Goal: Information Seeking & Learning: Learn about a topic

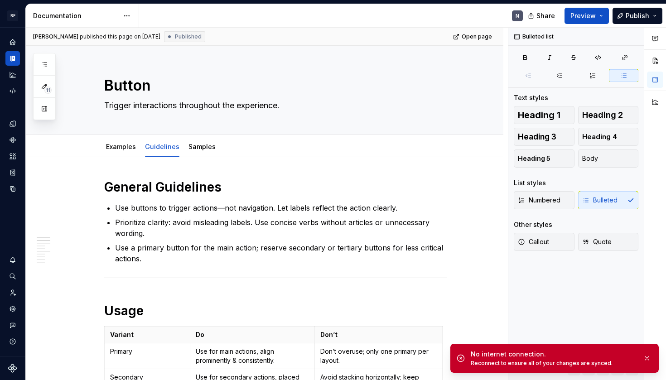
scroll to position [82, 0]
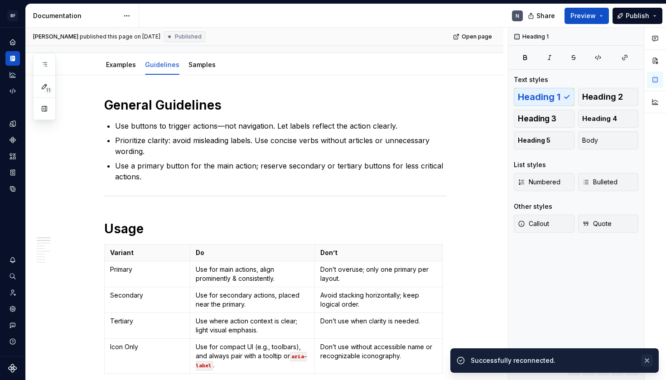
click at [648, 361] on button "button" at bounding box center [647, 360] width 12 height 13
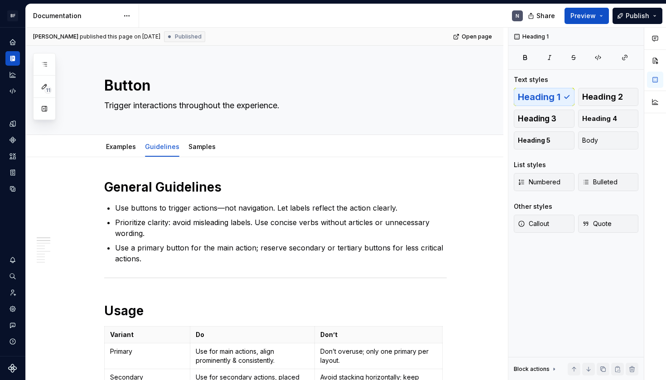
scroll to position [0, 0]
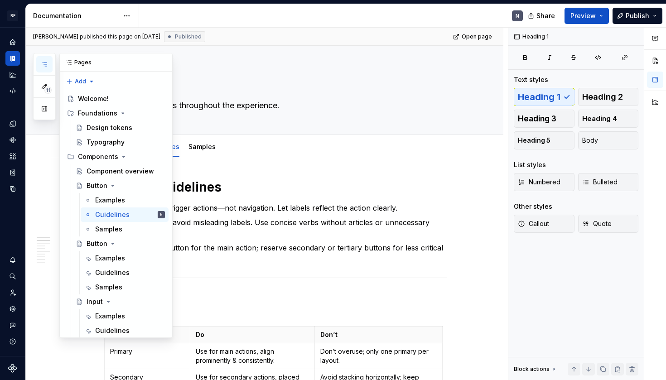
click at [42, 64] on icon "button" at bounding box center [44, 64] width 7 height 7
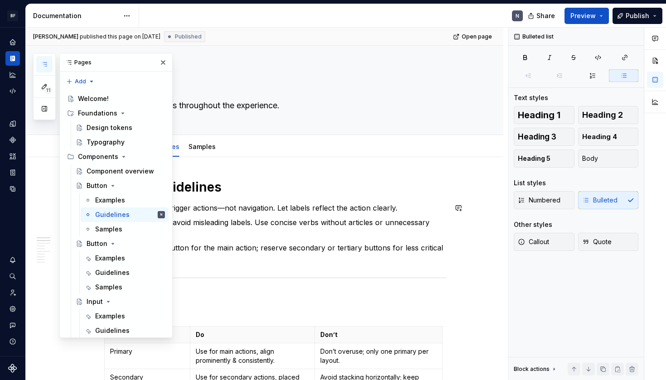
click at [309, 205] on p "Use buttons to trigger actions—not navigation. Let labels reflect the action cl…" at bounding box center [281, 207] width 332 height 11
click at [109, 256] on div "Examples" at bounding box center [110, 258] width 30 height 9
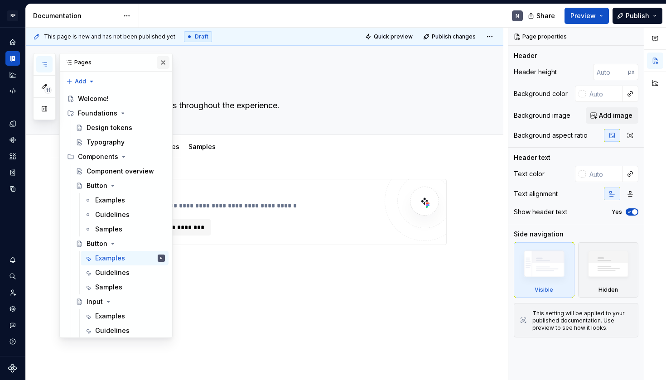
click at [162, 59] on button "button" at bounding box center [163, 62] width 13 height 13
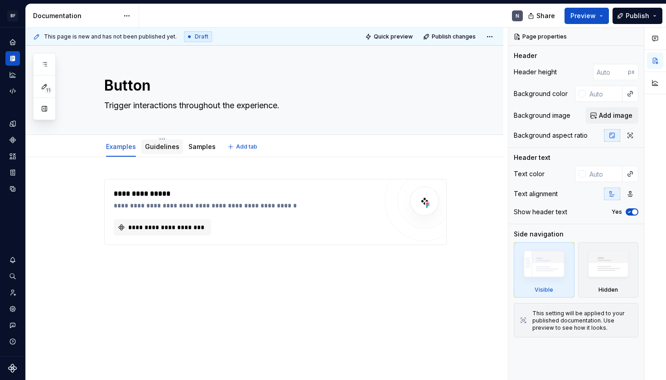
click at [166, 154] on div "Guidelines" at bounding box center [162, 147] width 42 height 16
click at [164, 145] on link "Guidelines" at bounding box center [162, 147] width 34 height 8
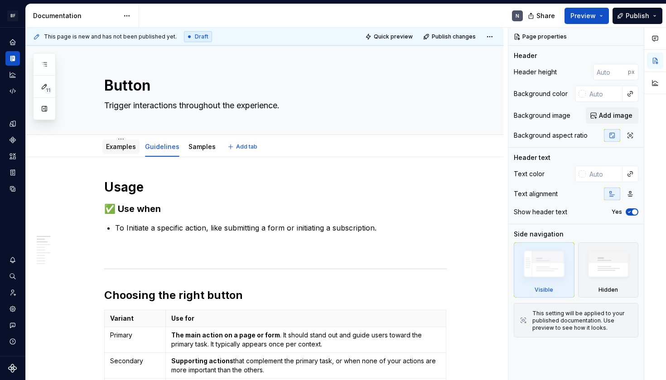
click at [131, 145] on link "Examples" at bounding box center [121, 147] width 30 height 8
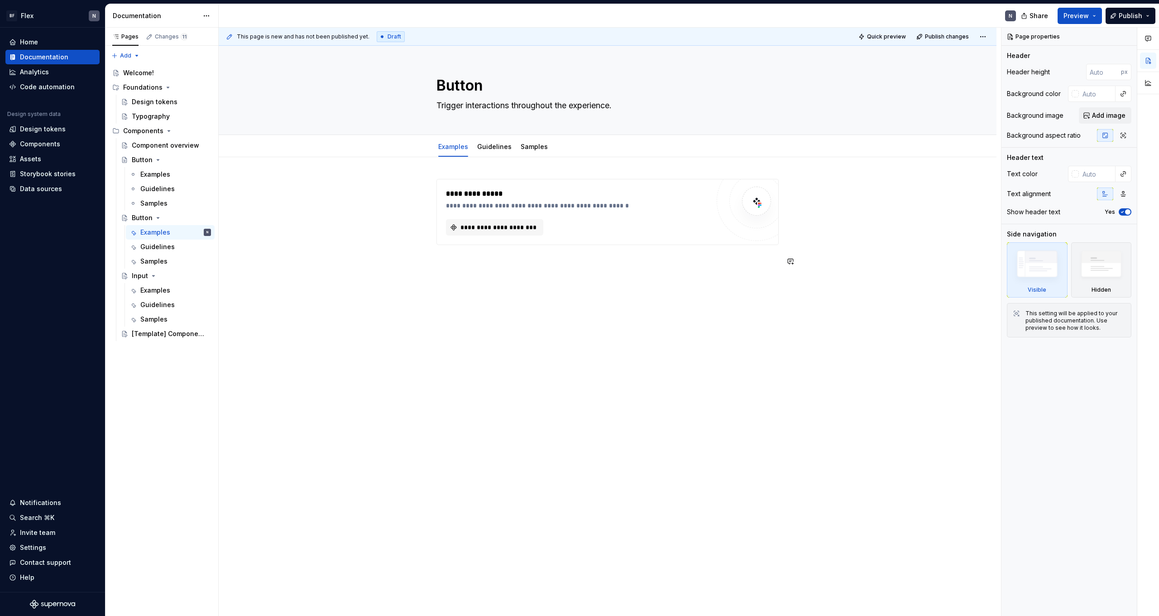
click at [480, 363] on div "**********" at bounding box center [608, 309] width 778 height 305
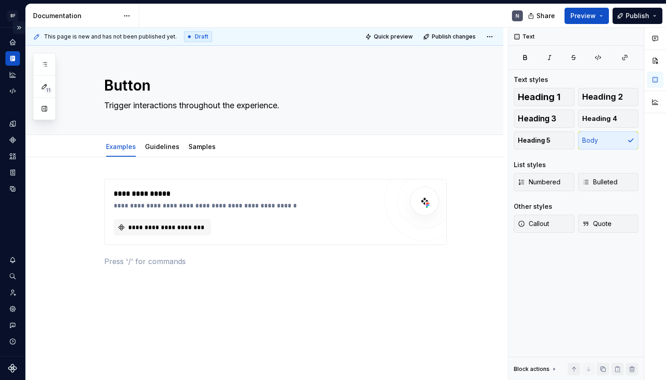
click at [19, 30] on button "Expand sidebar" at bounding box center [19, 27] width 13 height 13
type textarea "*"
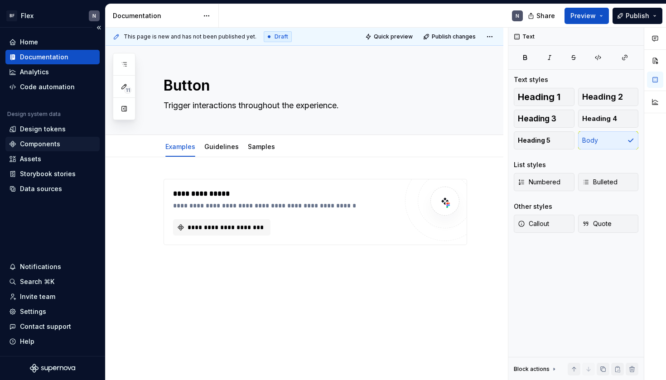
click at [55, 144] on div "Components" at bounding box center [40, 143] width 40 height 9
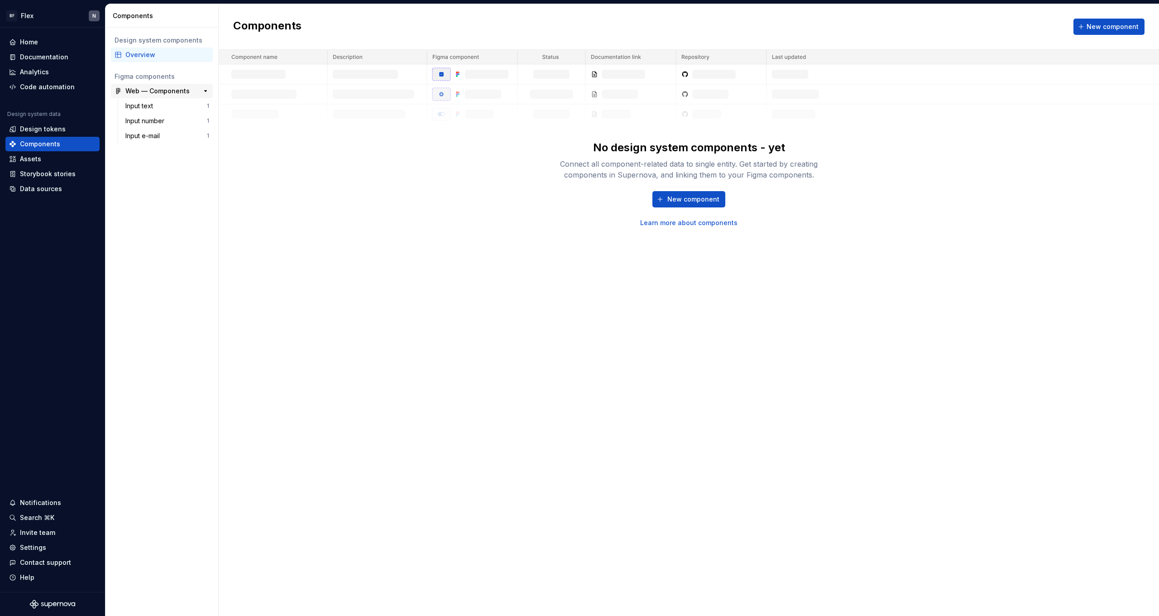
click at [167, 93] on div "Web — Components" at bounding box center [157, 91] width 64 height 9
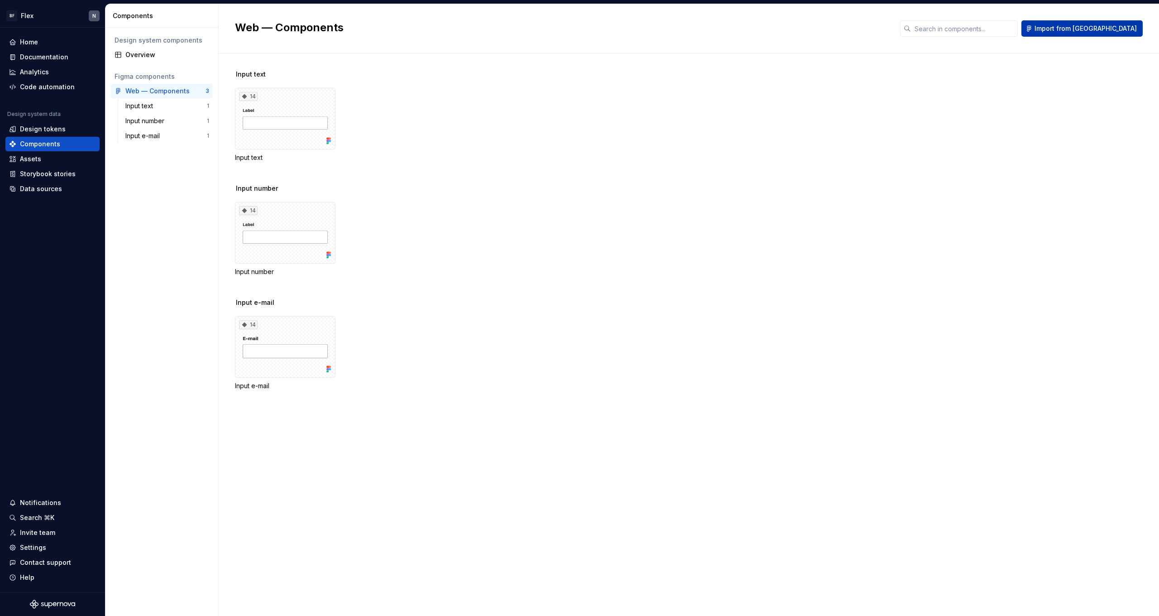
click at [665, 28] on span "Import from [GEOGRAPHIC_DATA]" at bounding box center [1086, 28] width 102 height 9
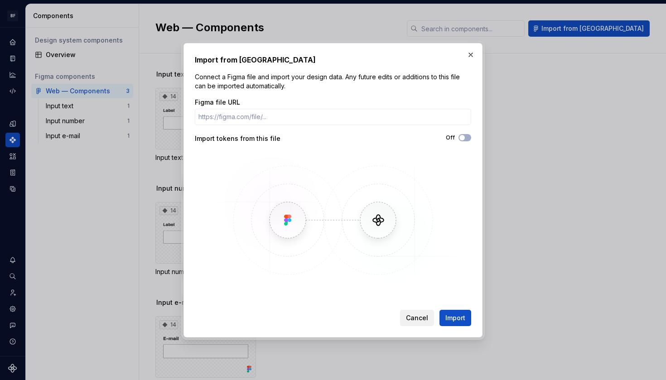
click at [414, 311] on button "Cancel" at bounding box center [417, 318] width 34 height 16
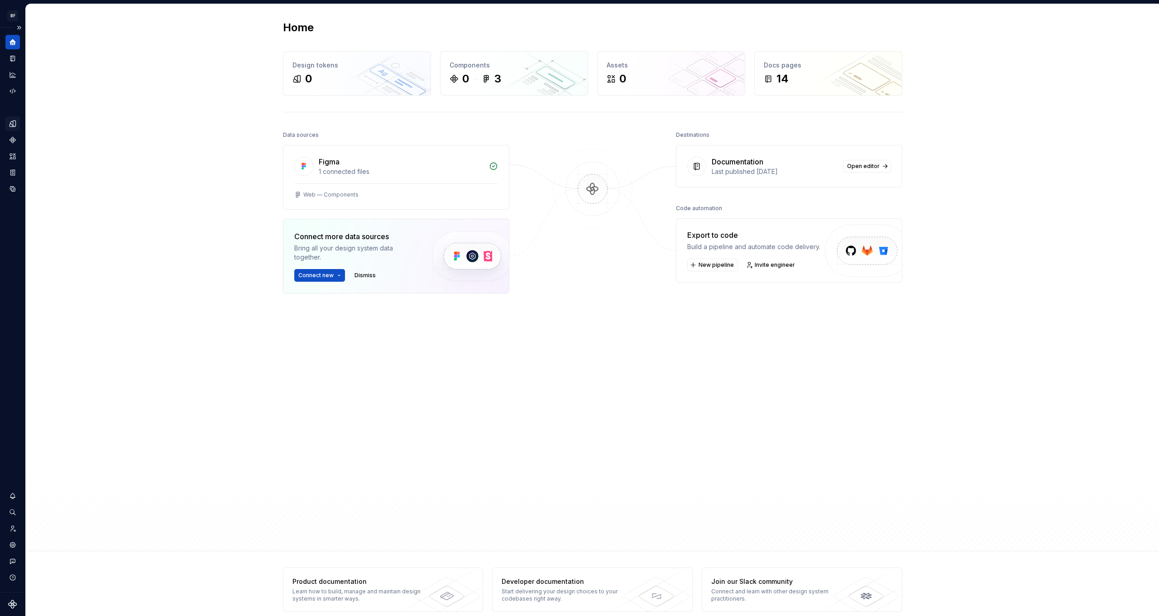
click at [14, 125] on icon "Design tokens" at bounding box center [14, 123] width 3 height 6
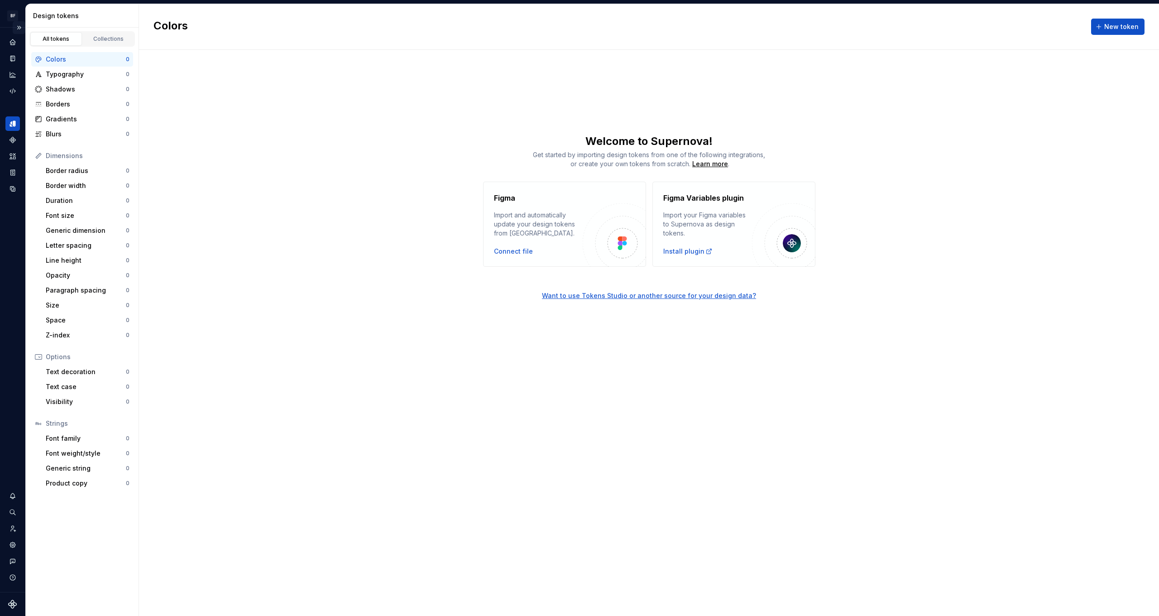
click at [19, 25] on button "Expand sidebar" at bounding box center [19, 27] width 13 height 13
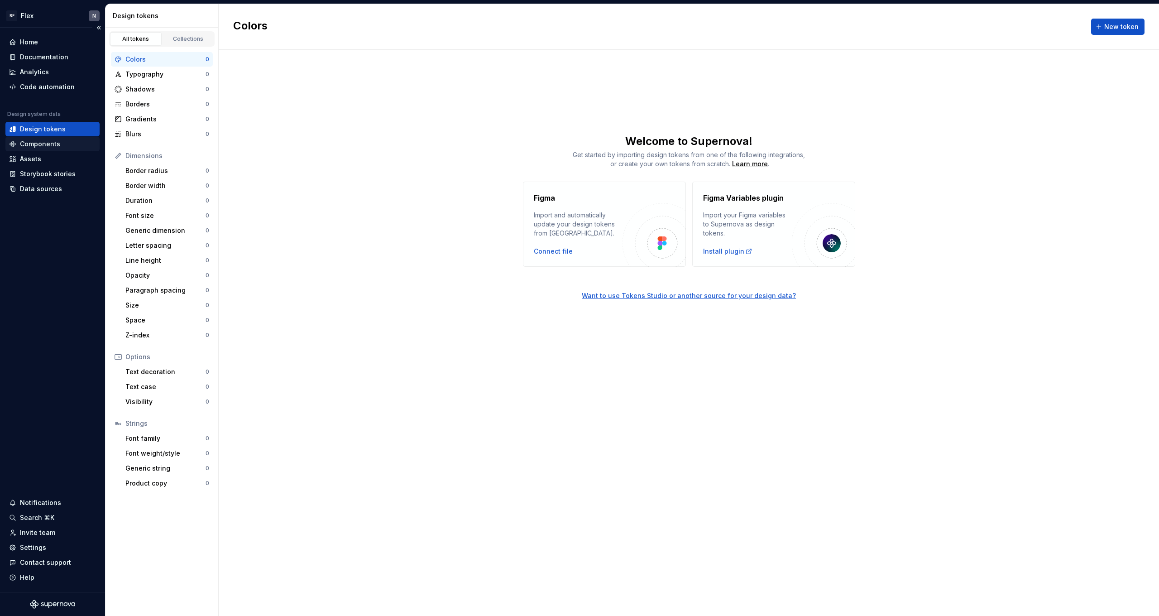
click at [48, 145] on div "Components" at bounding box center [40, 143] width 40 height 9
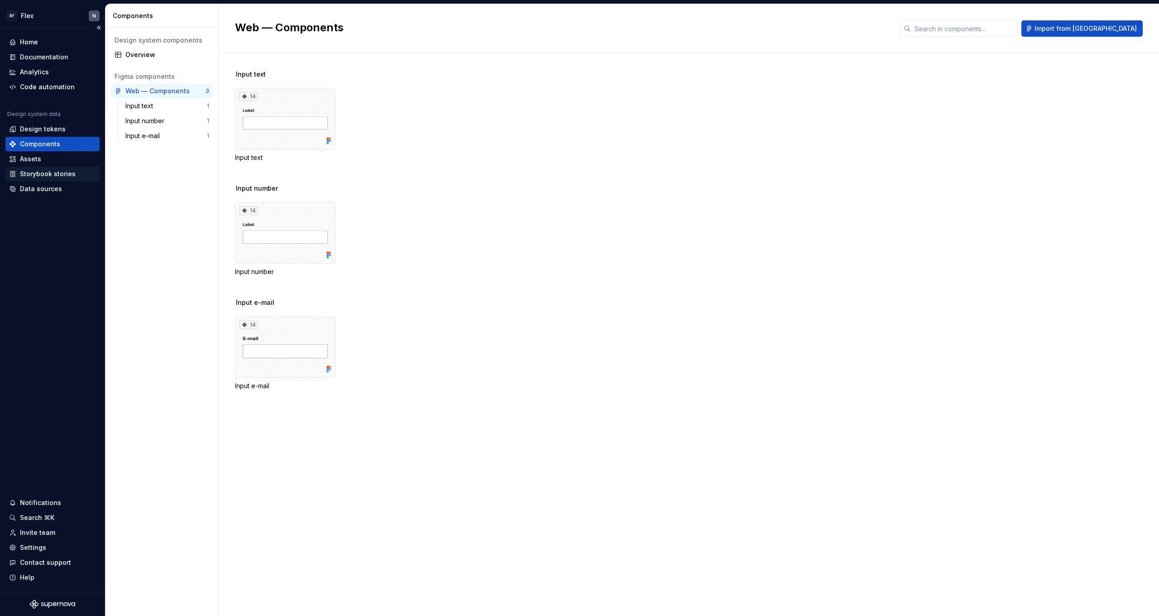
click at [47, 177] on div "Storybook stories" at bounding box center [48, 173] width 56 height 9
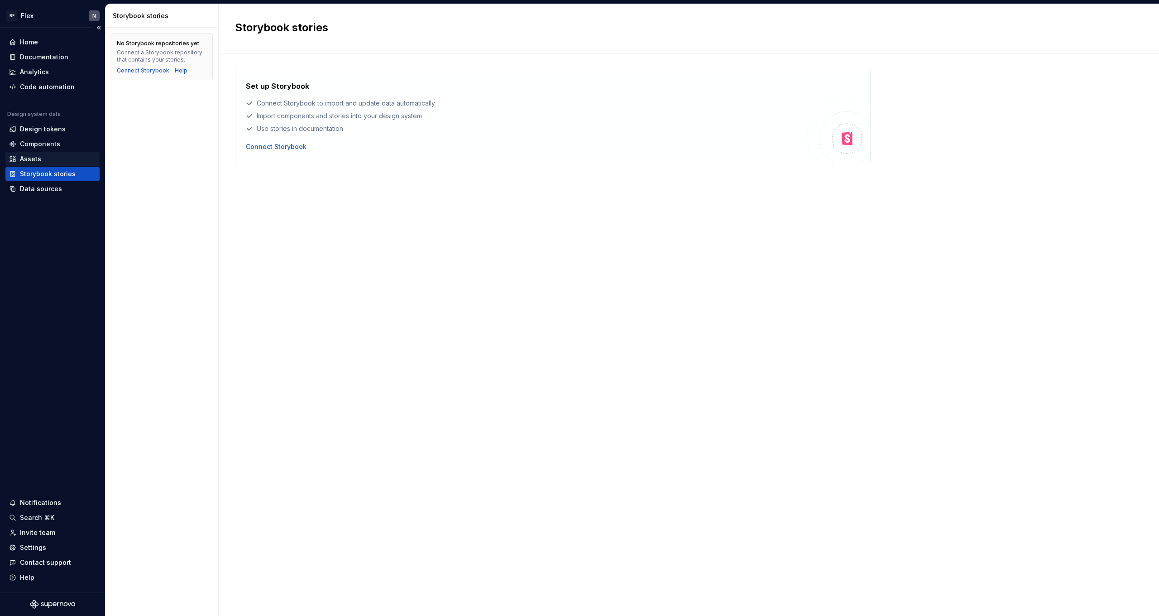
click at [47, 158] on div "Assets" at bounding box center [52, 158] width 87 height 9
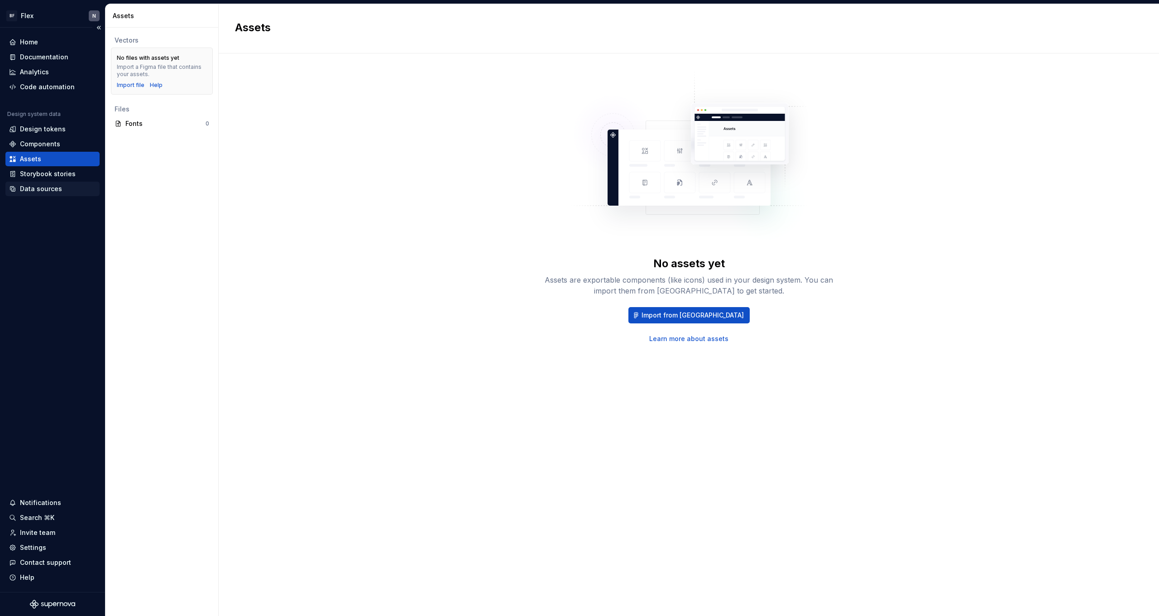
click at [40, 187] on div "Data sources" at bounding box center [41, 188] width 42 height 9
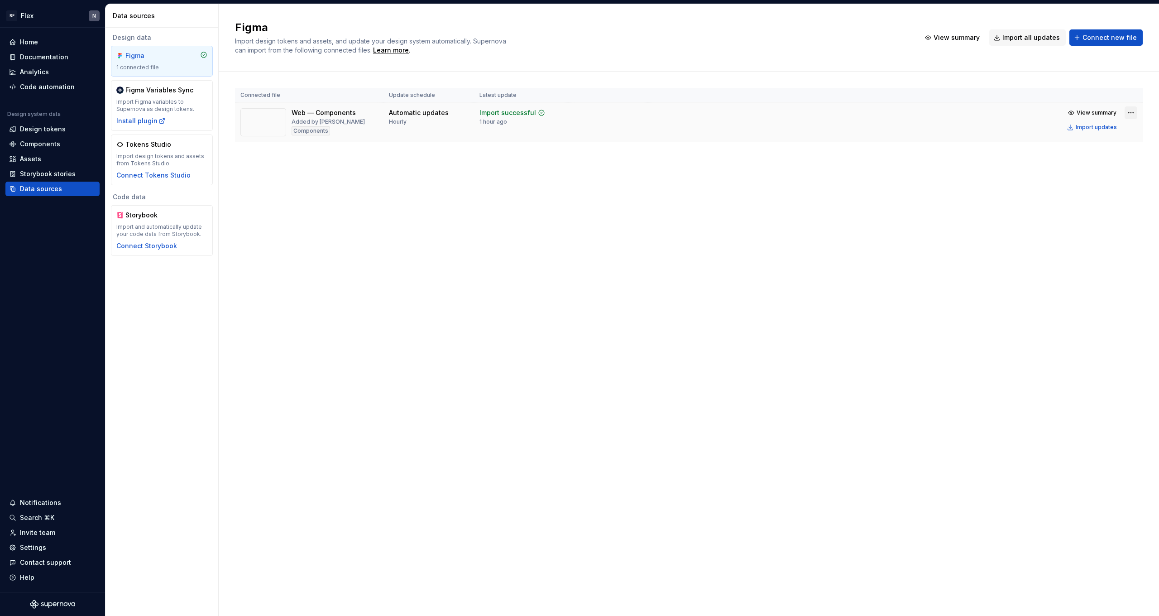
click at [1133, 110] on html "BF Flex N Home Documentation Analytics Code automation Design system data Desig…" at bounding box center [579, 308] width 1159 height 616
drag, startPoint x: 1101, startPoint y: 183, endPoint x: 1099, endPoint y: 188, distance: 5.5
click at [1100, 185] on div "Edit import scope View import summary Disable automatic updates Open file in Fi…" at bounding box center [1098, 161] width 126 height 81
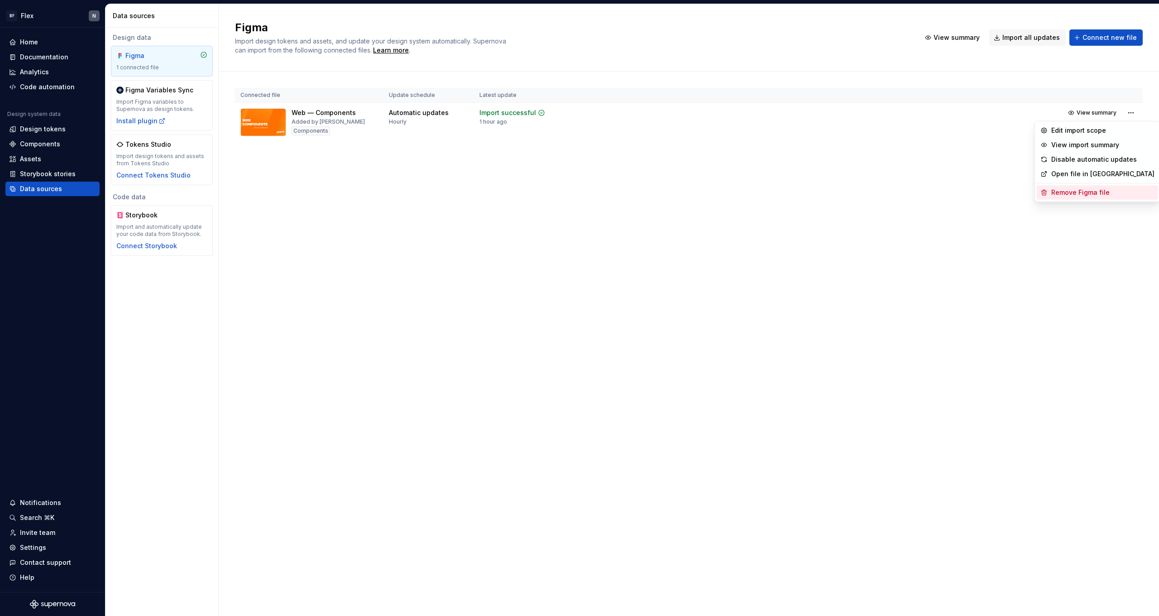
click at [1099, 188] on div "Remove Figma file" at bounding box center [1103, 192] width 103 height 9
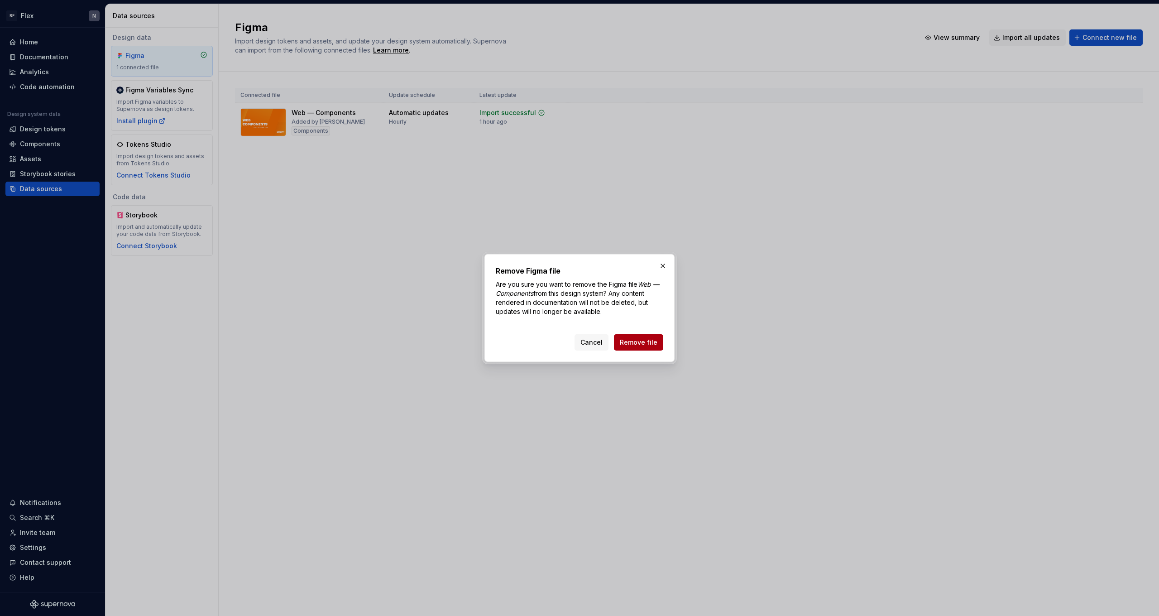
click at [632, 341] on span "Remove file" at bounding box center [639, 342] width 38 height 9
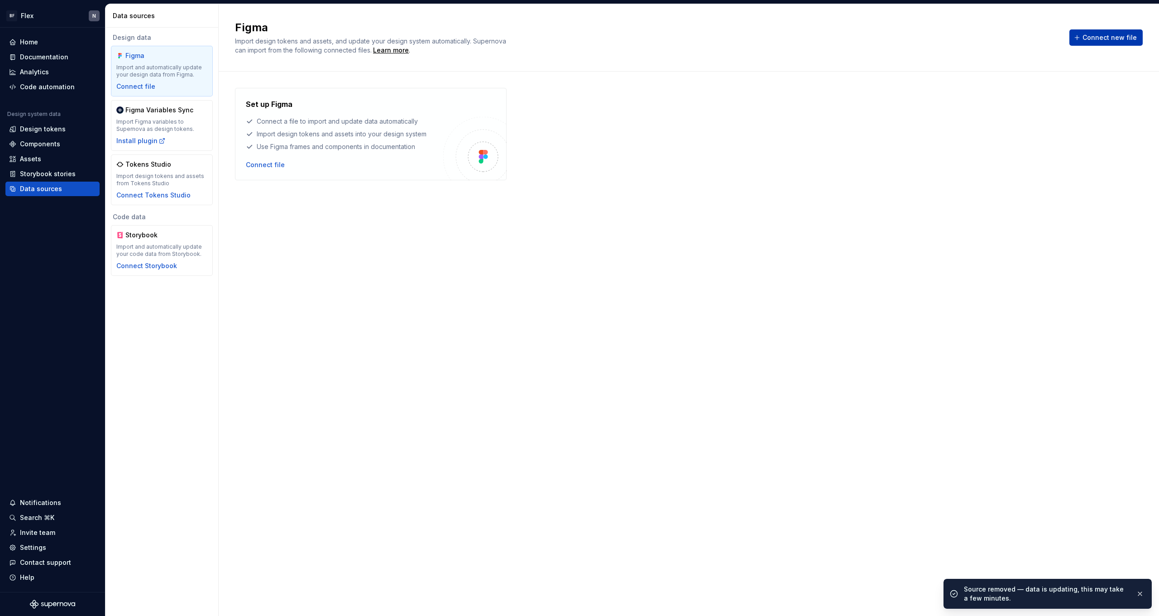
click at [1112, 30] on button "Connect new file" at bounding box center [1106, 37] width 73 height 16
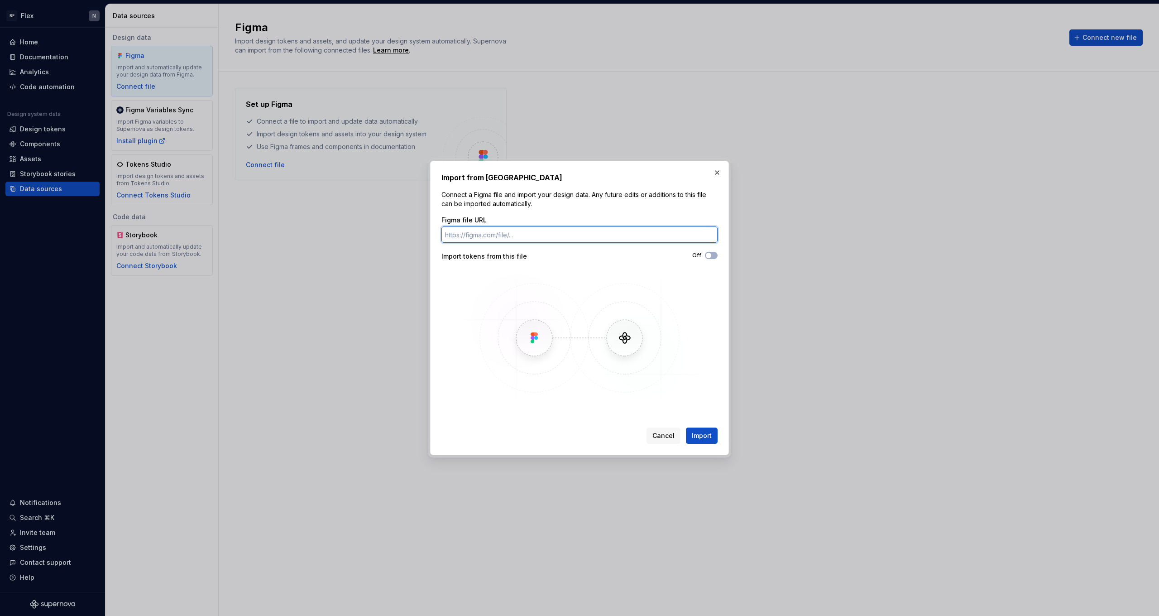
paste input "[URL][DOMAIN_NAME]"
type input "[URL][DOMAIN_NAME]"
click at [711, 255] on span "button" at bounding box center [708, 255] width 5 height 5
click at [699, 430] on button "Import" at bounding box center [702, 436] width 32 height 16
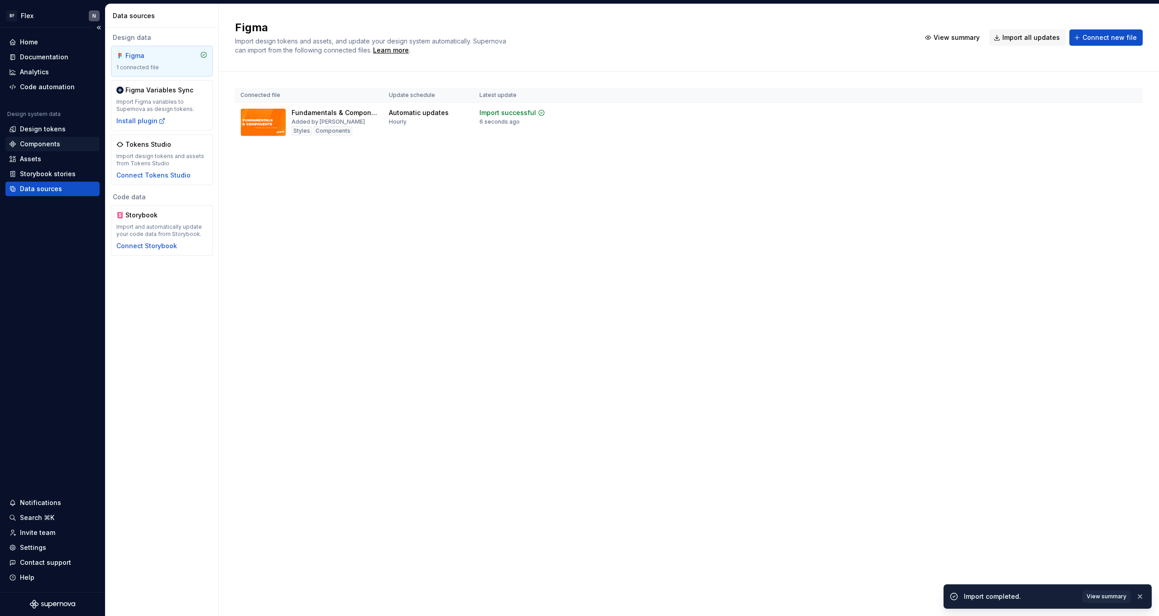
click at [50, 143] on div "Components" at bounding box center [40, 143] width 40 height 9
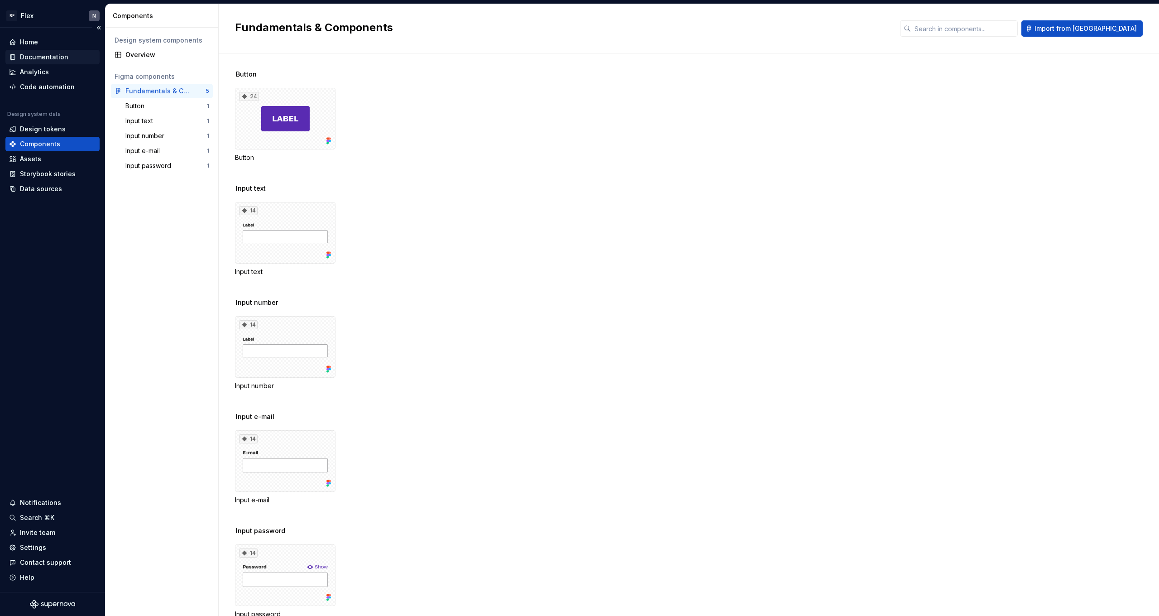
click at [40, 58] on div "Documentation" at bounding box center [44, 57] width 48 height 9
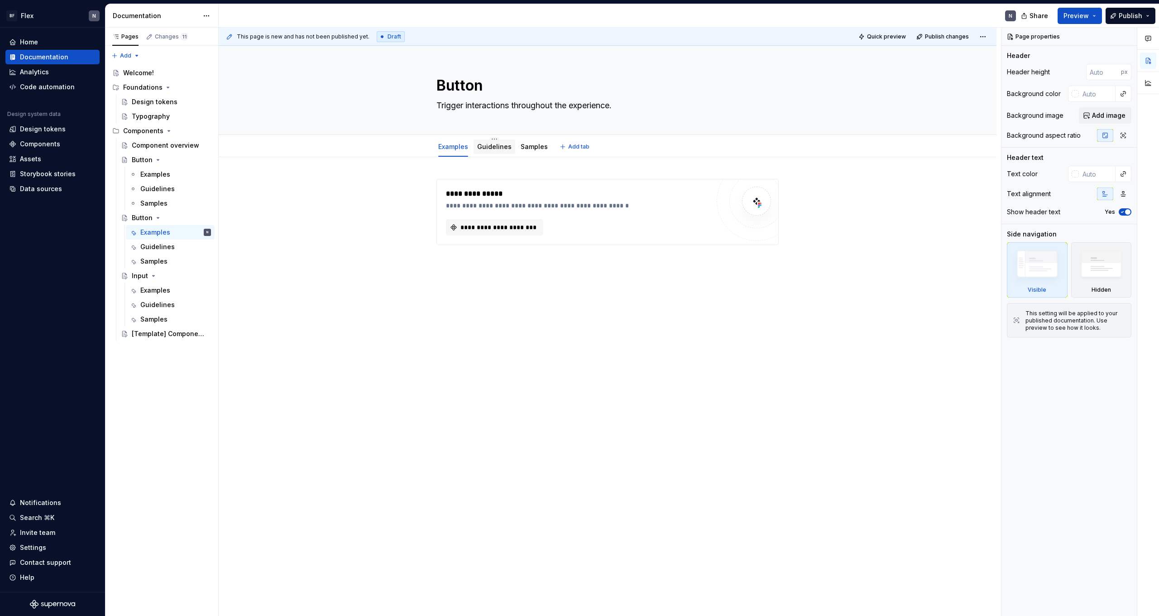
click at [494, 148] on link "Guidelines" at bounding box center [494, 147] width 34 height 8
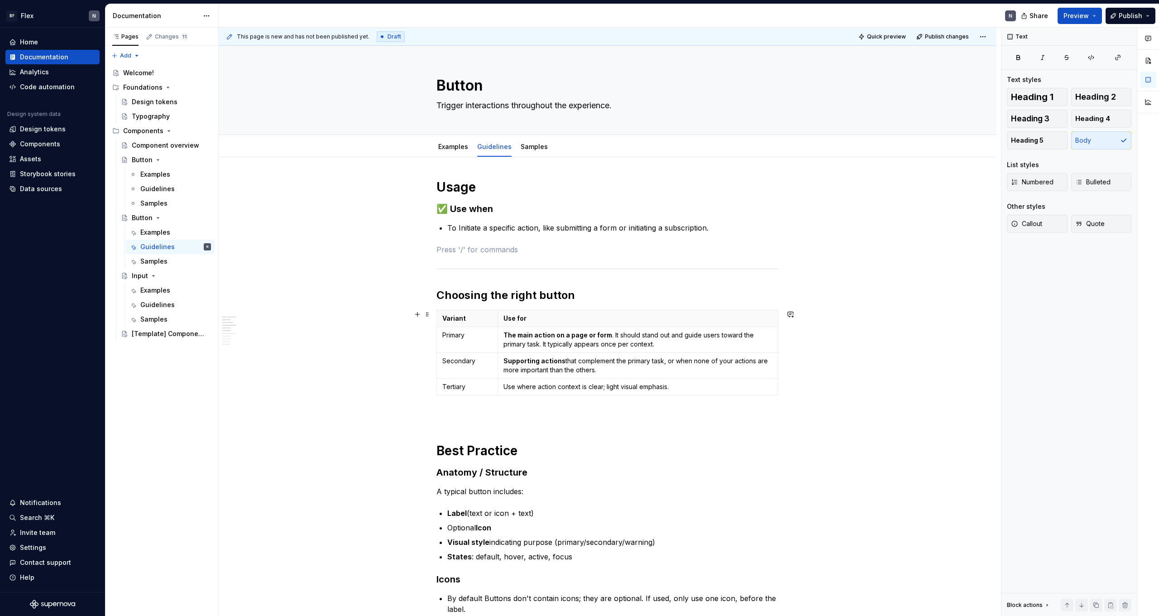
scroll to position [73, 0]
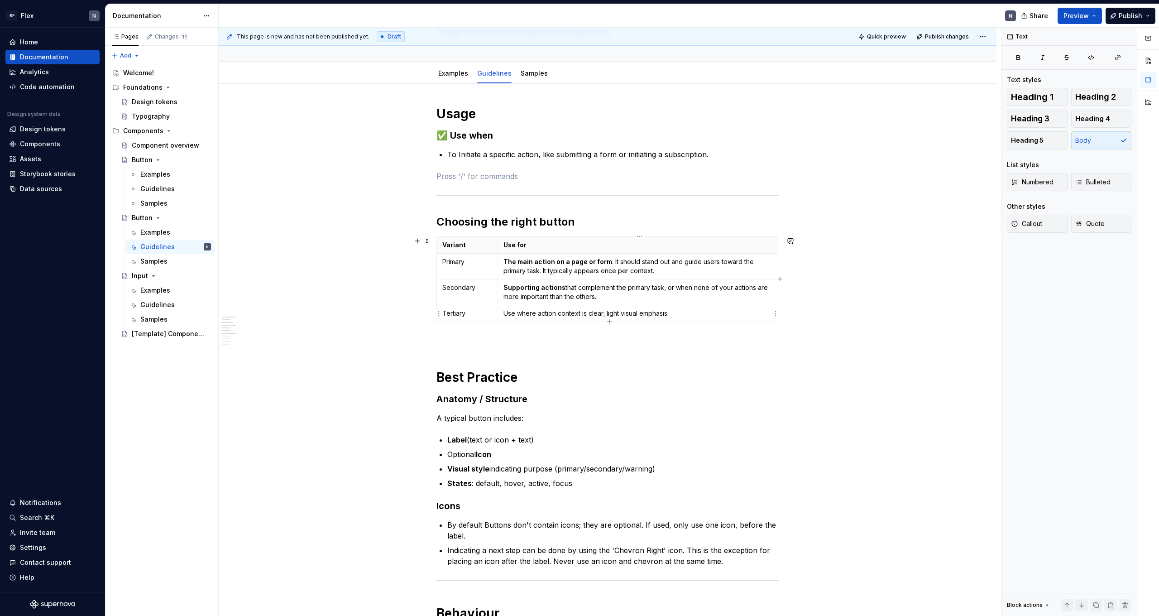
click at [575, 312] on p "Use where action context is clear; light visual emphasis." at bounding box center [638, 313] width 269 height 9
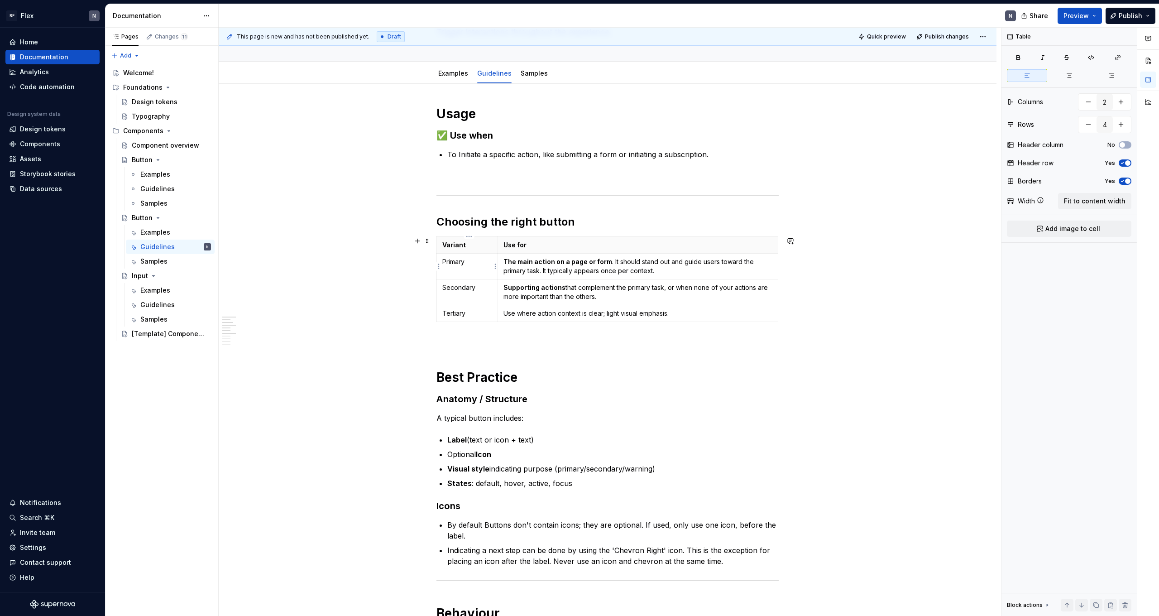
click at [486, 264] on p "Primary" at bounding box center [467, 261] width 50 height 9
type textarea "*"
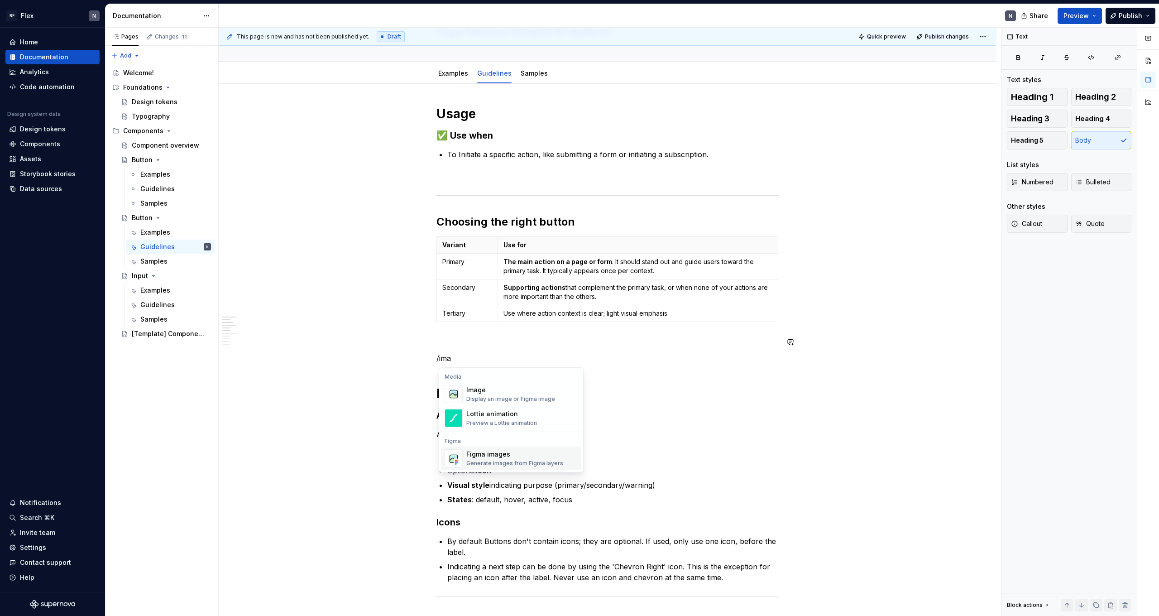
click at [506, 466] on div "Generate images from Figma layers" at bounding box center [514, 463] width 97 height 7
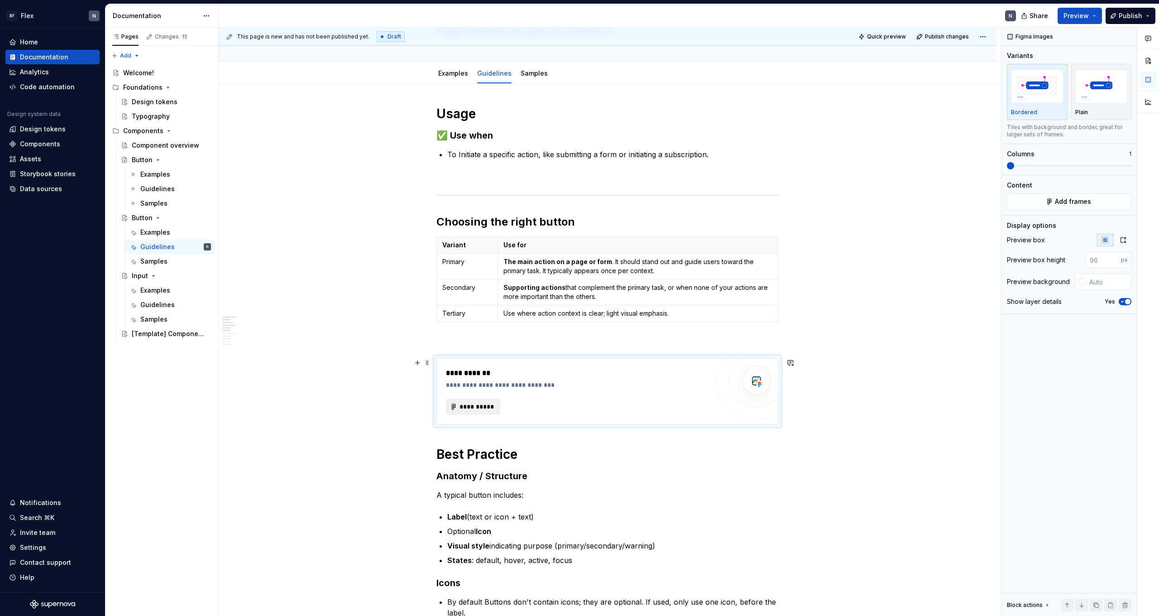
click at [481, 406] on span "**********" at bounding box center [476, 406] width 35 height 9
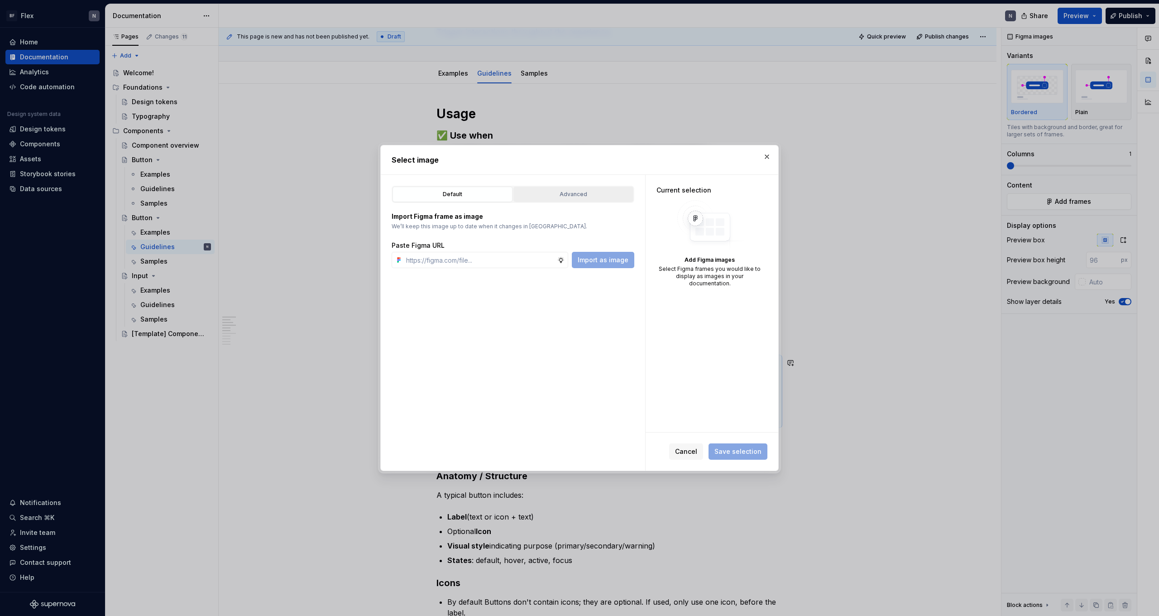
click at [574, 197] on div "Advanced" at bounding box center [574, 194] width 114 height 9
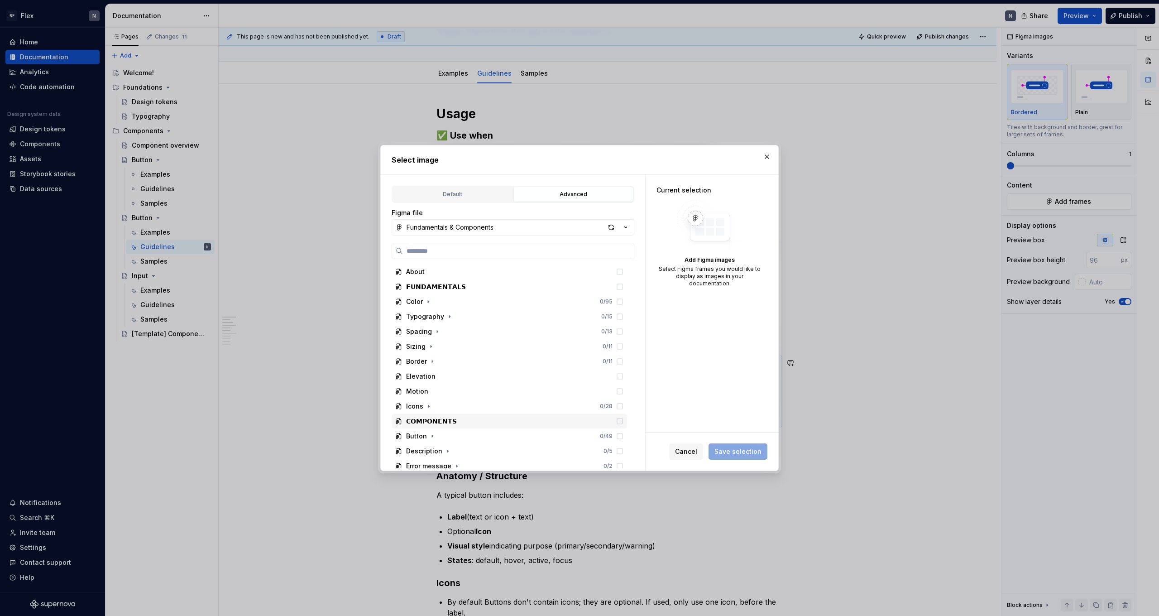
scroll to position [29, 0]
click at [430, 408] on icon "button" at bounding box center [432, 407] width 7 height 7
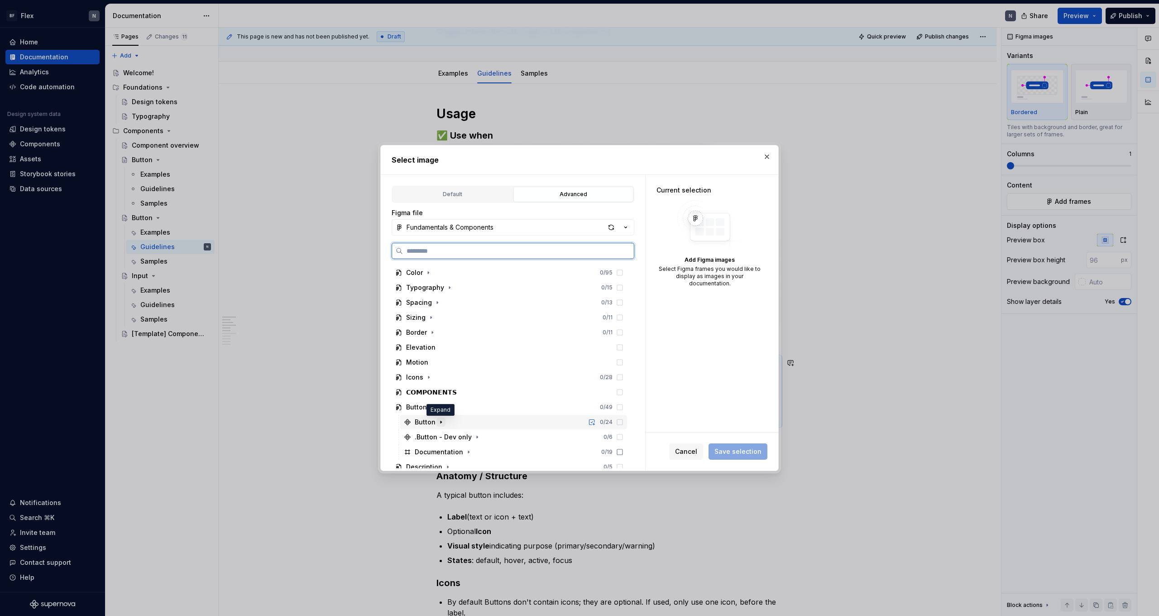
click at [437, 420] on icon "button" at bounding box center [440, 421] width 7 height 7
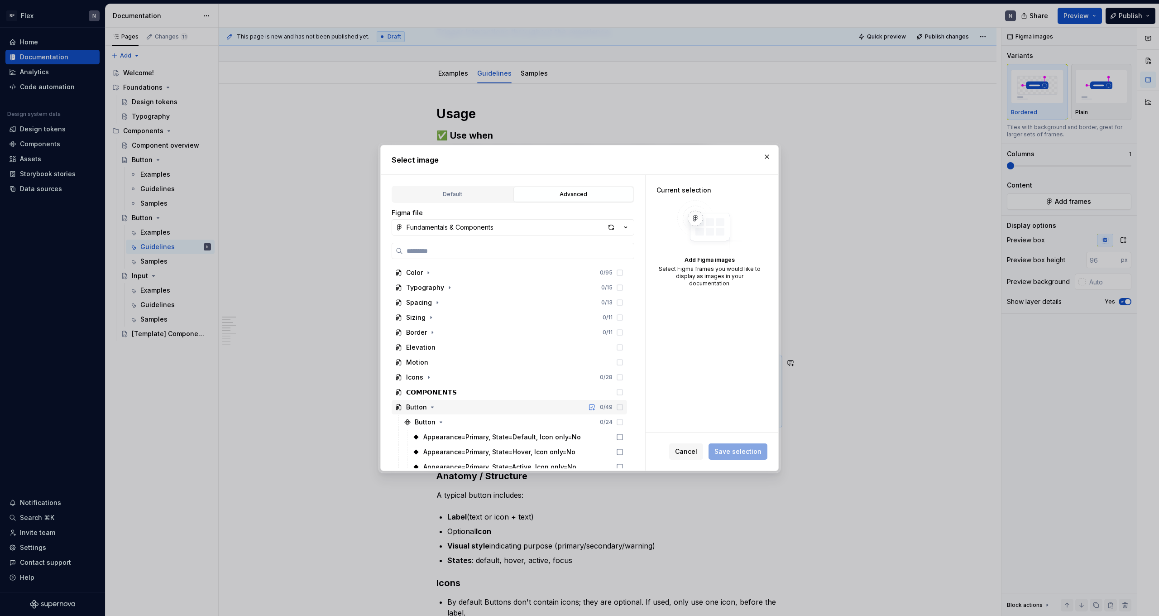
scroll to position [71, 0]
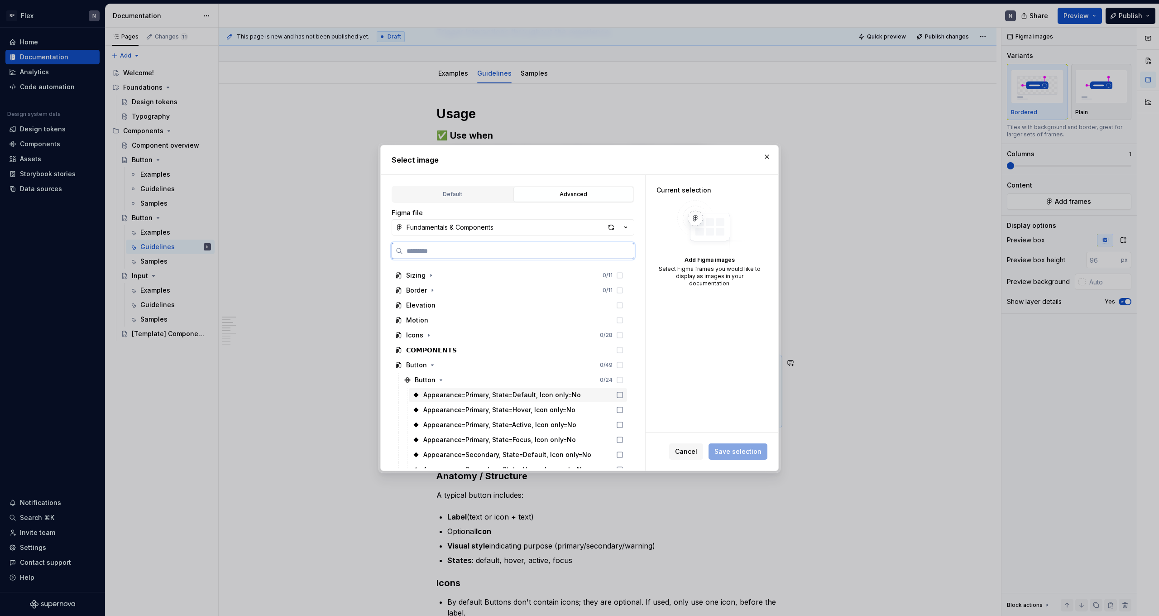
click at [624, 395] on icon at bounding box center [619, 394] width 7 height 7
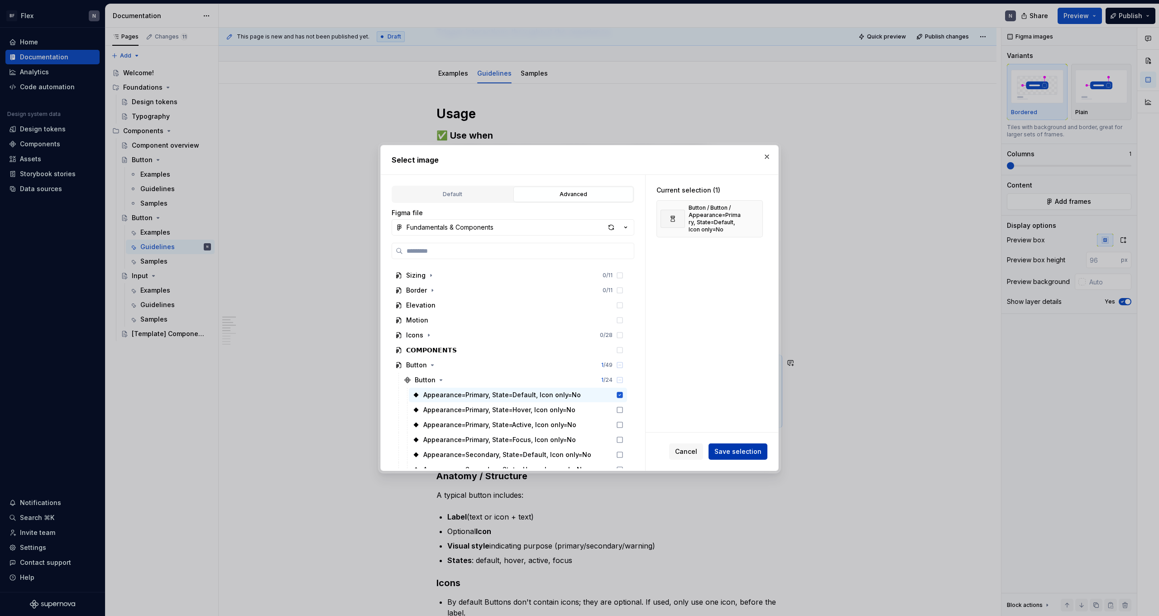
click at [753, 452] on span "Save selection" at bounding box center [738, 451] width 47 height 9
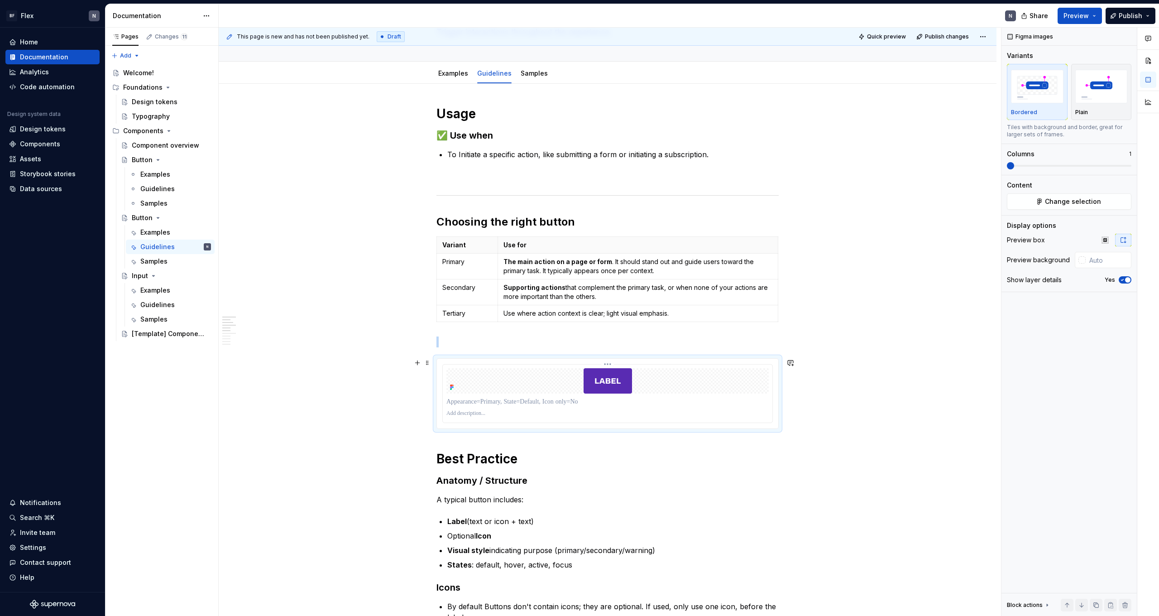
type textarea "*"
click at [612, 380] on img at bounding box center [608, 380] width 48 height 25
click at [1106, 97] on img "button" at bounding box center [1102, 86] width 53 height 33
click at [1033, 164] on span at bounding box center [1069, 165] width 125 height 7
click at [1041, 112] on div "Bordered" at bounding box center [1037, 112] width 53 height 7
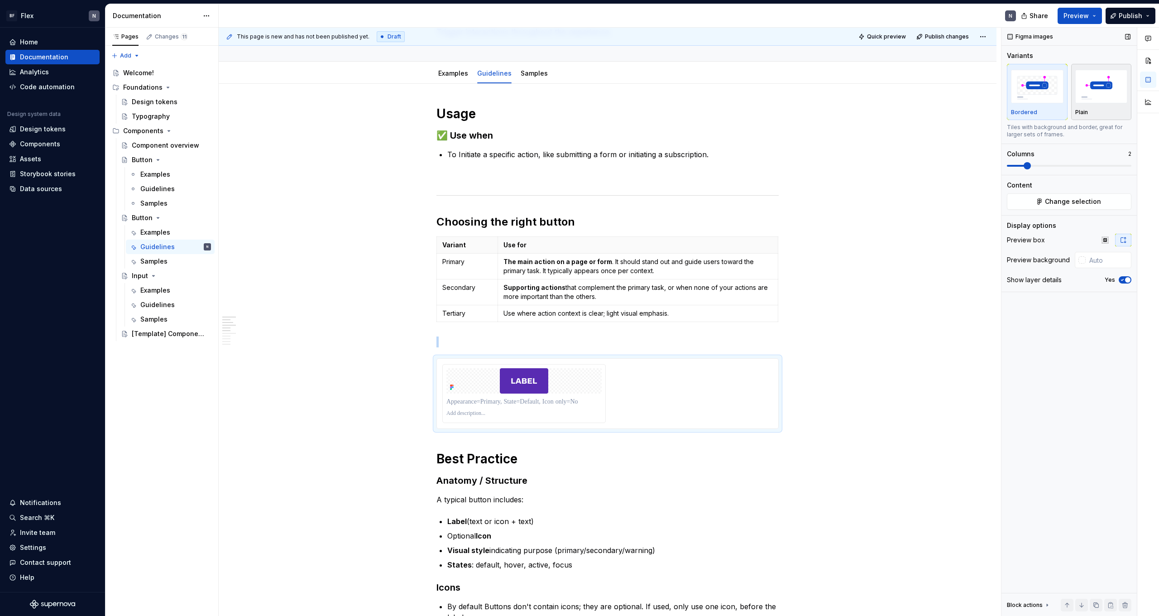
click at [1109, 106] on div "Plain" at bounding box center [1102, 92] width 53 height 48
click at [1087, 262] on input "text" at bounding box center [1109, 260] width 46 height 16
click at [1083, 260] on div at bounding box center [1082, 259] width 7 height 7
type input "#F0D0D0"
type input "*******"
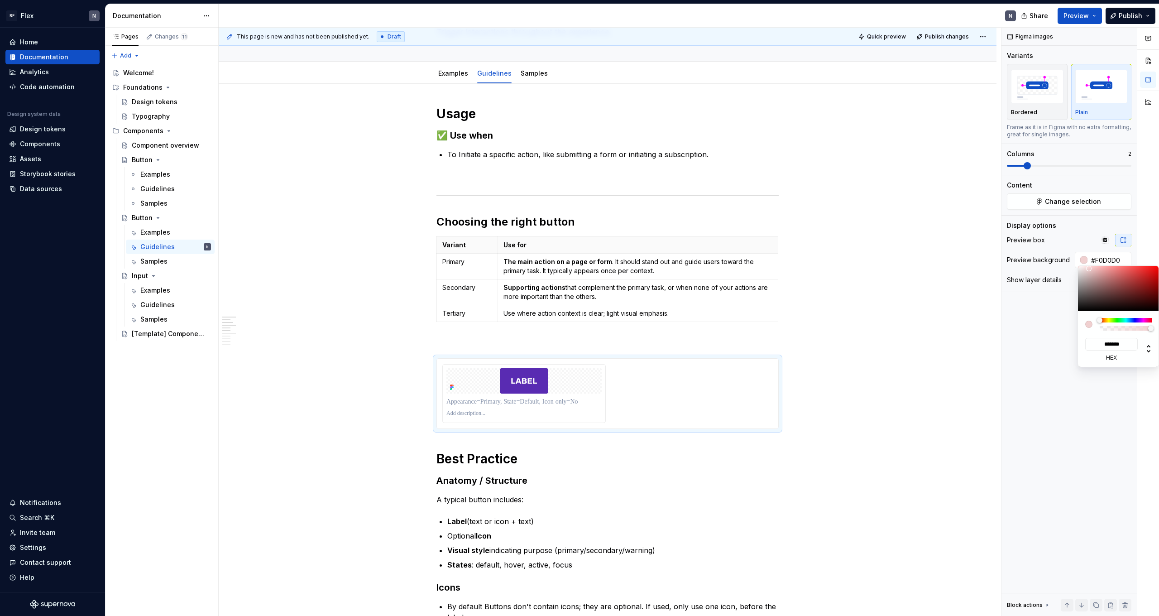
type input "#DDC1C1"
type input "*******"
type input "#B49D9D"
type input "*******"
type input "#B29B9B"
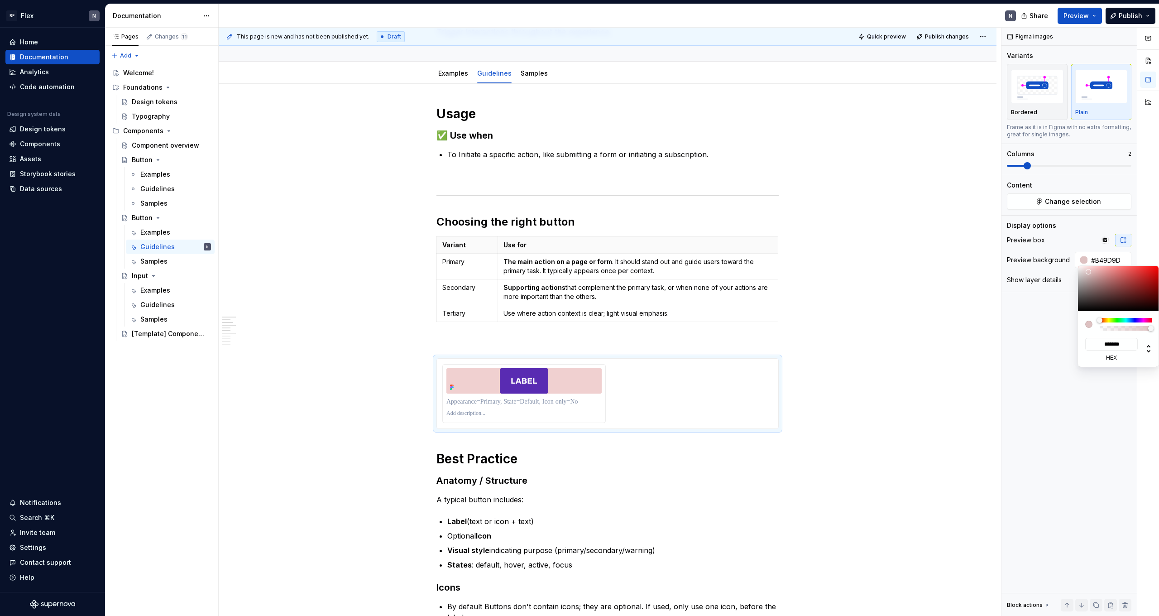
type input "*******"
type input "#B49D9D"
type input "*******"
type input "#B9A3A3"
type input "*******"
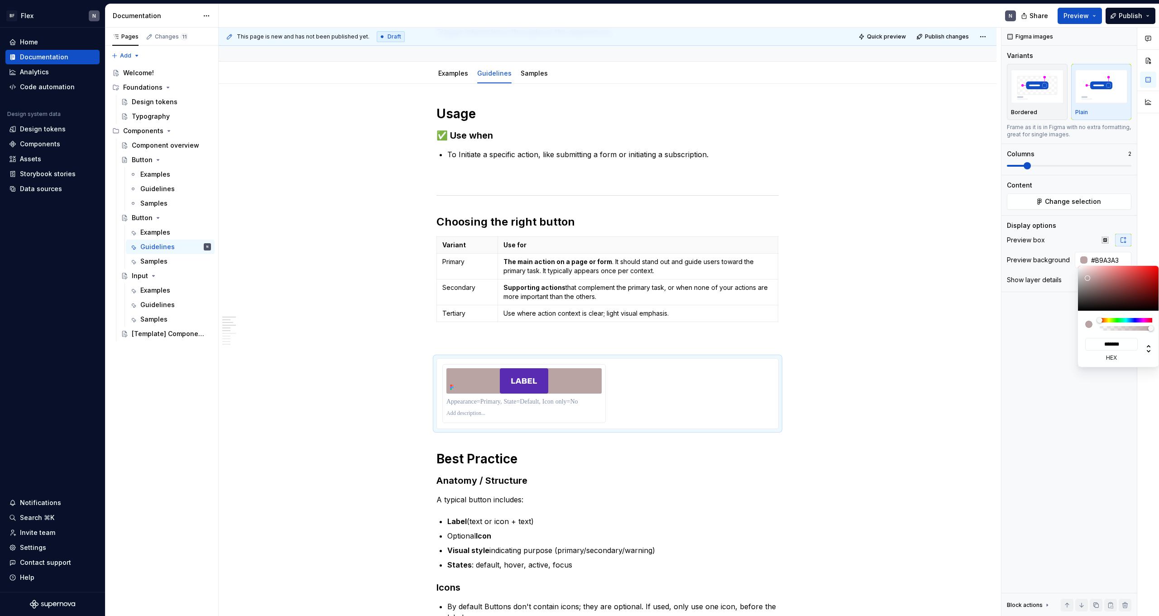
type input "#D1BEBE"
type input "*******"
type input "#FFFFFF"
type input "*******"
drag, startPoint x: 1089, startPoint y: 269, endPoint x: 1062, endPoint y: 252, distance: 32.3
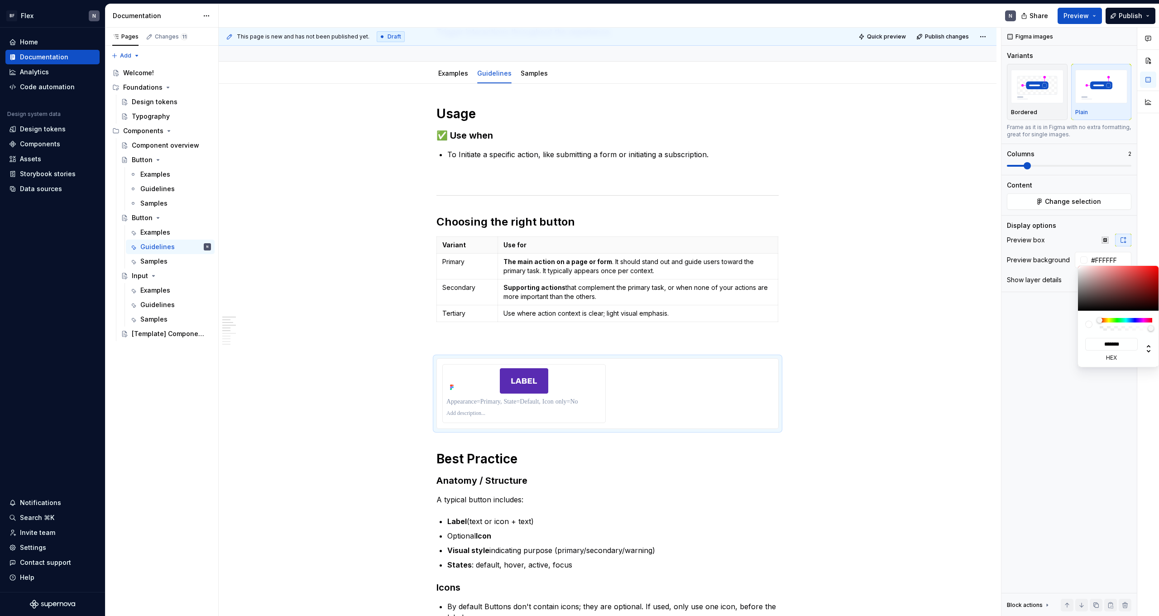
click at [1062, 252] on body "BF Flex N Home Documentation Analytics Code automation Design system data Desig…" at bounding box center [579, 308] width 1159 height 616
click at [1073, 245] on div "Comments Open comments No comments yet Select ‘Comment’ from the block context …" at bounding box center [1081, 322] width 158 height 589
click at [1104, 240] on div "Comments Open comments No comments yet Select ‘Comment’ from the block context …" at bounding box center [1081, 322] width 158 height 589
click at [1107, 241] on icon "button" at bounding box center [1105, 239] width 7 height 7
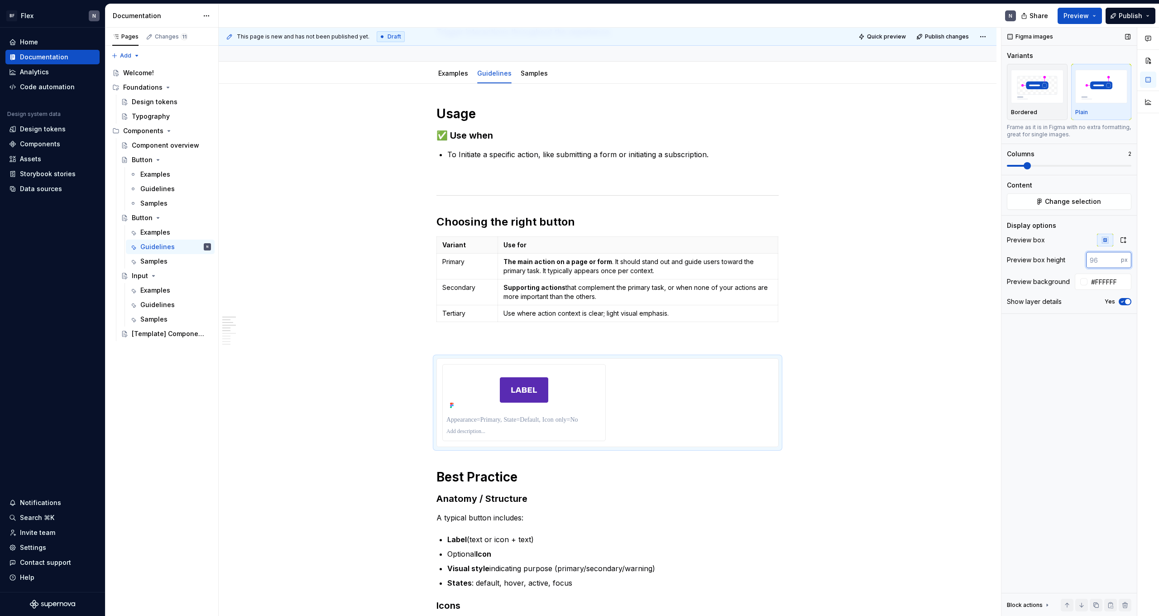
click at [1101, 258] on input "number" at bounding box center [1103, 260] width 35 height 16
type input "104"
click at [1128, 303] on span "button" at bounding box center [1127, 301] width 5 height 5
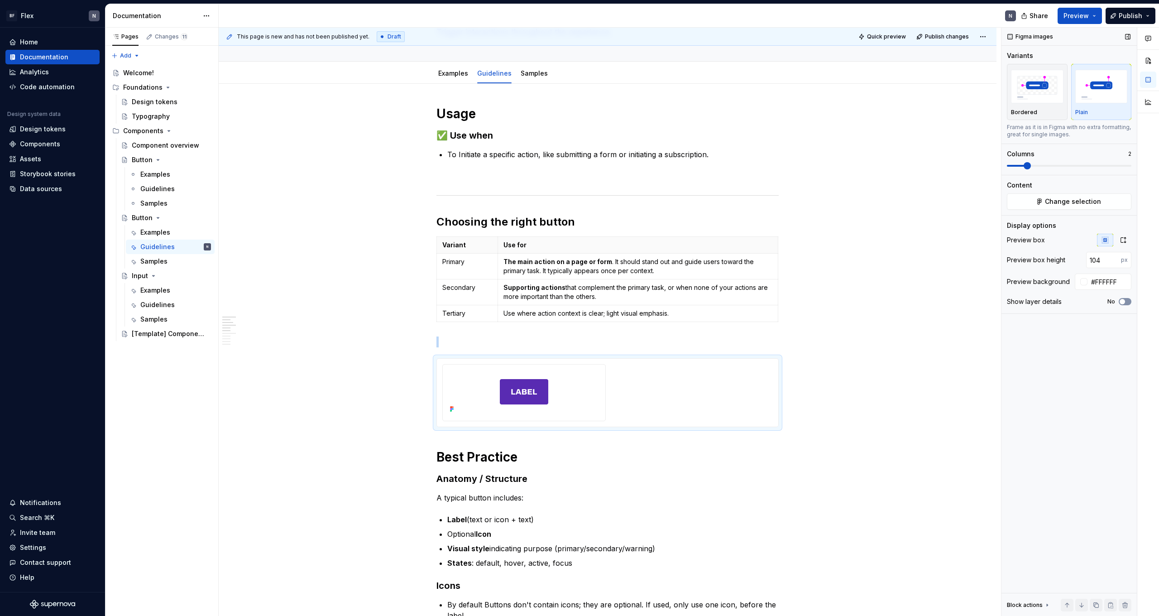
click at [1128, 303] on button "No" at bounding box center [1125, 301] width 13 height 7
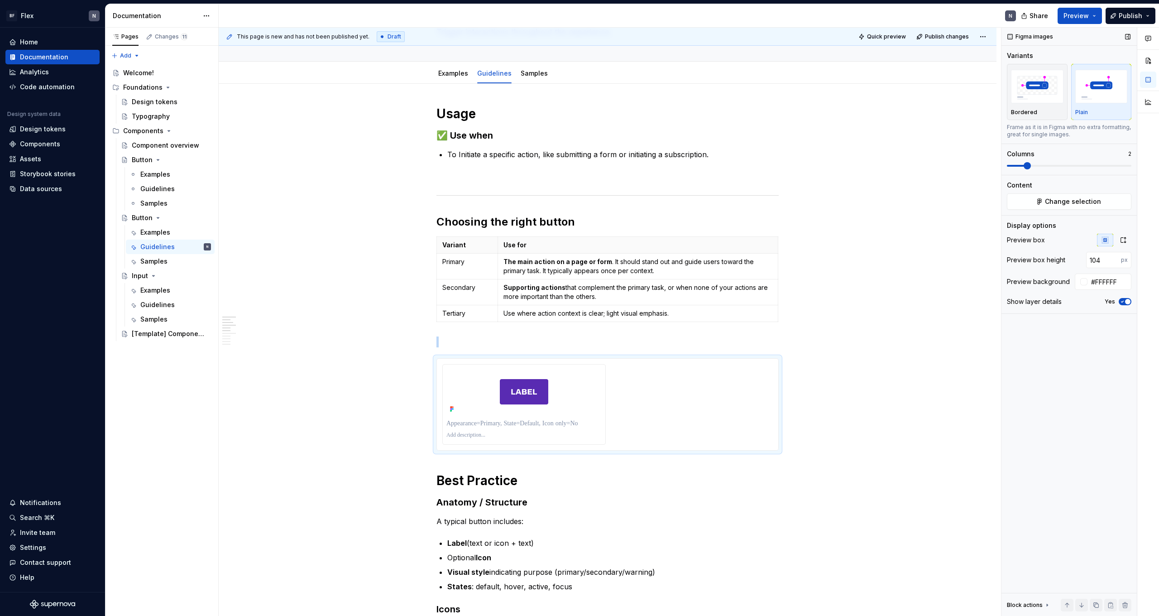
click at [1128, 303] on span "button" at bounding box center [1127, 301] width 5 height 5
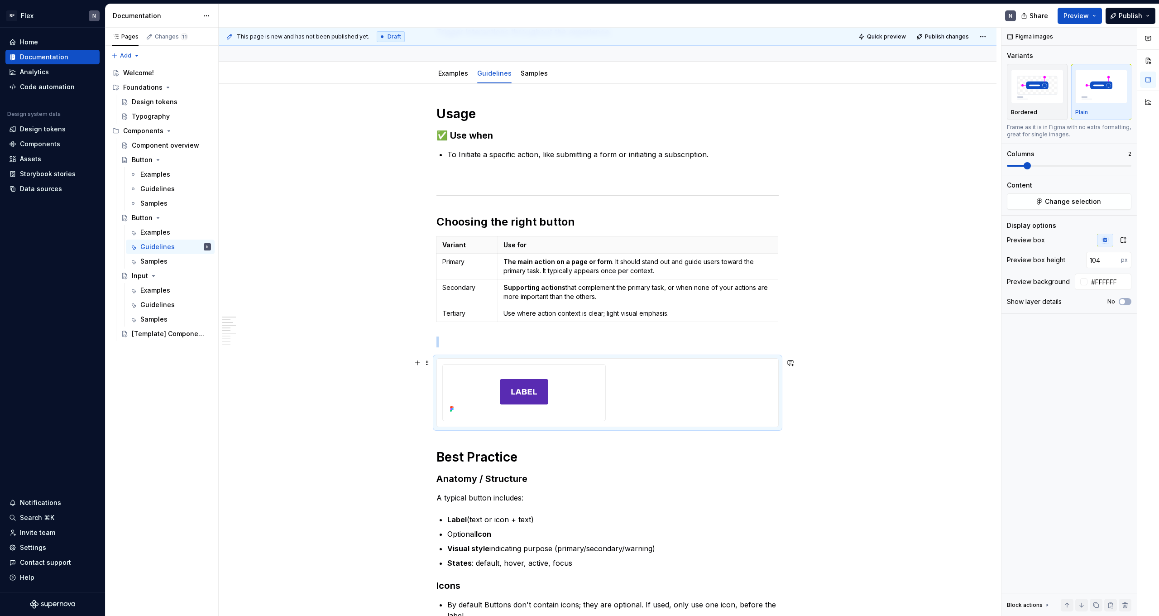
click at [728, 385] on div at bounding box center [607, 392] width 331 height 57
click at [1060, 201] on span "Change selection" at bounding box center [1073, 201] width 56 height 9
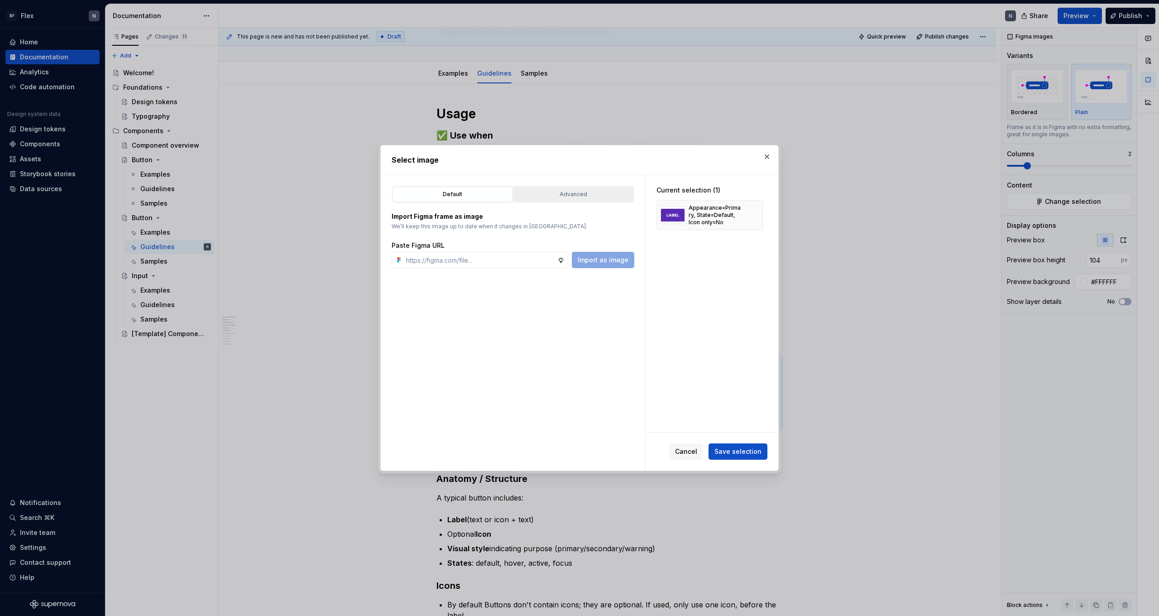
click at [572, 196] on div "Advanced" at bounding box center [574, 194] width 114 height 9
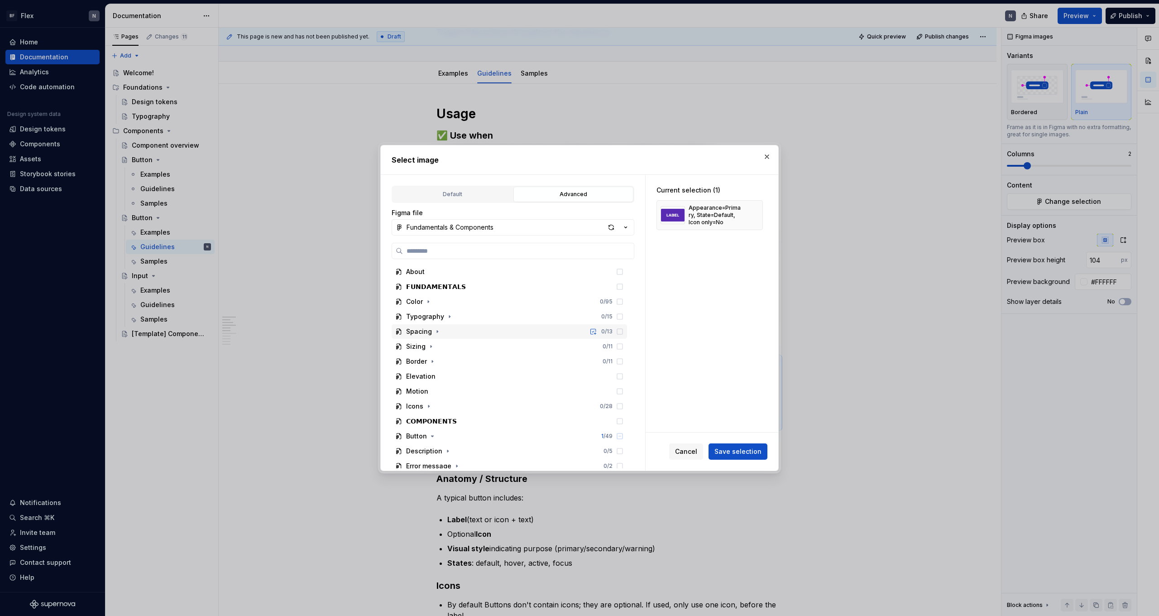
scroll to position [68, 0]
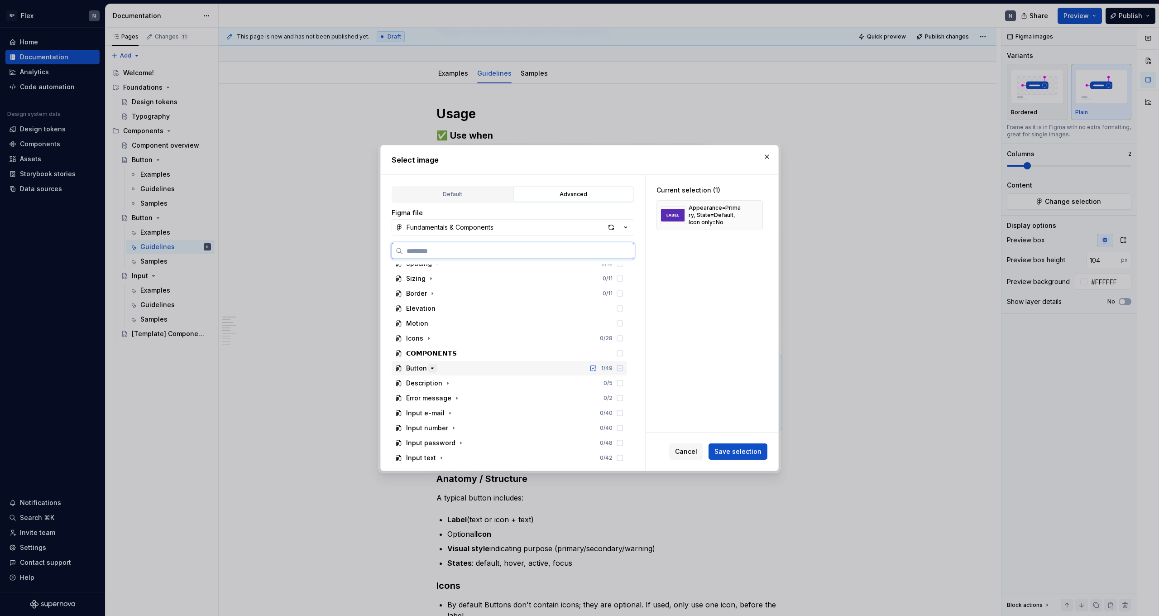
click at [432, 369] on icon "button" at bounding box center [432, 368] width 7 height 7
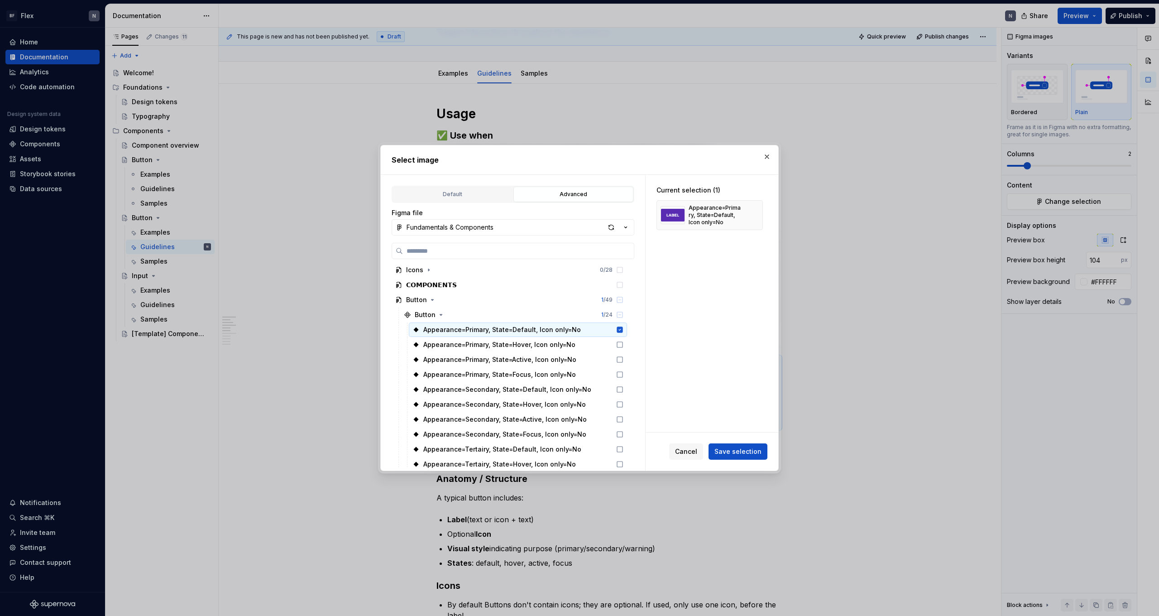
scroll to position [138, 0]
click at [624, 388] on icon at bounding box center [619, 388] width 7 height 7
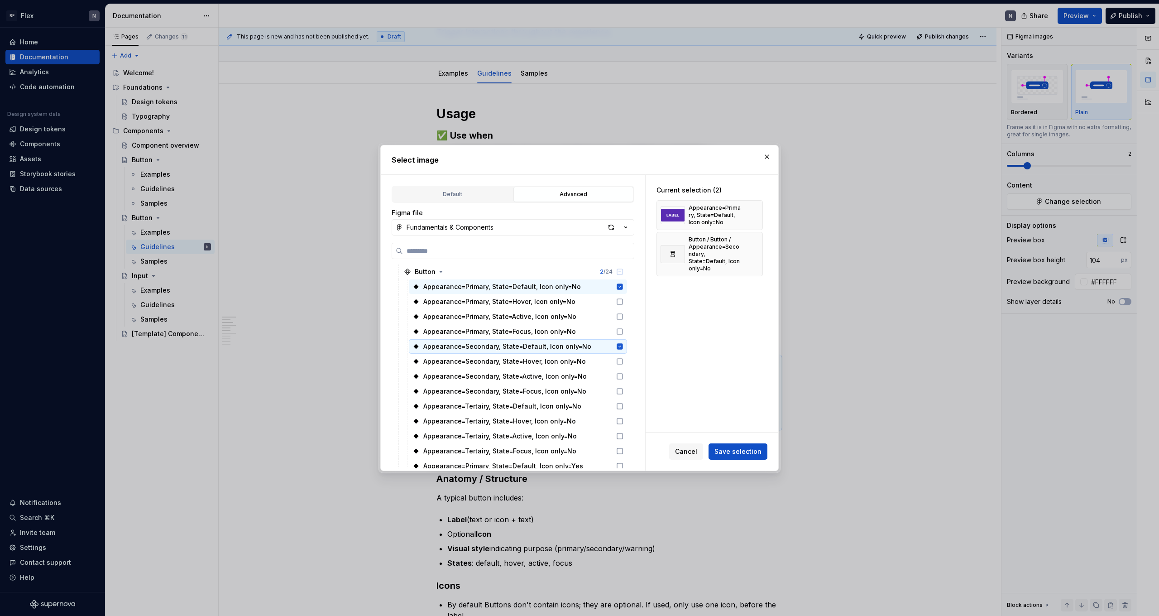
scroll to position [183, 0]
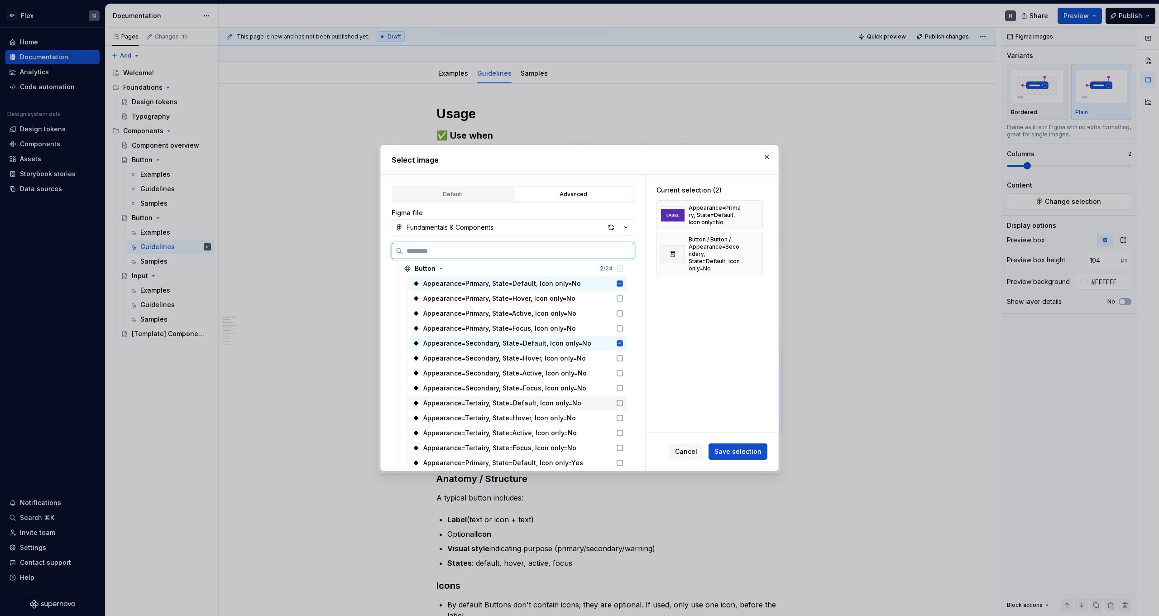
click at [624, 403] on icon at bounding box center [619, 402] width 7 height 7
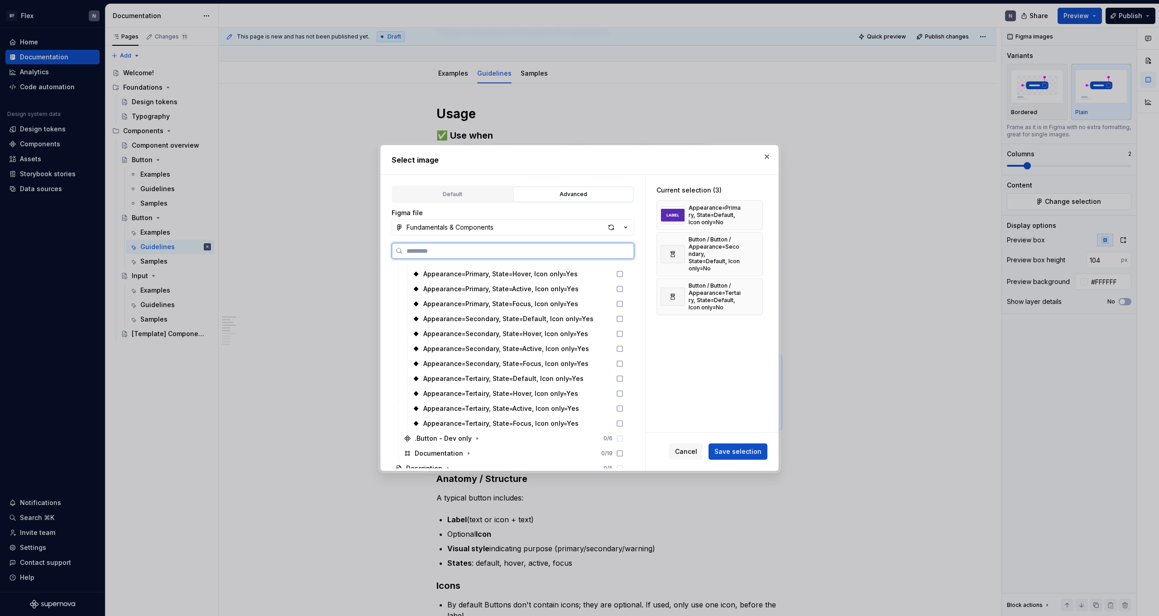
scroll to position [389, 0]
click at [728, 454] on span "Save selection" at bounding box center [738, 451] width 47 height 9
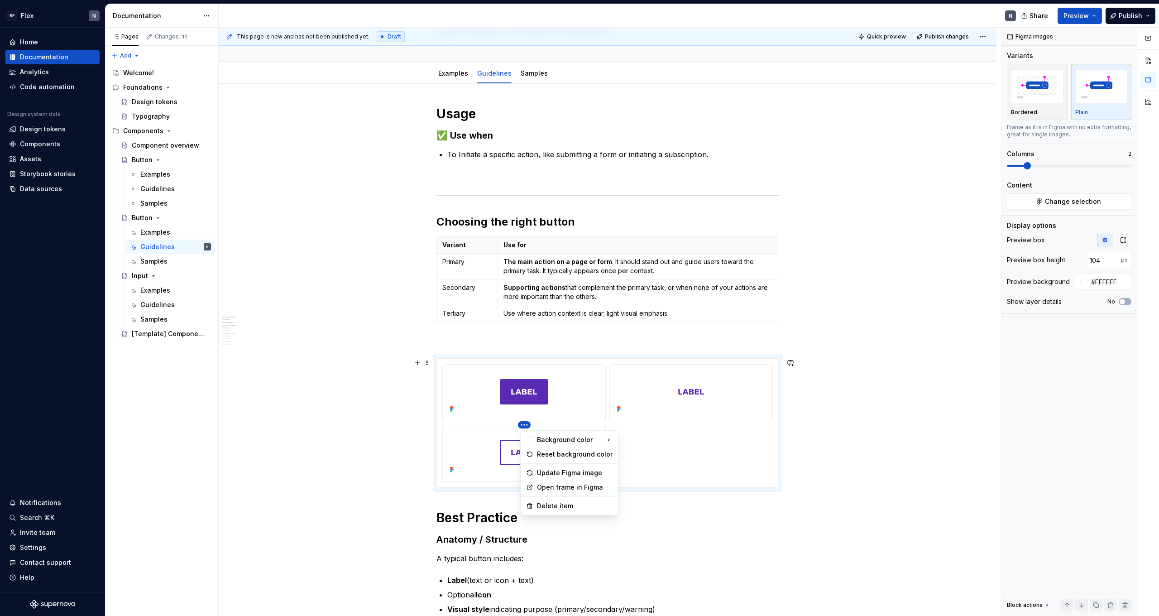
click at [644, 388] on html "BF Flex N Home Documentation Analytics Code automation Design system data Desig…" at bounding box center [579, 308] width 1159 height 616
click at [674, 446] on html "BF Flex N Home Documentation Analytics Code automation Design system data Desig…" at bounding box center [579, 308] width 1159 height 616
drag, startPoint x: 510, startPoint y: 456, endPoint x: 652, endPoint y: 404, distance: 151.6
click at [652, 404] on body "BF Flex N Home Documentation Analytics Code automation Design system data Desig…" at bounding box center [579, 308] width 1159 height 616
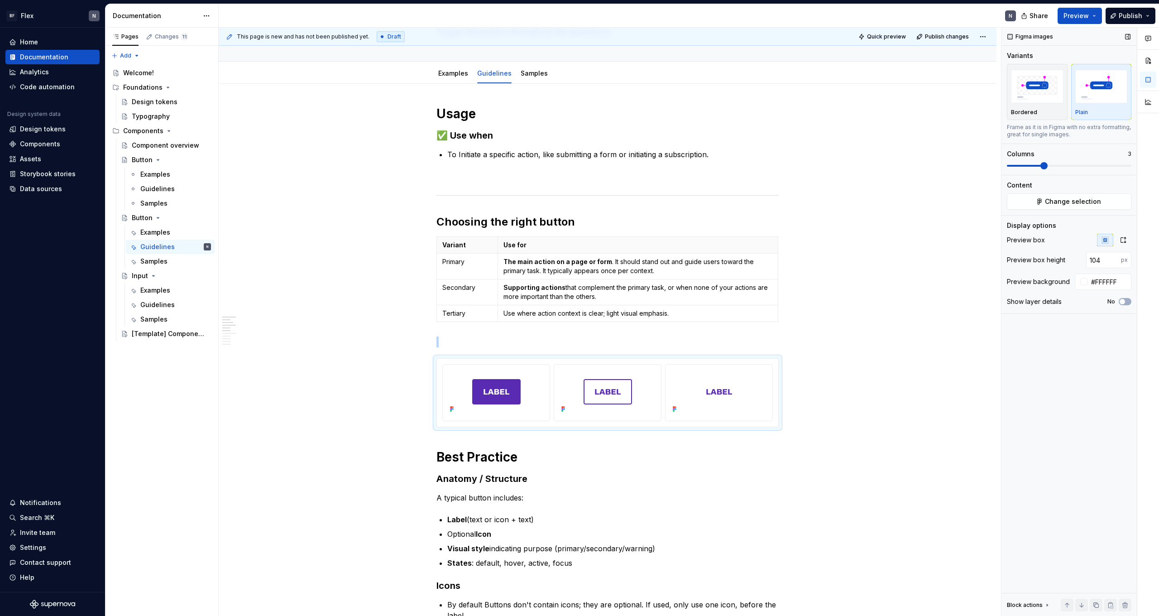
click at [1038, 167] on span at bounding box center [1069, 165] width 125 height 7
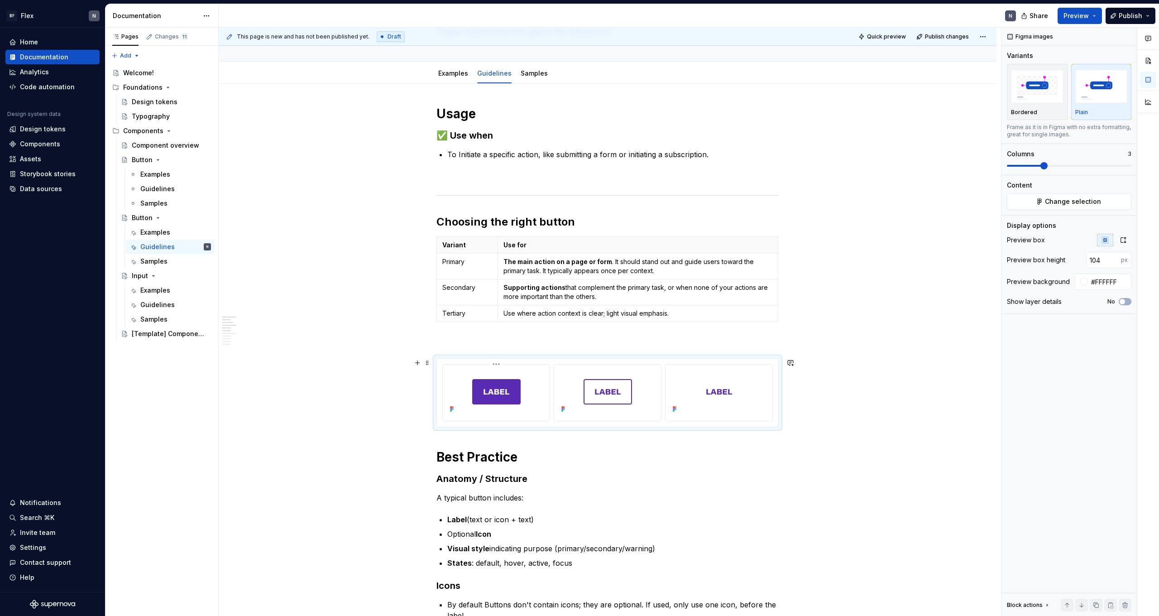
click at [510, 368] on div at bounding box center [496, 393] width 107 height 56
click at [1055, 99] on img "button" at bounding box center [1037, 86] width 53 height 33
click at [755, 453] on h1 "Best Practice" at bounding box center [608, 457] width 342 height 16
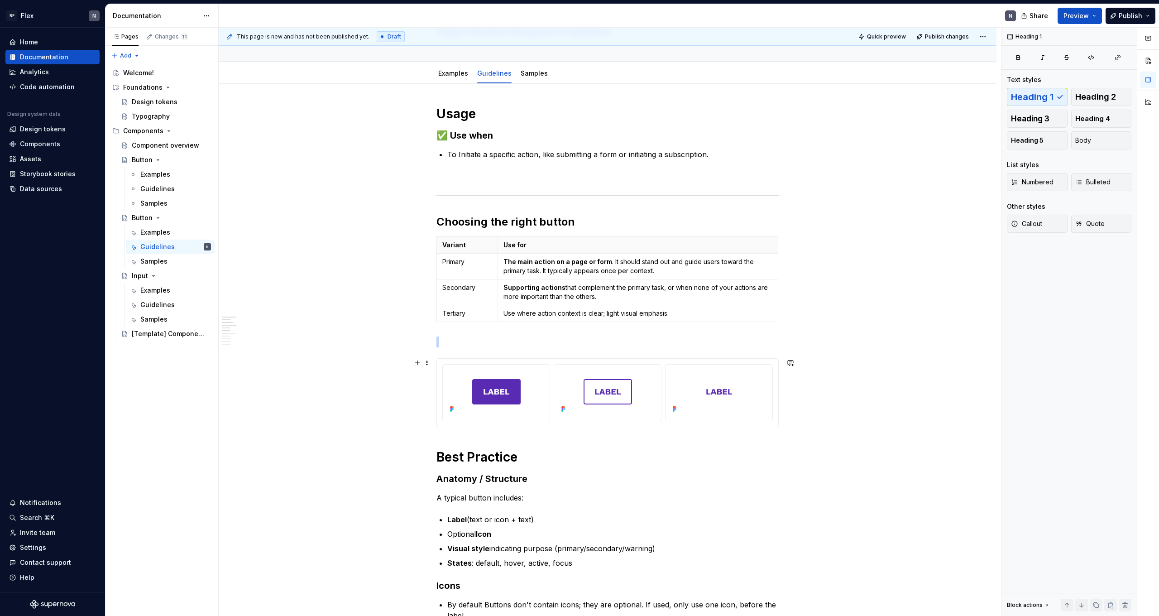
click at [687, 423] on div at bounding box center [607, 393] width 341 height 68
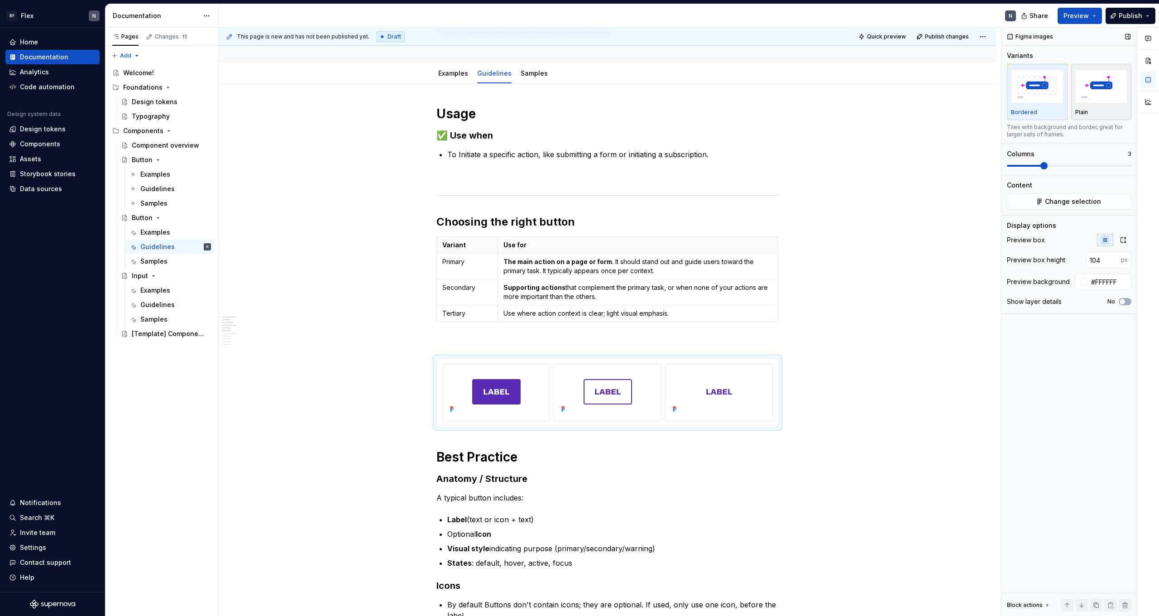
click at [1104, 76] on img "button" at bounding box center [1102, 86] width 53 height 33
click at [1049, 101] on img "button" at bounding box center [1037, 86] width 53 height 33
click at [1084, 101] on img "button" at bounding box center [1102, 86] width 53 height 33
click at [1043, 97] on img "button" at bounding box center [1037, 86] width 53 height 33
click at [1099, 95] on img "button" at bounding box center [1102, 86] width 53 height 33
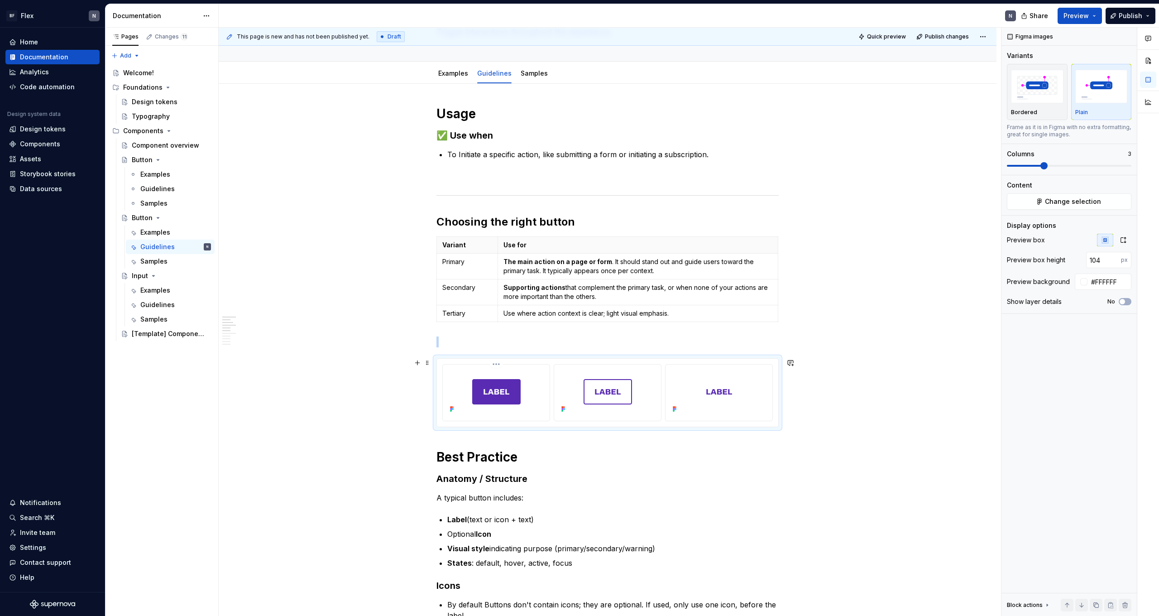
click at [506, 412] on div at bounding box center [497, 391] width 100 height 47
click at [709, 457] on h1 "Best Practice" at bounding box center [608, 457] width 342 height 16
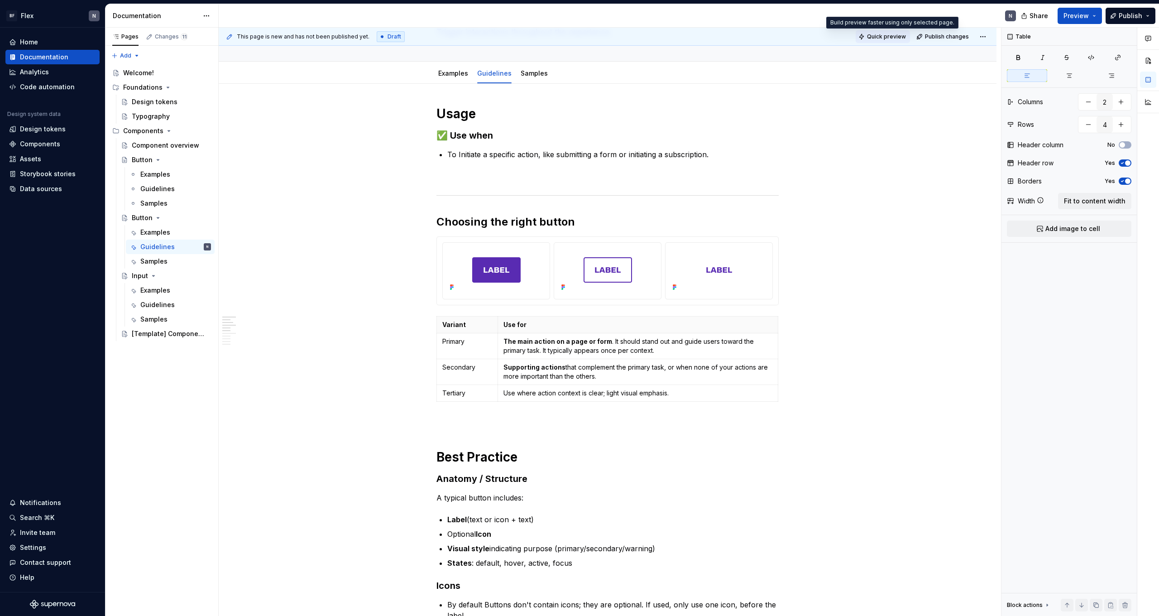
click at [890, 37] on span "Quick preview" at bounding box center [886, 36] width 39 height 7
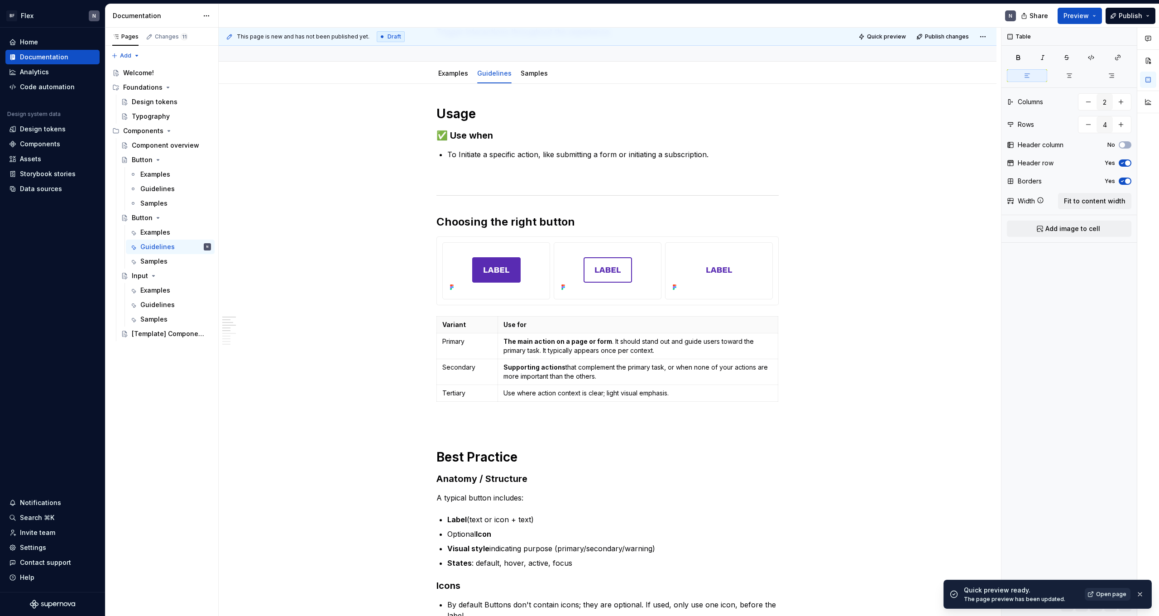
click at [1117, 595] on span "Open page" at bounding box center [1111, 594] width 30 height 7
click at [761, 241] on div at bounding box center [607, 271] width 341 height 68
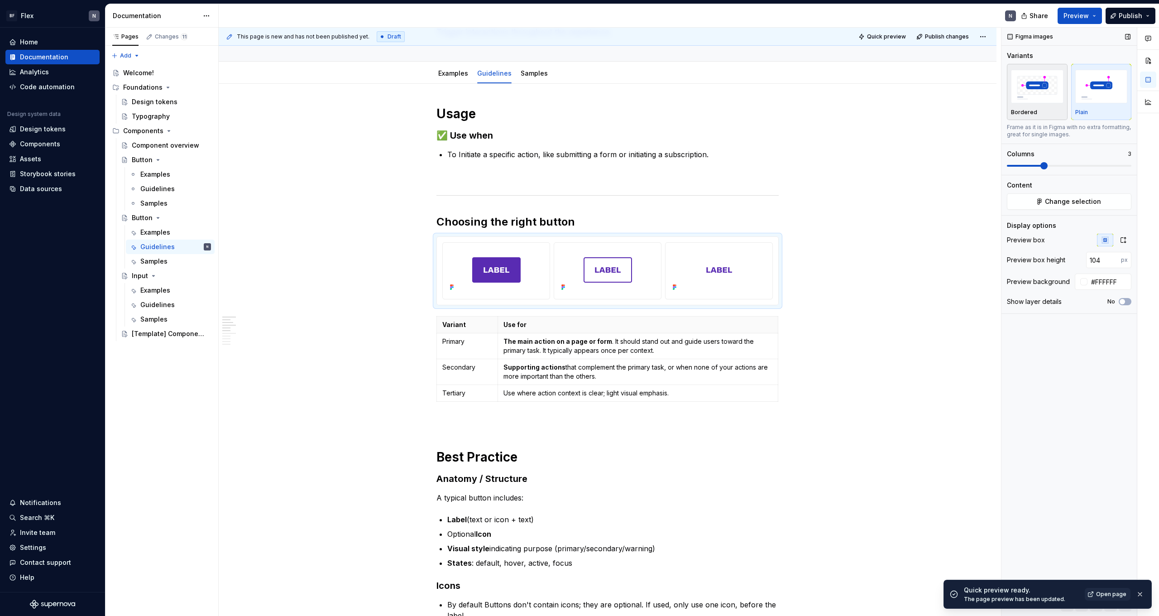
click at [1040, 86] on img "button" at bounding box center [1037, 86] width 53 height 33
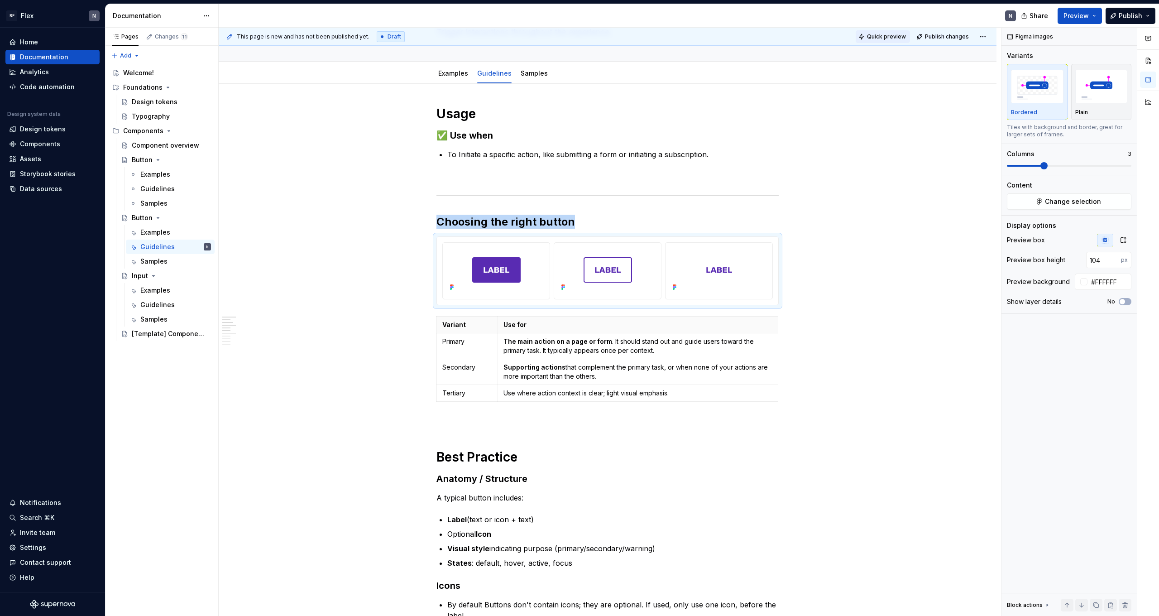
click at [893, 36] on span "Quick preview" at bounding box center [886, 36] width 39 height 7
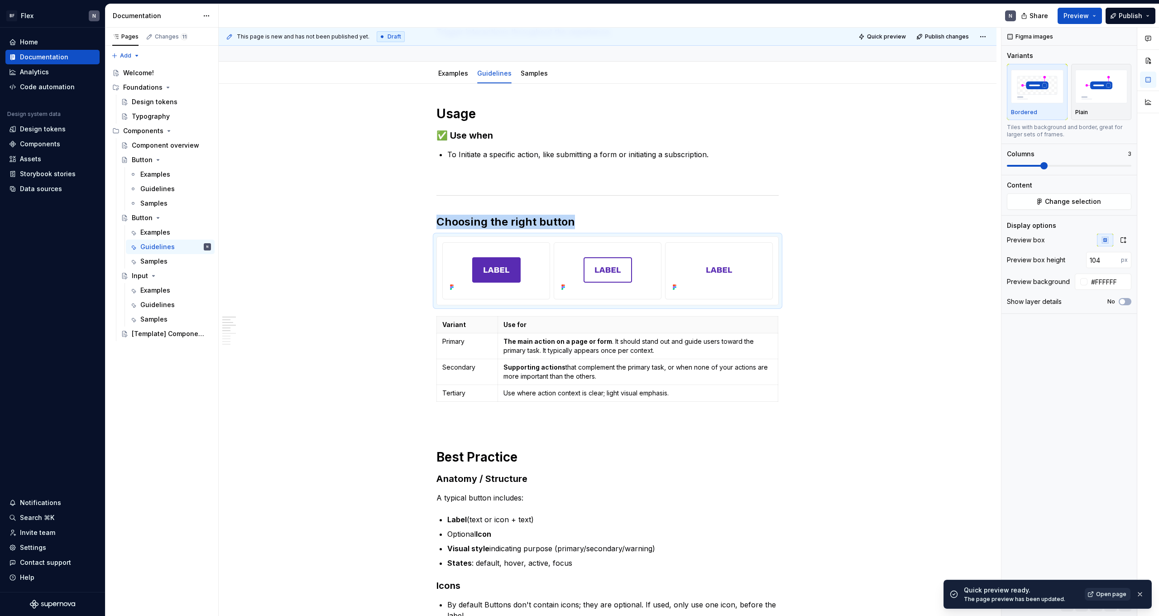
click at [1098, 593] on link "Open page" at bounding box center [1108, 594] width 46 height 13
click at [712, 293] on div at bounding box center [719, 269] width 100 height 47
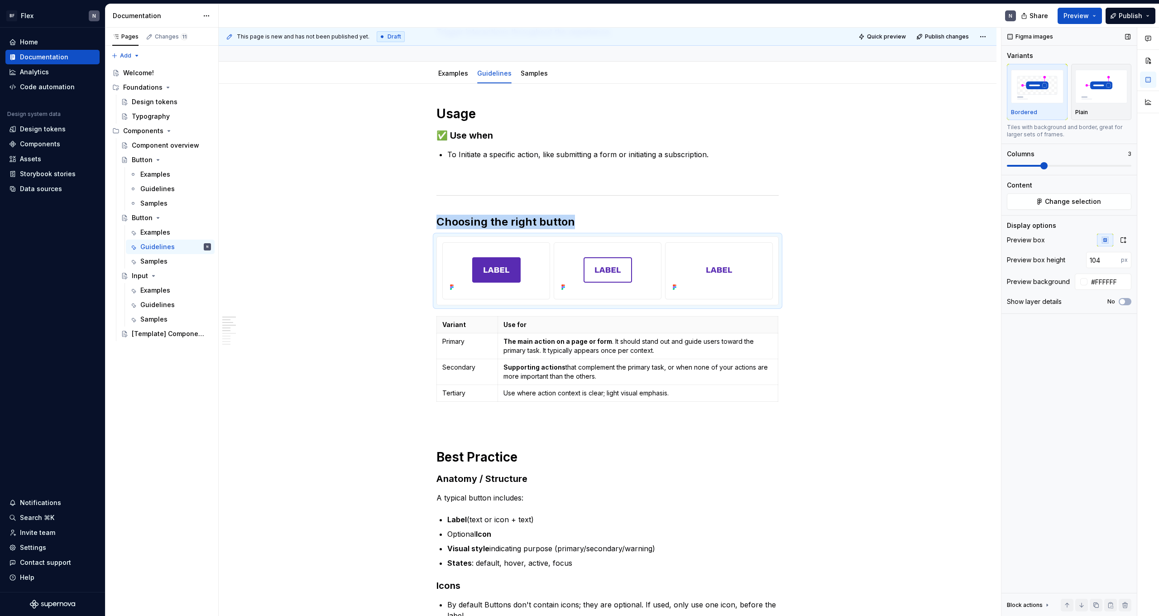
type textarea "*"
click at [1129, 303] on button "No" at bounding box center [1125, 301] width 13 height 7
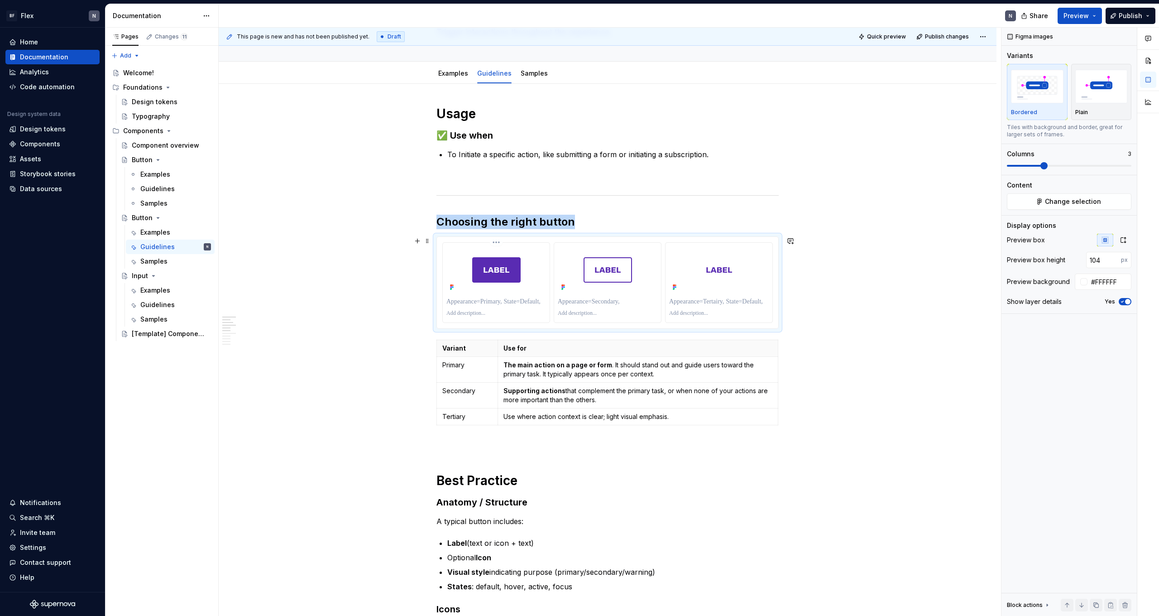
click at [477, 302] on p at bounding box center [497, 301] width 100 height 9
click at [587, 299] on p at bounding box center [608, 301] width 100 height 9
click at [721, 302] on p at bounding box center [719, 301] width 100 height 9
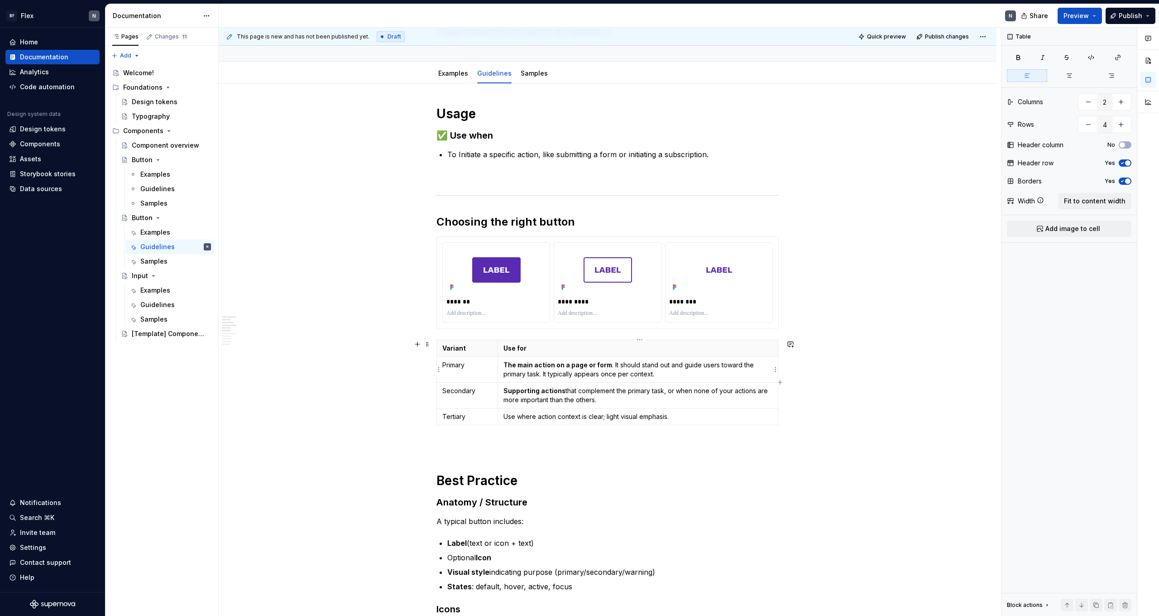
click at [548, 370] on p "The main action on a page or form . It should stand out and guide users toward …" at bounding box center [638, 370] width 269 height 18
click at [471, 314] on p at bounding box center [497, 313] width 100 height 7
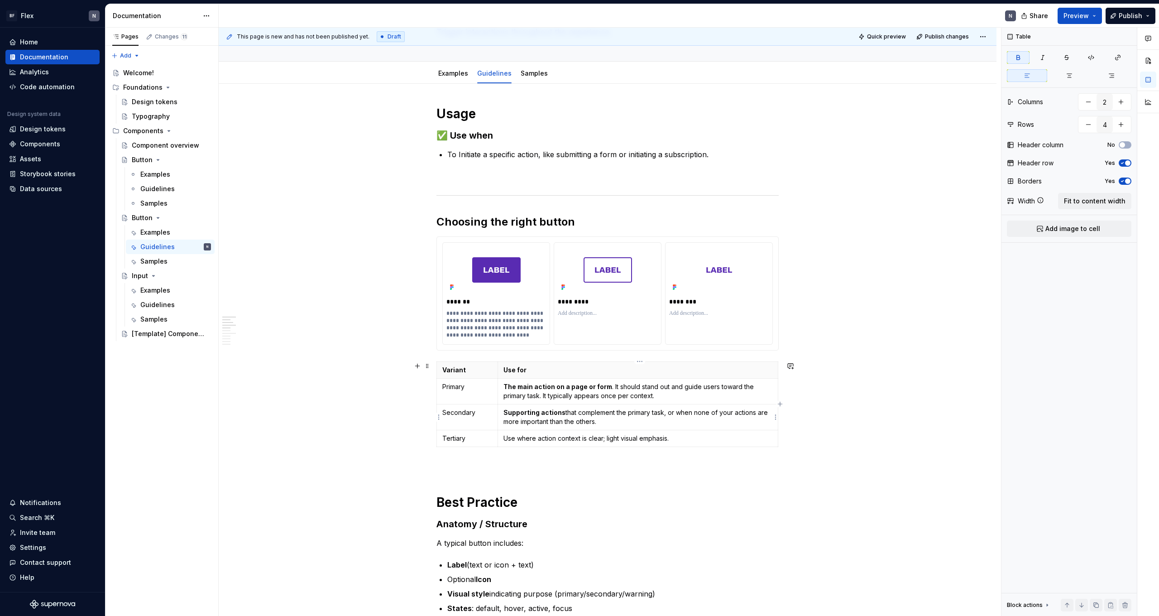
click at [529, 413] on strong "Supporting actions" at bounding box center [535, 413] width 62 height 8
click at [593, 314] on p at bounding box center [608, 313] width 100 height 7
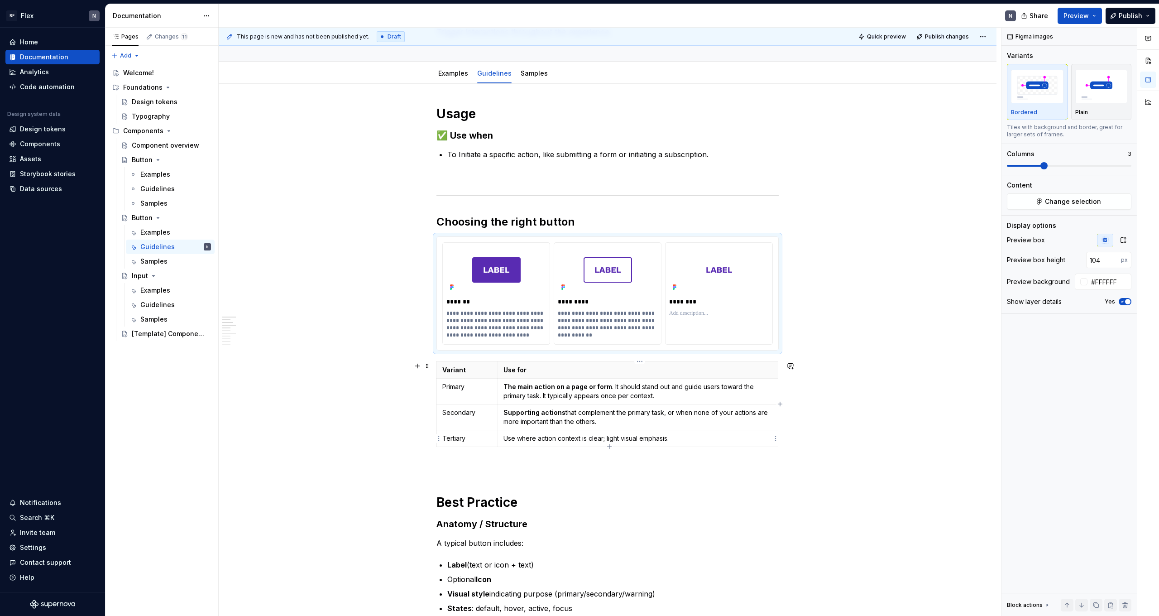
click at [577, 439] on p "Use where action context is clear; light visual emphasis." at bounding box center [638, 438] width 269 height 9
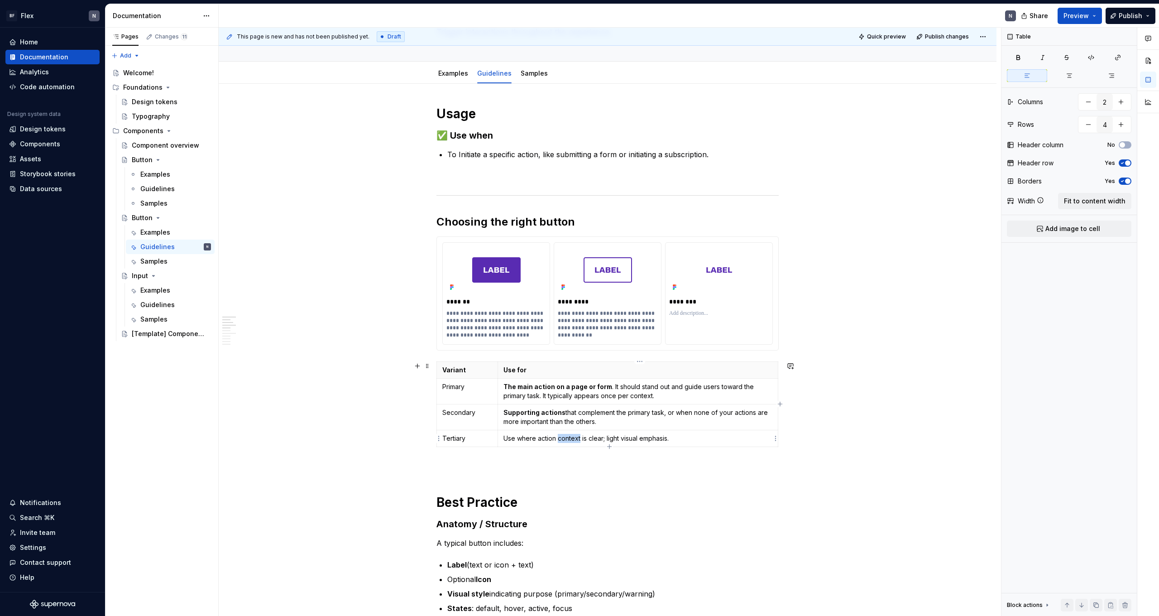
click at [577, 439] on p "Use where action context is clear; light visual emphasis." at bounding box center [638, 438] width 269 height 9
click at [702, 311] on p at bounding box center [719, 313] width 100 height 7
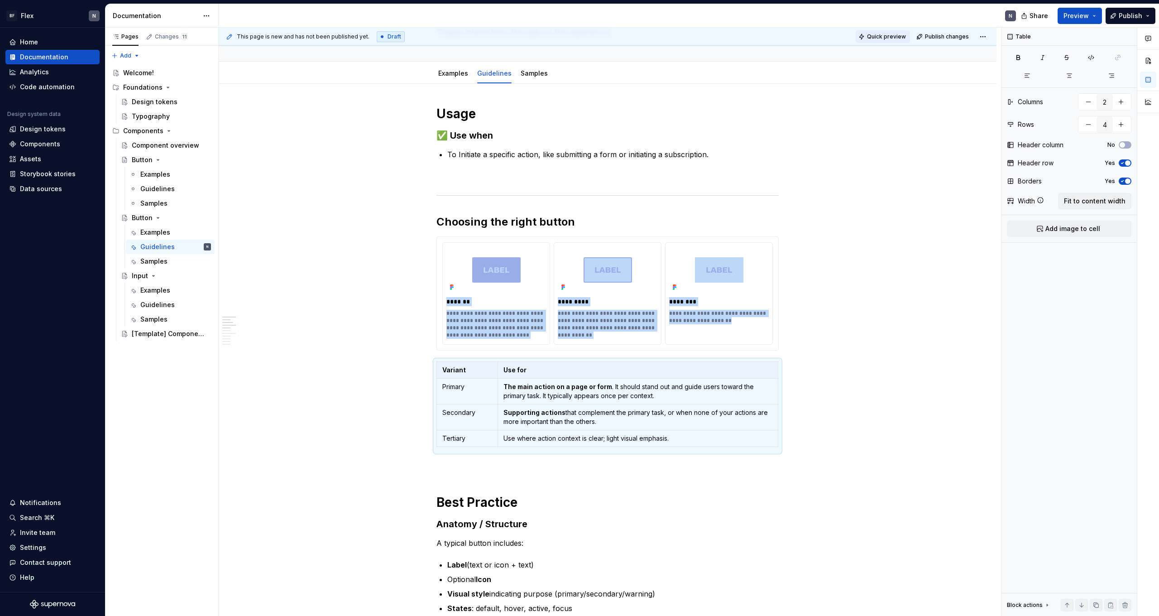
click at [896, 39] on span "Quick preview" at bounding box center [886, 36] width 39 height 7
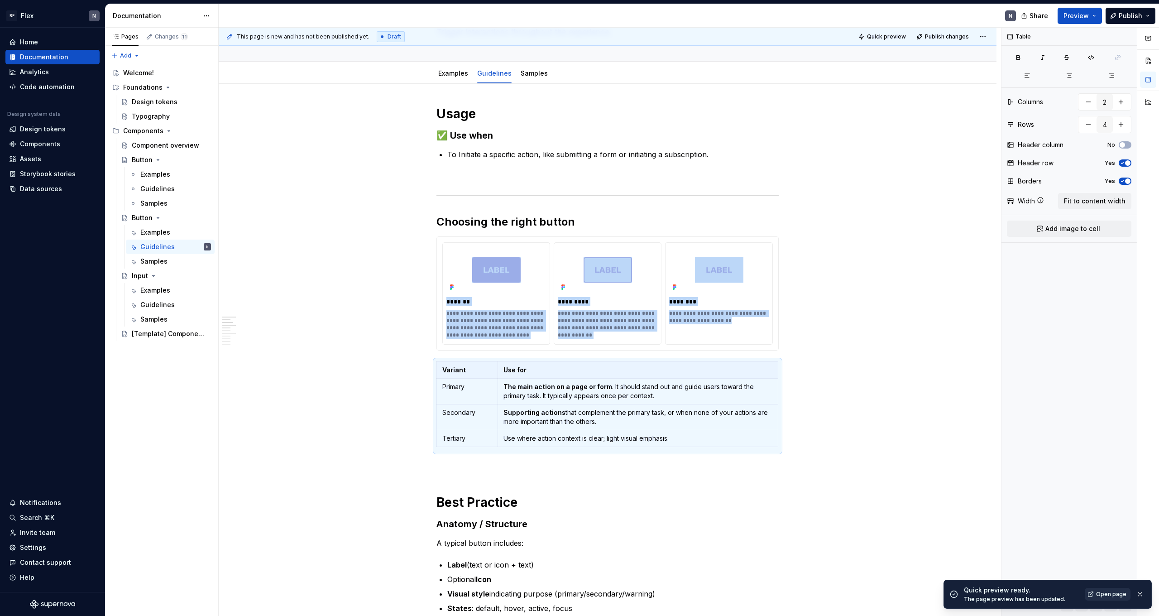
click at [1101, 594] on span "Open page" at bounding box center [1111, 594] width 30 height 7
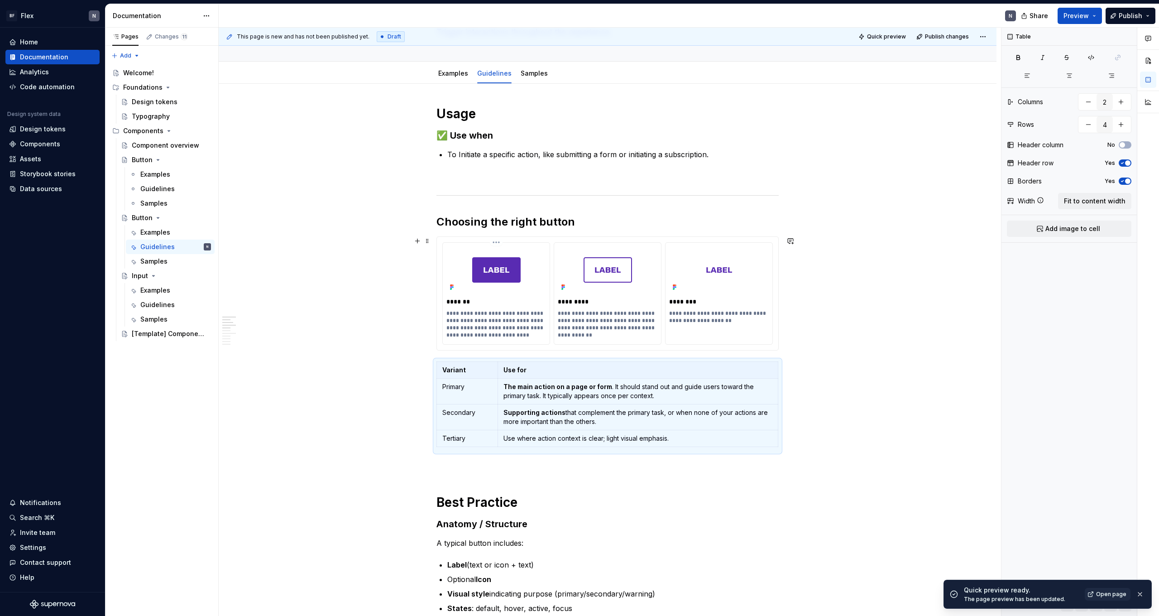
click at [475, 318] on p "**********" at bounding box center [497, 324] width 100 height 29
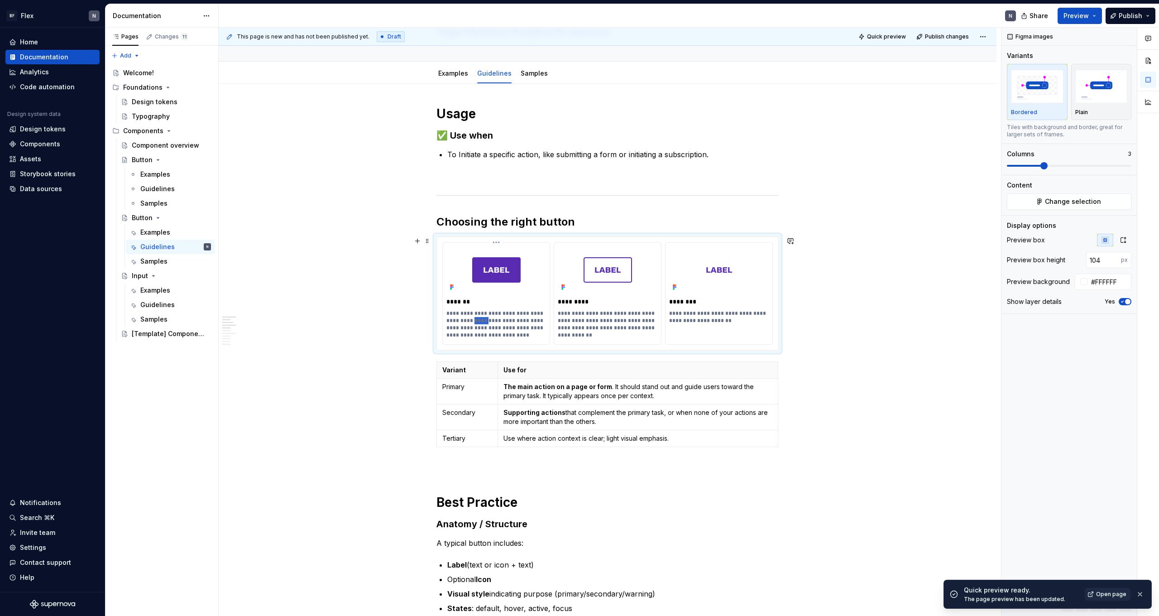
click at [475, 318] on p "**********" at bounding box center [497, 324] width 100 height 29
click at [589, 317] on p "**********" at bounding box center [608, 324] width 100 height 29
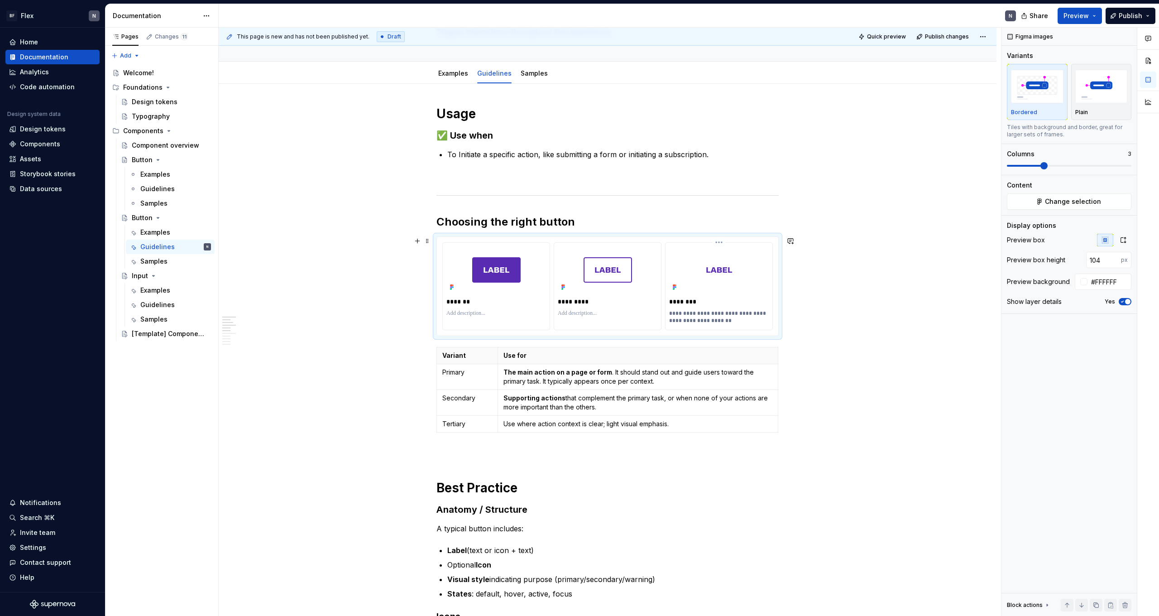
click at [685, 312] on p "**********" at bounding box center [719, 317] width 100 height 14
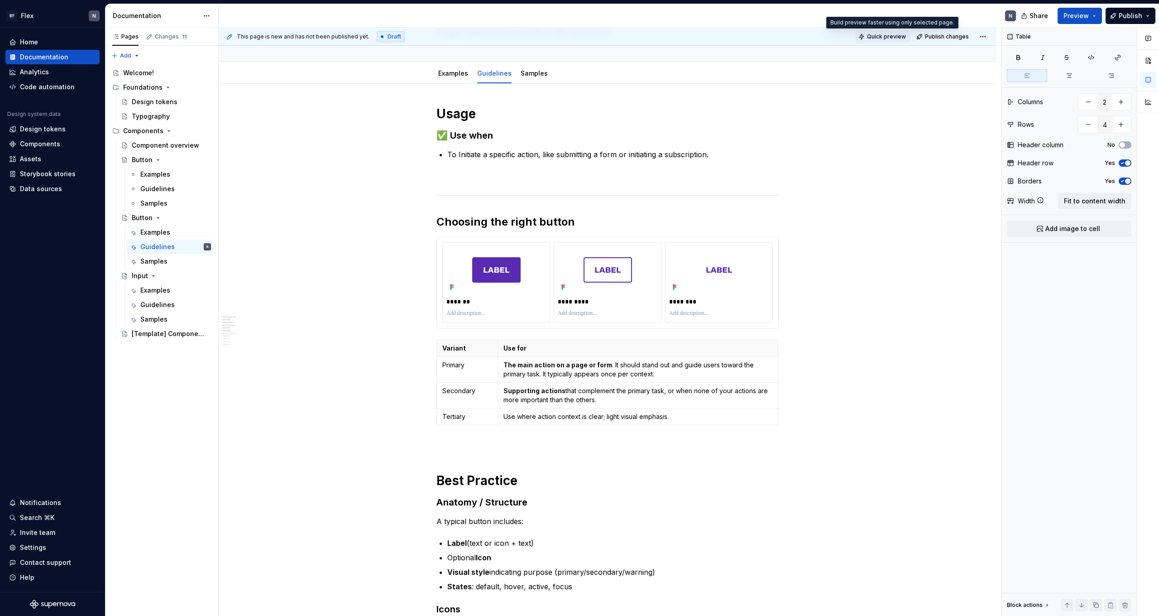
click at [889, 34] on span "Quick preview" at bounding box center [886, 36] width 39 height 7
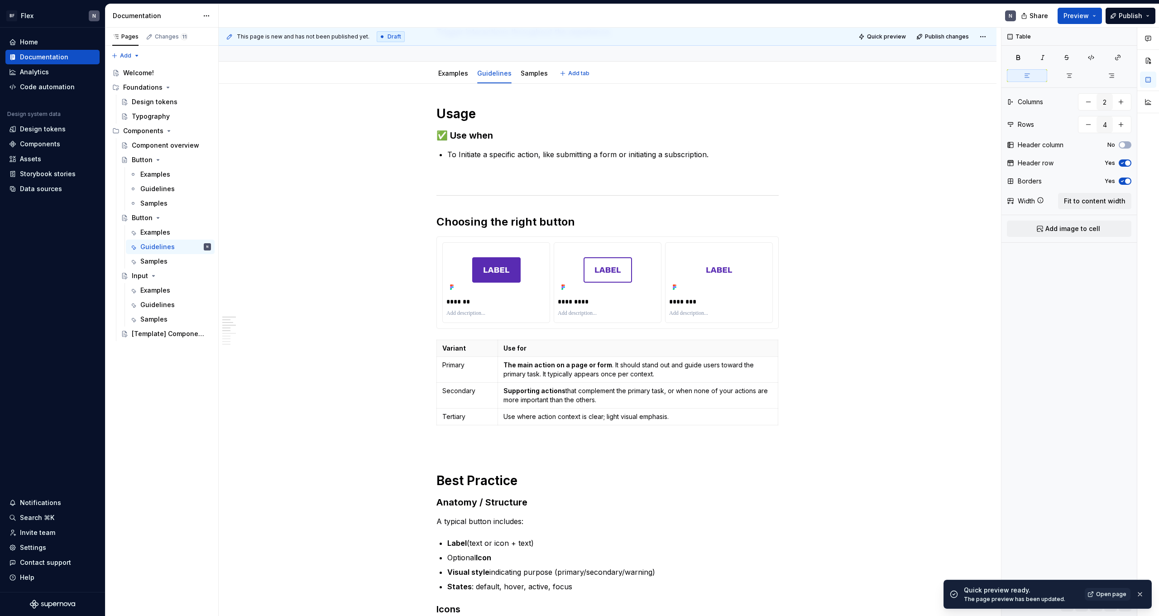
scroll to position [74, 0]
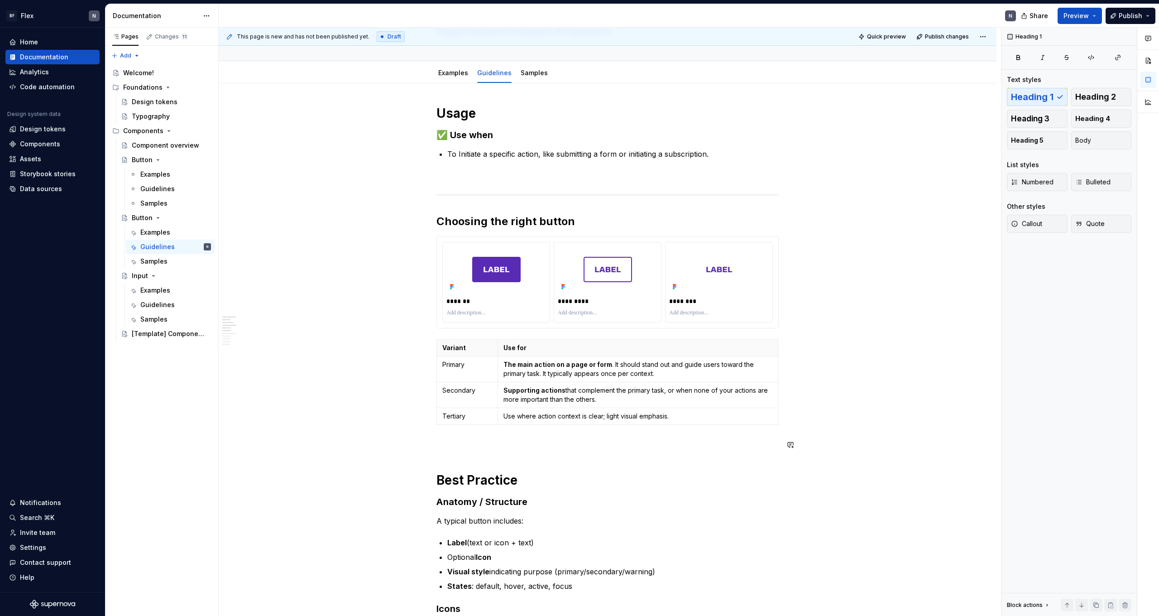
click at [510, 444] on p at bounding box center [608, 444] width 342 height 11
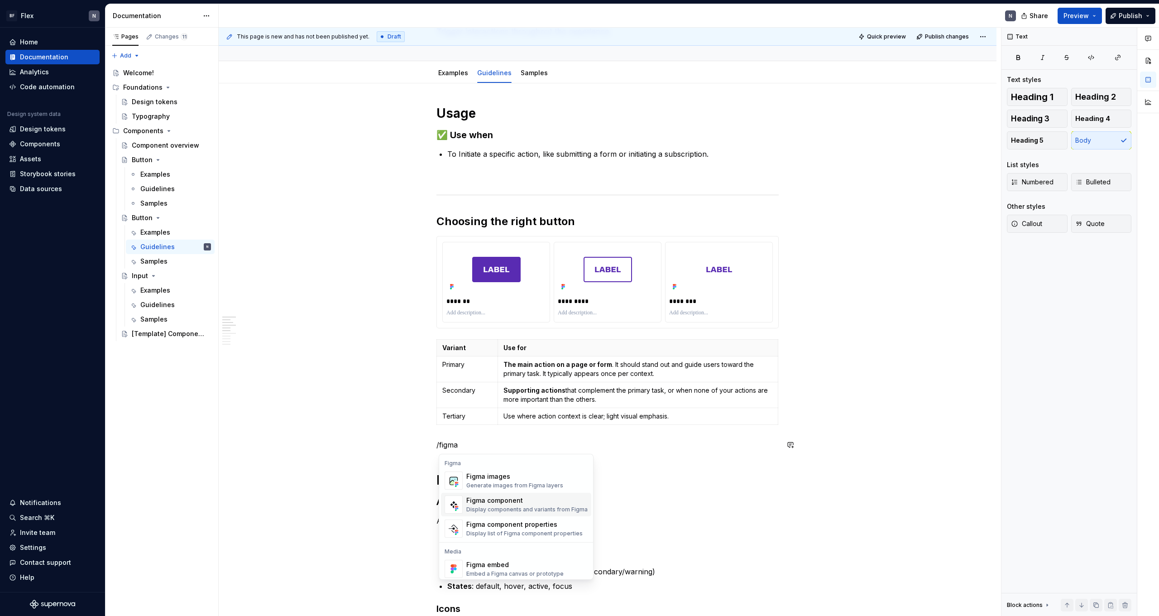
click at [518, 505] on div "Figma component Display components and variants from Figma" at bounding box center [526, 504] width 121 height 17
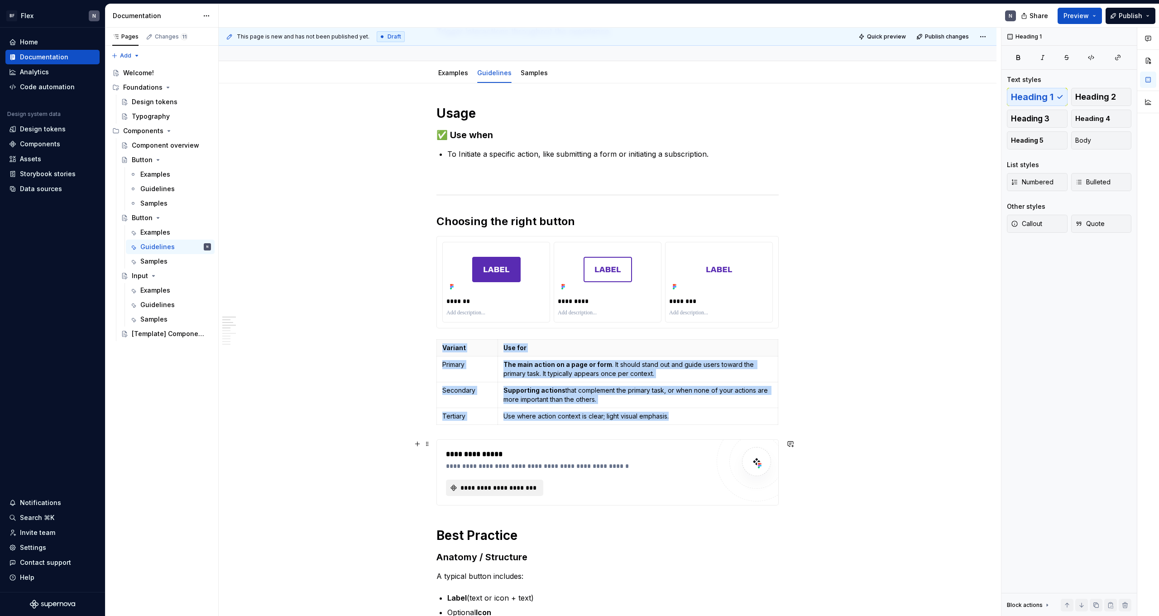
click at [528, 488] on span "**********" at bounding box center [498, 487] width 78 height 9
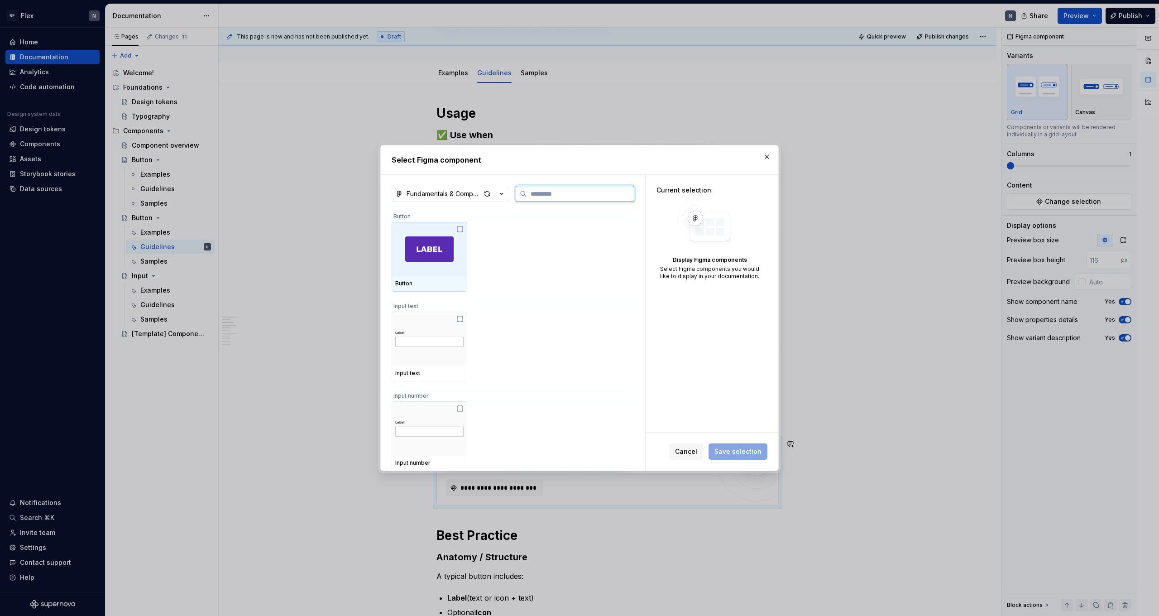
click at [460, 233] on div at bounding box center [430, 249] width 76 height 54
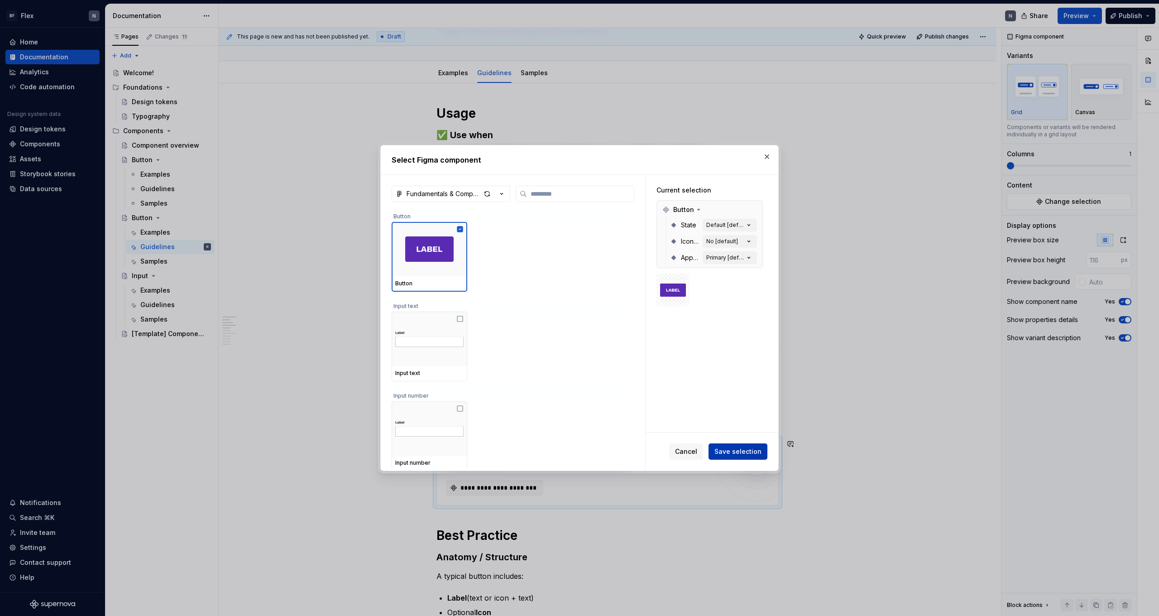
click at [738, 451] on span "Save selection" at bounding box center [738, 451] width 47 height 9
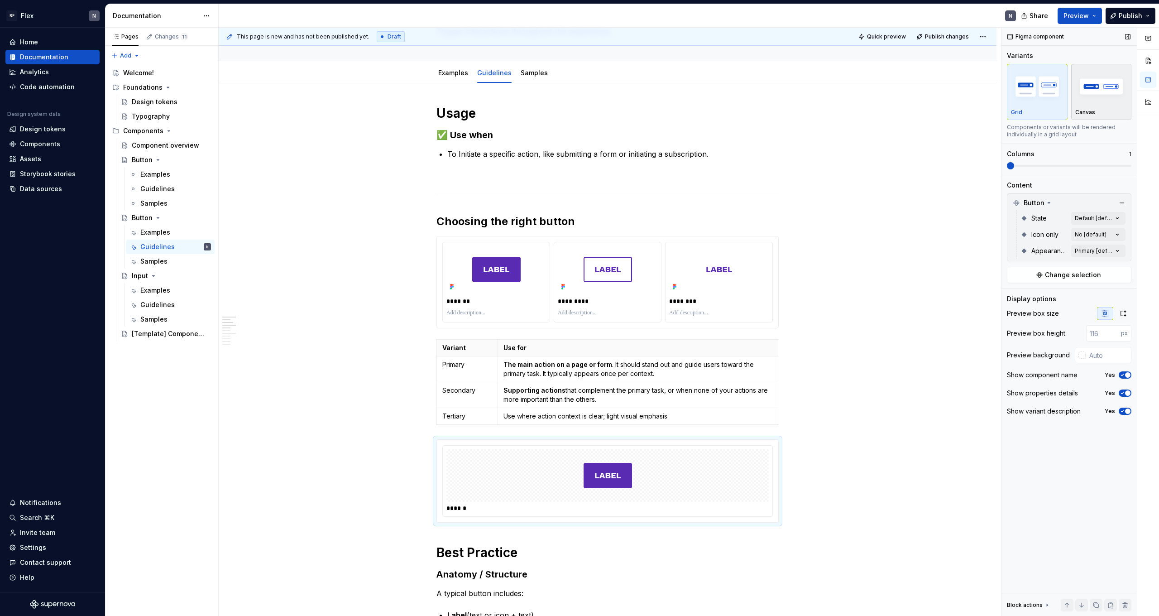
click at [1097, 102] on img "button" at bounding box center [1102, 86] width 53 height 33
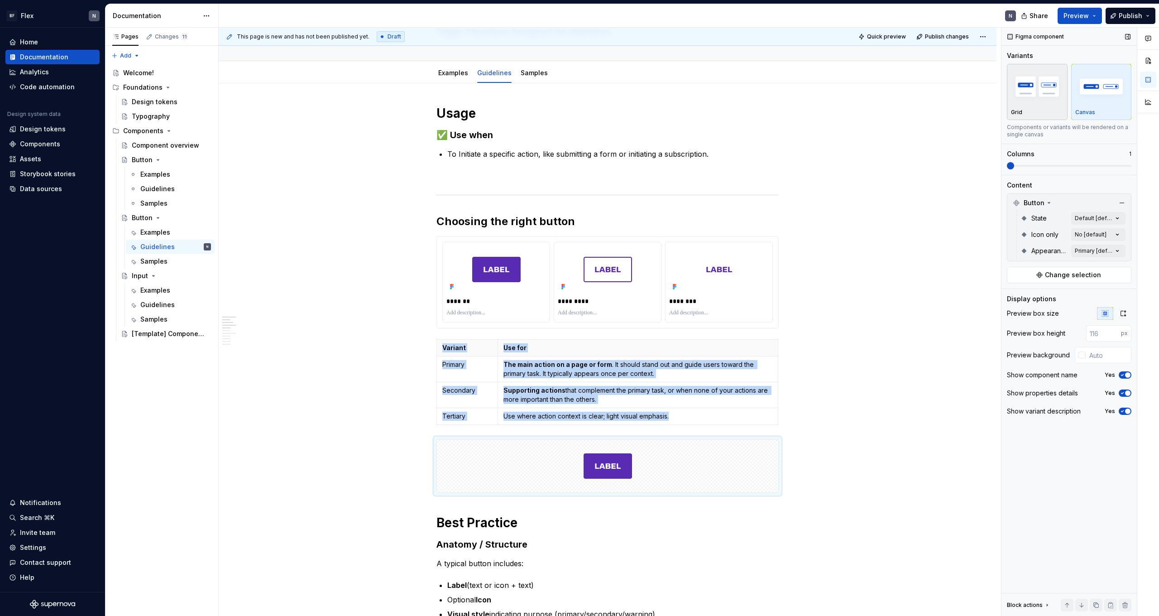
click at [1043, 96] on img "button" at bounding box center [1037, 86] width 53 height 33
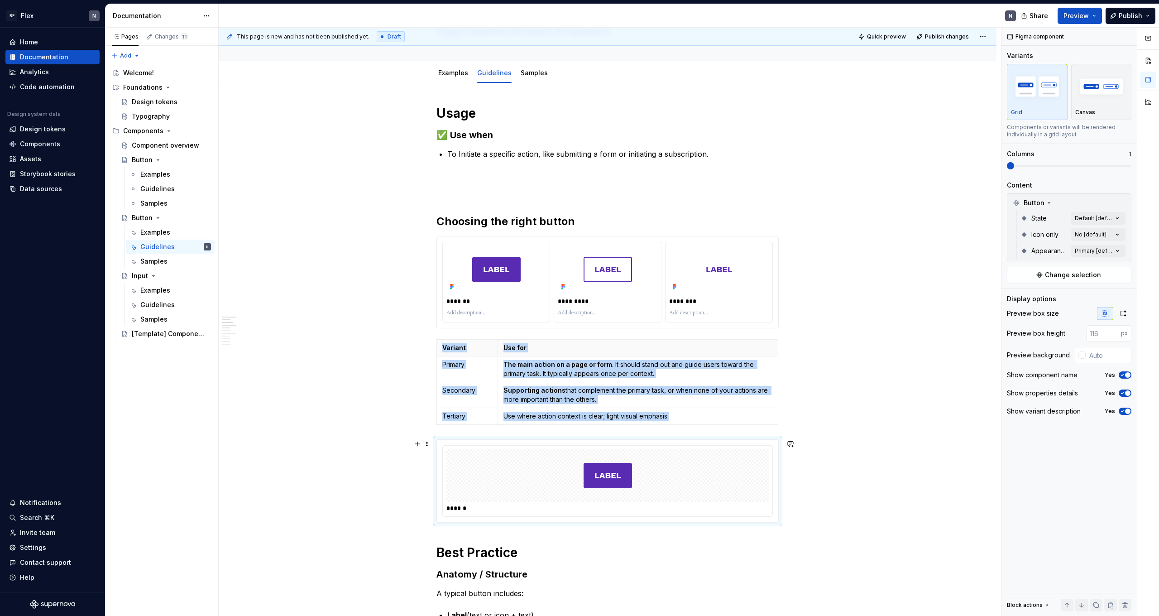
click at [611, 471] on img at bounding box center [608, 475] width 48 height 45
click at [1096, 99] on img "button" at bounding box center [1102, 86] width 53 height 33
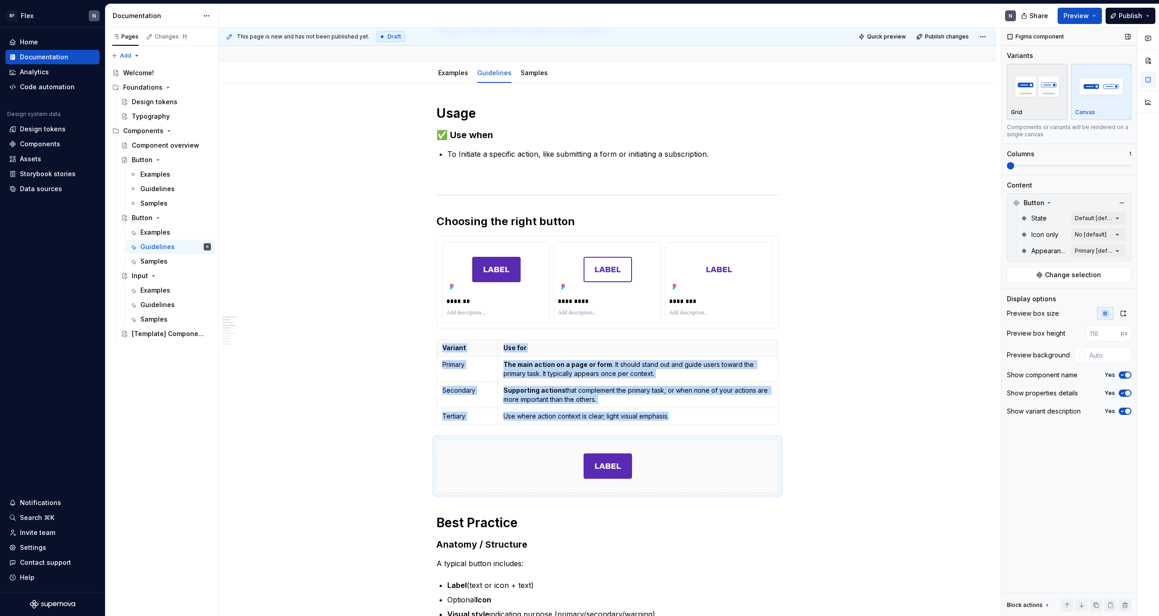
click at [1028, 92] on img "button" at bounding box center [1037, 86] width 53 height 33
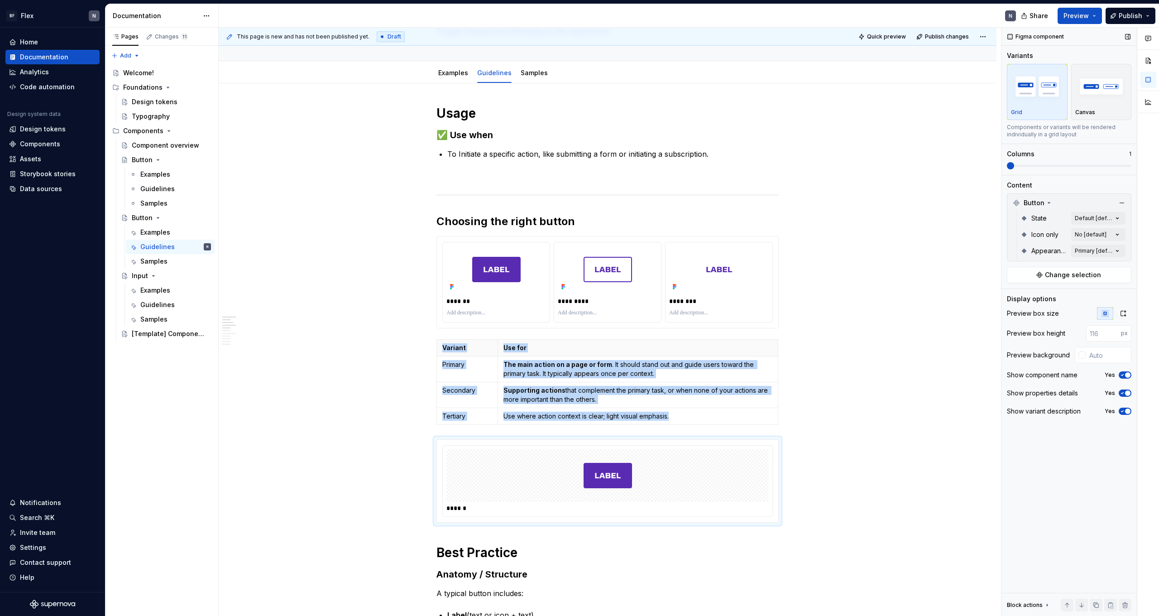
click at [934, 157] on div "This page is new and has not been published yet. Draft Quick preview Publish ch…" at bounding box center [689, 322] width 941 height 589
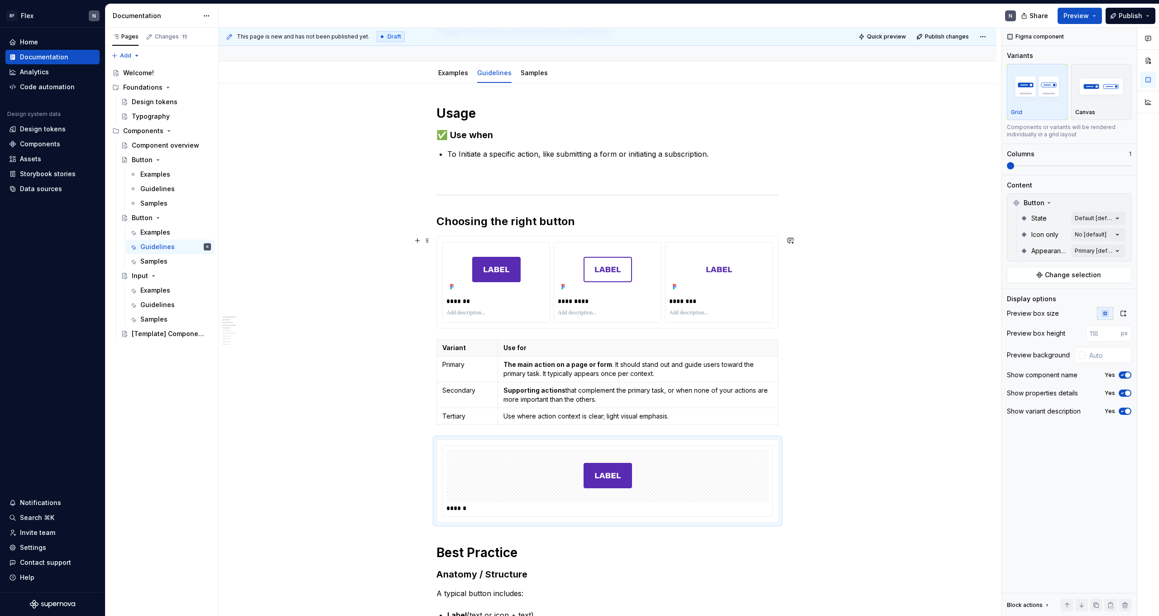
click at [659, 474] on div at bounding box center [608, 475] width 322 height 53
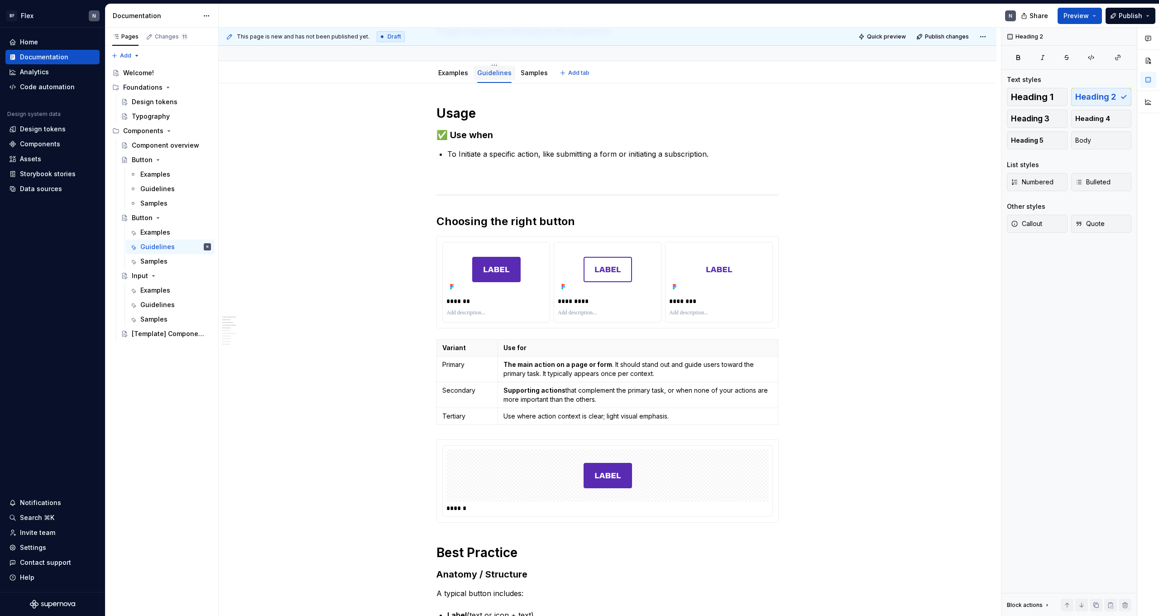
scroll to position [73, 0]
click at [876, 35] on span "Quick preview" at bounding box center [886, 36] width 39 height 7
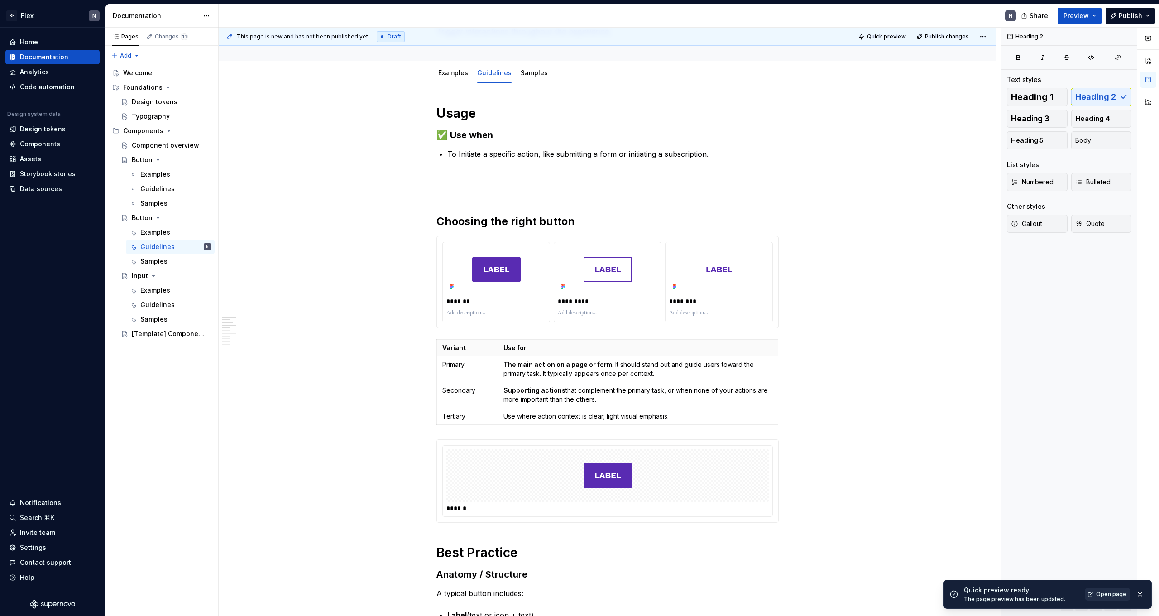
click at [1105, 591] on span "Open page" at bounding box center [1111, 594] width 30 height 7
click at [1141, 596] on button "button" at bounding box center [1140, 594] width 12 height 13
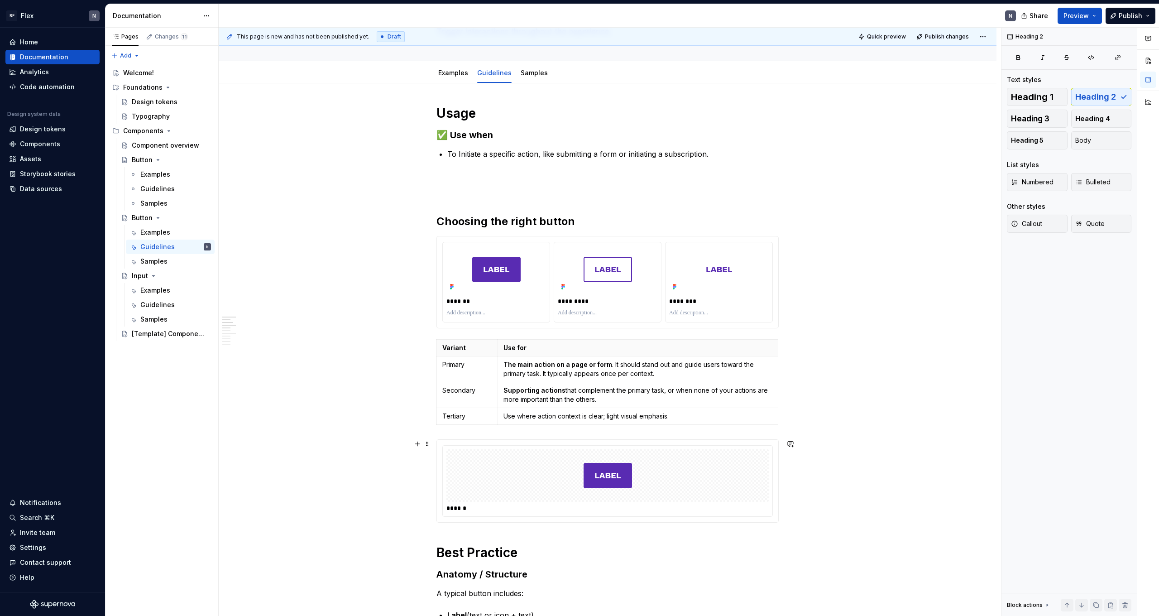
click at [500, 451] on div at bounding box center [608, 475] width 322 height 53
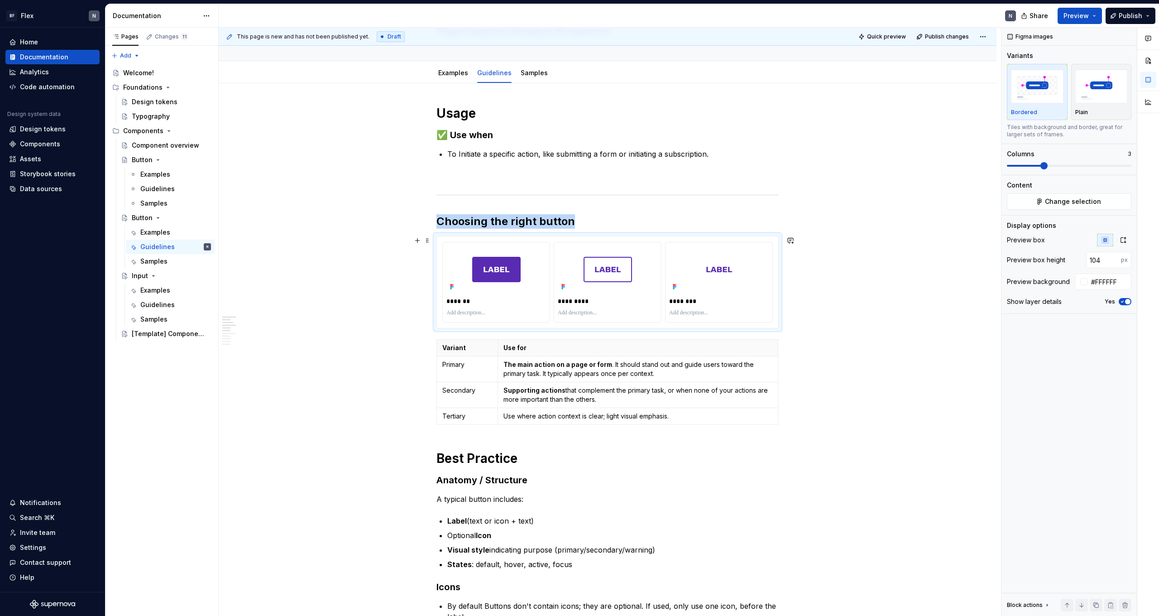
click at [445, 239] on div "******* ********* ********" at bounding box center [607, 281] width 341 height 91
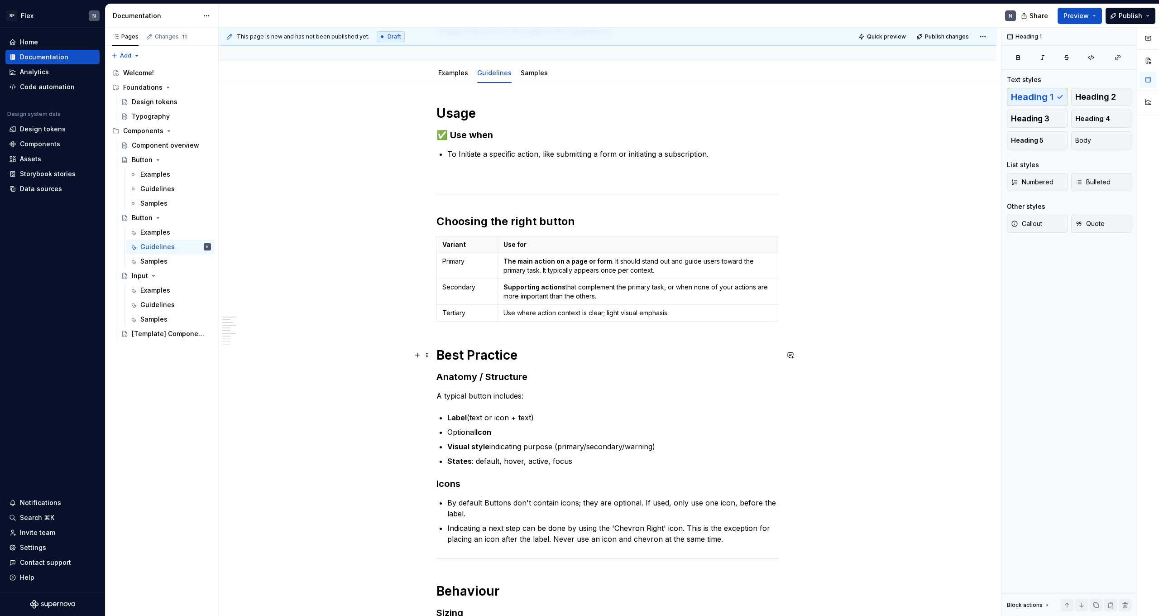
click at [566, 356] on h1 "Best Practice" at bounding box center [608, 355] width 342 height 16
click at [442, 354] on h1 "Best Practice" at bounding box center [608, 355] width 342 height 16
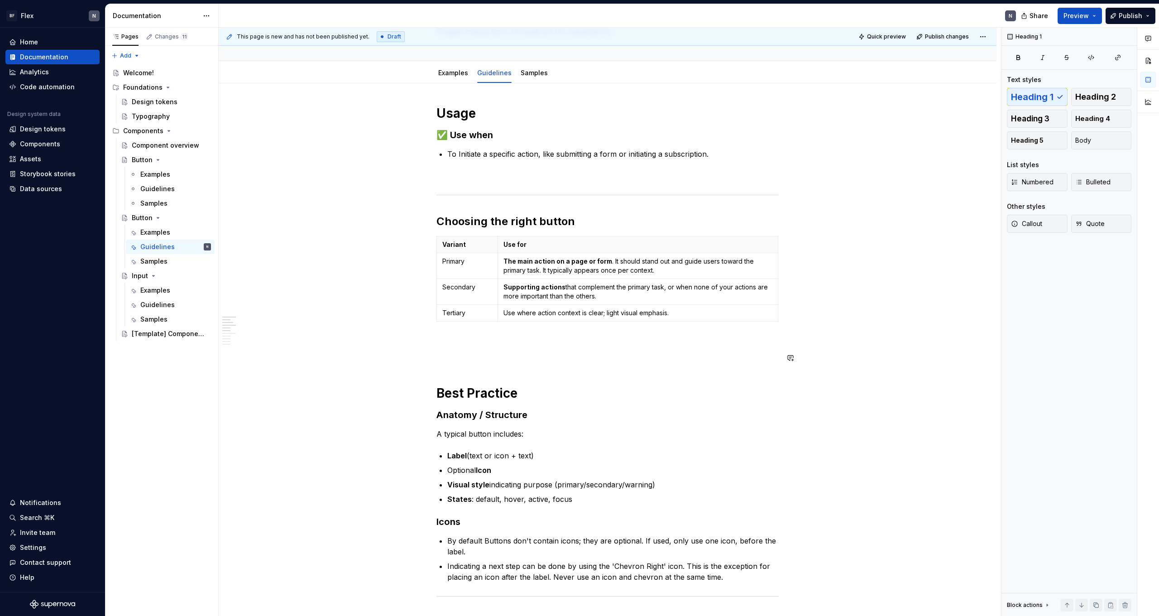
click at [471, 346] on p at bounding box center [608, 341] width 342 height 11
click at [564, 171] on p at bounding box center [608, 175] width 342 height 11
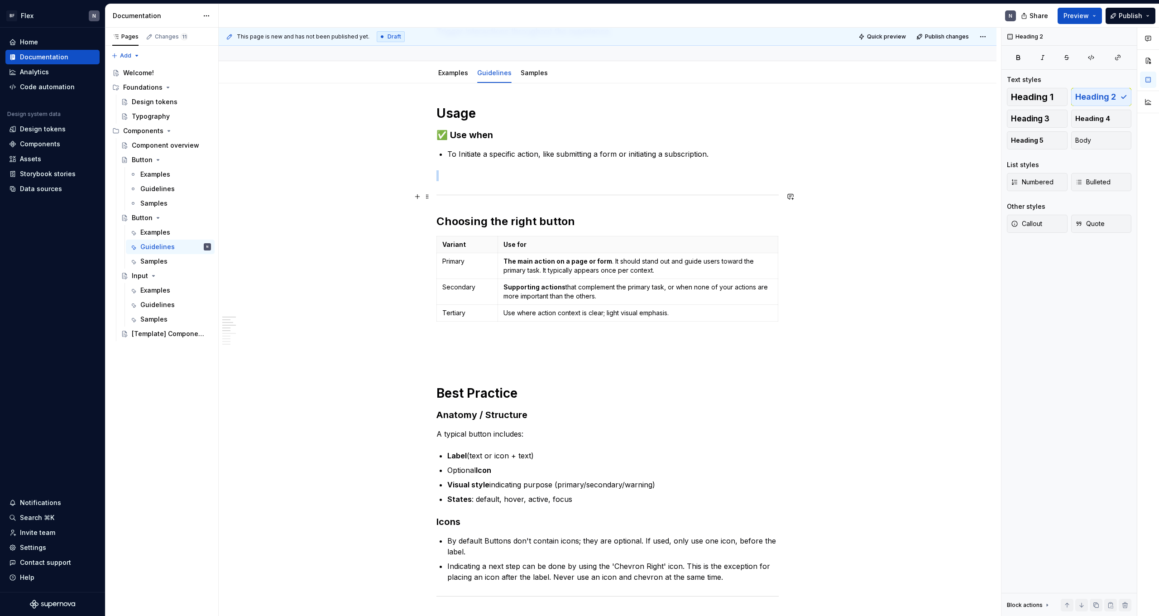
click at [561, 195] on hr at bounding box center [608, 195] width 342 height 0
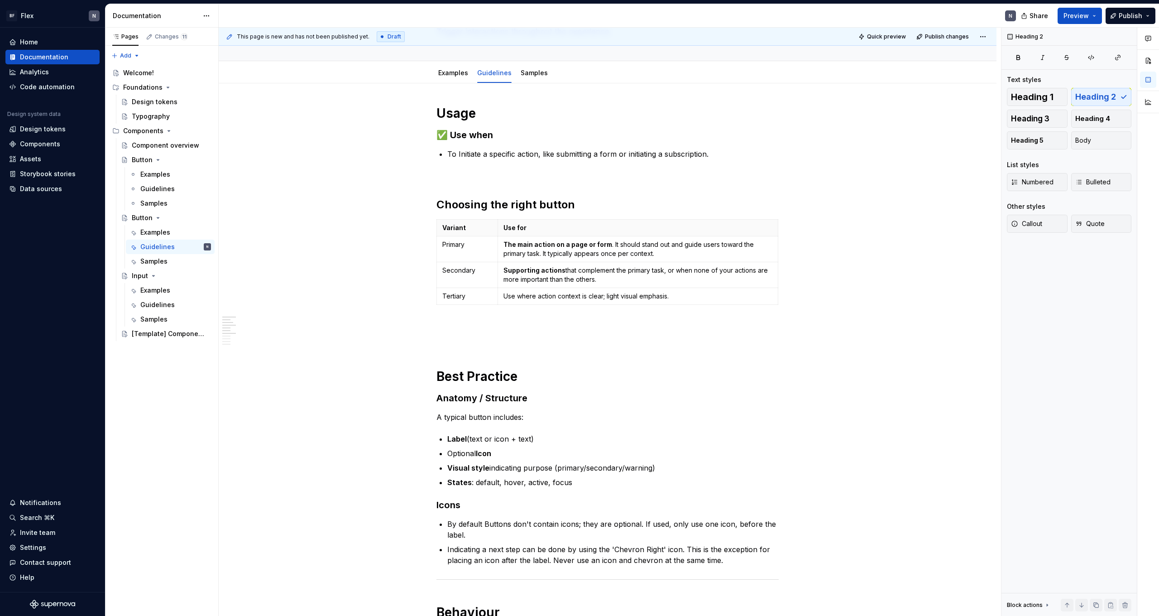
click at [555, 176] on p at bounding box center [608, 175] width 342 height 11
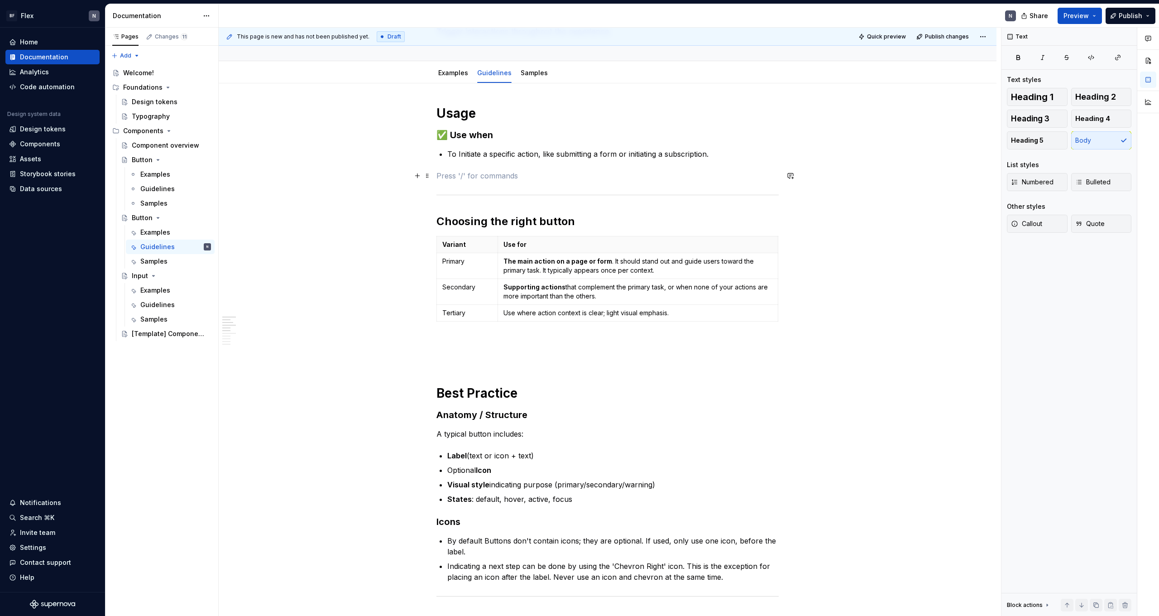
click at [534, 180] on p at bounding box center [608, 175] width 342 height 11
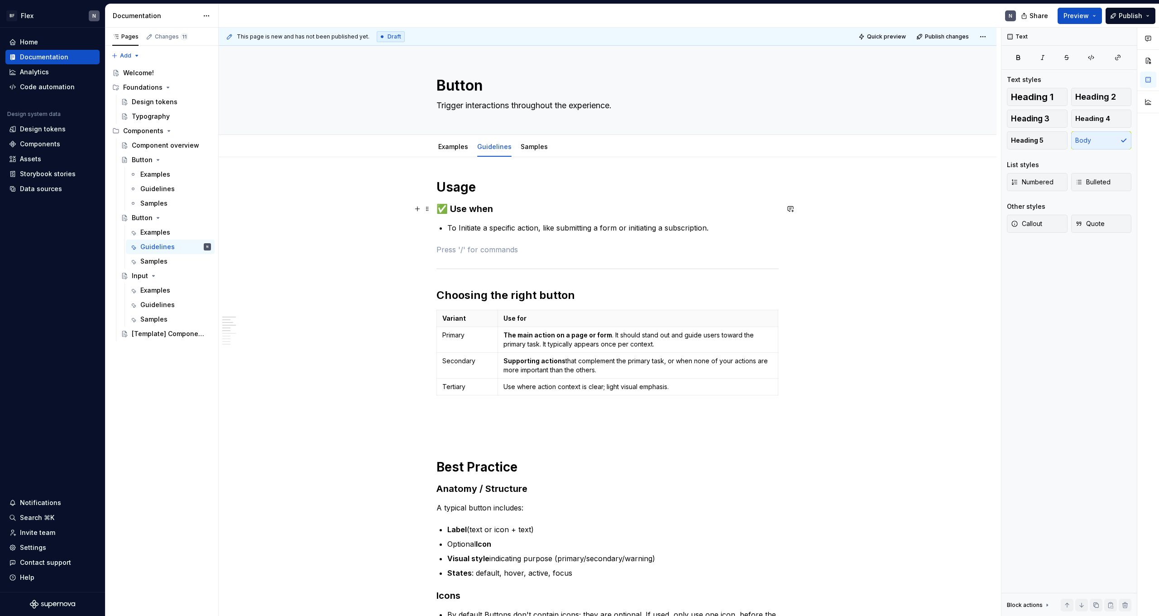
scroll to position [0, 0]
drag, startPoint x: 451, startPoint y: 210, endPoint x: 423, endPoint y: 210, distance: 28.5
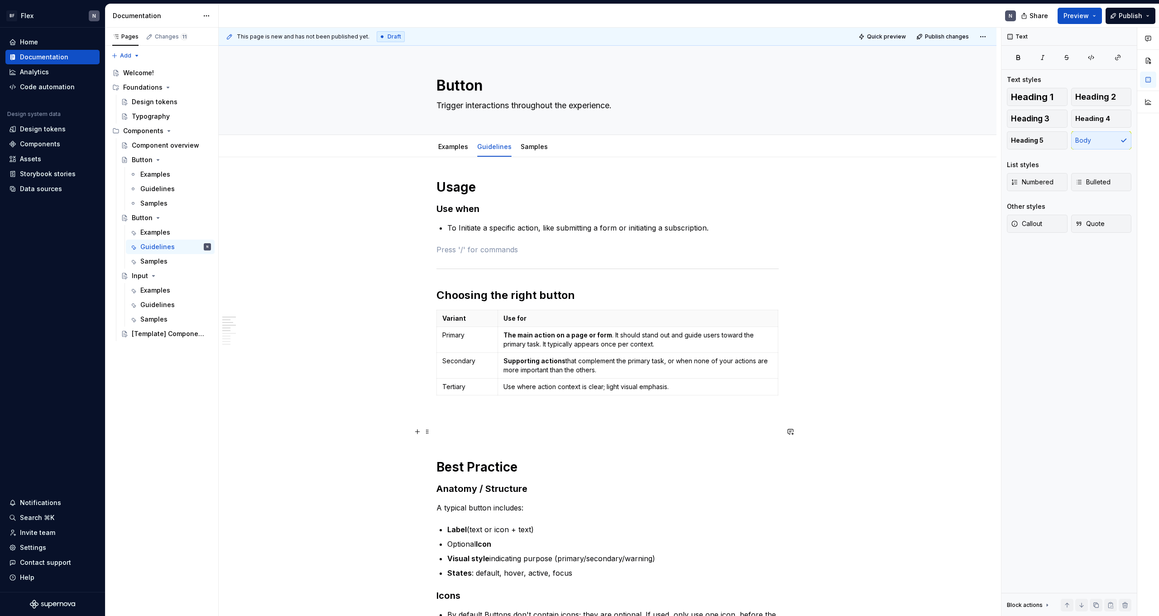
click at [540, 433] on p at bounding box center [608, 431] width 342 height 11
click at [516, 477] on div "Display an image or Figma image" at bounding box center [510, 476] width 89 height 7
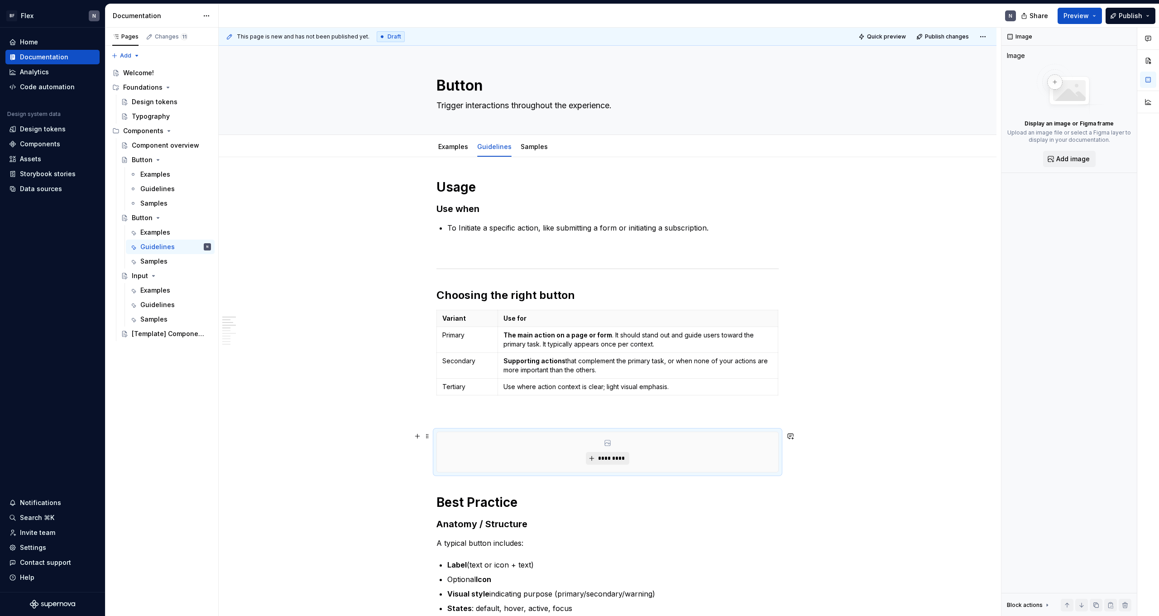
click at [596, 460] on button "*********" at bounding box center [607, 458] width 43 height 13
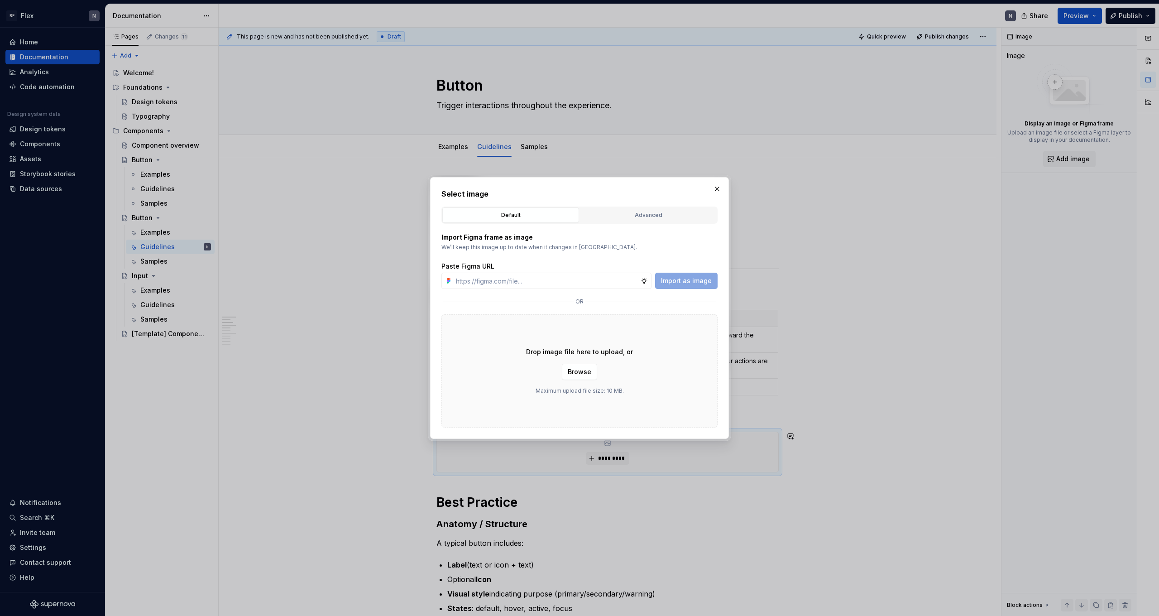
click at [628, 221] on button "Advanced" at bounding box center [648, 214] width 137 height 15
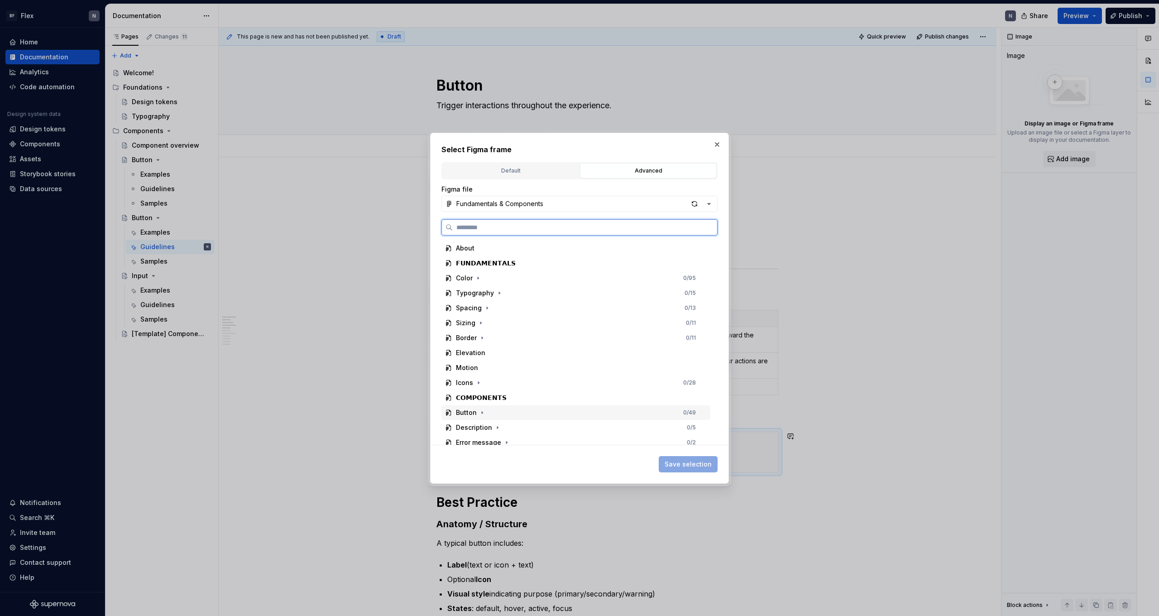
click at [493, 413] on div "Button 0 / 49" at bounding box center [576, 412] width 269 height 14
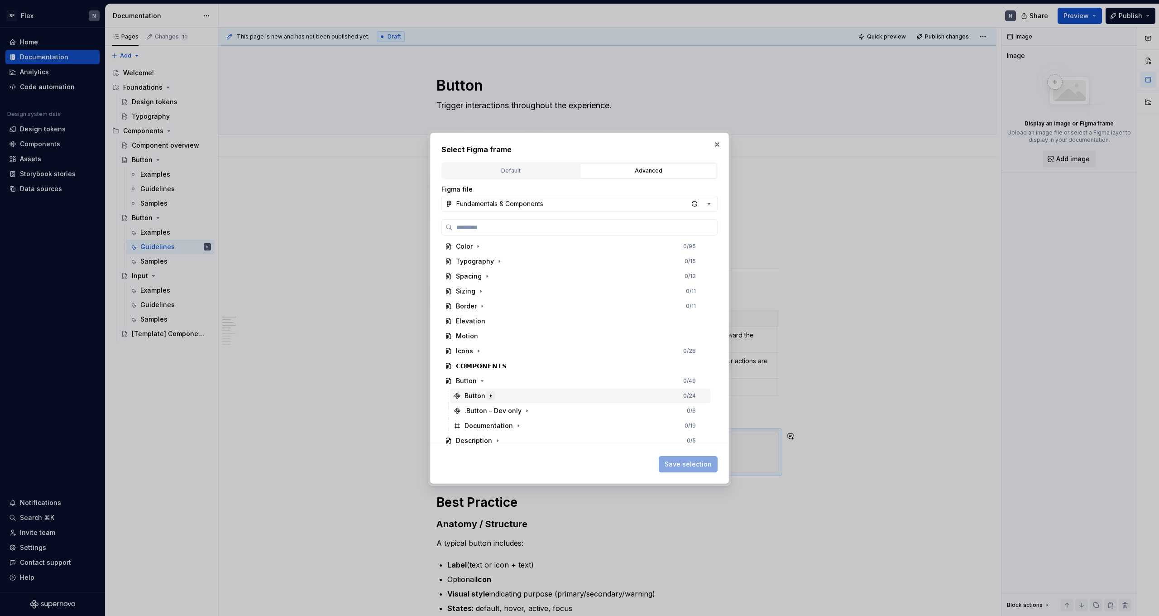
scroll to position [32, 0]
click at [682, 393] on div "Button 0 / 24" at bounding box center [580, 395] width 260 height 14
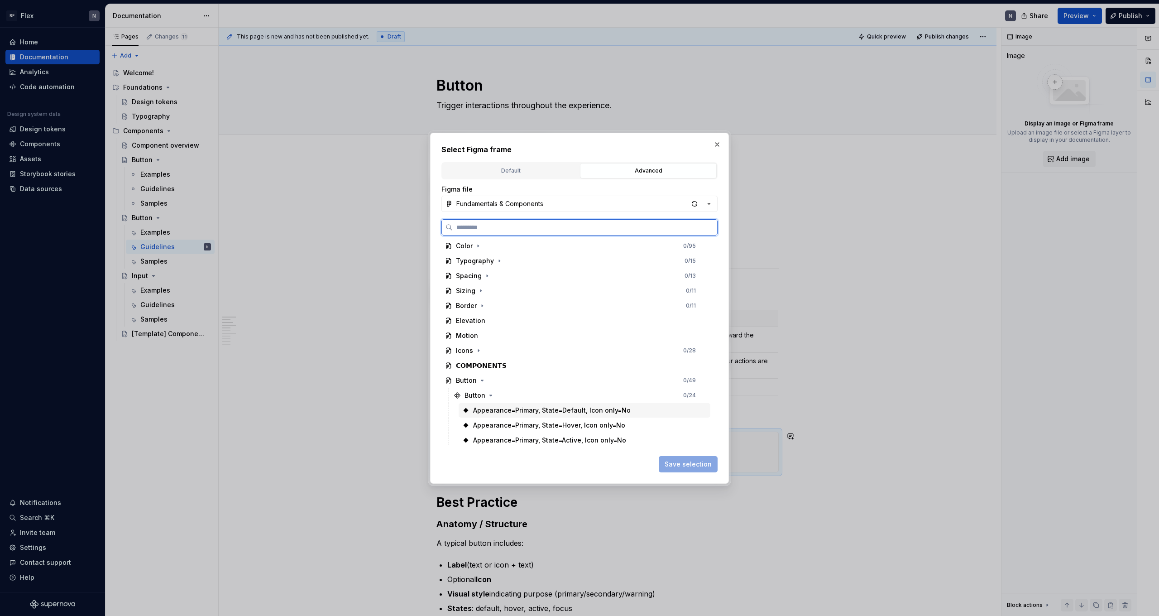
click at [550, 410] on div "Appearance=Primary, State=Default, Icon only=No" at bounding box center [552, 410] width 158 height 9
click at [677, 466] on span "Save selection" at bounding box center [688, 464] width 47 height 9
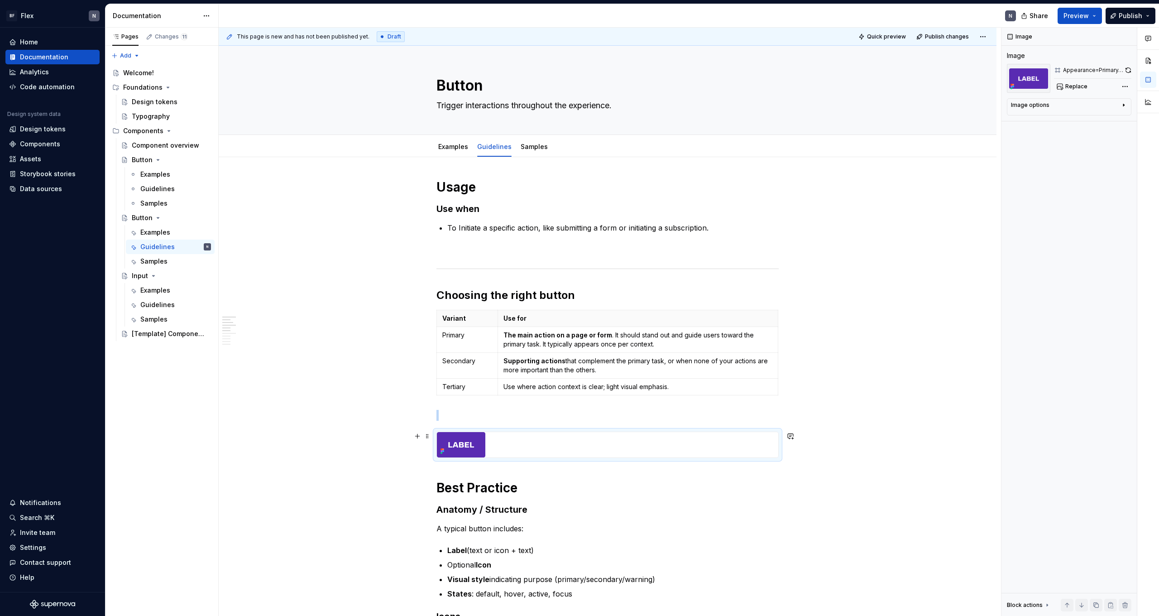
click at [728, 436] on div at bounding box center [607, 444] width 341 height 25
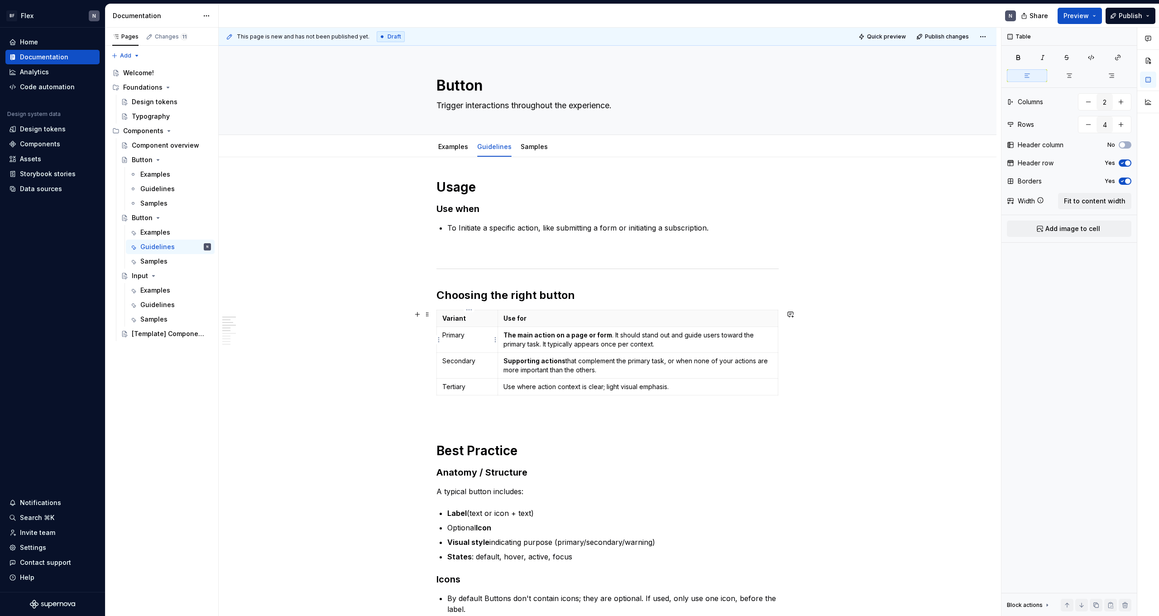
click at [483, 347] on td "Primary" at bounding box center [467, 340] width 61 height 26
click at [1129, 181] on span "button" at bounding box center [1127, 180] width 5 height 5
click at [1126, 165] on icon "button" at bounding box center [1122, 162] width 7 height 5
click at [550, 529] on p "Optional Icon" at bounding box center [613, 527] width 332 height 11
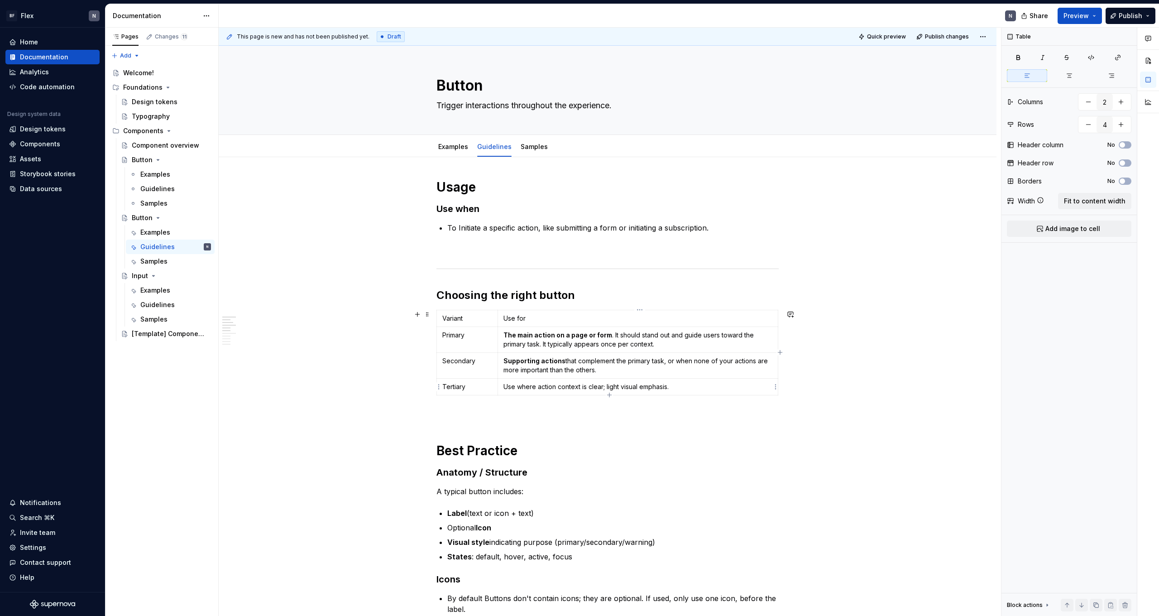
click at [529, 386] on p "Use where action context is clear; light visual emphasis." at bounding box center [638, 386] width 269 height 9
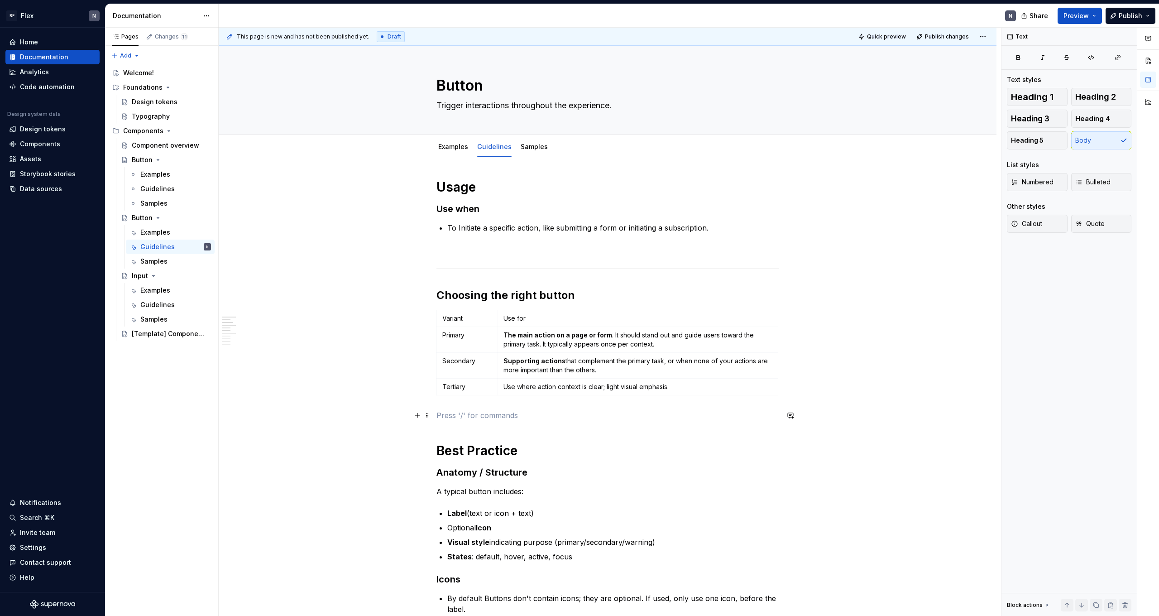
click at [528, 412] on p at bounding box center [608, 415] width 342 height 11
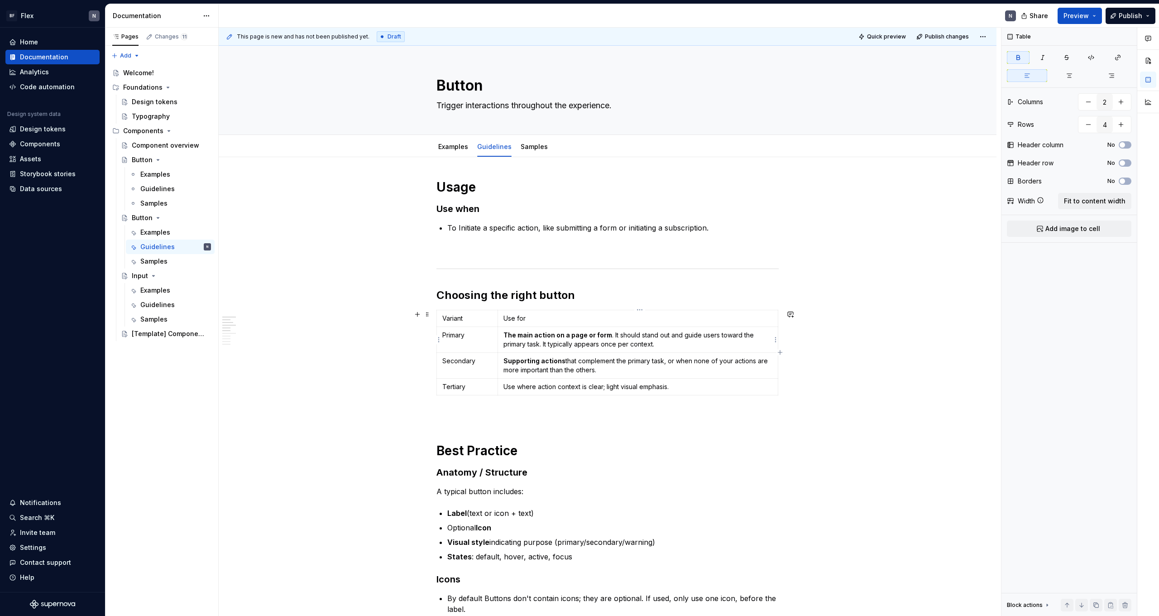
click at [609, 329] on td "The main action on a page or form . It should stand out and guide users toward …" at bounding box center [638, 340] width 280 height 26
click at [592, 364] on p "Supporting actions that complement the primary task, or when none of your actio…" at bounding box center [638, 365] width 269 height 18
click at [895, 33] on button "Quick preview" at bounding box center [883, 36] width 54 height 13
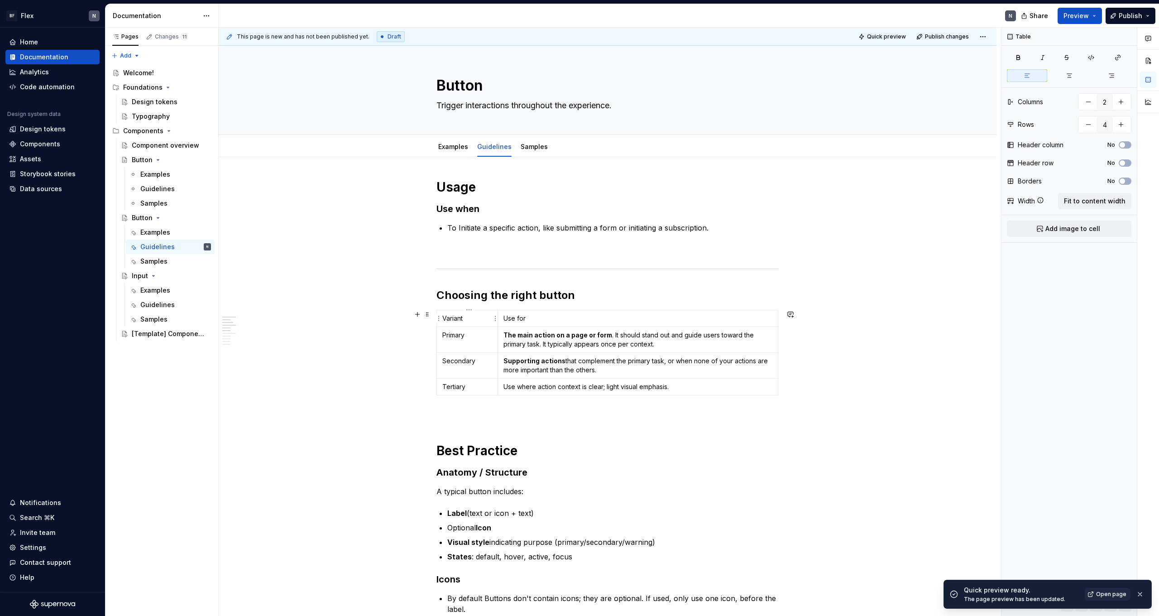
click at [454, 322] on p "Variant" at bounding box center [467, 318] width 50 height 9
click at [445, 321] on p "Variant" at bounding box center [467, 318] width 50 height 9
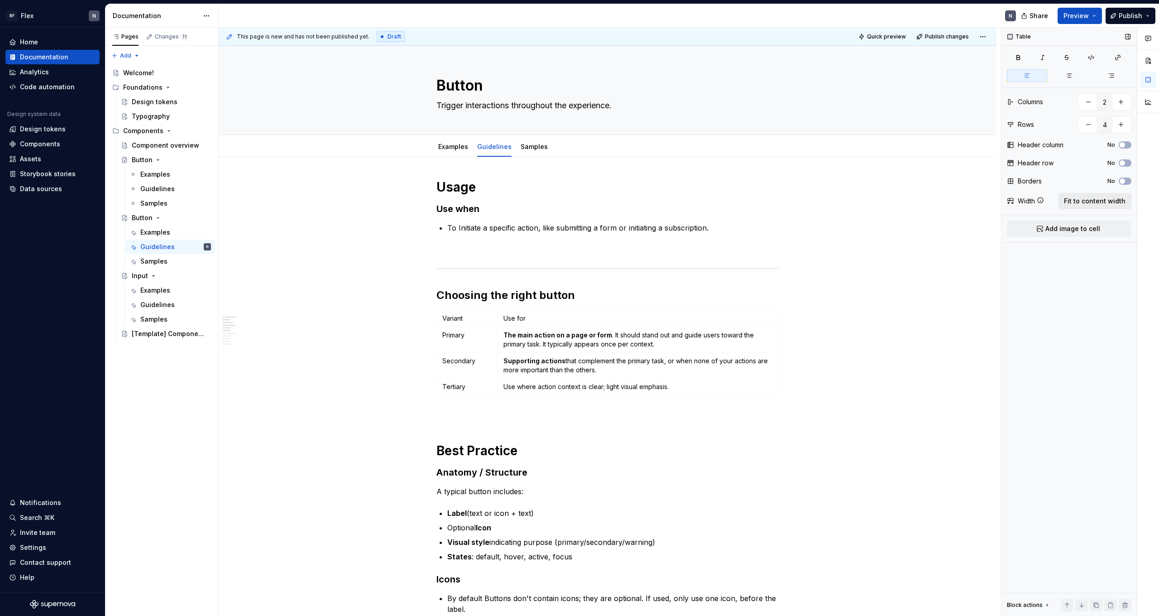
click at [1082, 200] on span "Fit to content width" at bounding box center [1095, 201] width 62 height 9
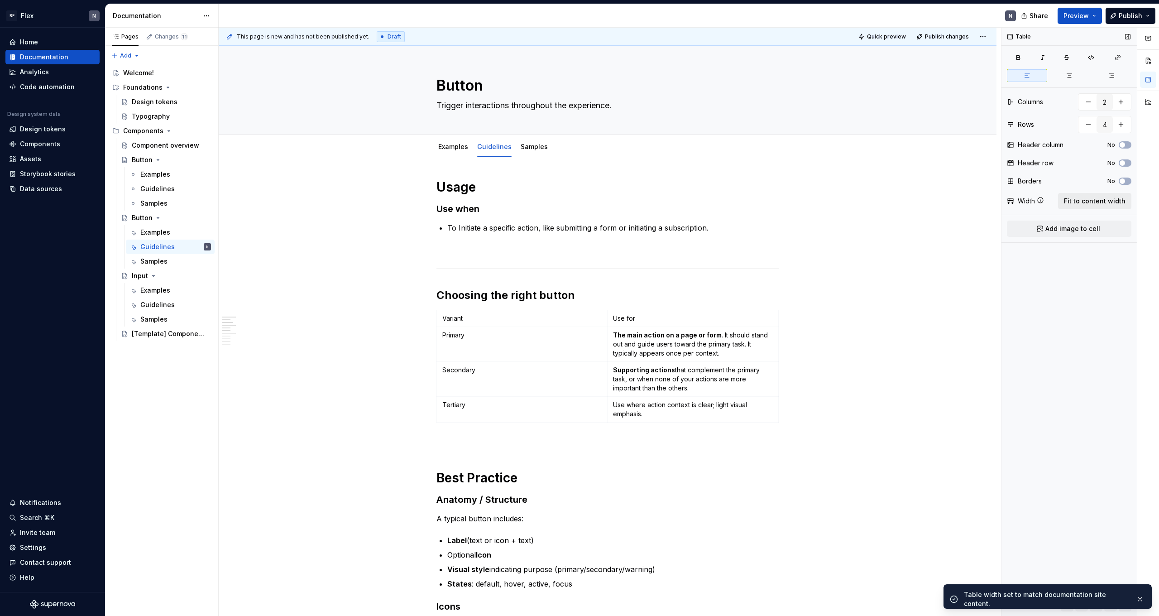
click at [1082, 200] on span "Fit to content width" at bounding box center [1095, 201] width 62 height 9
click at [1037, 198] on icon at bounding box center [1040, 200] width 7 height 7
click at [1053, 228] on span "Add image to cell" at bounding box center [1073, 228] width 55 height 9
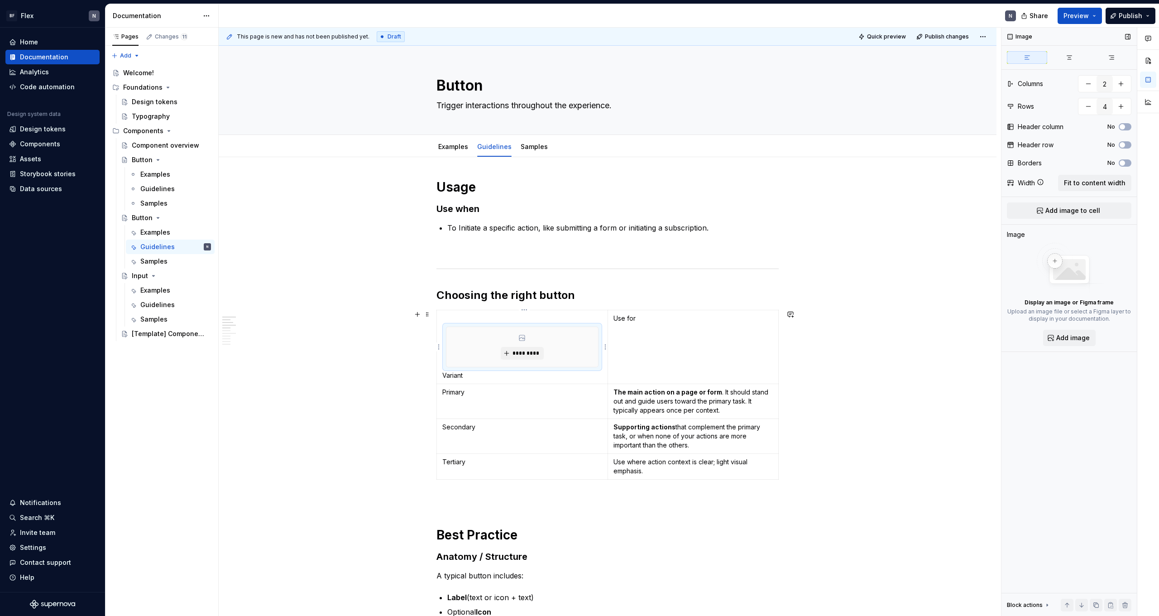
click at [564, 350] on div "*********" at bounding box center [523, 347] width 152 height 40
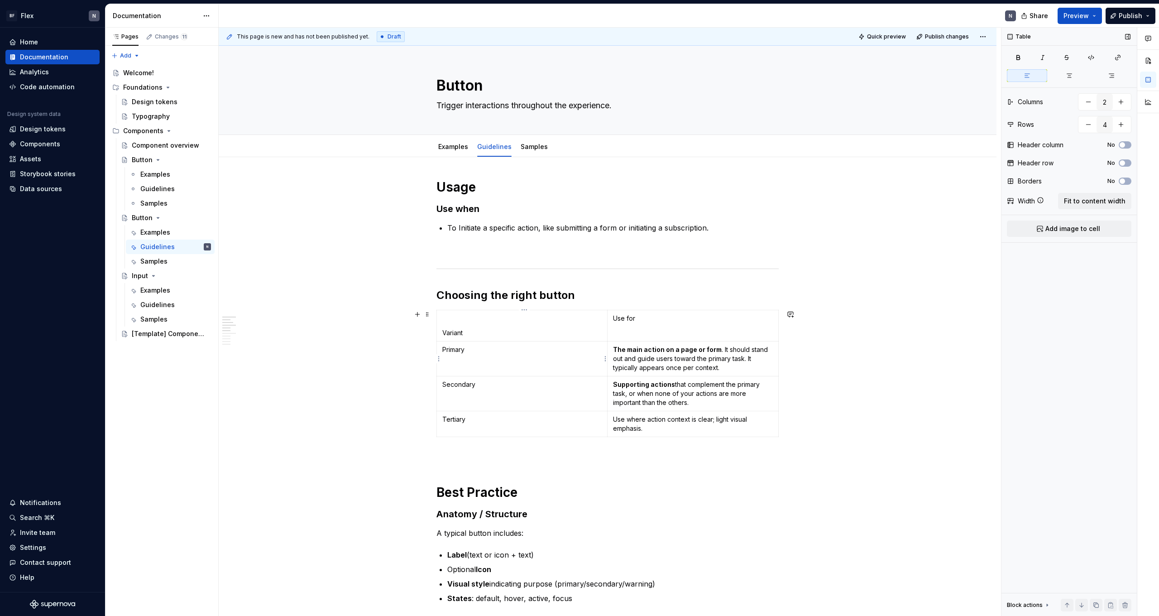
click at [534, 354] on td "Primary" at bounding box center [522, 358] width 171 height 35
click at [577, 323] on td "Variant" at bounding box center [522, 325] width 171 height 31
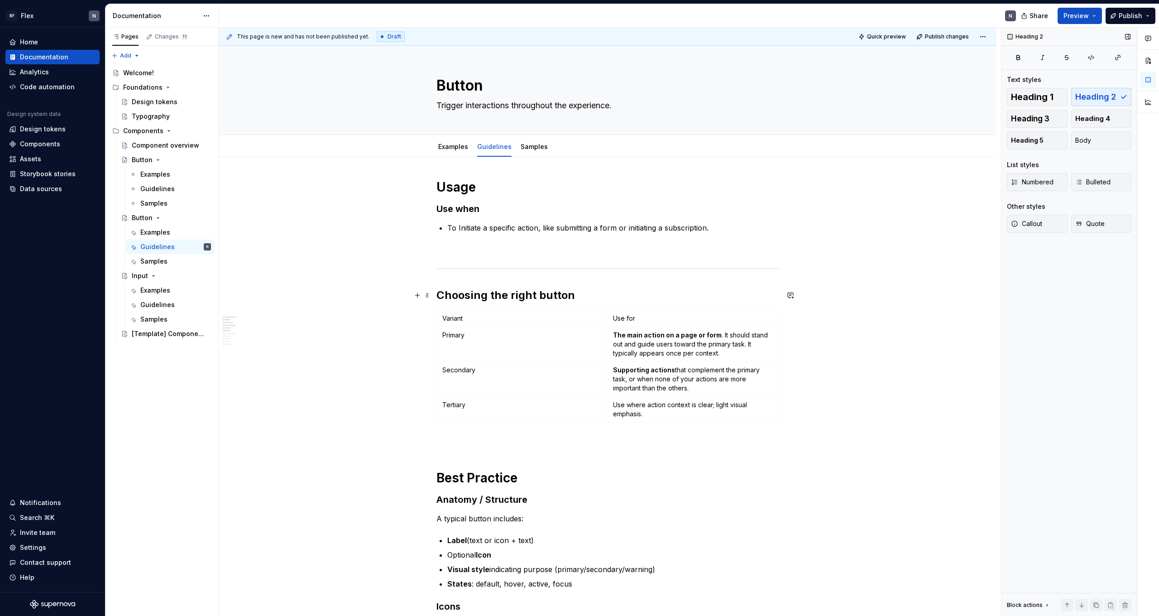
click at [528, 301] on h2 "Choosing the right button" at bounding box center [608, 295] width 342 height 14
click at [502, 336] on p "Primary" at bounding box center [521, 335] width 159 height 9
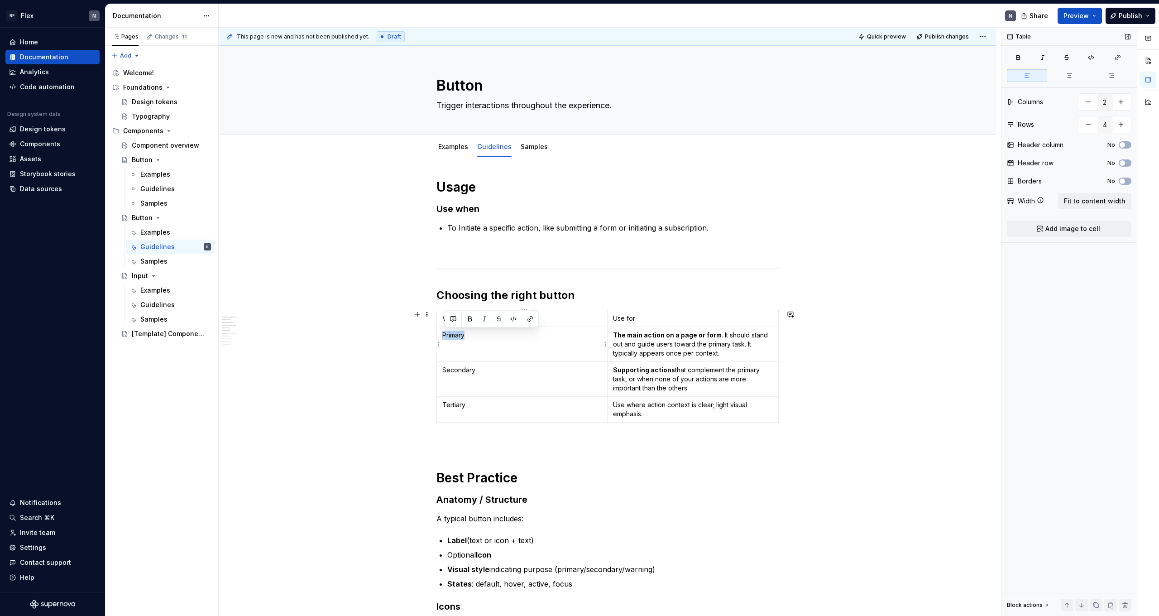
drag, startPoint x: 503, startPoint y: 336, endPoint x: 443, endPoint y: 334, distance: 59.8
click at [443, 334] on td "Primary" at bounding box center [522, 344] width 171 height 35
click at [456, 343] on td "Primary" at bounding box center [522, 344] width 171 height 35
click at [446, 336] on strong "Primary" at bounding box center [454, 335] width 24 height 8
click at [1048, 231] on span "Add image to cell" at bounding box center [1073, 228] width 55 height 9
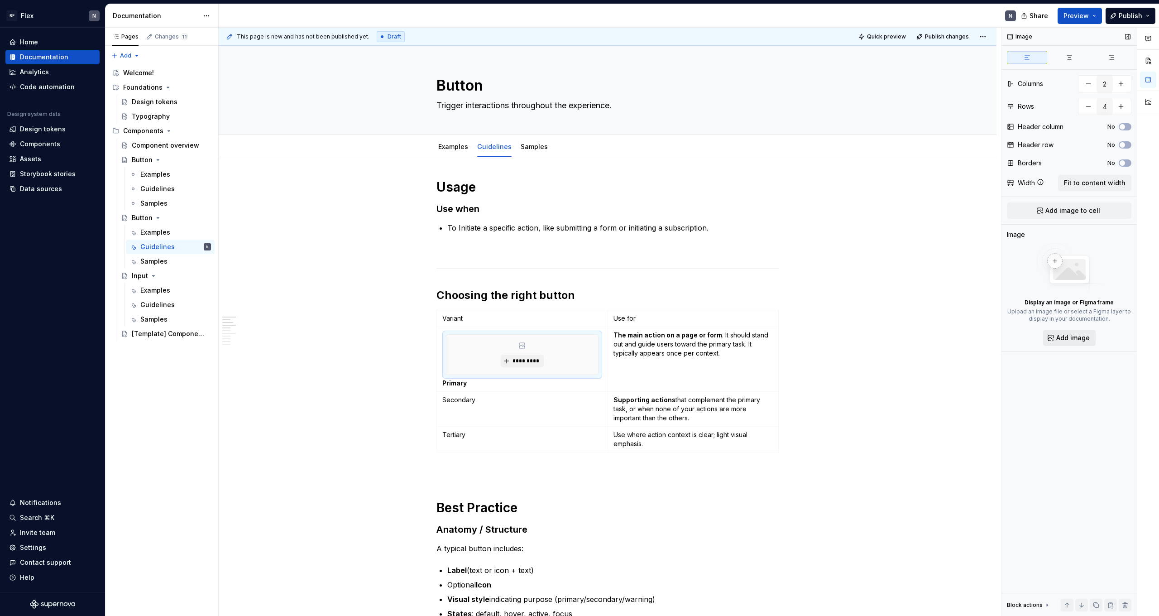
click at [1071, 343] on button "Add image" at bounding box center [1069, 338] width 53 height 16
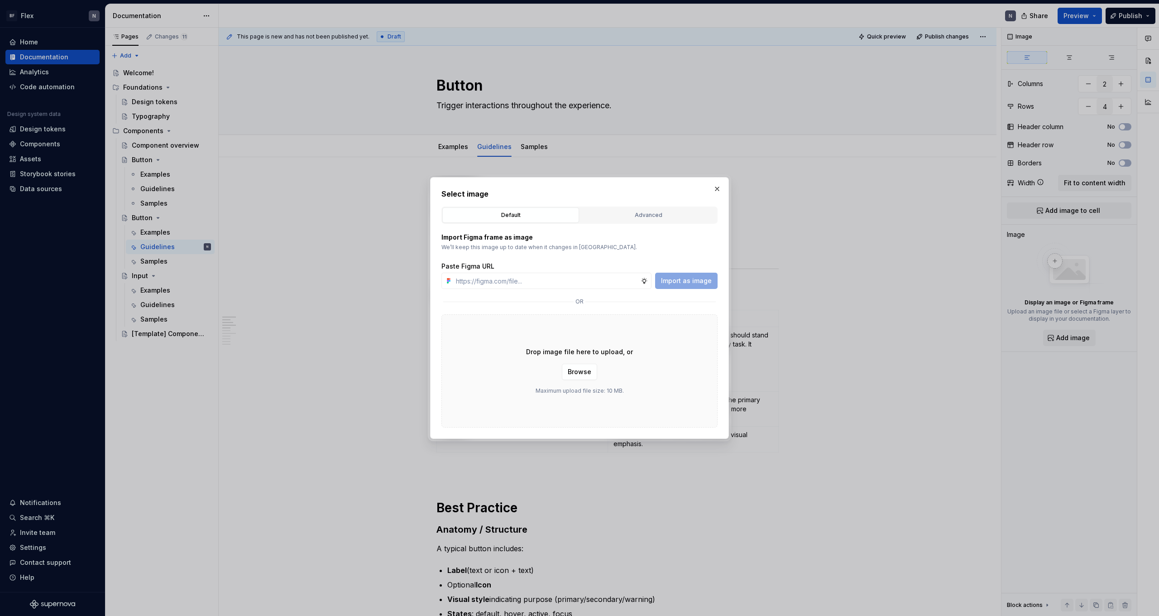
click at [617, 224] on div "Import Figma frame as image We’ll keep this image up to date when it changes in…" at bounding box center [580, 326] width 276 height 204
click at [622, 219] on div "Advanced" at bounding box center [648, 215] width 130 height 9
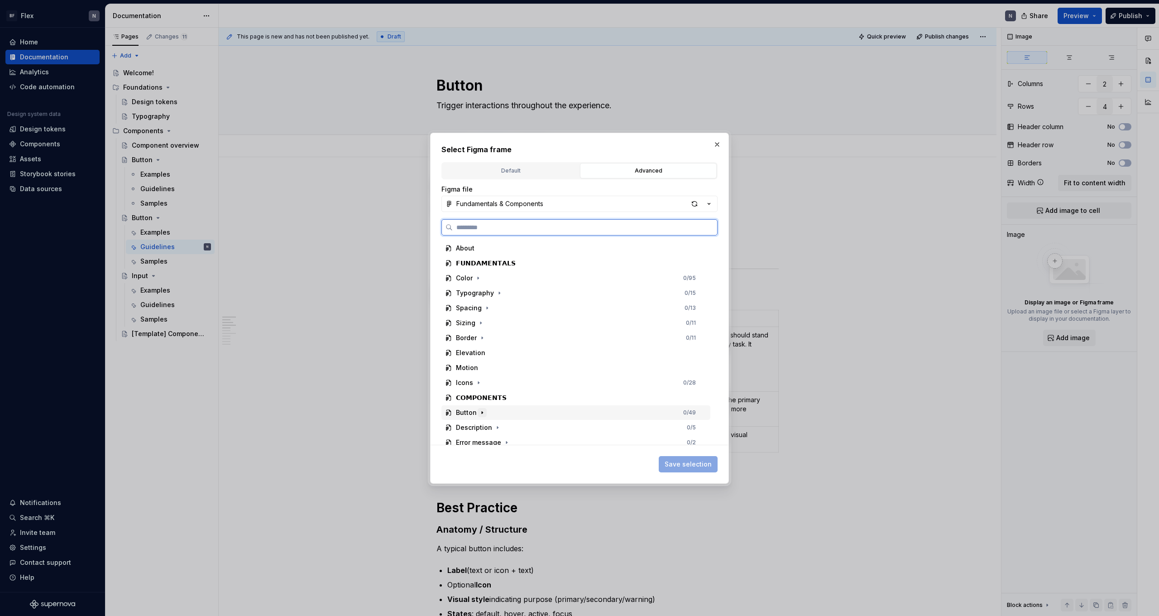
click at [483, 415] on icon "button" at bounding box center [482, 412] width 7 height 7
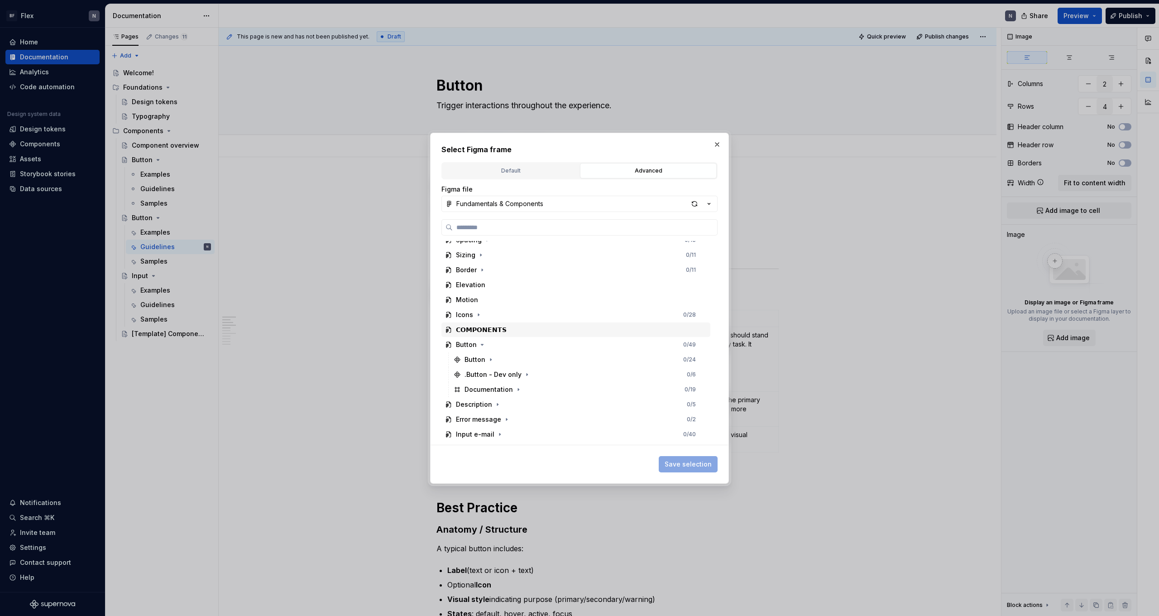
scroll to position [81, 0]
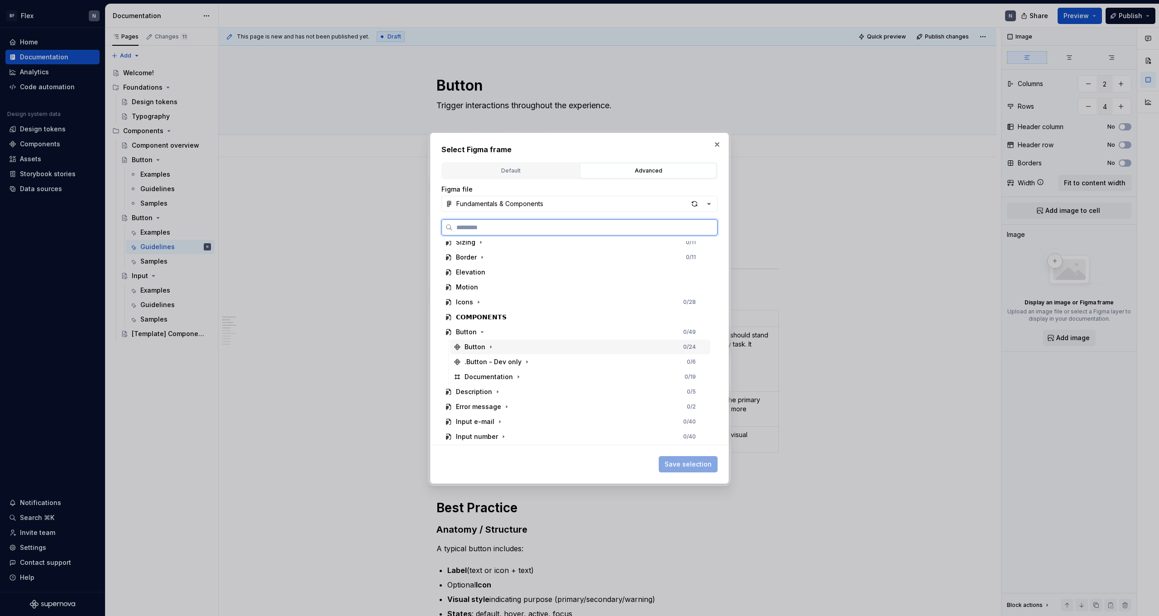
click at [483, 347] on div "Button" at bounding box center [475, 346] width 21 height 9
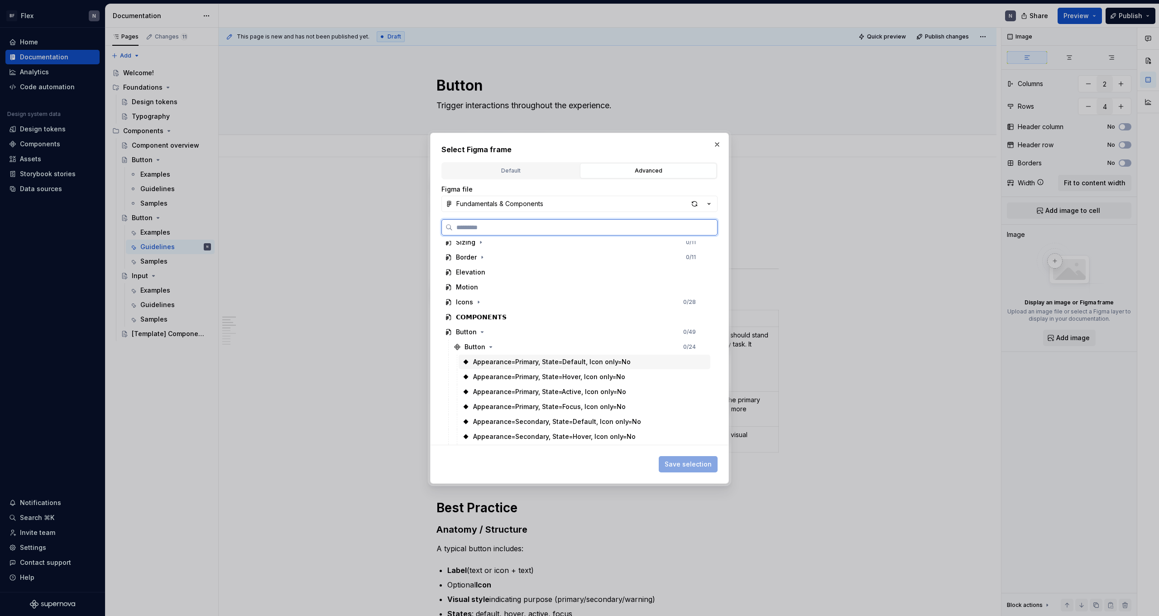
click at [562, 363] on div "Appearance=Primary, State=Default, Icon only=No" at bounding box center [552, 361] width 158 height 9
click at [704, 464] on span "Save selection" at bounding box center [688, 464] width 47 height 9
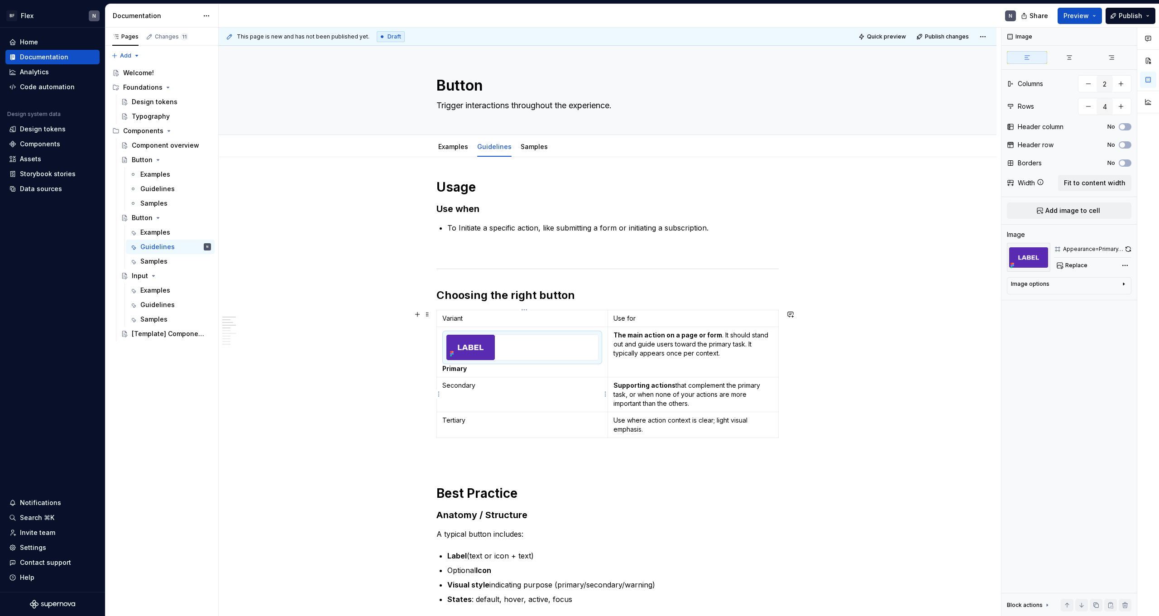
click at [463, 389] on p "Secondary" at bounding box center [522, 385] width 160 height 9
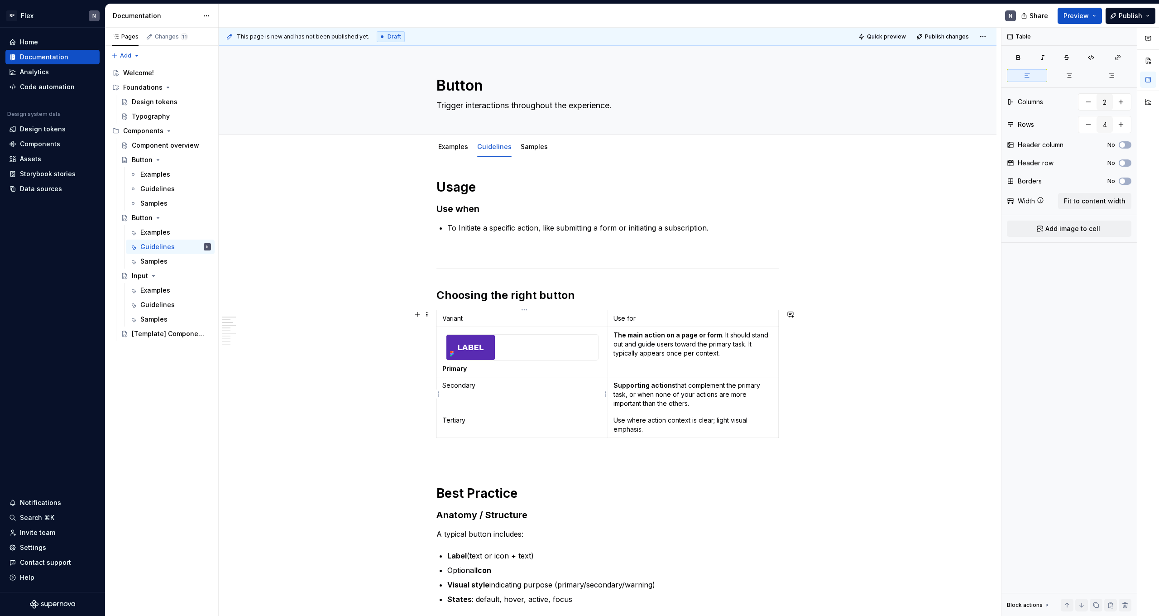
click at [453, 387] on p "Secondary" at bounding box center [522, 385] width 160 height 9
click at [449, 387] on p "Secondary" at bounding box center [522, 385] width 160 height 9
click at [447, 386] on strong "Secondary" at bounding box center [459, 385] width 35 height 8
click at [457, 405] on td "Secondary" at bounding box center [522, 394] width 171 height 35
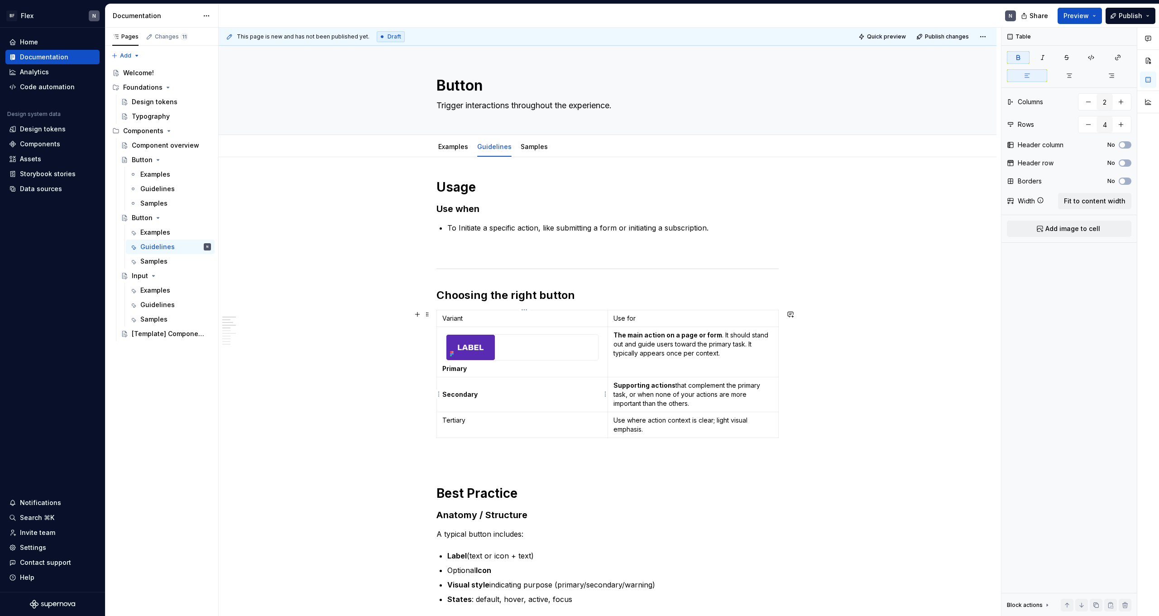
click at [457, 386] on p "Secondary" at bounding box center [522, 390] width 160 height 18
click at [1035, 224] on button "Add image to cell" at bounding box center [1069, 229] width 125 height 16
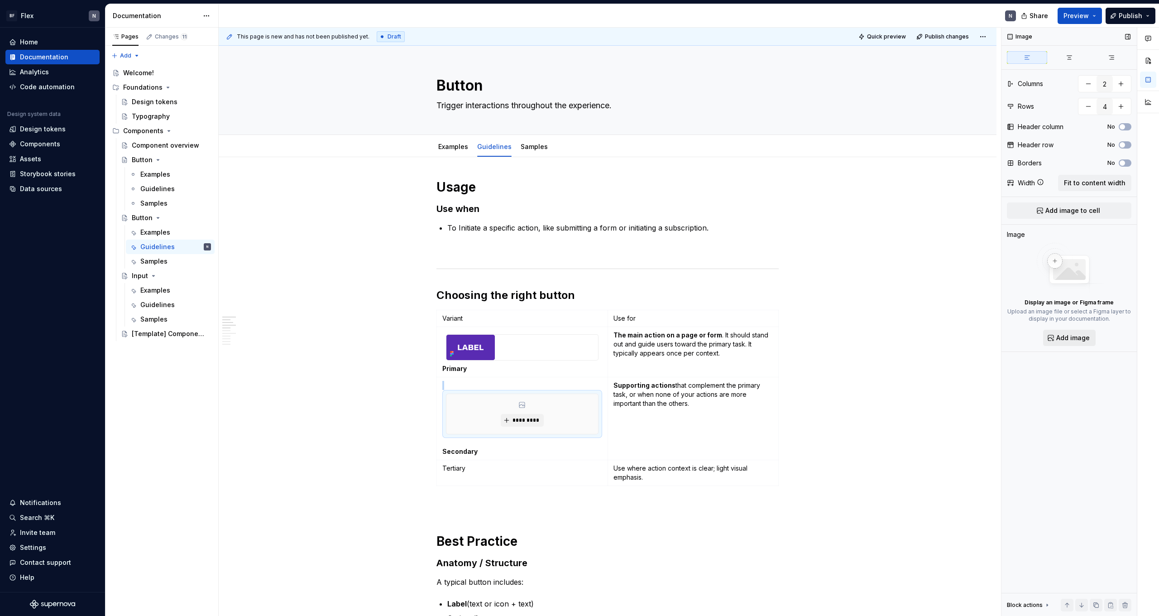
click at [1065, 340] on span "Add image" at bounding box center [1074, 337] width 34 height 9
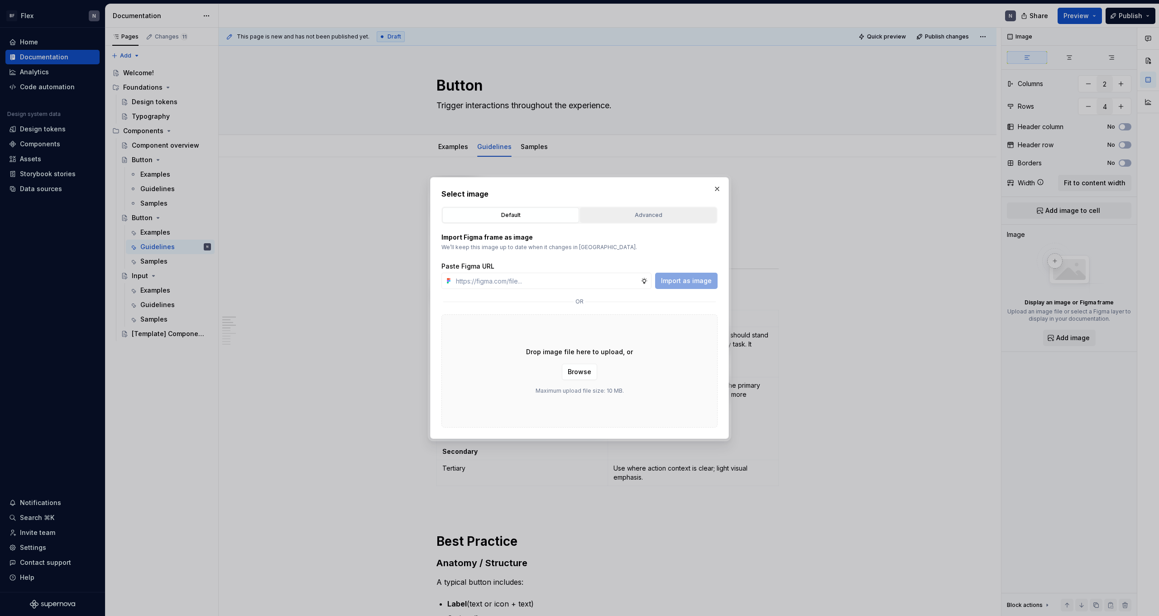
click at [645, 221] on button "Advanced" at bounding box center [648, 214] width 137 height 15
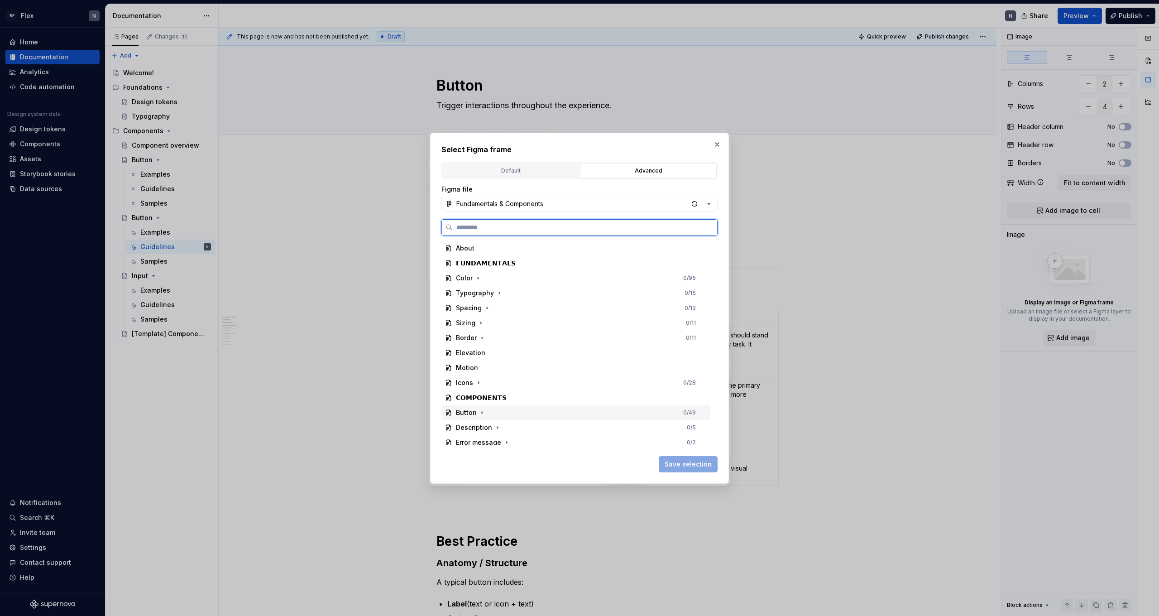
click at [497, 410] on div "Button 0 / 49" at bounding box center [576, 412] width 269 height 14
click at [490, 305] on icon "button" at bounding box center [490, 303] width 7 height 7
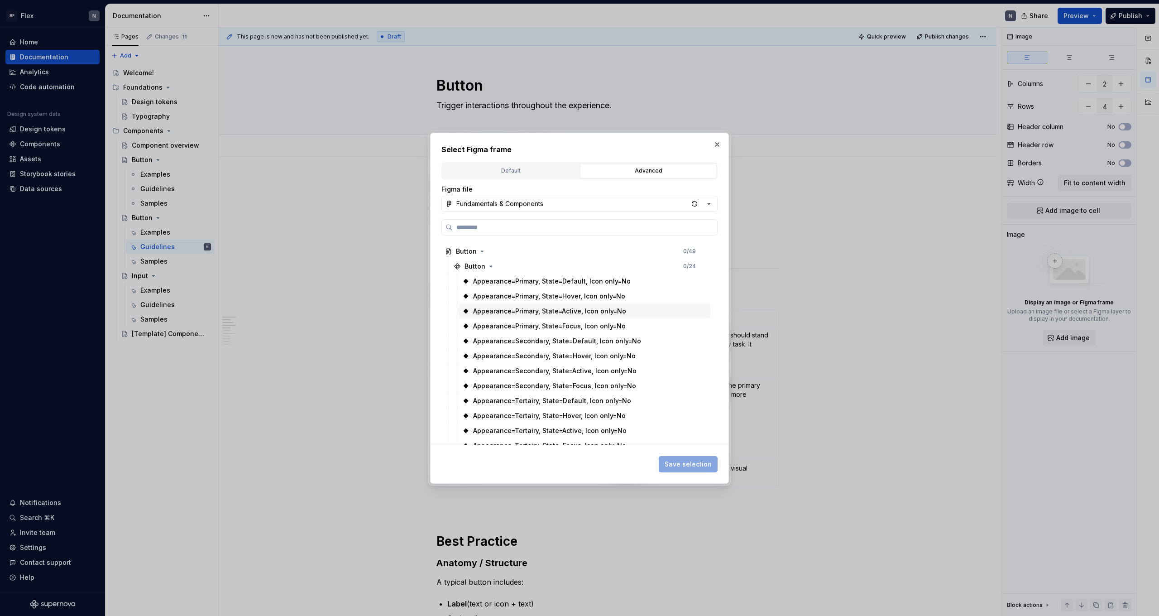
scroll to position [162, 0]
click at [571, 344] on div "Appearance=Secondary, State=Default, Icon only=No" at bounding box center [557, 340] width 168 height 9
click at [691, 464] on span "Save selection" at bounding box center [688, 464] width 47 height 9
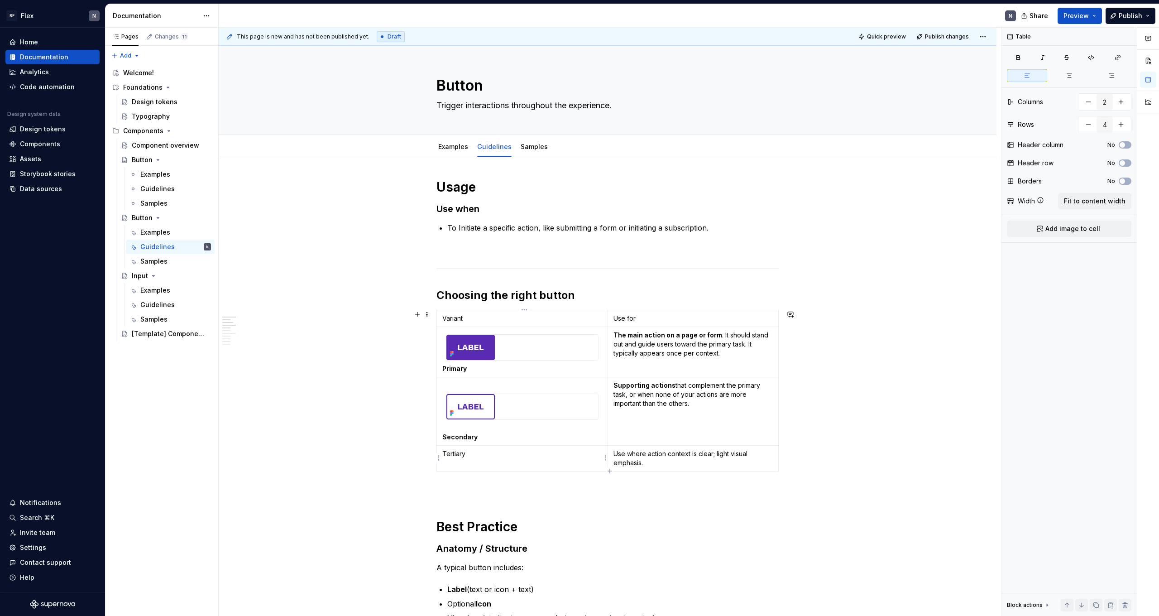
click at [462, 456] on p "Tertiary" at bounding box center [522, 453] width 160 height 9
click at [1055, 231] on span "Add image to cell" at bounding box center [1073, 228] width 55 height 9
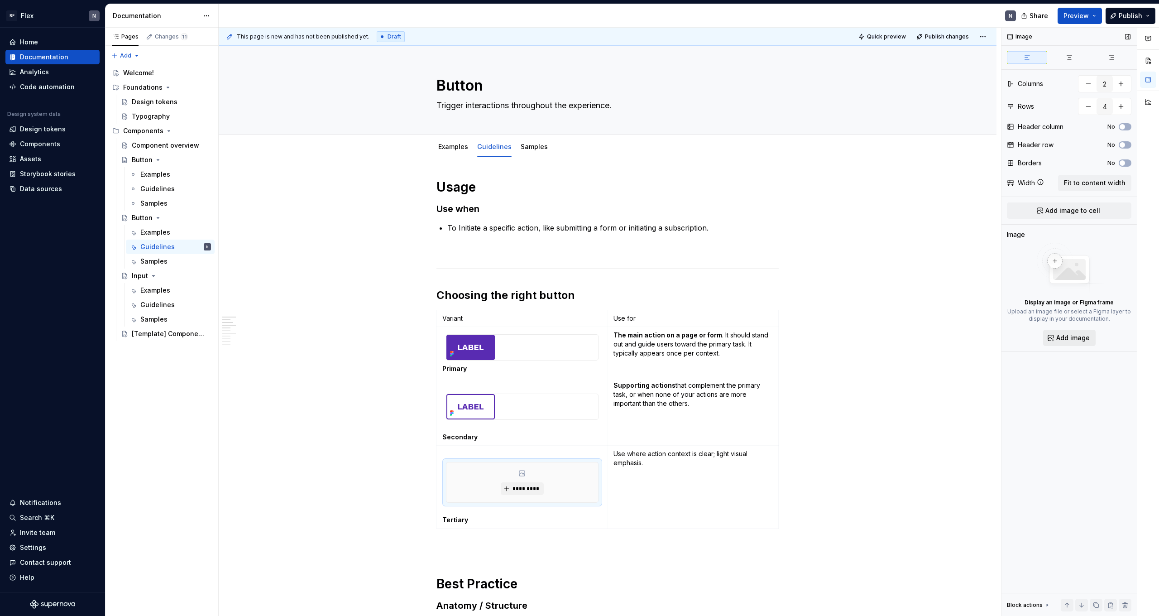
click at [1056, 330] on div "Display an image or Figma frame Upload an image file or select a Figma layer to…" at bounding box center [1069, 294] width 125 height 103
click at [1059, 336] on span "Add image" at bounding box center [1074, 337] width 34 height 9
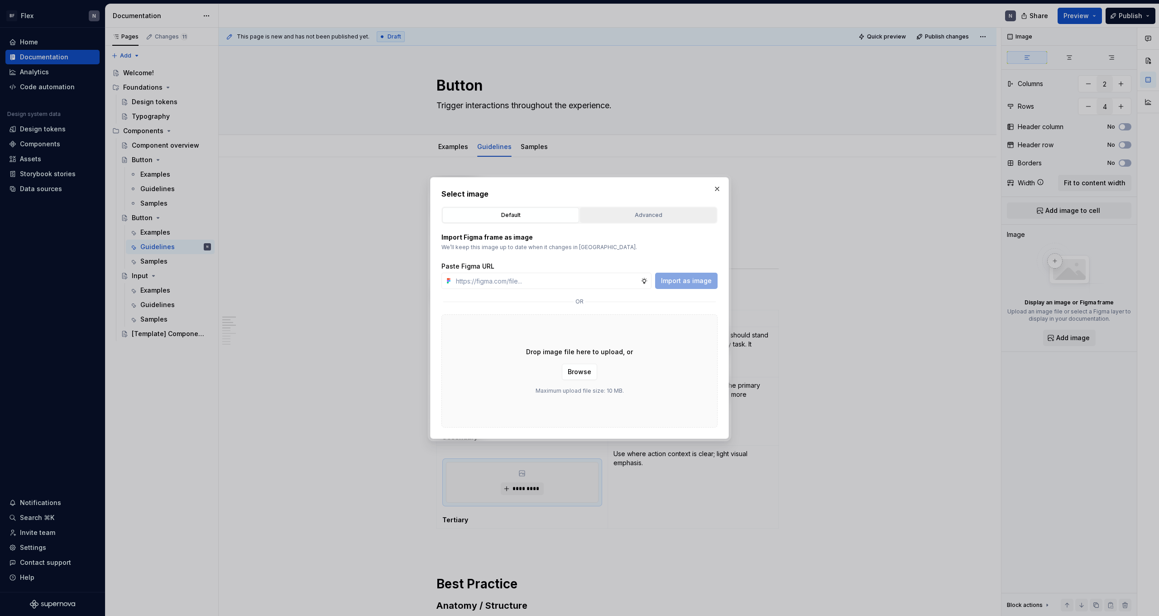
click at [625, 216] on div "Advanced" at bounding box center [648, 215] width 130 height 9
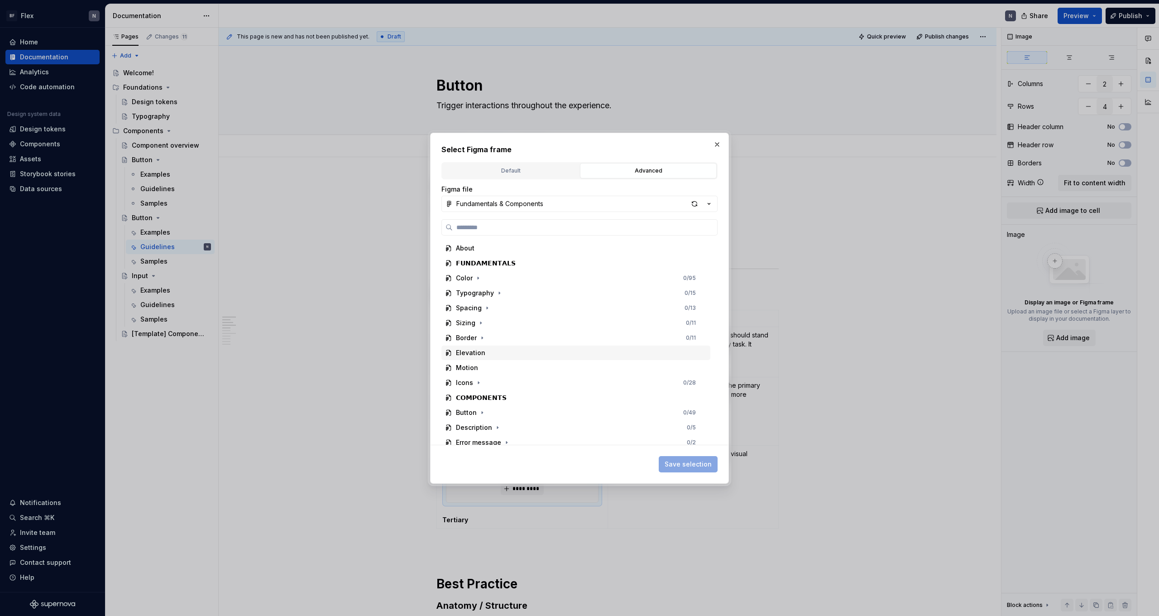
scroll to position [109, 0]
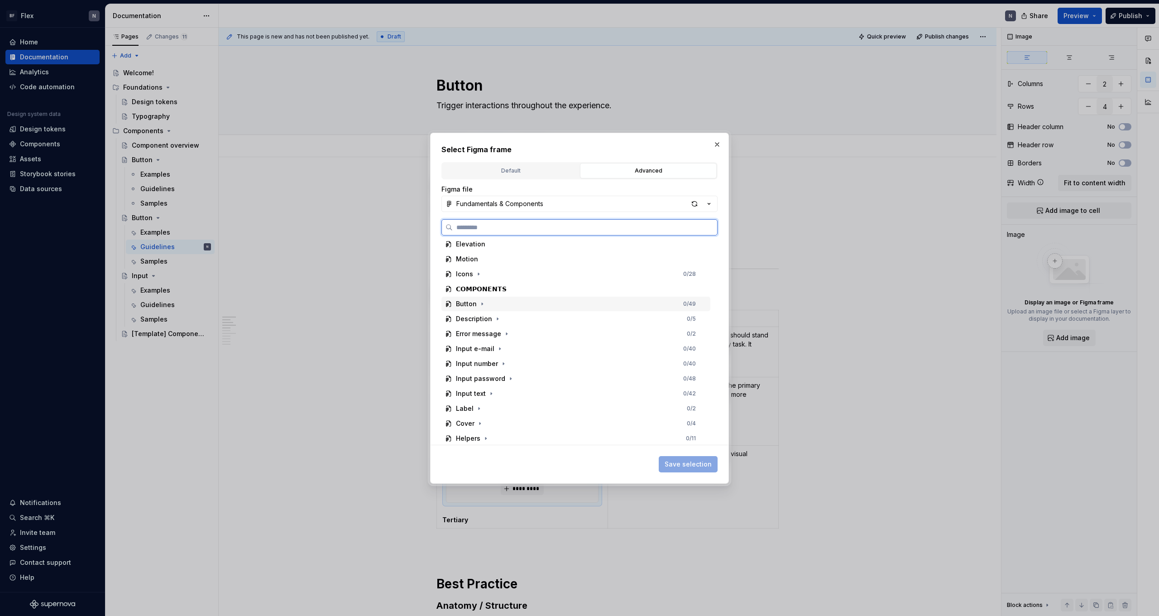
click at [489, 305] on div "Button 0 / 49" at bounding box center [576, 304] width 269 height 14
click at [510, 276] on div "Button 0 / 24" at bounding box center [580, 272] width 260 height 14
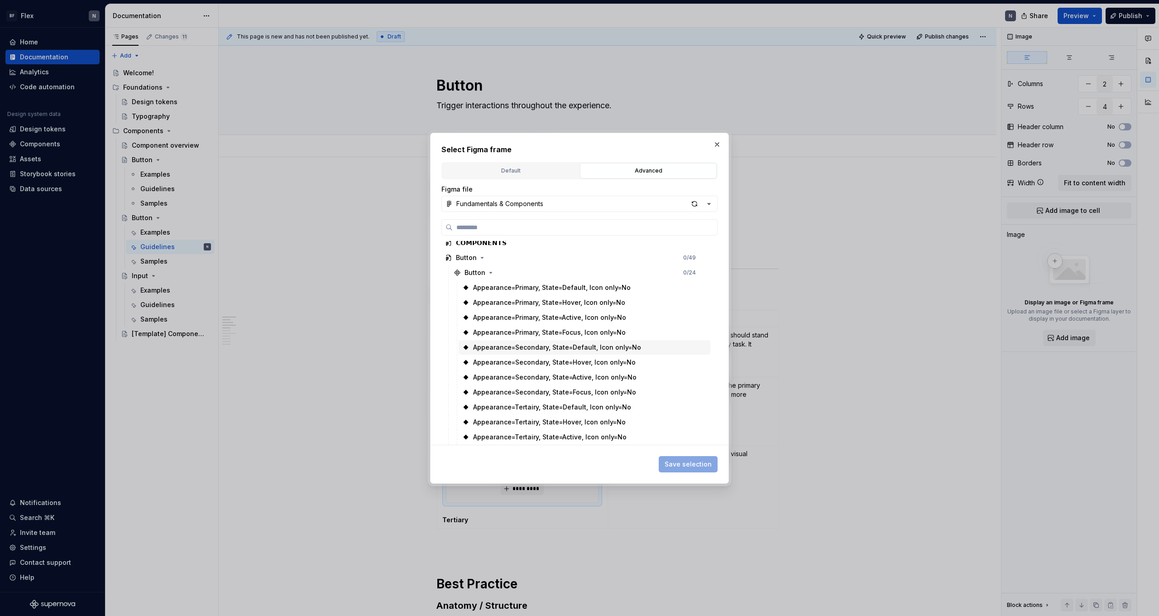
scroll to position [213, 0]
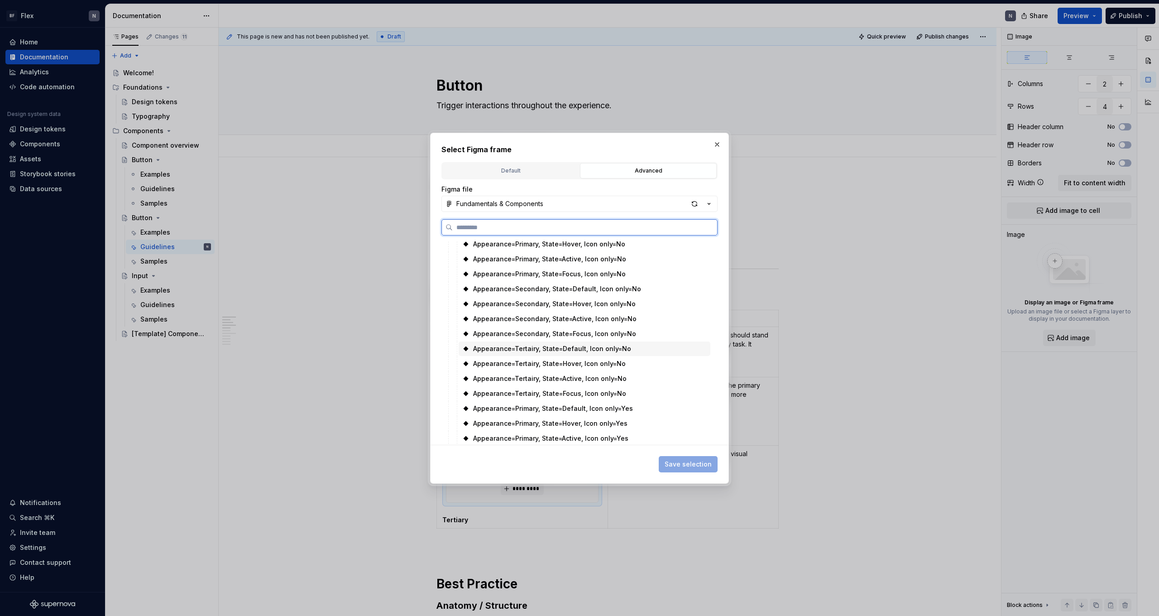
click at [612, 351] on div "Appearance=Tertairy, State=Default, Icon only=No" at bounding box center [552, 348] width 158 height 9
click at [703, 464] on span "Save selection" at bounding box center [688, 464] width 47 height 9
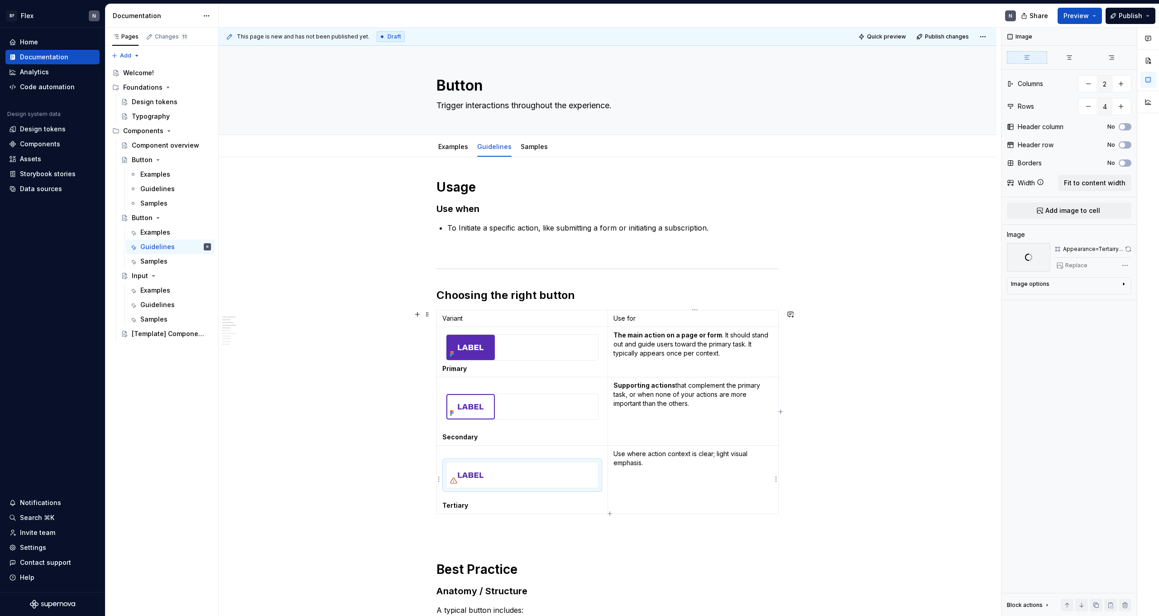
click at [672, 466] on p "Use where action context is clear; light visual emphasis." at bounding box center [693, 458] width 159 height 18
click at [516, 327] on td "Primary" at bounding box center [522, 352] width 171 height 50
click at [514, 321] on p "Variant" at bounding box center [522, 318] width 160 height 9
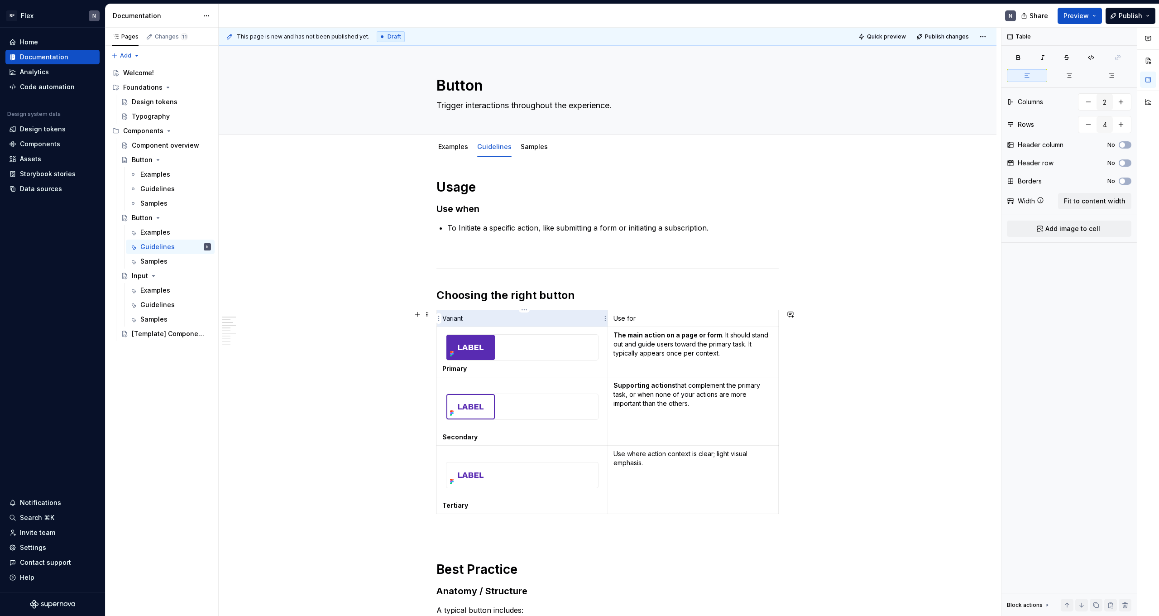
click at [514, 321] on p "Variant" at bounding box center [522, 318] width 160 height 9
click at [508, 326] on td "Variant" at bounding box center [522, 318] width 171 height 17
drag, startPoint x: 473, startPoint y: 319, endPoint x: 447, endPoint y: 318, distance: 26.3
click at [447, 318] on p "Variant" at bounding box center [522, 318] width 160 height 9
click at [446, 319] on p "Variant" at bounding box center [522, 318] width 160 height 9
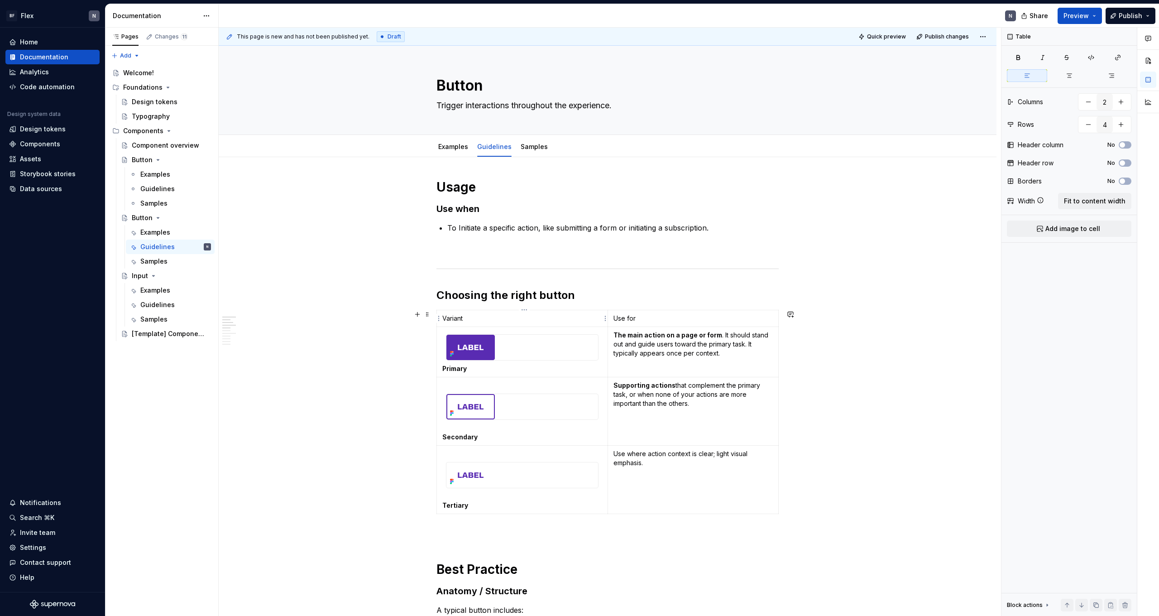
click at [450, 318] on p "Variant" at bounding box center [522, 318] width 160 height 9
click at [471, 302] on button "button" at bounding box center [470, 302] width 13 height 13
click at [460, 319] on strong "Variant" at bounding box center [454, 318] width 24 height 8
click at [496, 320] on p "Variant" at bounding box center [522, 318] width 160 height 9
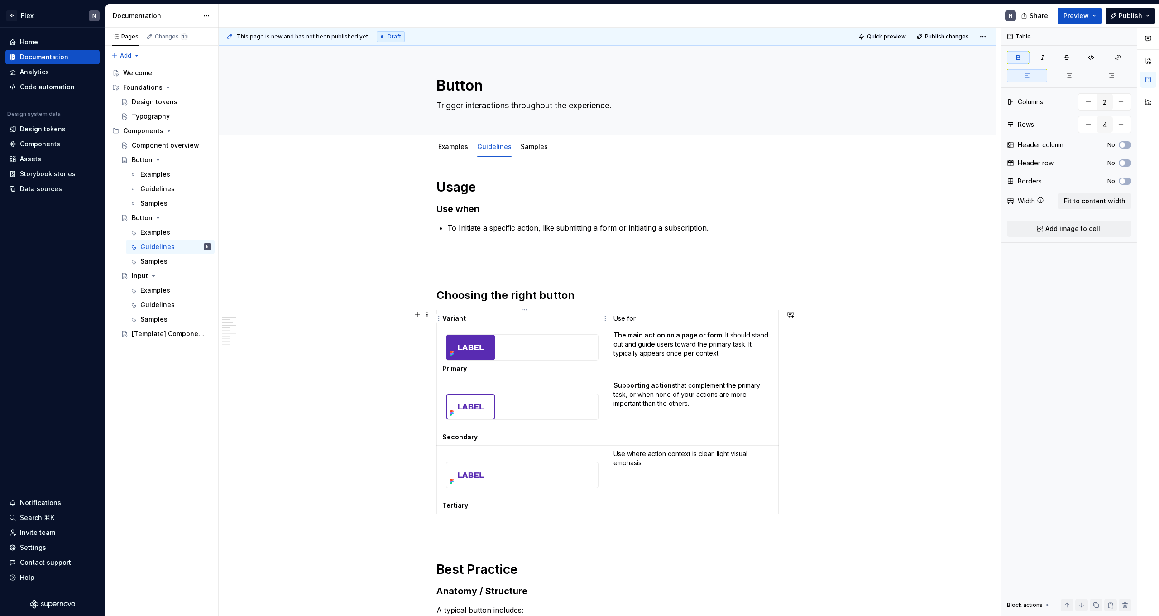
click at [462, 315] on strong "Variant" at bounding box center [454, 318] width 24 height 8
click at [632, 318] on p "Use for" at bounding box center [693, 318] width 159 height 9
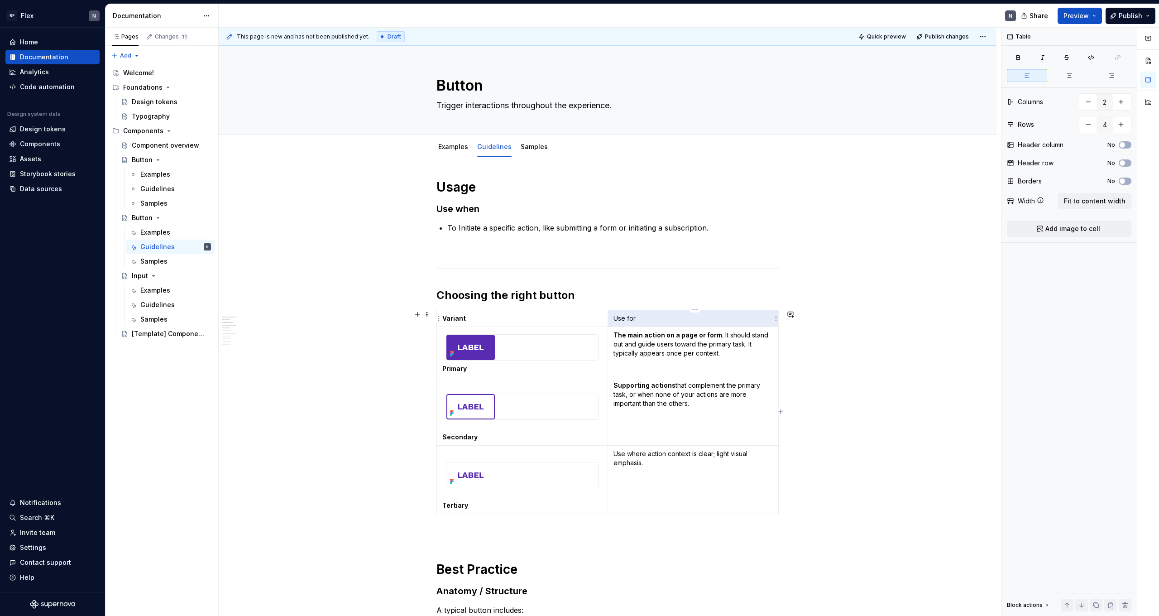
click at [632, 318] on p "Use for" at bounding box center [693, 318] width 159 height 9
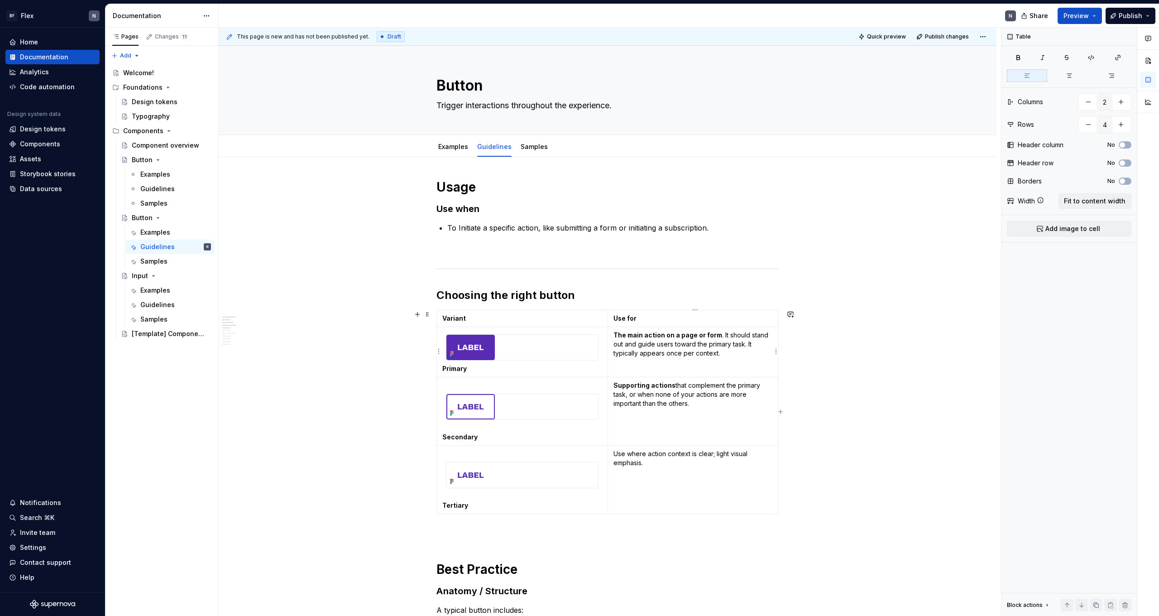
click at [644, 361] on td "The main action on a page or form . It should stand out and guide users toward …" at bounding box center [693, 352] width 171 height 50
click at [591, 365] on p "Primary" at bounding box center [522, 368] width 160 height 9
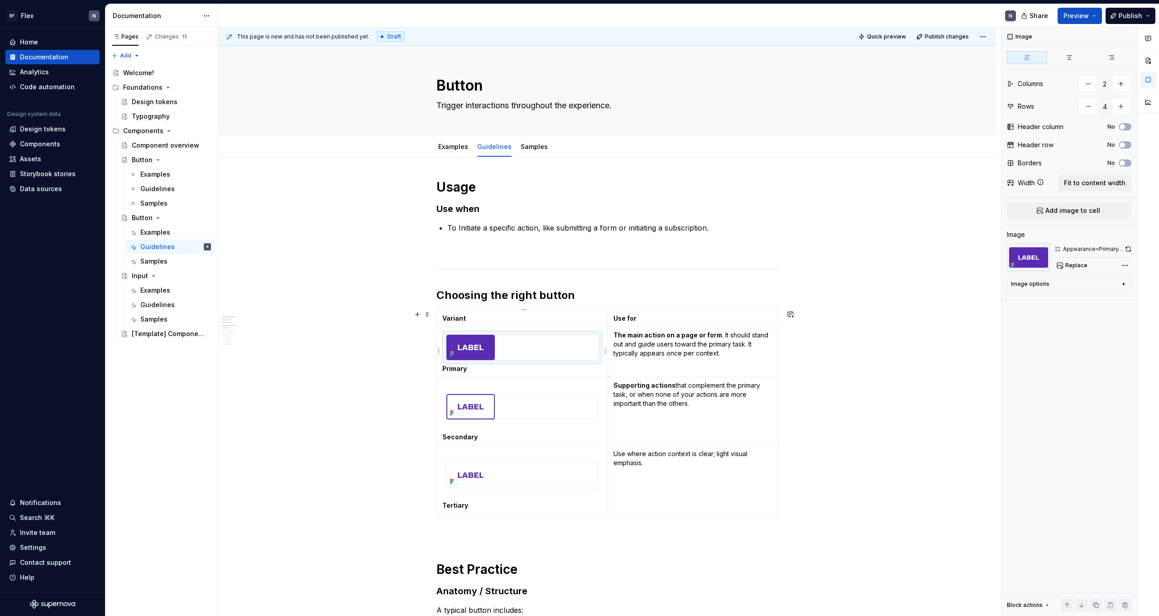
click at [588, 346] on div at bounding box center [523, 347] width 152 height 25
click at [1085, 281] on div "Image options" at bounding box center [1065, 285] width 109 height 11
click at [1119, 298] on icon "button" at bounding box center [1119, 297] width 7 height 7
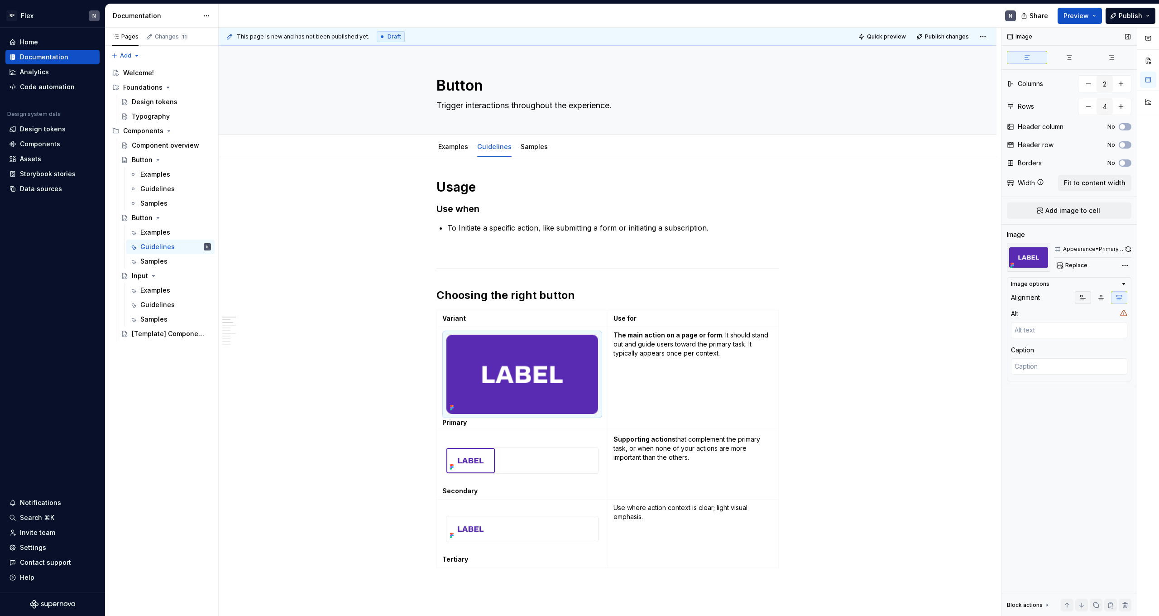
click at [1088, 299] on button "button" at bounding box center [1083, 297] width 16 height 13
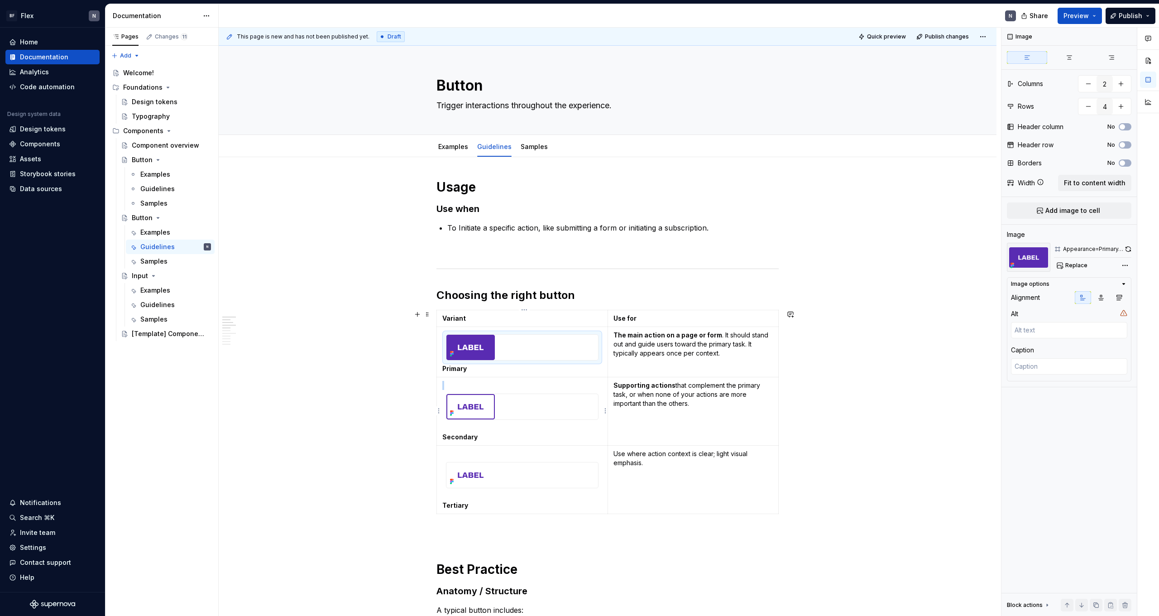
click at [567, 416] on div at bounding box center [523, 406] width 152 height 25
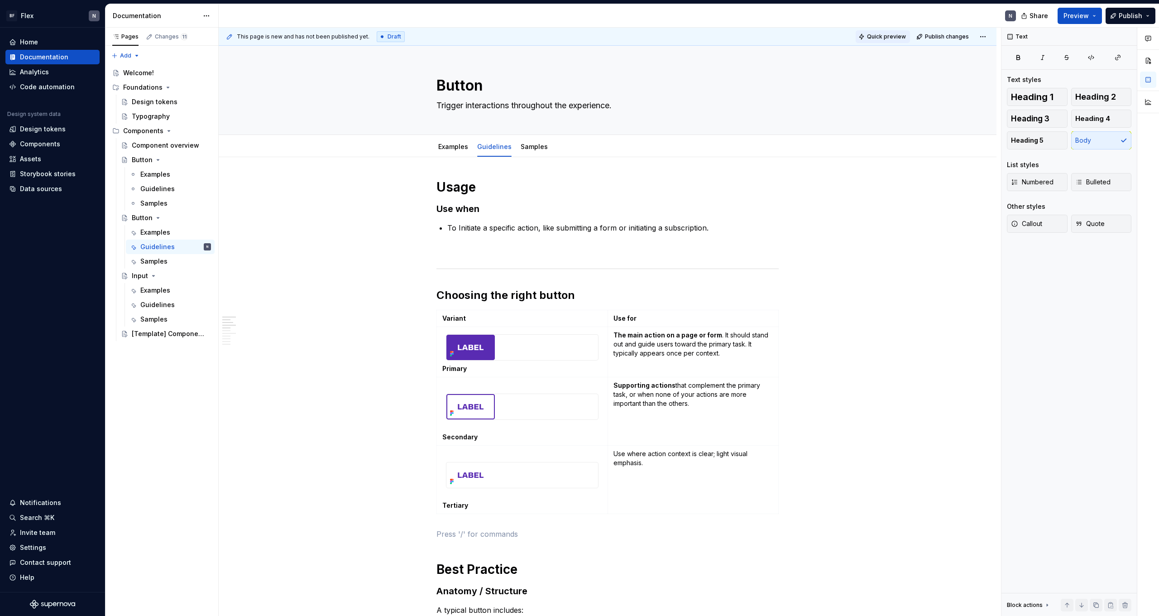
click at [891, 38] on span "Quick preview" at bounding box center [886, 36] width 39 height 7
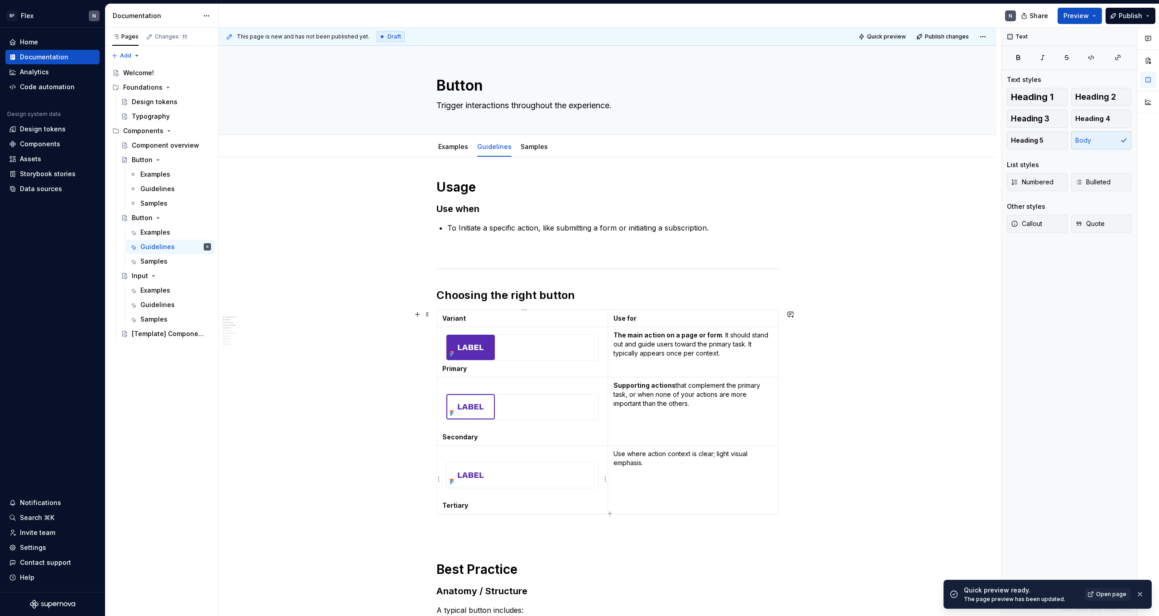
click at [538, 473] on div at bounding box center [523, 474] width 152 height 25
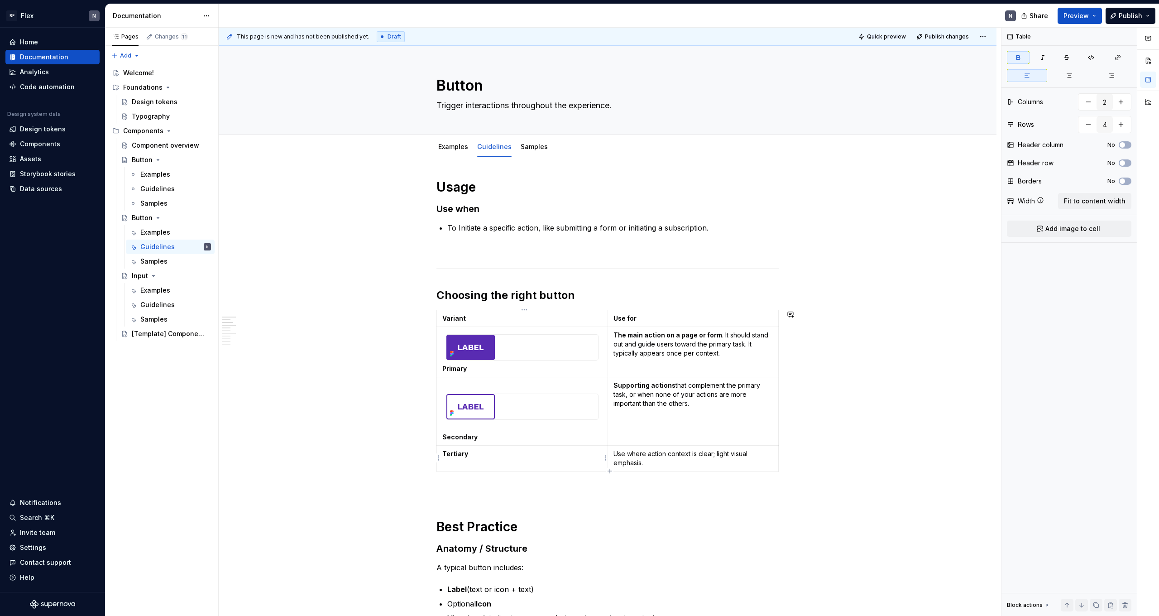
click at [514, 468] on td "Tertiary" at bounding box center [522, 459] width 171 height 26
click at [482, 408] on img at bounding box center [471, 406] width 48 height 25
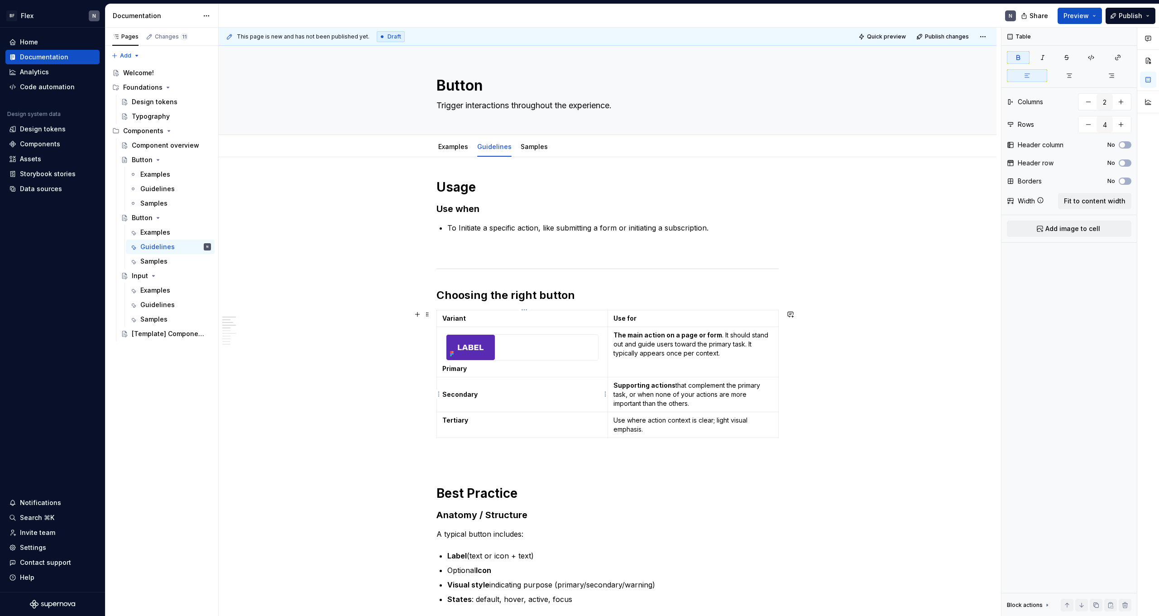
click at [455, 408] on td "Secondary" at bounding box center [522, 394] width 171 height 35
click at [454, 387] on p "Secondary" at bounding box center [522, 390] width 160 height 18
click at [453, 392] on td "Secondary" at bounding box center [522, 394] width 171 height 35
click at [459, 404] on td "Secondary" at bounding box center [522, 394] width 171 height 35
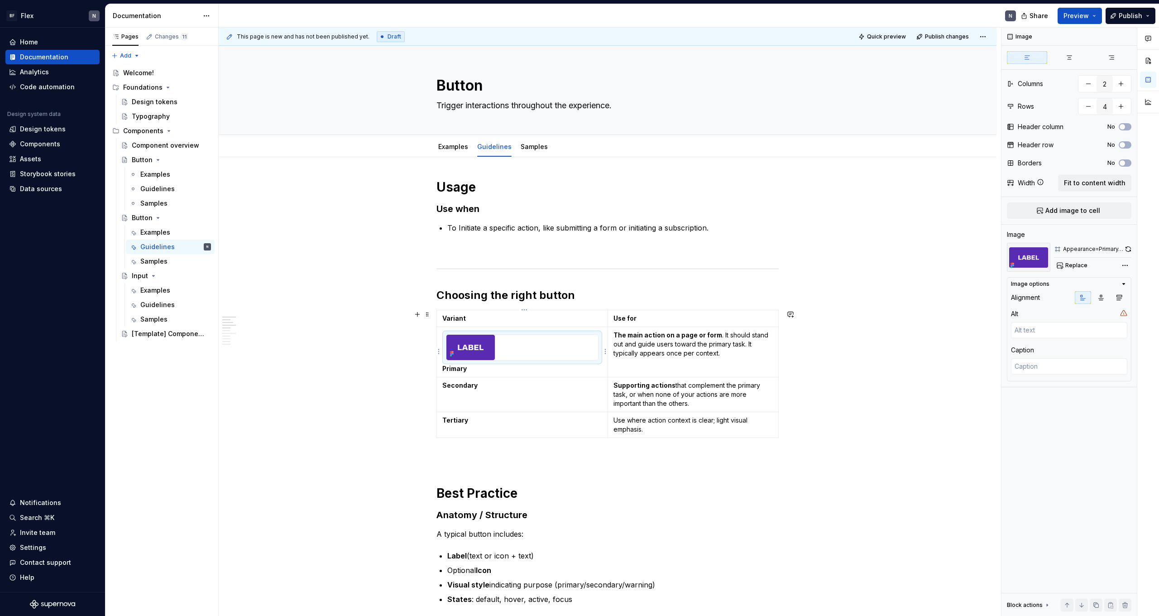
click at [457, 343] on img at bounding box center [471, 347] width 48 height 25
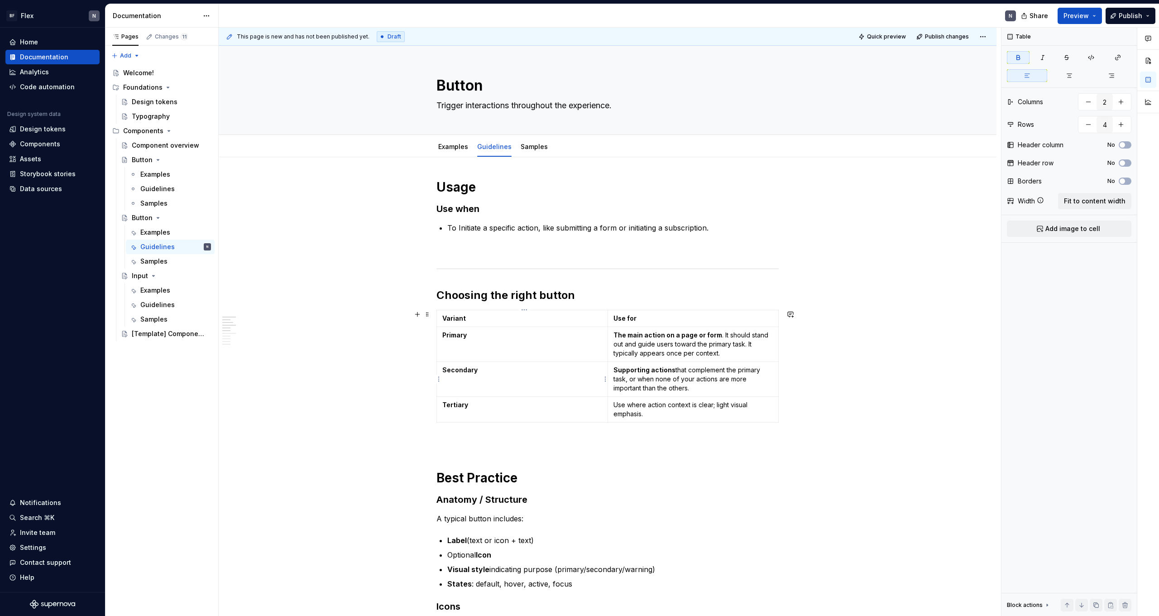
click at [538, 365] on td "Secondary" at bounding box center [522, 379] width 171 height 35
click at [538, 381] on td "Secondary" at bounding box center [522, 379] width 171 height 35
click at [679, 381] on p "Supporting actions that complement the primary task, or when none of your actio…" at bounding box center [694, 378] width 160 height 27
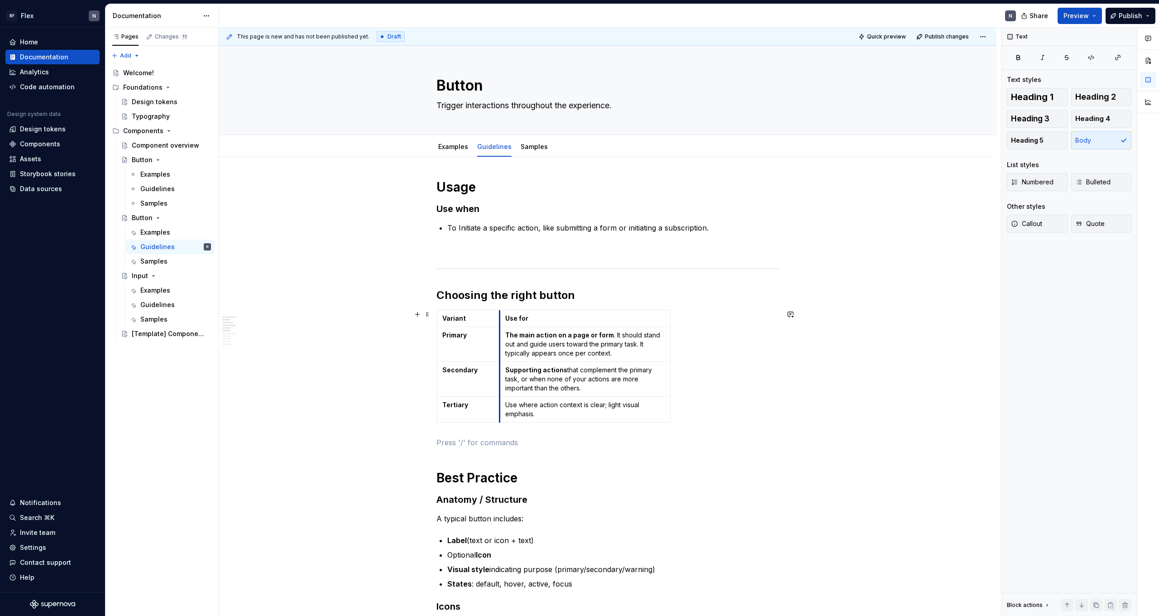
drag, startPoint x: 609, startPoint y: 337, endPoint x: 500, endPoint y: 335, distance: 108.3
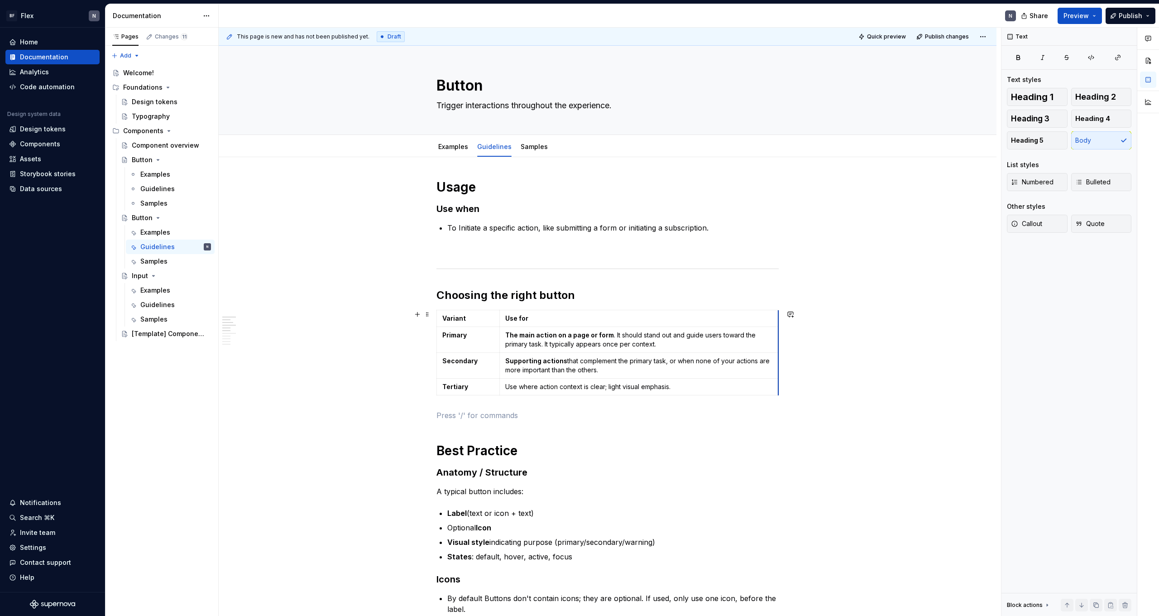
drag, startPoint x: 672, startPoint y: 351, endPoint x: 780, endPoint y: 346, distance: 108.4
click at [473, 311] on html "BF Flex N Home Documentation Analytics Code automation Design system data Desig…" at bounding box center [579, 308] width 1159 height 616
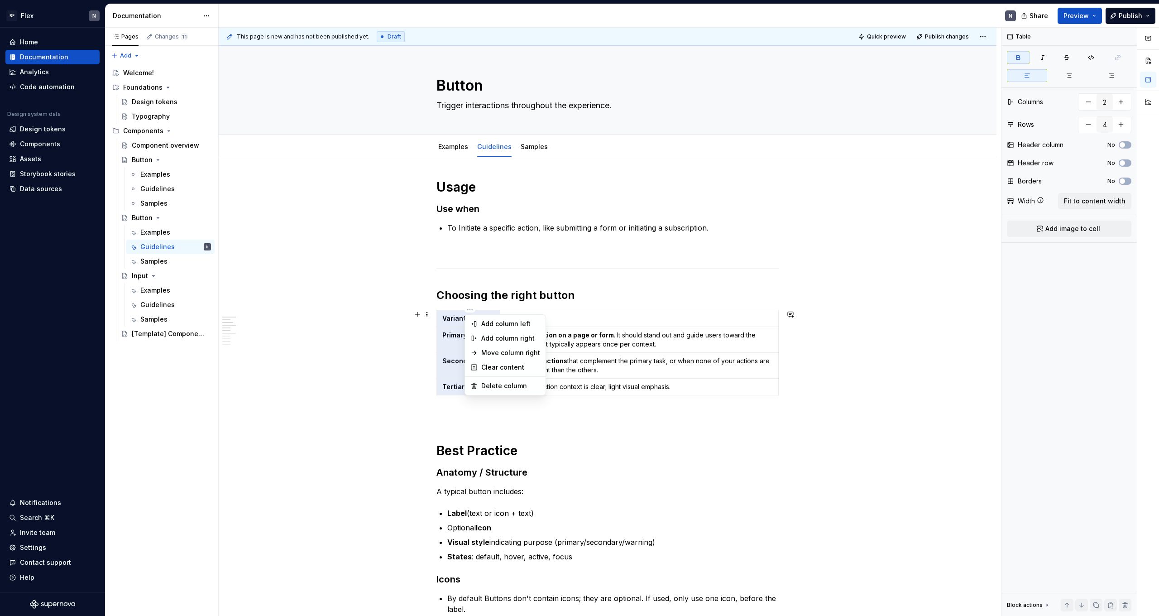
click at [648, 312] on html "BF Flex N Home Documentation Analytics Code automation Design system data Desig…" at bounding box center [579, 308] width 1159 height 616
click at [644, 324] on td "Use for" at bounding box center [639, 318] width 279 height 17
click at [1121, 144] on span "button" at bounding box center [1122, 144] width 5 height 5
click at [1121, 144] on icon "button" at bounding box center [1122, 144] width 7 height 5
click at [1121, 144] on span "button" at bounding box center [1122, 144] width 5 height 5
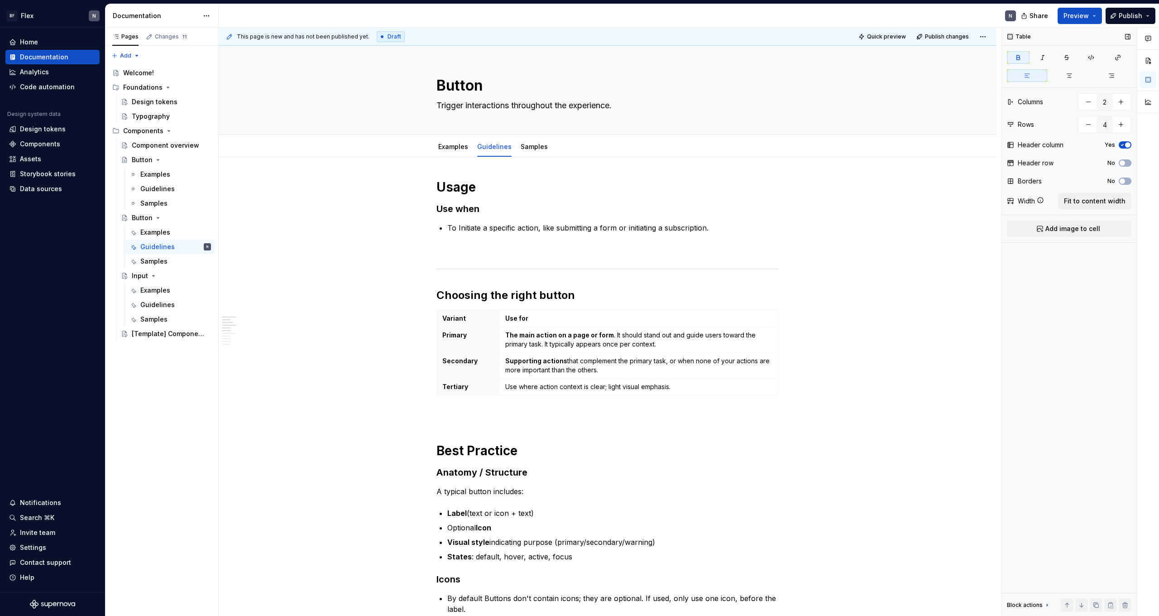
click at [1121, 144] on icon "button" at bounding box center [1122, 144] width 7 height 5
click at [1123, 160] on span "button" at bounding box center [1122, 162] width 5 height 5
click at [1123, 160] on icon "button" at bounding box center [1122, 162] width 7 height 5
click at [1125, 146] on span "button" at bounding box center [1122, 144] width 5 height 5
click at [1125, 146] on icon "button" at bounding box center [1122, 144] width 7 height 5
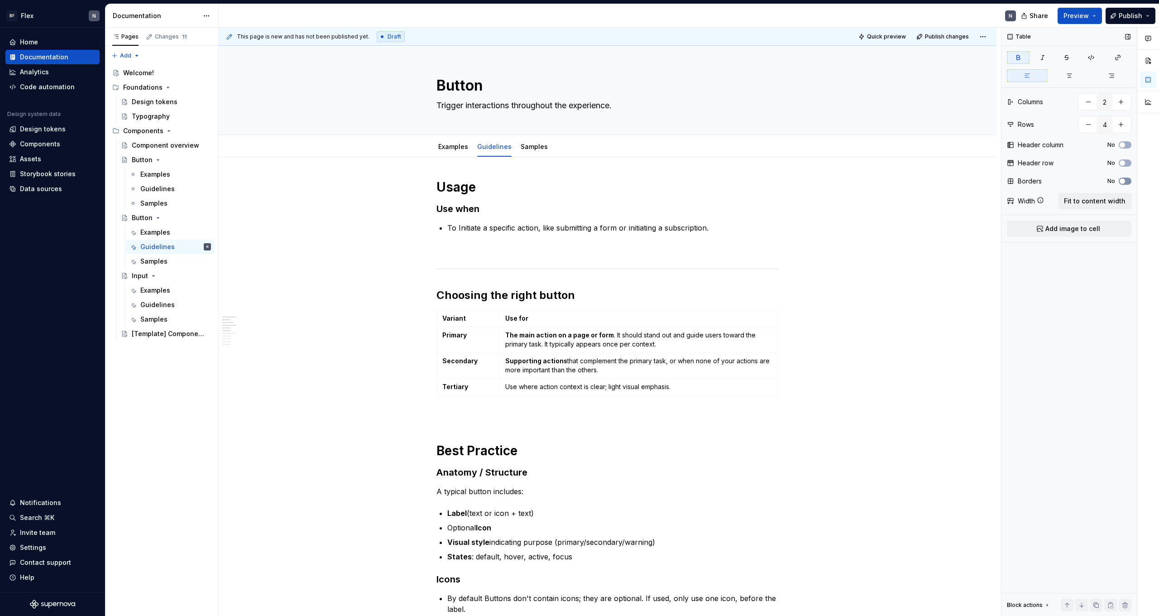
click at [1125, 179] on icon "button" at bounding box center [1122, 180] width 7 height 5
click at [1125, 179] on span "button" at bounding box center [1127, 180] width 5 height 5
click at [1125, 179] on icon "button" at bounding box center [1122, 180] width 7 height 5
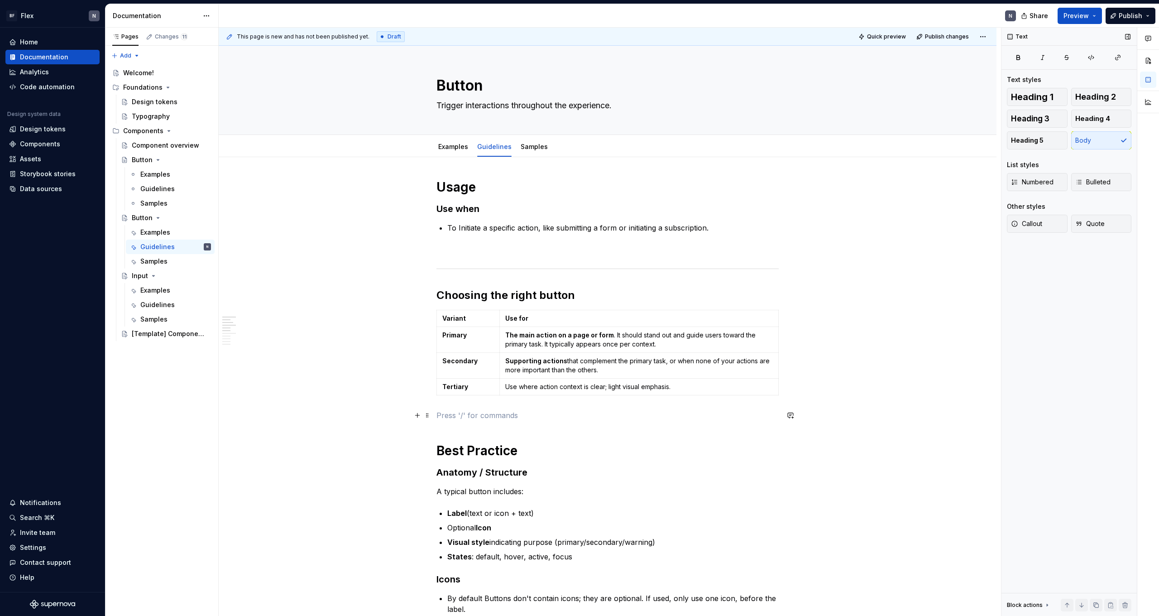
click at [463, 419] on p at bounding box center [608, 415] width 342 height 11
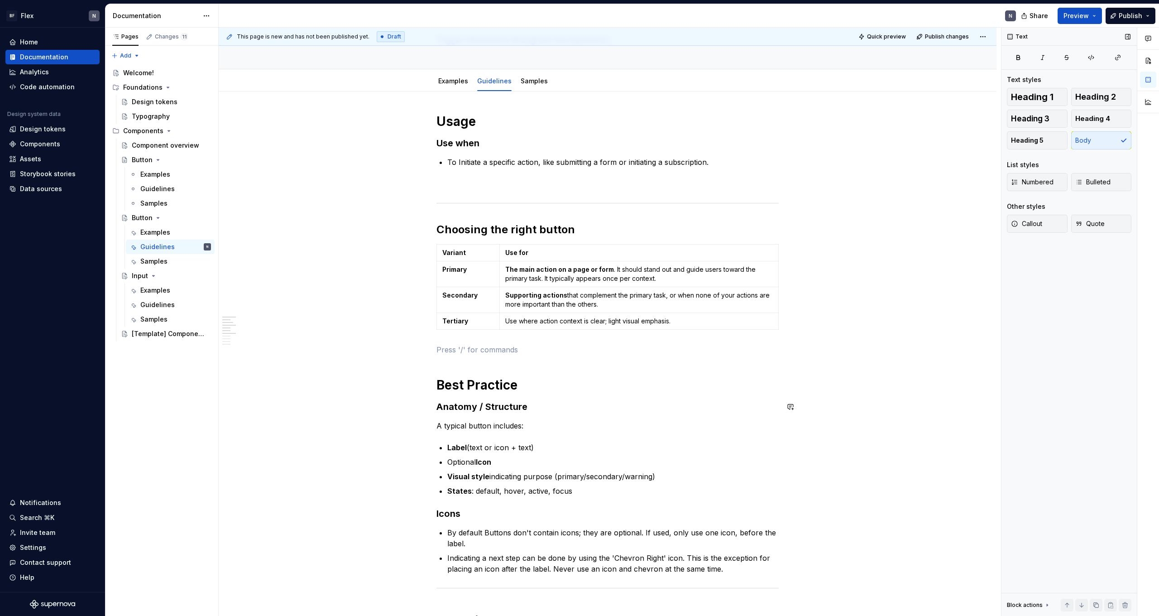
scroll to position [0, 0]
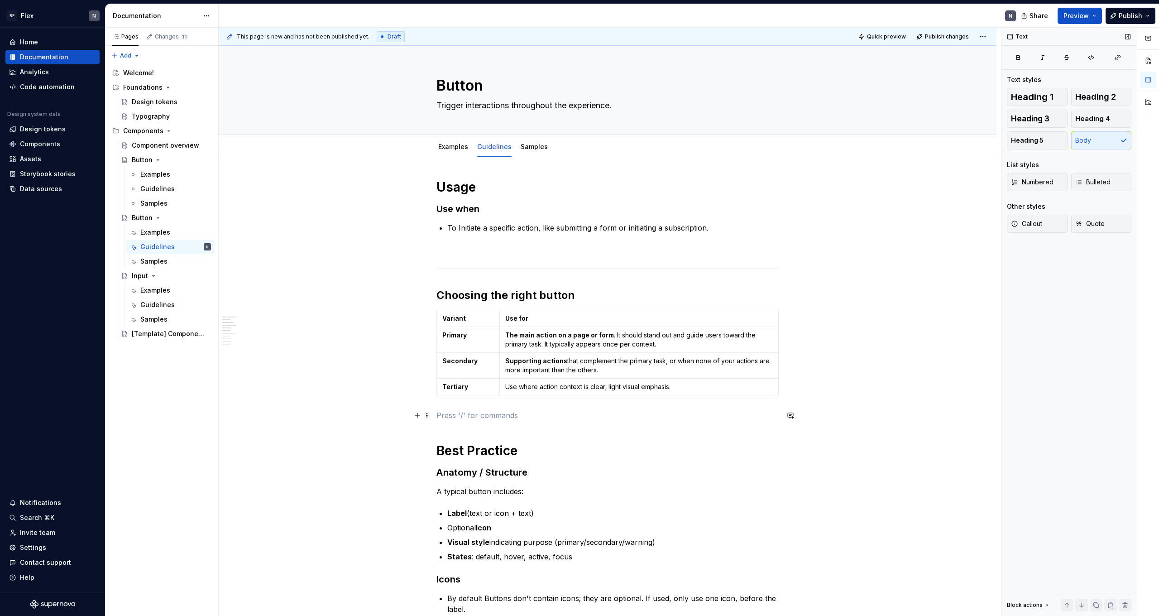
click at [491, 414] on p at bounding box center [608, 415] width 342 height 11
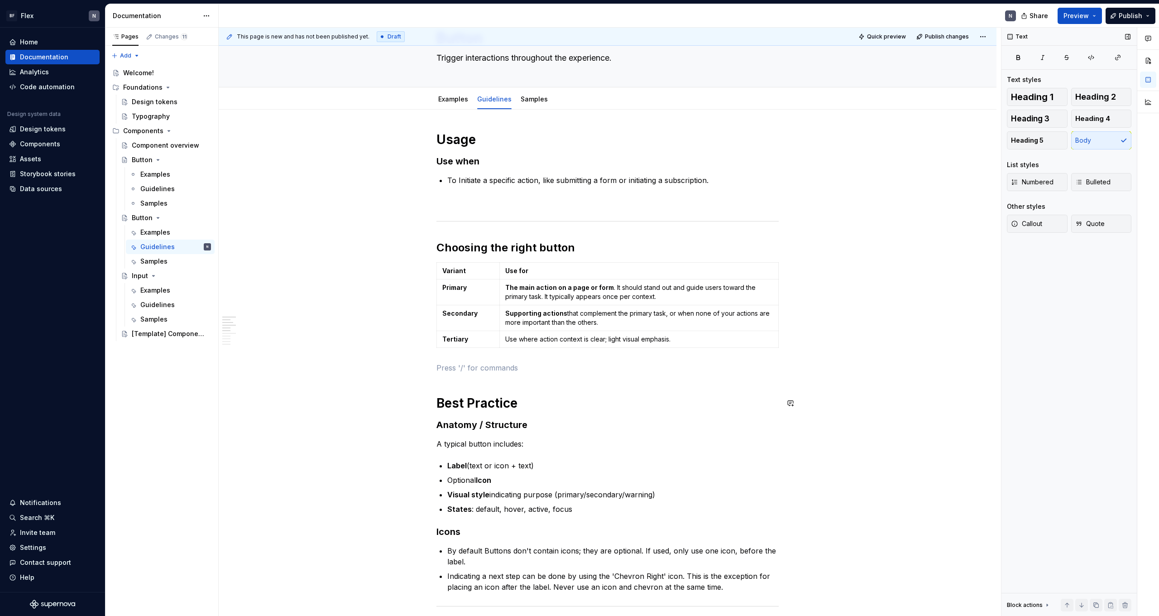
scroll to position [11, 0]
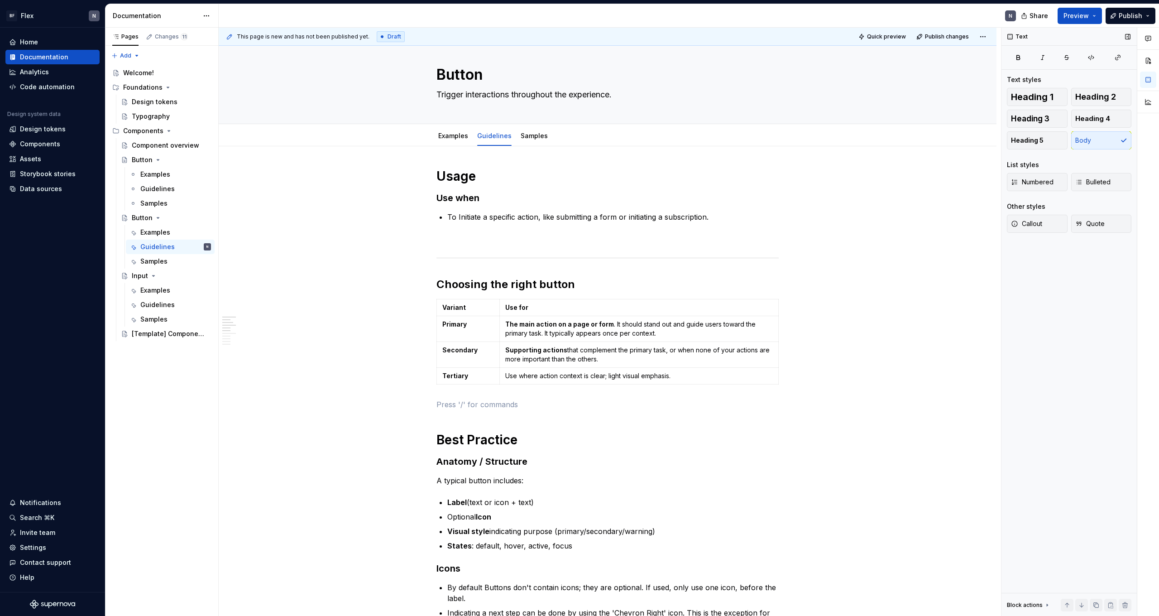
type textarea "*"
click at [685, 370] on td "Use where action context is clear; light visual emphasis." at bounding box center [639, 376] width 279 height 17
click at [617, 287] on h2 "Choosing the right button" at bounding box center [608, 284] width 342 height 14
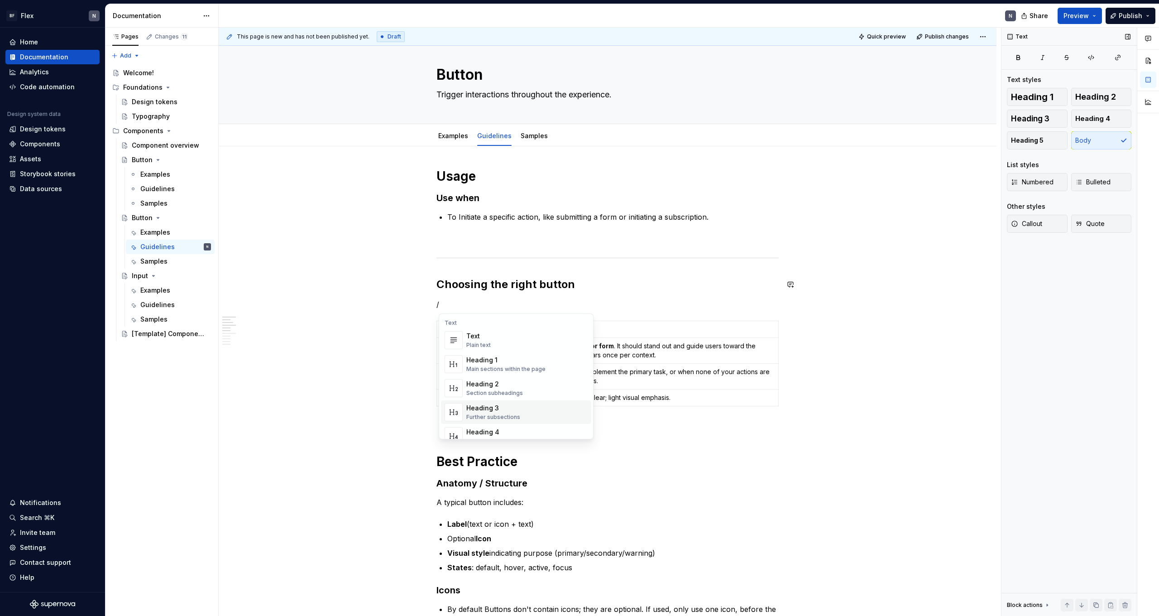
click at [496, 404] on div "Heading 3" at bounding box center [493, 408] width 54 height 9
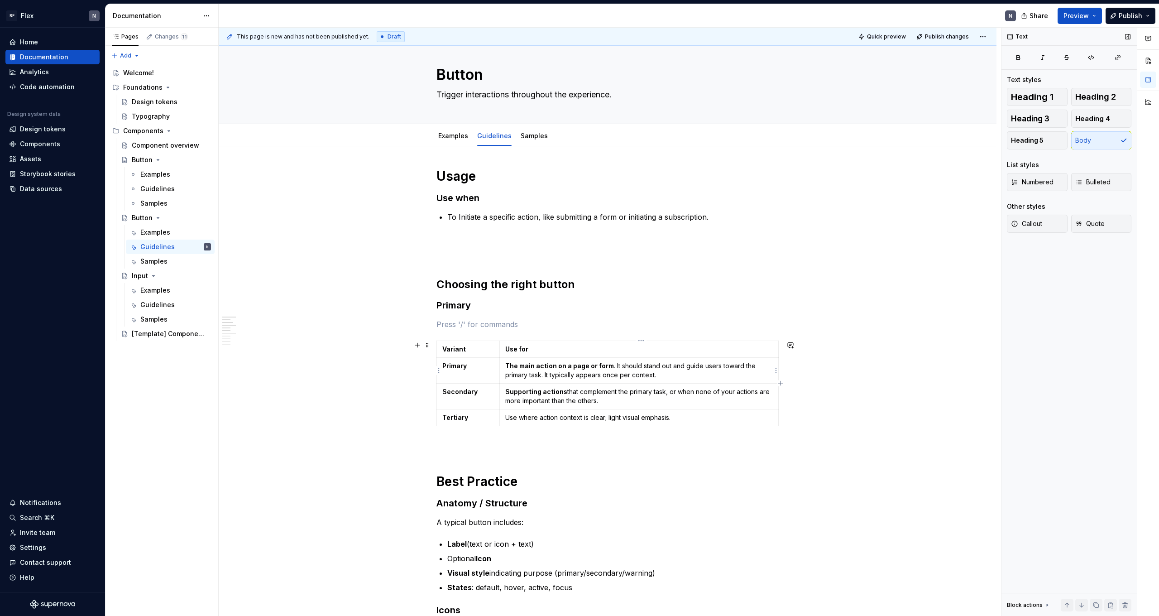
click at [533, 370] on p "The main action on a page or form . It should stand out and guide users toward …" at bounding box center [639, 370] width 268 height 18
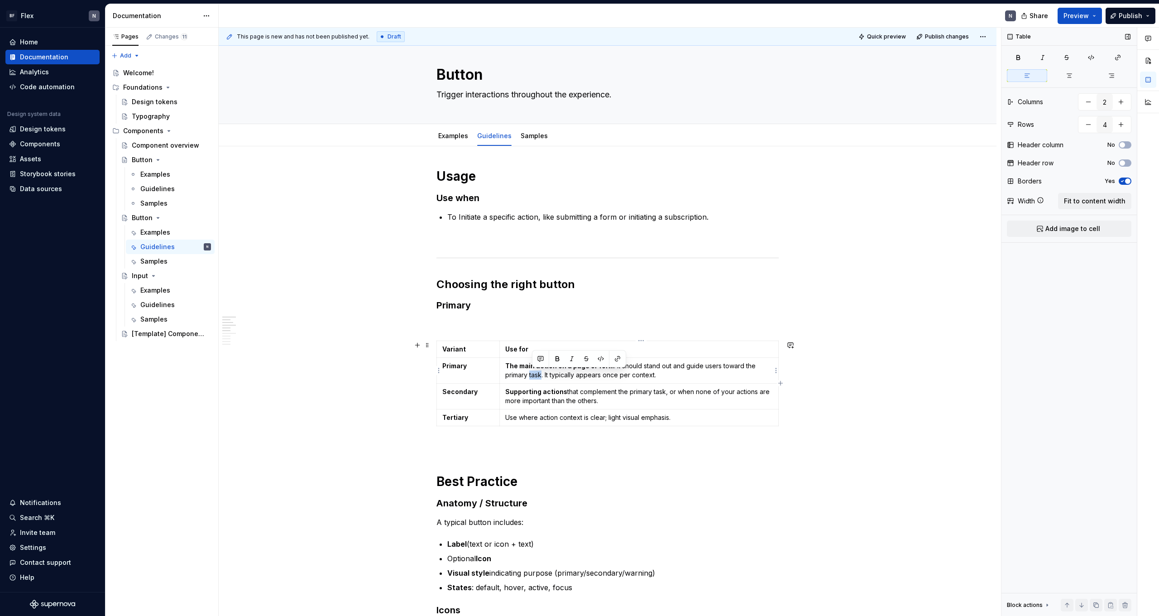
click at [533, 370] on p "The main action on a page or form . It should stand out and guide users toward …" at bounding box center [639, 370] width 268 height 18
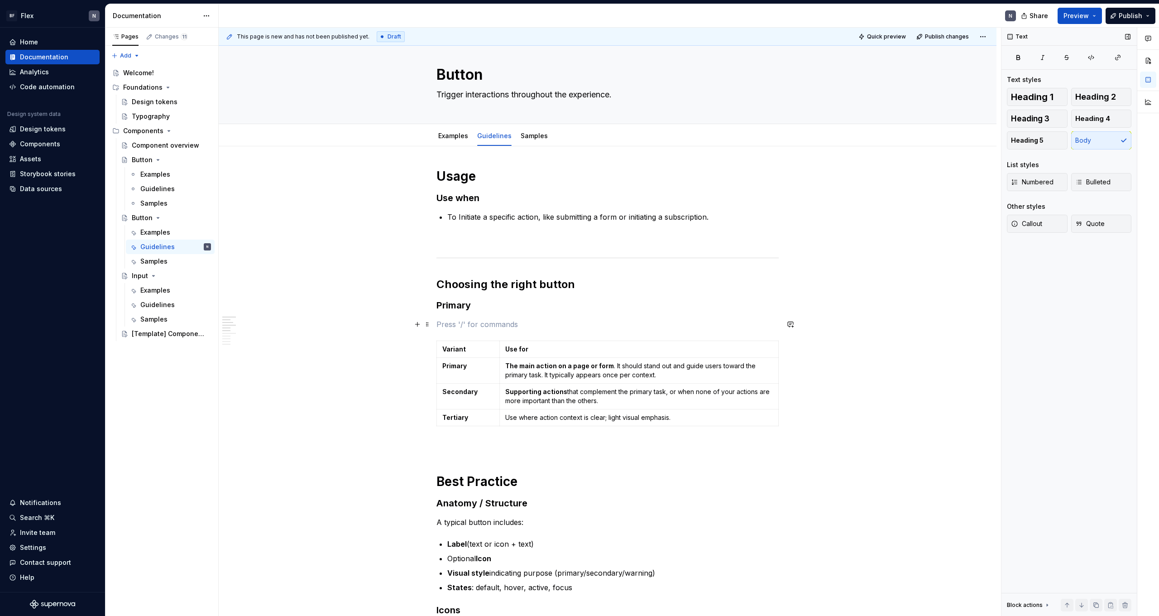
click at [480, 322] on p at bounding box center [608, 324] width 342 height 11
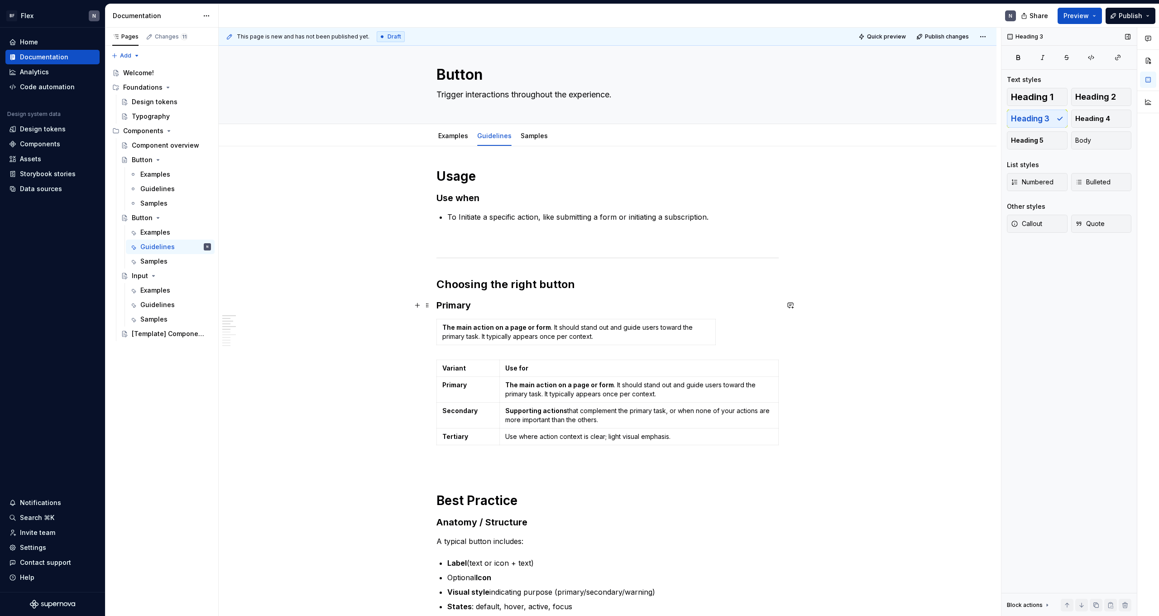
click at [615, 301] on h3 "Primary" at bounding box center [608, 305] width 342 height 13
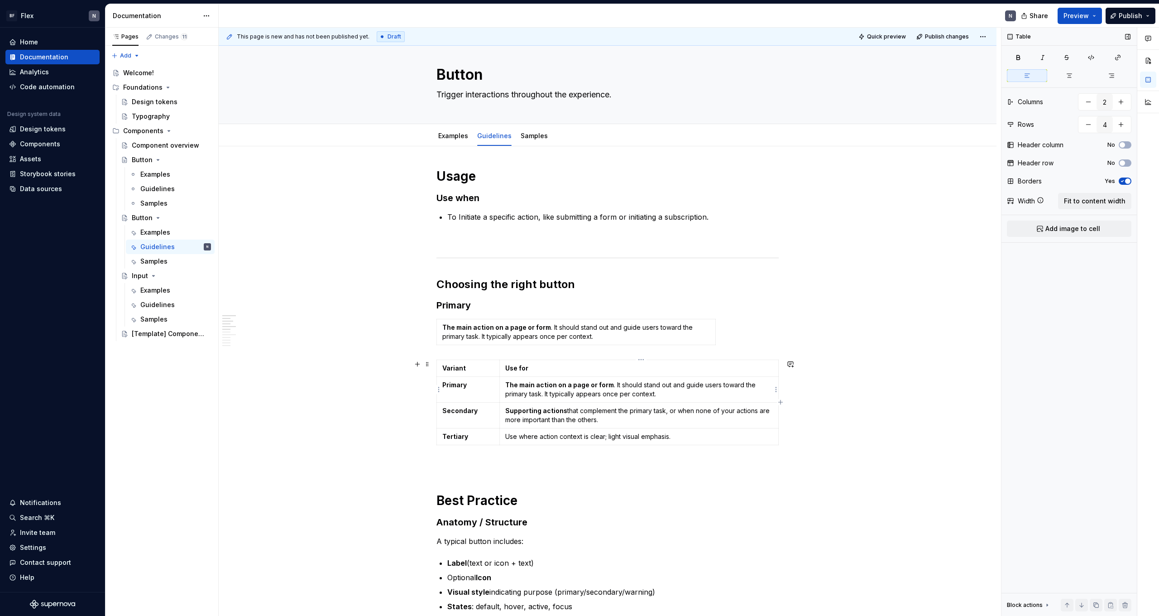
click at [597, 392] on p "The main action on a page or form . It should stand out and guide users toward …" at bounding box center [639, 389] width 268 height 18
click at [619, 347] on div "The main action on a page or form . It should stand out and guide users toward …" at bounding box center [608, 334] width 342 height 30
type input "1"
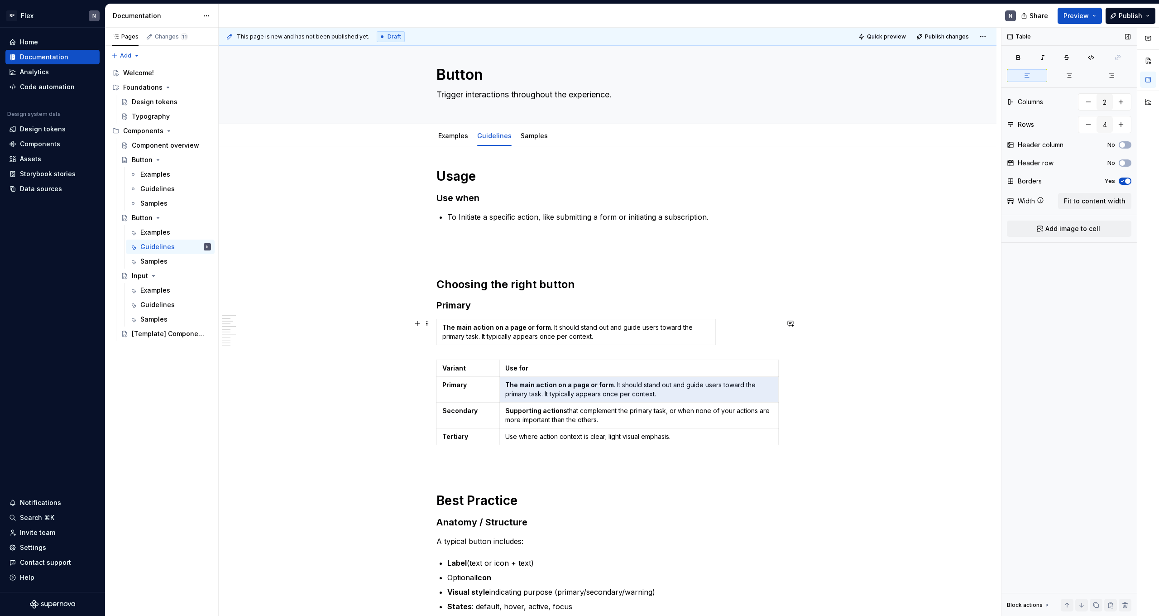
type input "1"
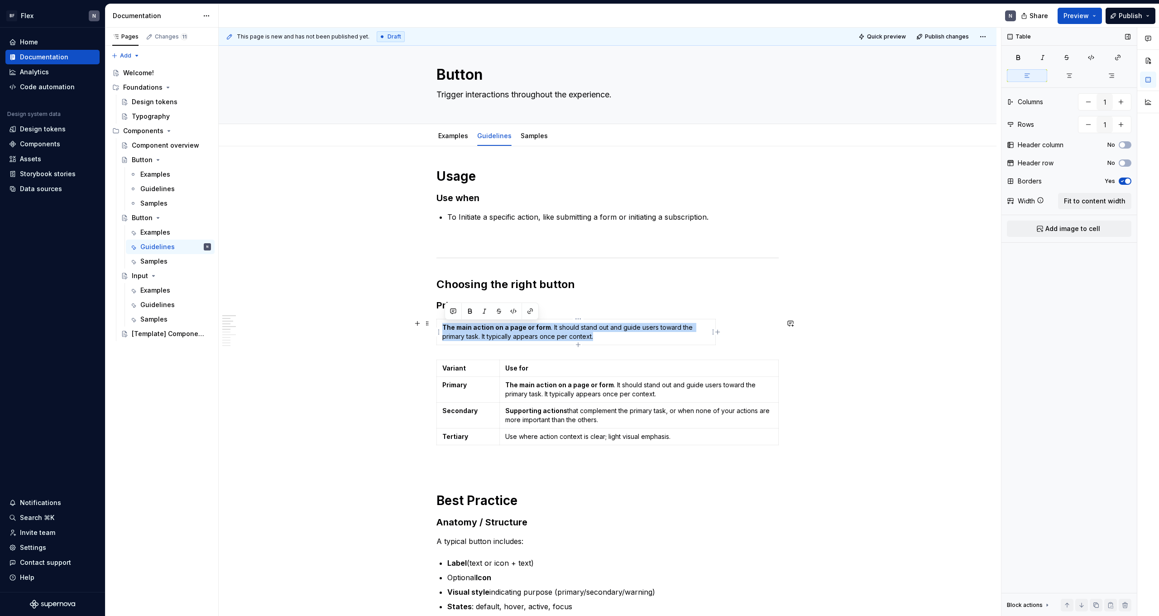
drag, startPoint x: 624, startPoint y: 336, endPoint x: 444, endPoint y: 327, distance: 180.0
click at [444, 327] on td "The main action on a page or form . It should stand out and guide users toward …" at bounding box center [576, 332] width 279 height 26
copy p "The main action on a page or form . It should stand out and guide users toward …"
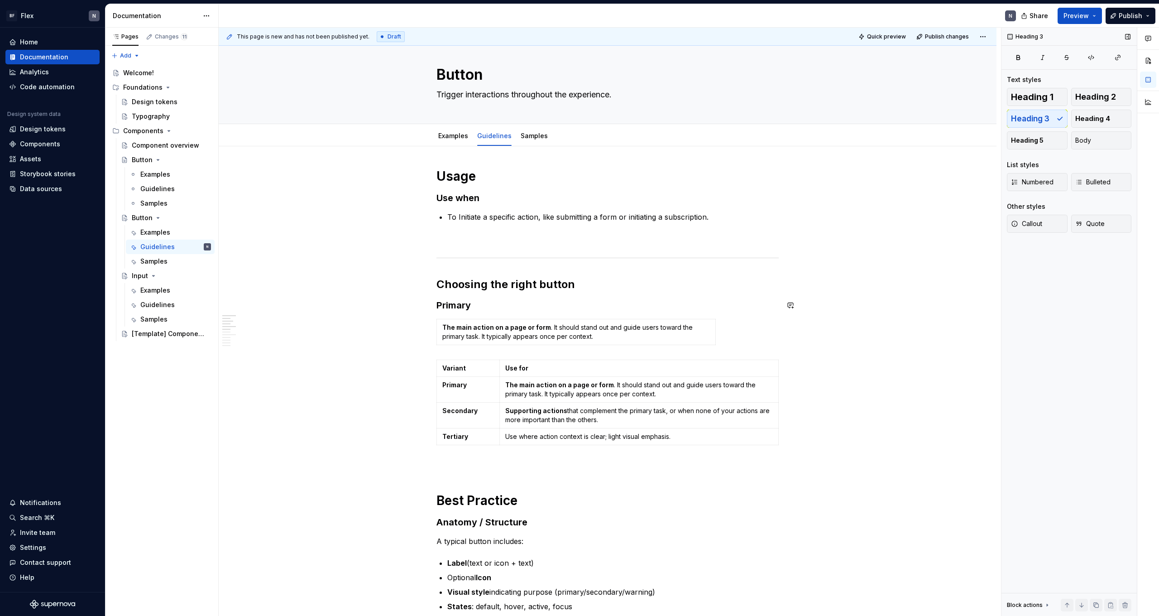
click at [555, 308] on h3 "Primary" at bounding box center [608, 305] width 342 height 13
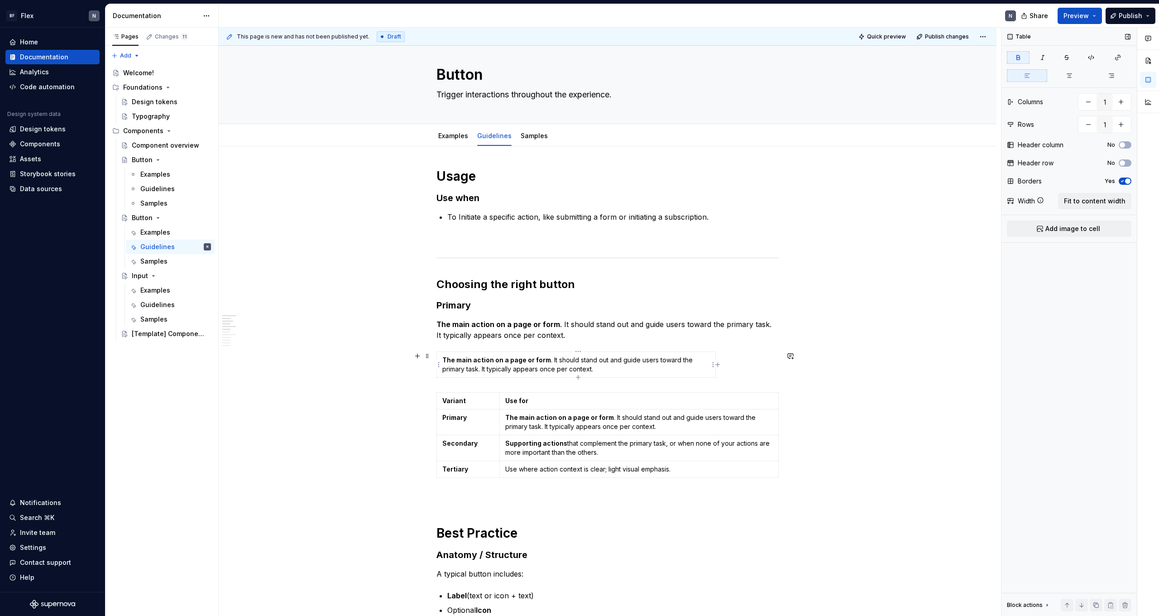
click at [452, 360] on strong "The main action on a page or form" at bounding box center [496, 360] width 109 height 8
click at [439, 362] on html "BF Flex N Home Documentation Analytics Code automation Design system data Desig…" at bounding box center [579, 308] width 1159 height 616
click at [486, 411] on div "Clear Content" at bounding box center [482, 410] width 59 height 9
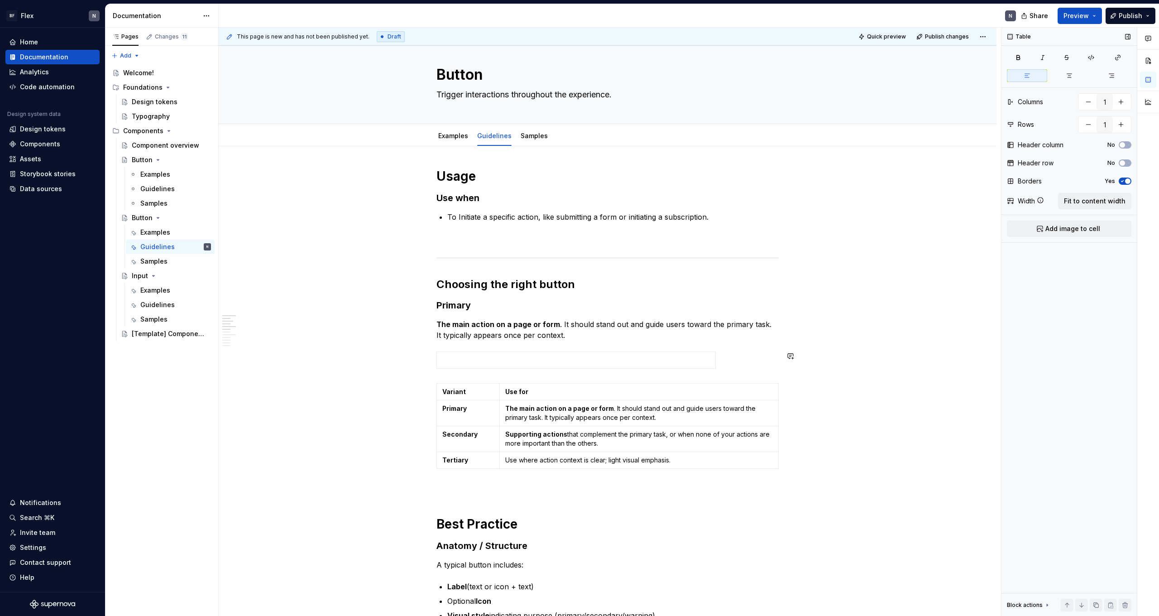
click at [431, 356] on span at bounding box center [427, 356] width 7 height 13
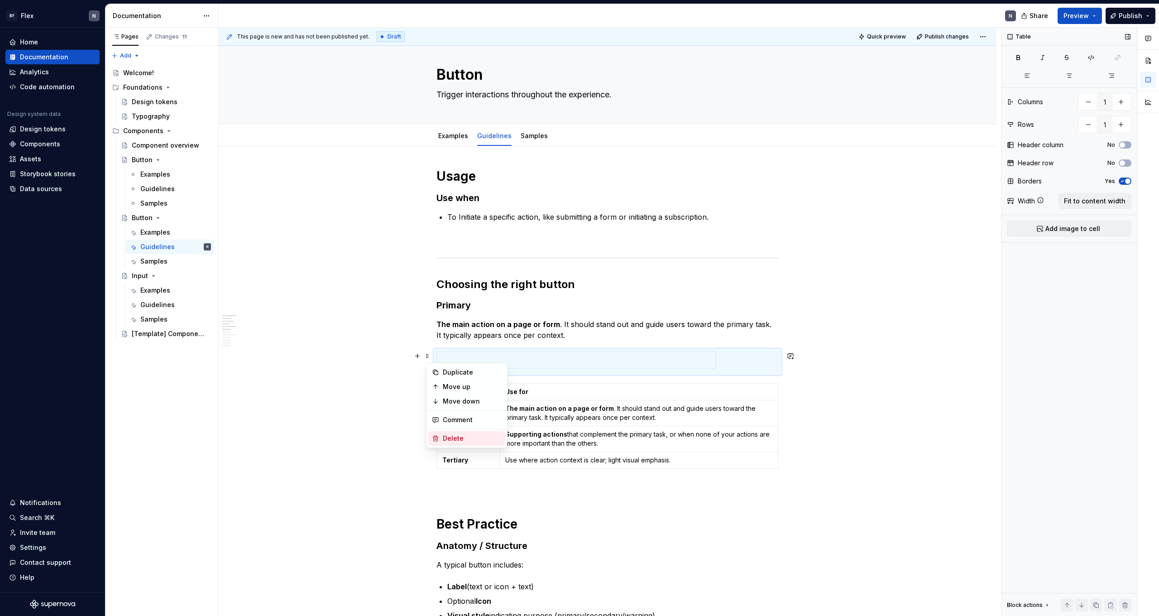
click at [465, 438] on div "Delete" at bounding box center [472, 438] width 59 height 9
type input "2"
type input "4"
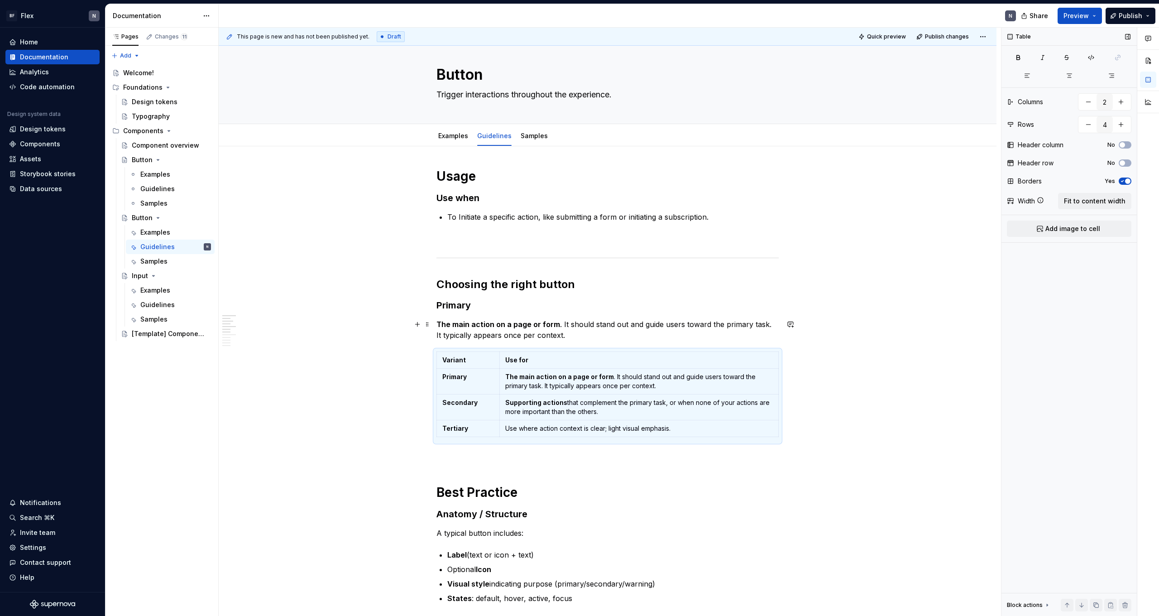
drag, startPoint x: 555, startPoint y: 339, endPoint x: 572, endPoint y: 336, distance: 17.9
click at [556, 339] on p "The main action on a page or form . It should stand out and guide users toward …" at bounding box center [608, 330] width 342 height 22
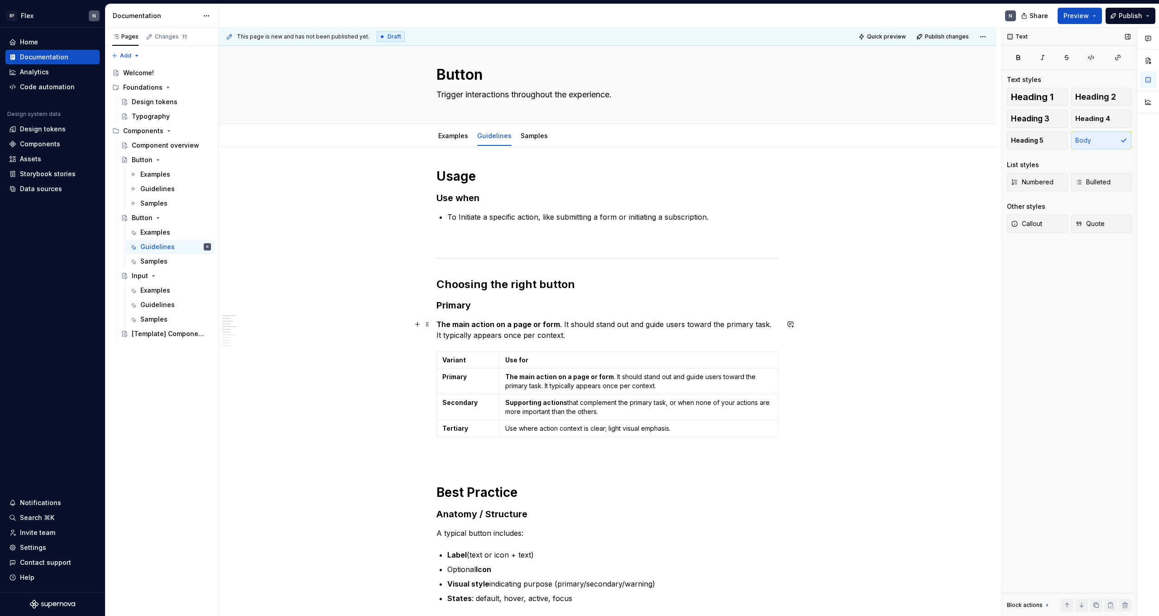
click at [572, 336] on p "The main action on a page or form . It should stand out and guide users toward …" at bounding box center [608, 330] width 342 height 22
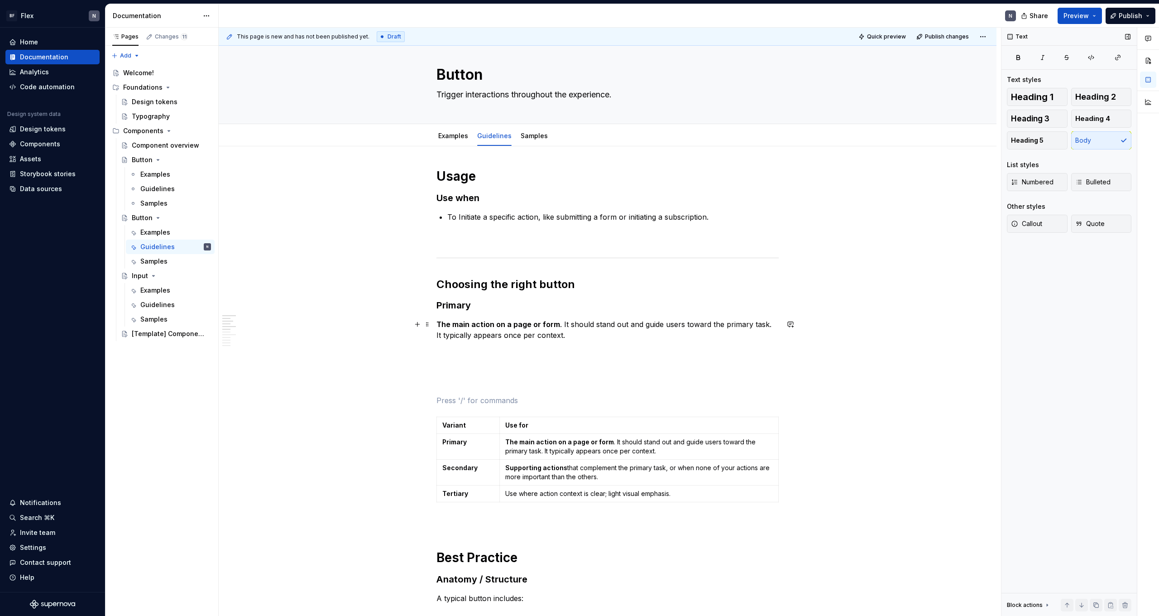
click at [444, 324] on strong "The main action on a page or form" at bounding box center [499, 324] width 124 height 9
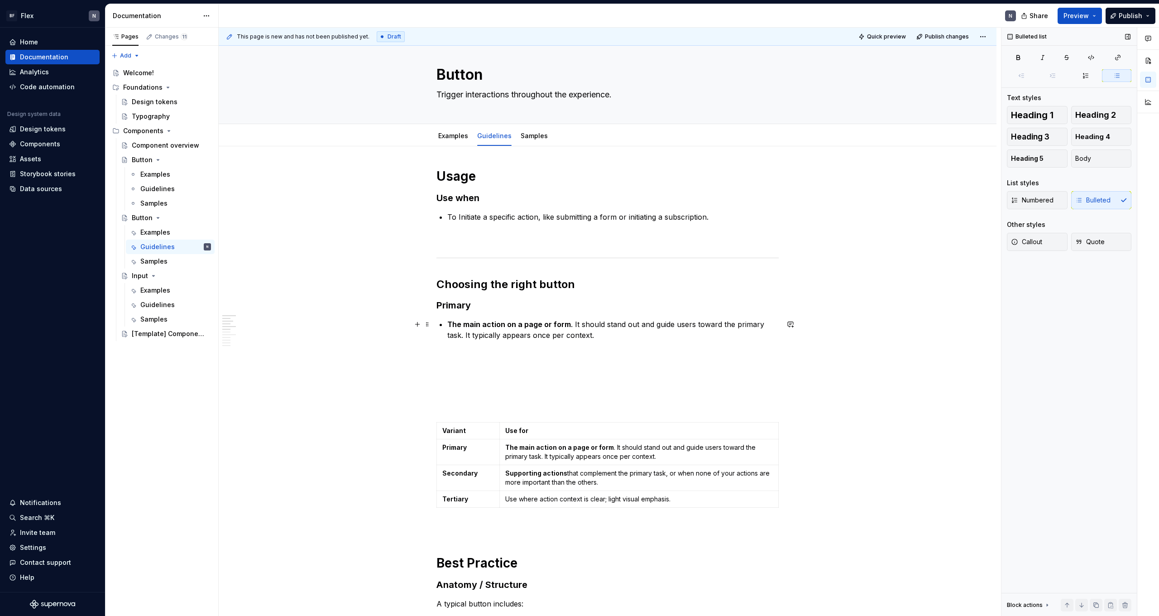
click at [639, 334] on p "The main action on a page or form . It should stand out and guide users toward …" at bounding box center [613, 330] width 332 height 22
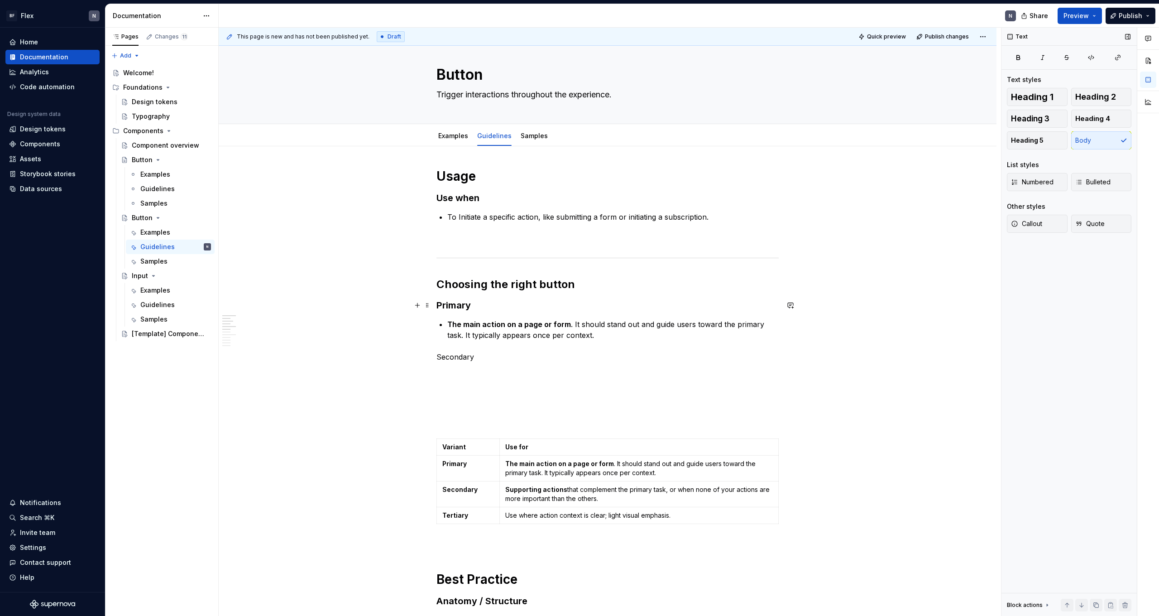
click at [448, 303] on h3 "Primary" at bounding box center [608, 305] width 342 height 13
copy h3 "Primary"
click at [471, 357] on p "Secondary" at bounding box center [608, 356] width 342 height 11
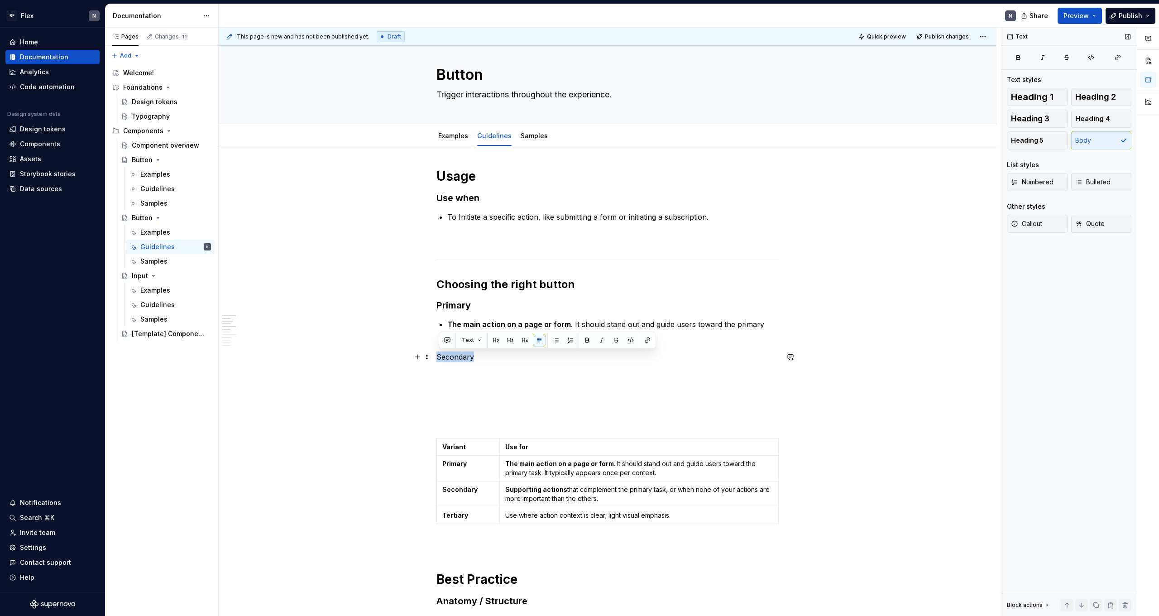
click at [471, 357] on p "Secondary" at bounding box center [608, 356] width 342 height 11
click at [513, 339] on button "button" at bounding box center [510, 340] width 13 height 13
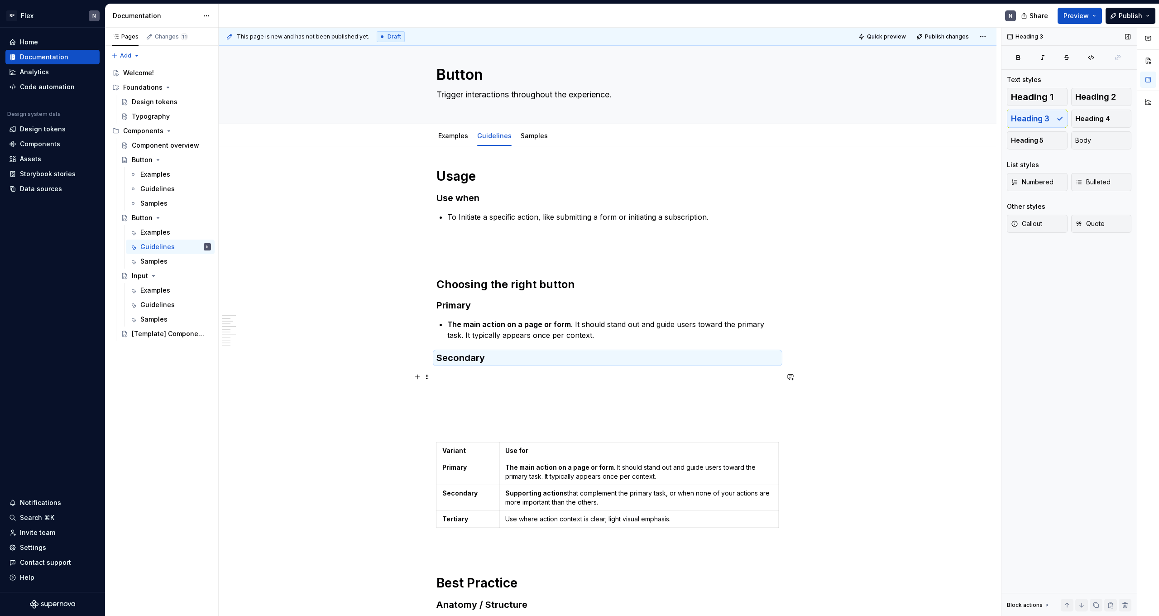
click at [503, 373] on p at bounding box center [608, 376] width 342 height 11
click at [505, 360] on h3 "Secondary" at bounding box center [608, 357] width 342 height 13
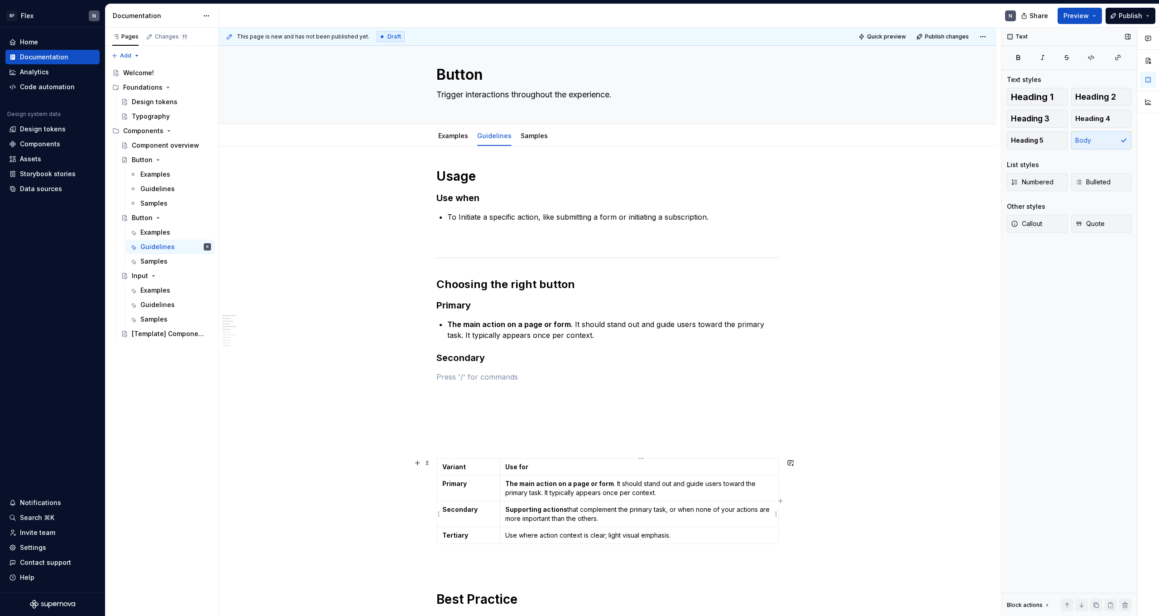
drag, startPoint x: 533, startPoint y: 511, endPoint x: 547, endPoint y: 512, distance: 14.0
click at [534, 511] on strong "Supporting actions" at bounding box center [536, 509] width 62 height 8
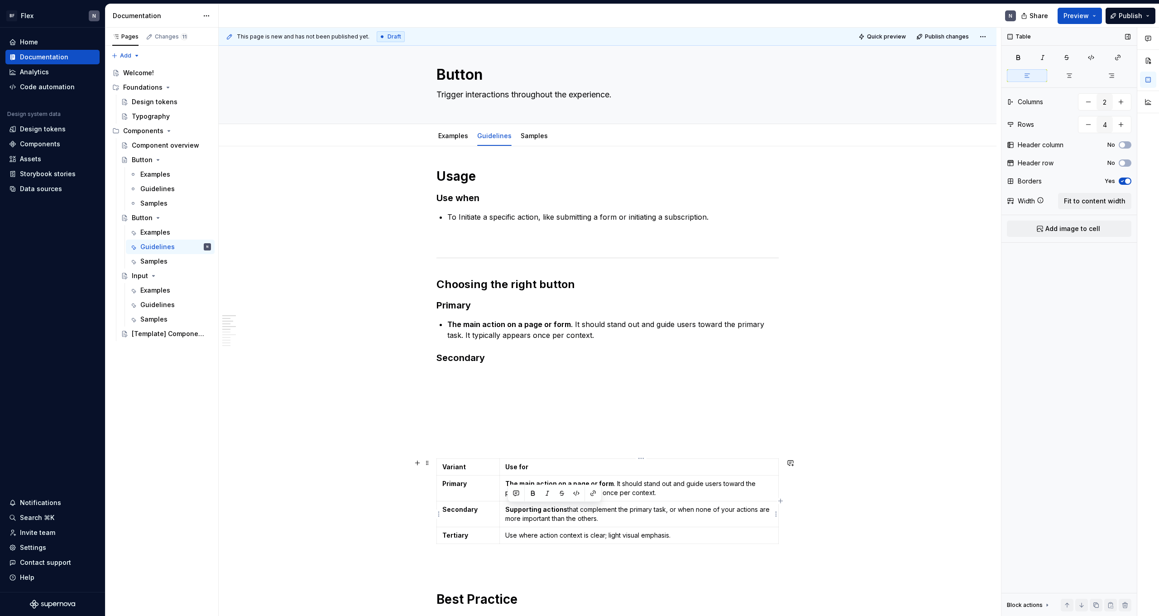
drag, startPoint x: 604, startPoint y: 517, endPoint x: 506, endPoint y: 510, distance: 98.1
click at [506, 510] on td "Supporting actions that complement the primary task, or when none of your actio…" at bounding box center [639, 514] width 279 height 26
copy p "Supporting actions that complement the primary task, or when none of your actio…"
click at [471, 375] on p at bounding box center [608, 376] width 342 height 11
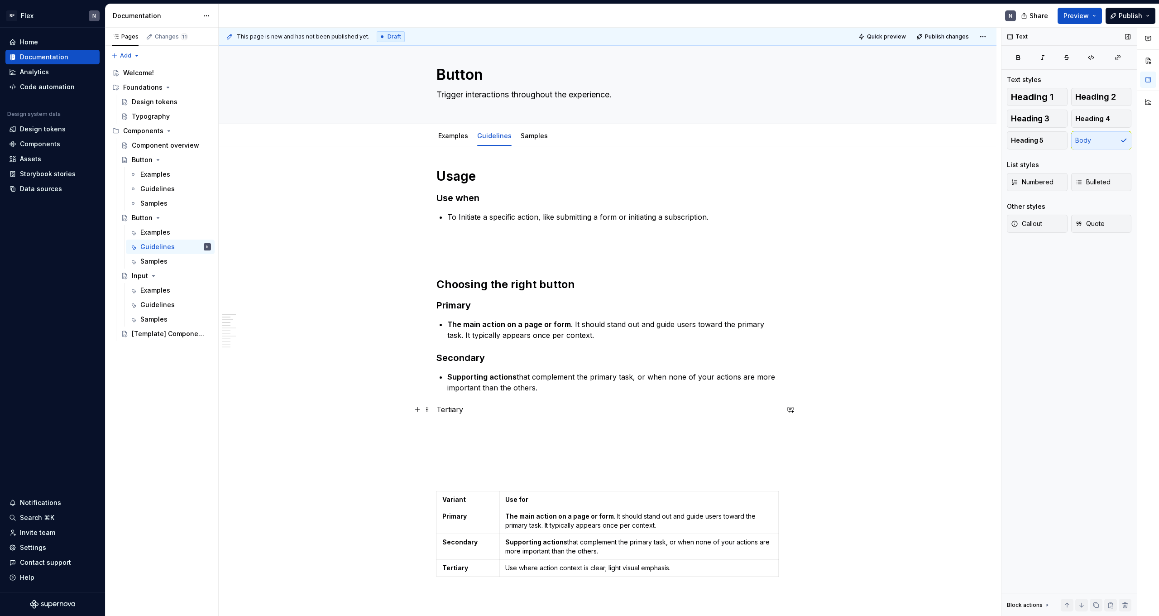
click at [457, 407] on p "Tertiary" at bounding box center [608, 409] width 342 height 11
click at [511, 393] on button "button" at bounding box center [510, 392] width 13 height 13
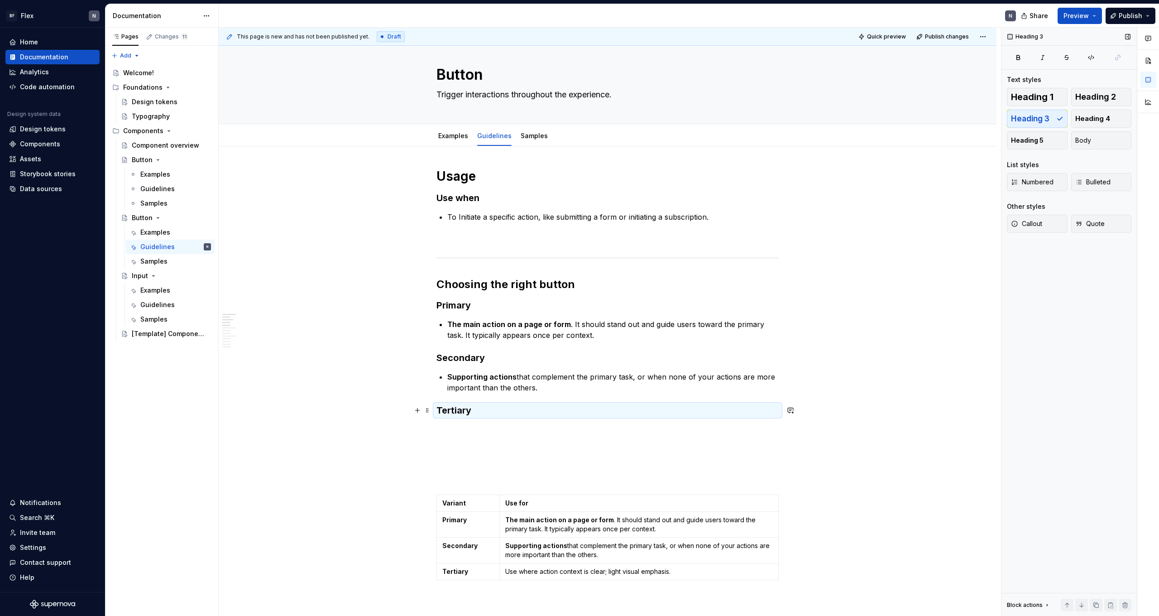
click at [490, 416] on h3 "Tertiary" at bounding box center [608, 410] width 342 height 13
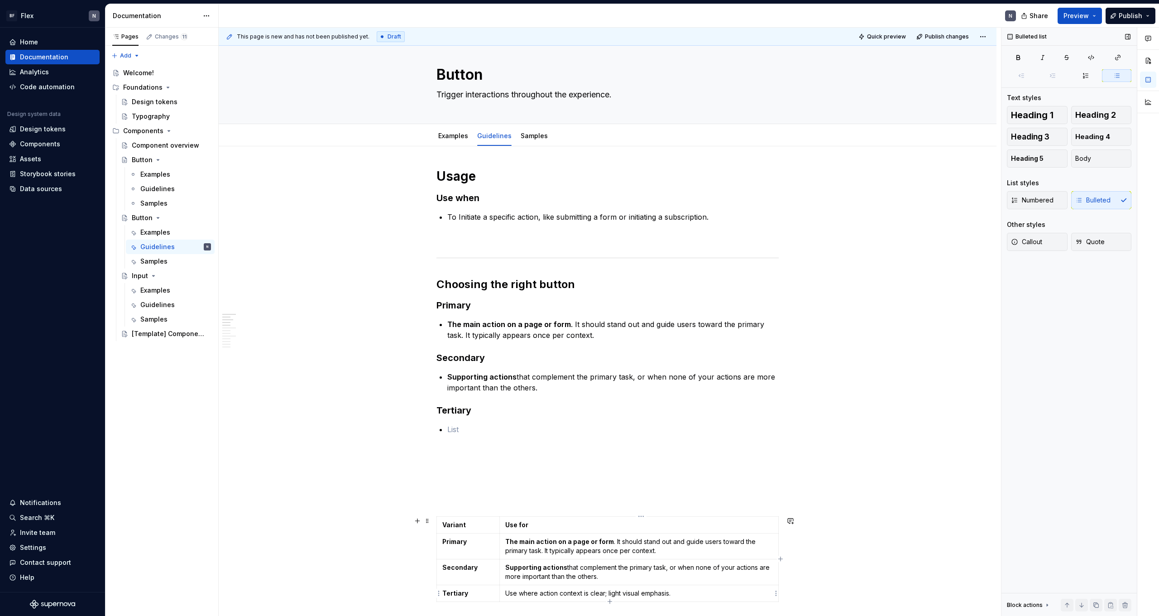
click at [562, 590] on p "Use where action context is clear; light visual emphasis." at bounding box center [639, 593] width 268 height 9
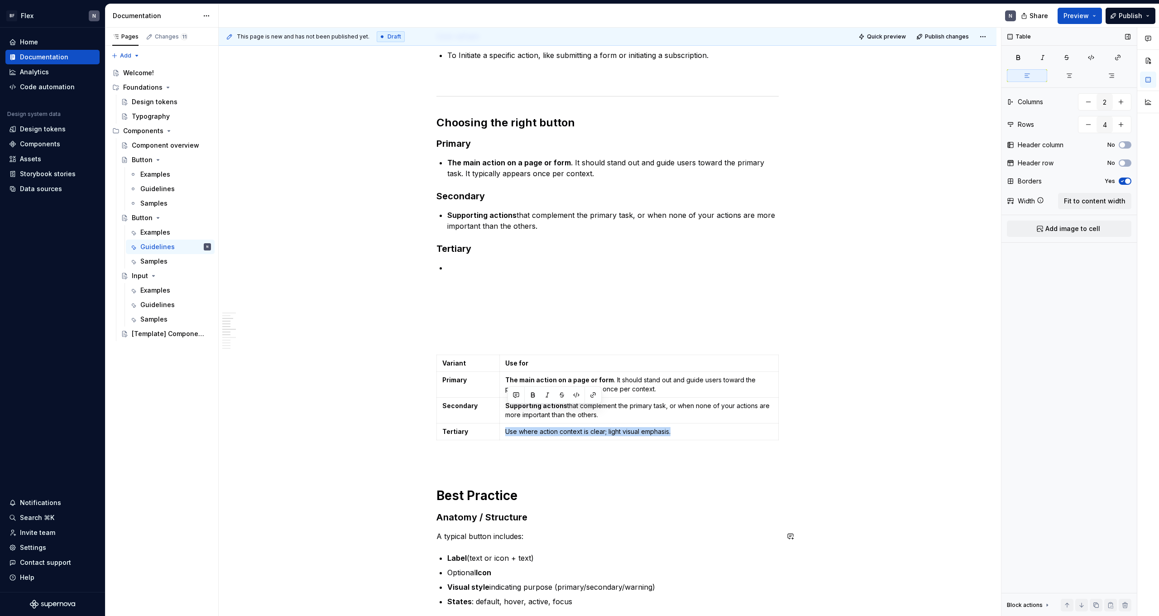
scroll to position [210, 0]
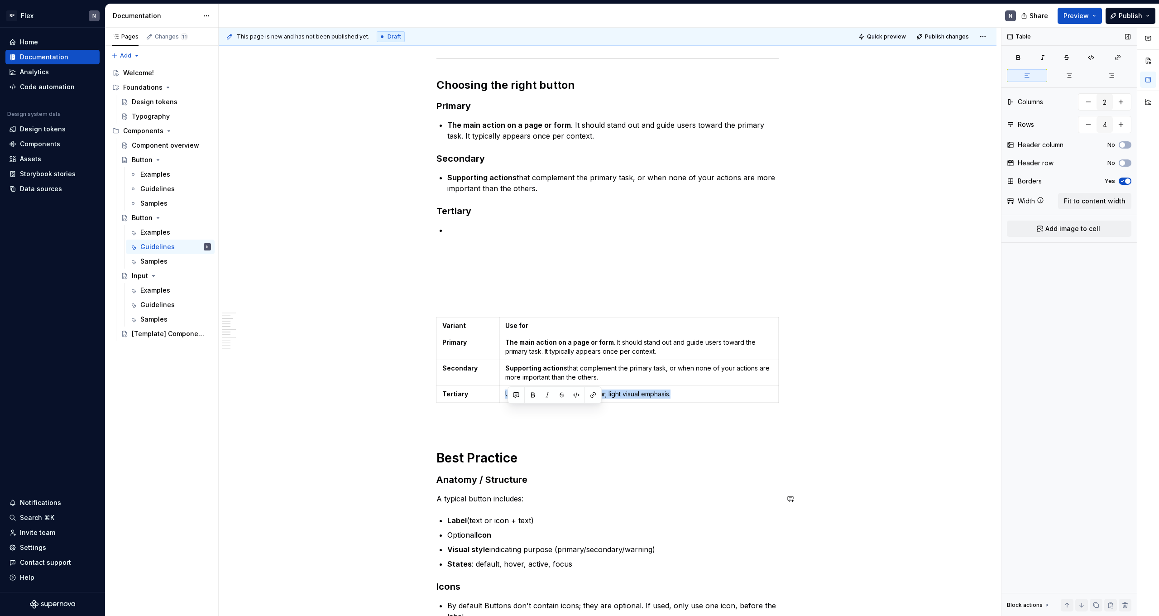
drag, startPoint x: 676, startPoint y: 591, endPoint x: 560, endPoint y: 497, distance: 149.0
click at [580, 342] on strong "The main action on a page or form" at bounding box center [559, 342] width 109 height 8
drag, startPoint x: 680, startPoint y: 394, endPoint x: 504, endPoint y: 391, distance: 176.7
click at [504, 391] on td "Use where action context is clear; light visual emphasis." at bounding box center [639, 394] width 279 height 17
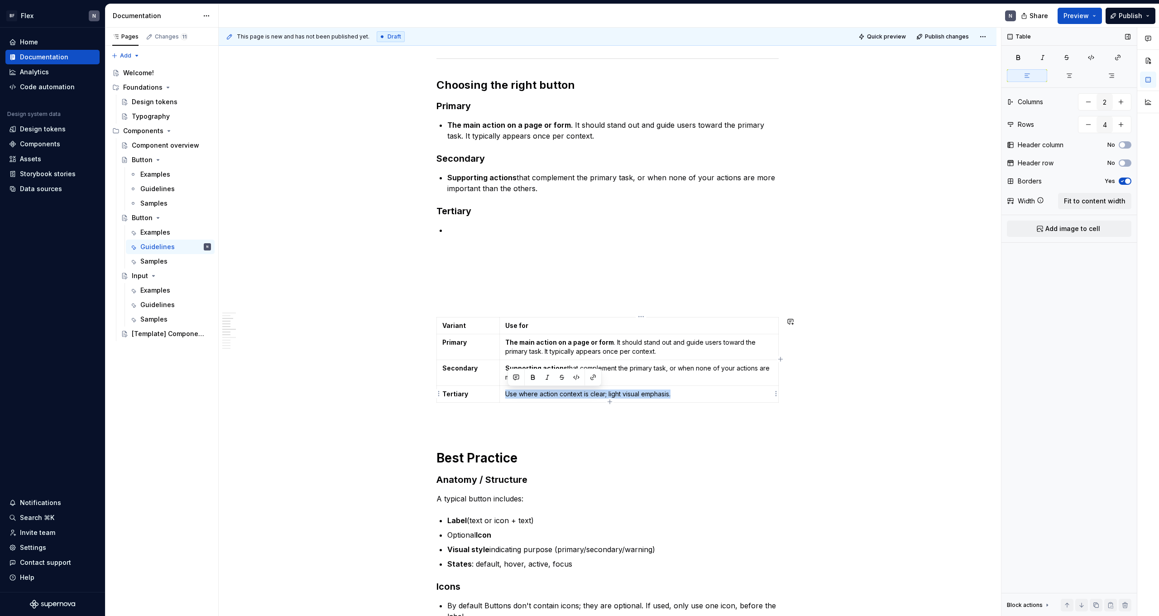
copy p "Use where action context is clear; light visual emphasis."
click at [521, 227] on p at bounding box center [613, 230] width 332 height 11
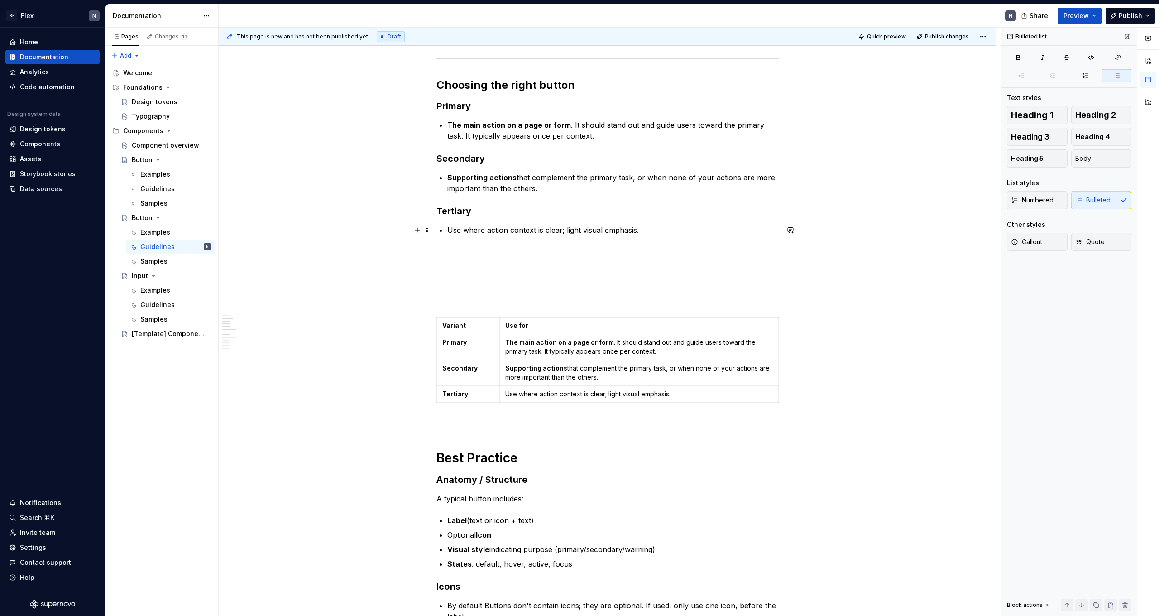
click at [501, 230] on p "Use where action context is clear; light visual emphasis." at bounding box center [613, 230] width 332 height 11
click at [656, 231] on p "Use where action context is clear; light visual emphasis." at bounding box center [613, 230] width 332 height 11
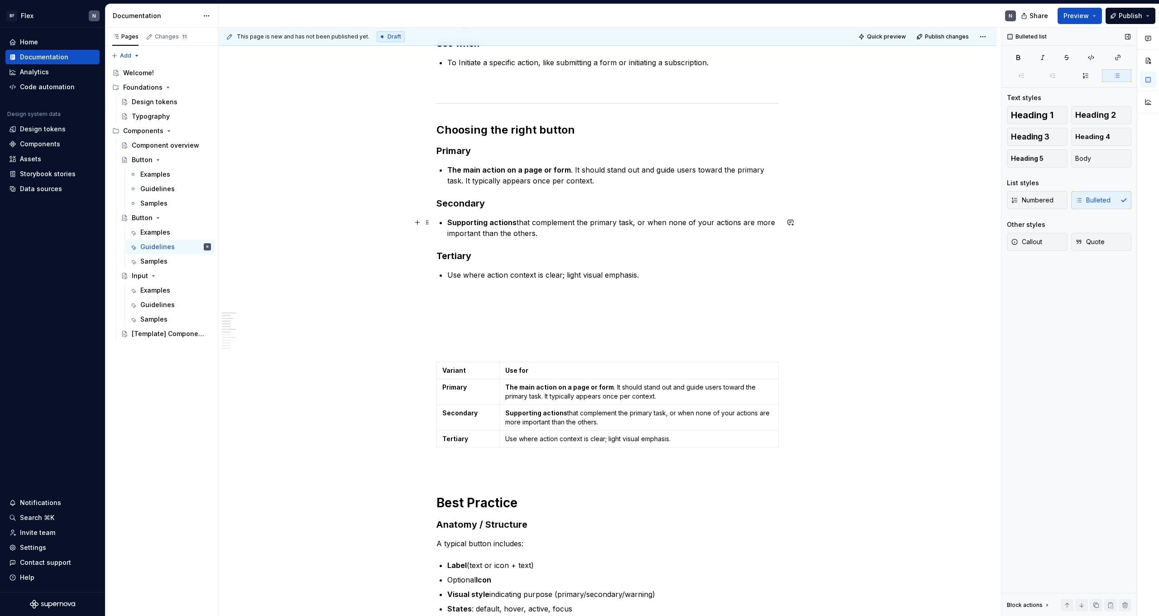
scroll to position [161, 0]
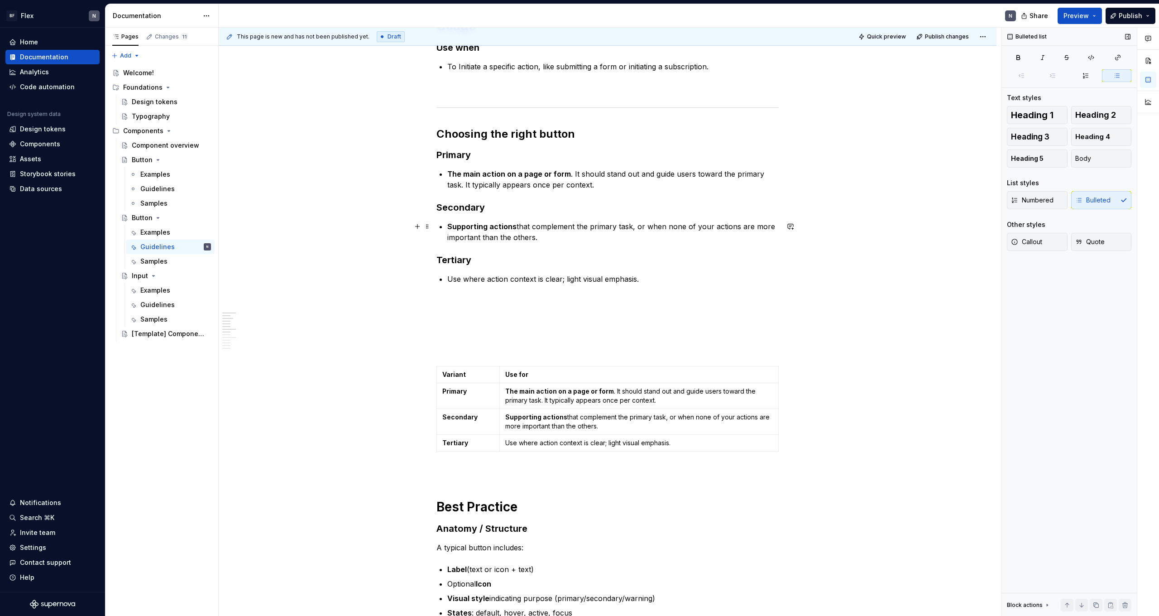
click at [554, 231] on p "Supporting actions that complement the primary task, or when none of your actio…" at bounding box center [613, 232] width 332 height 22
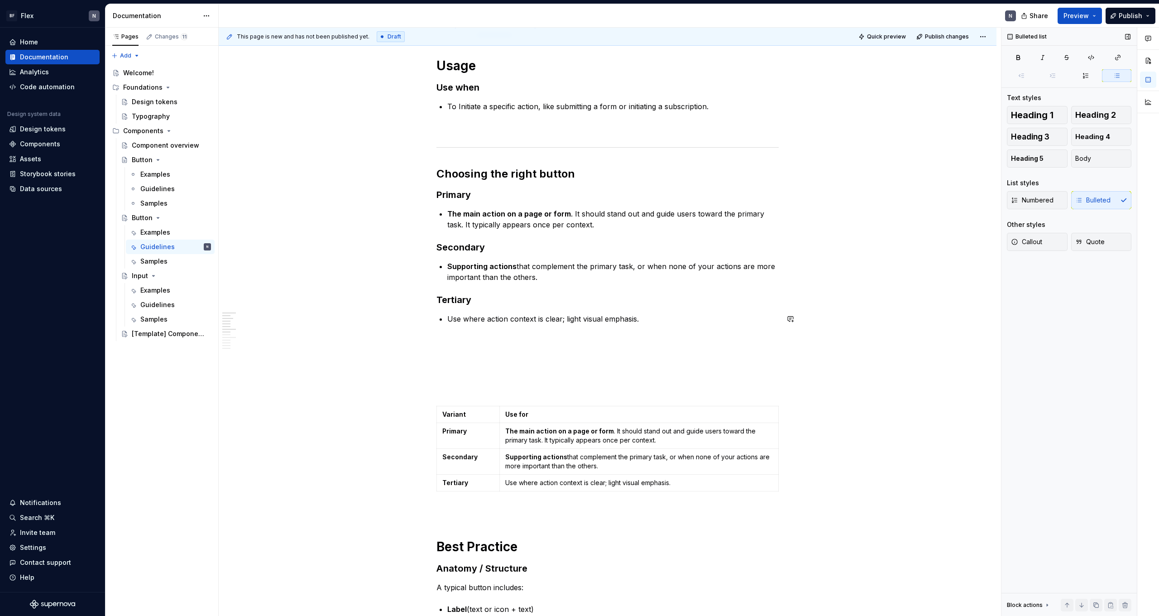
scroll to position [123, 0]
click at [608, 173] on h2 "Choosing the right button" at bounding box center [608, 172] width 342 height 14
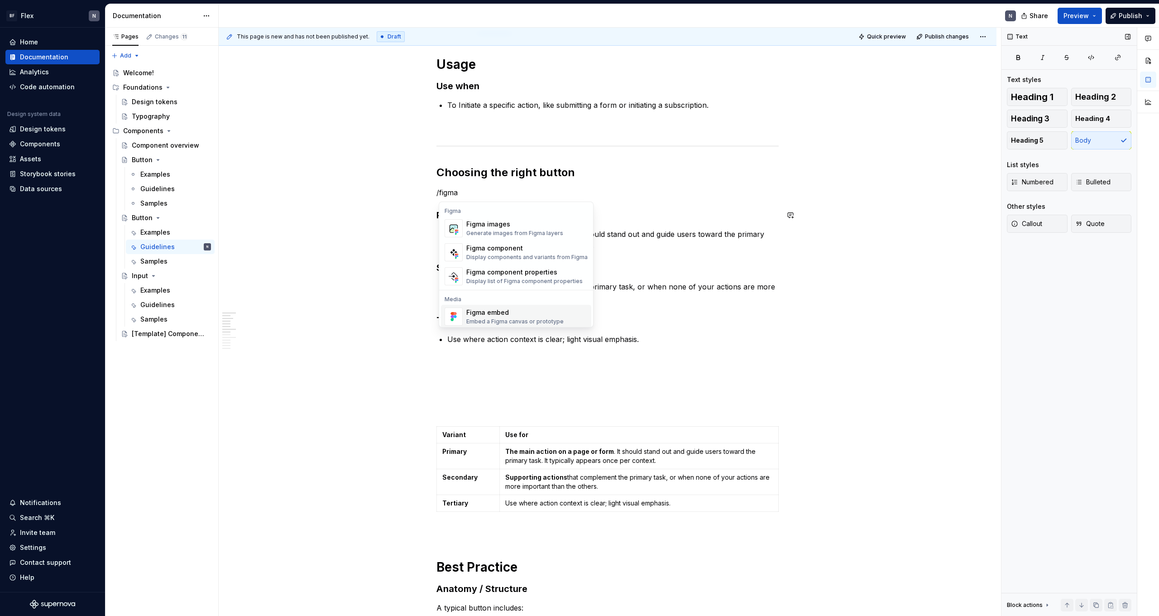
click at [508, 313] on div "Figma embed" at bounding box center [514, 312] width 97 height 9
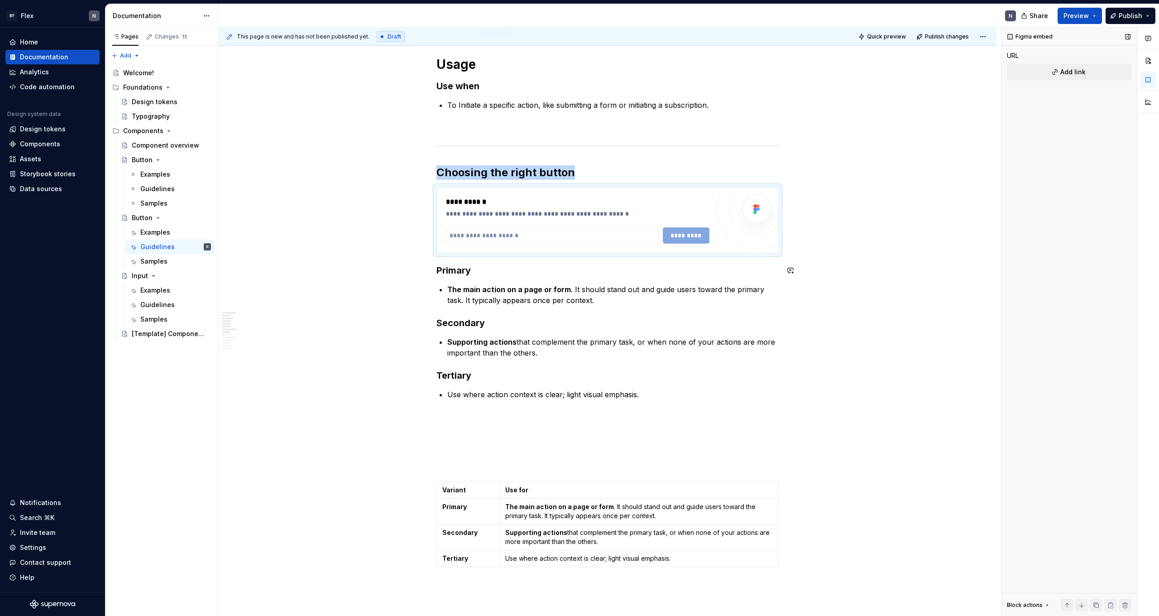
type textarea "*"
click at [594, 236] on input "text" at bounding box center [552, 235] width 213 height 16
paste input "**********"
type input "**********"
click at [679, 236] on span "*********" at bounding box center [686, 235] width 35 height 9
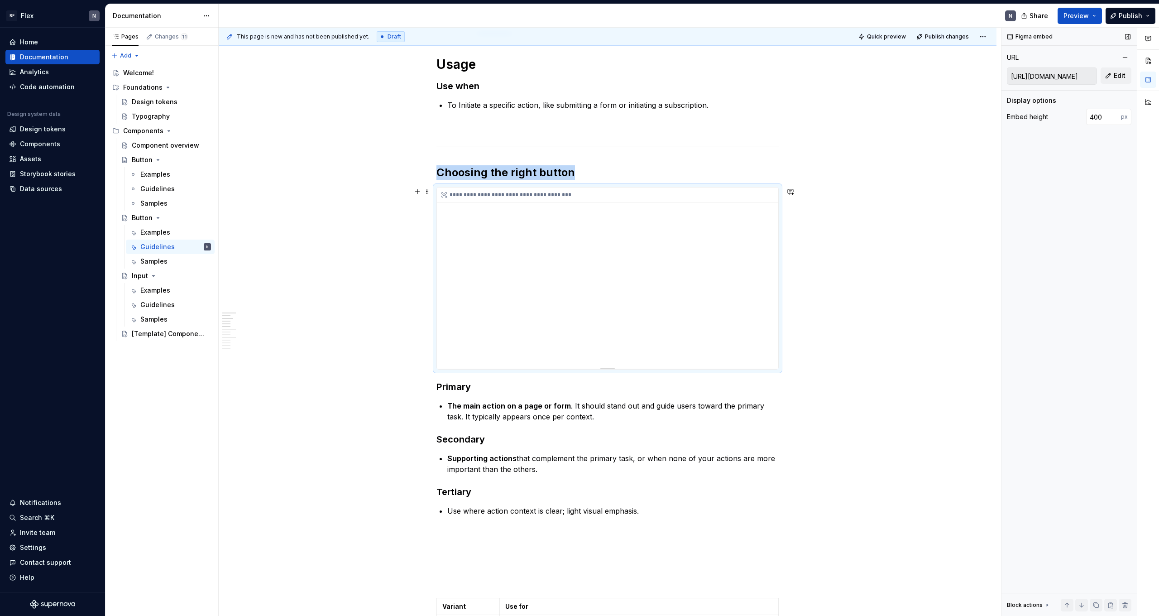
click at [532, 222] on div "**********" at bounding box center [607, 277] width 341 height 181
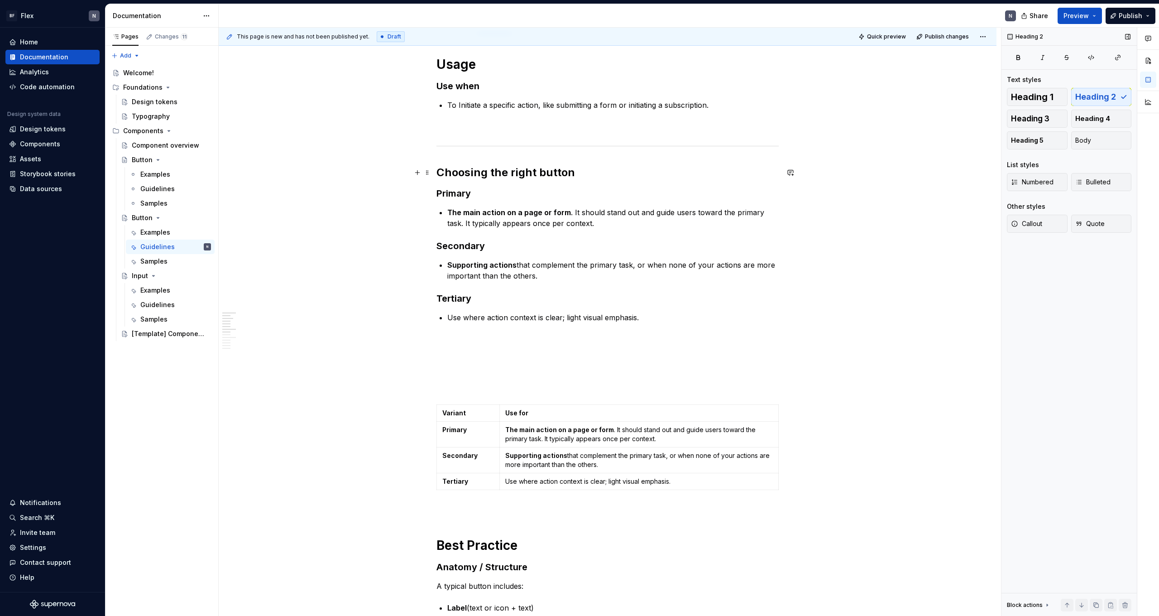
click at [629, 178] on h2 "Choosing the right button" at bounding box center [608, 172] width 342 height 14
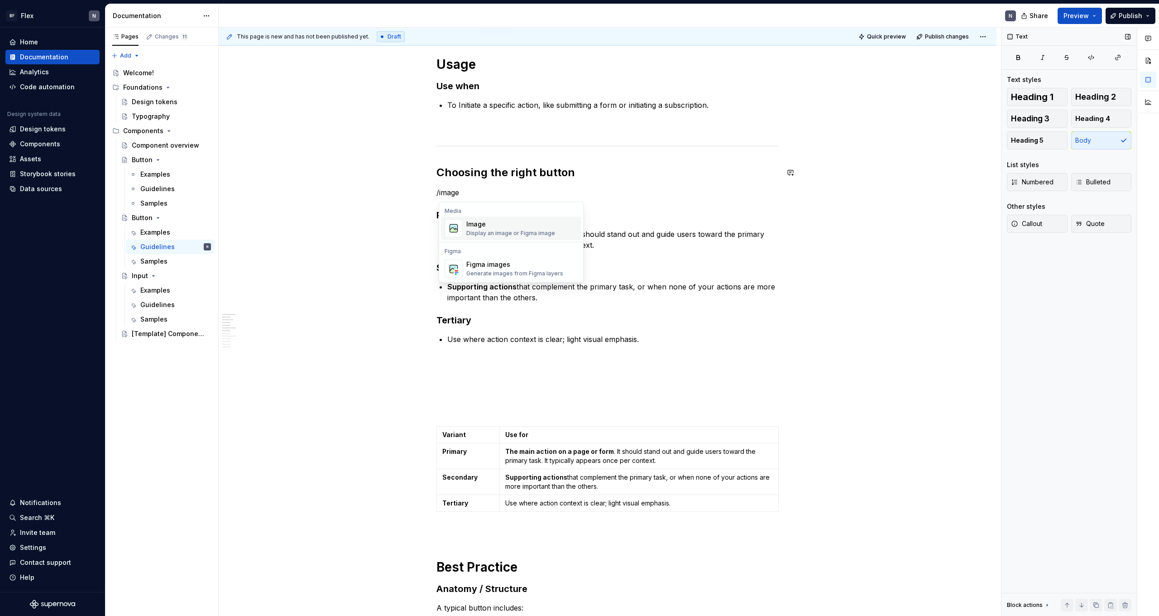
click at [511, 226] on div "Image" at bounding box center [510, 224] width 89 height 9
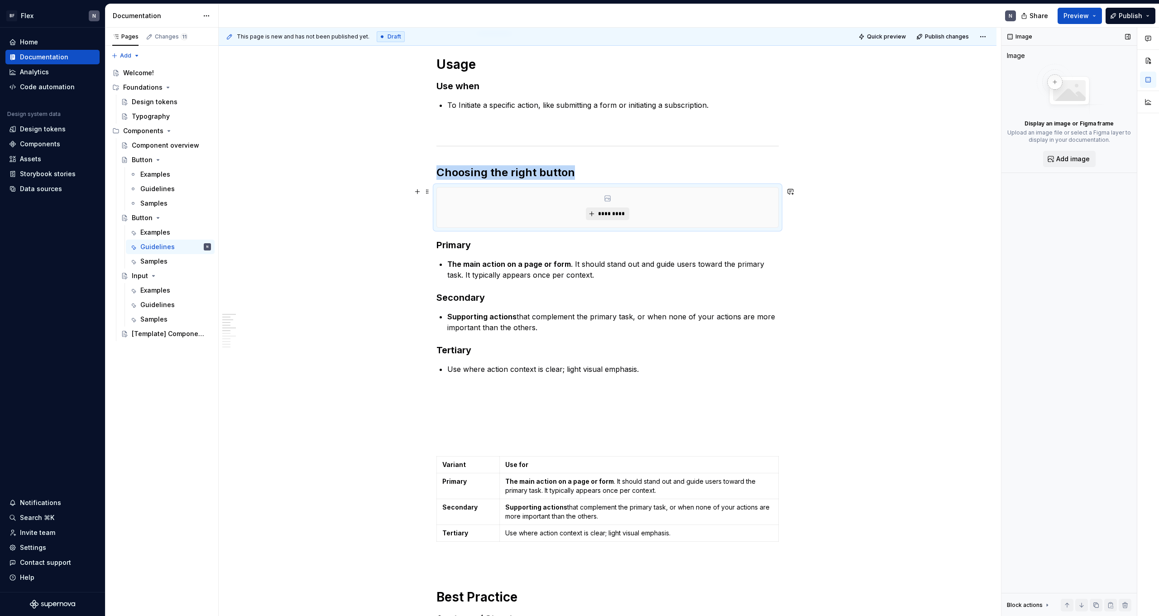
click at [615, 213] on span "*********" at bounding box center [611, 213] width 28 height 7
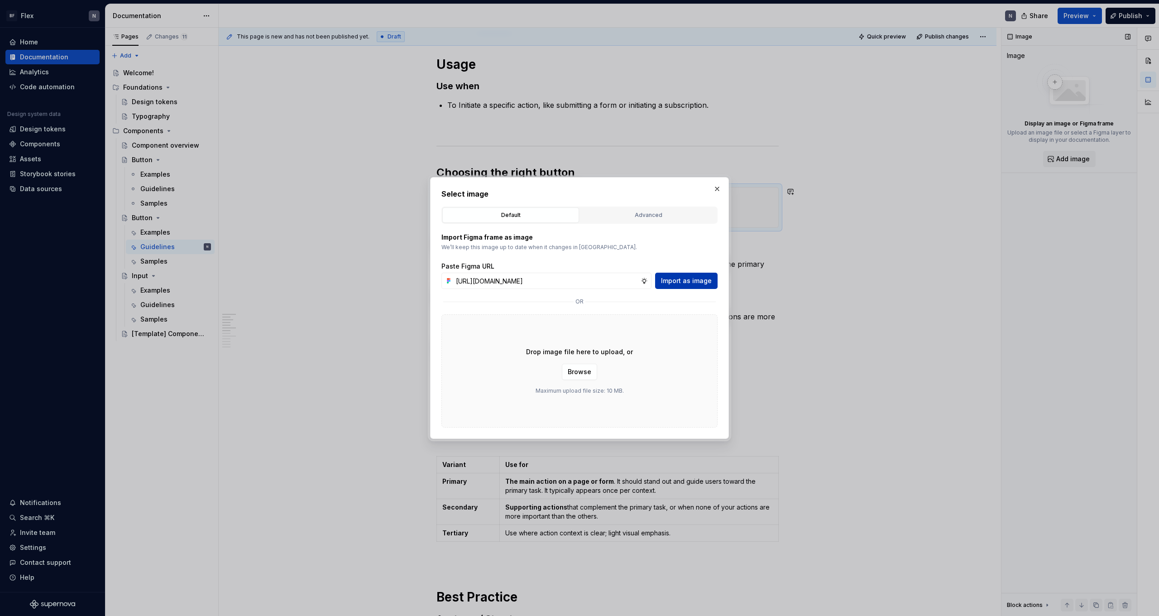
type input "[URL][DOMAIN_NAME]"
click at [676, 277] on span "Import as image" at bounding box center [686, 280] width 51 height 9
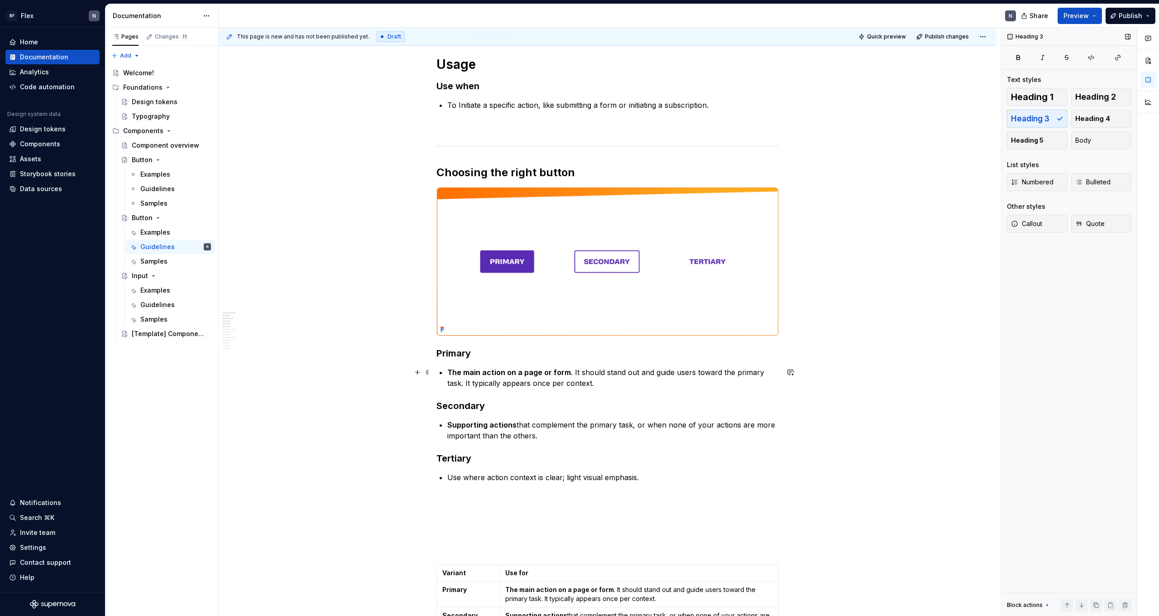
click at [642, 375] on p "The main action on a page or form . It should stand out and guide users toward …" at bounding box center [613, 378] width 332 height 22
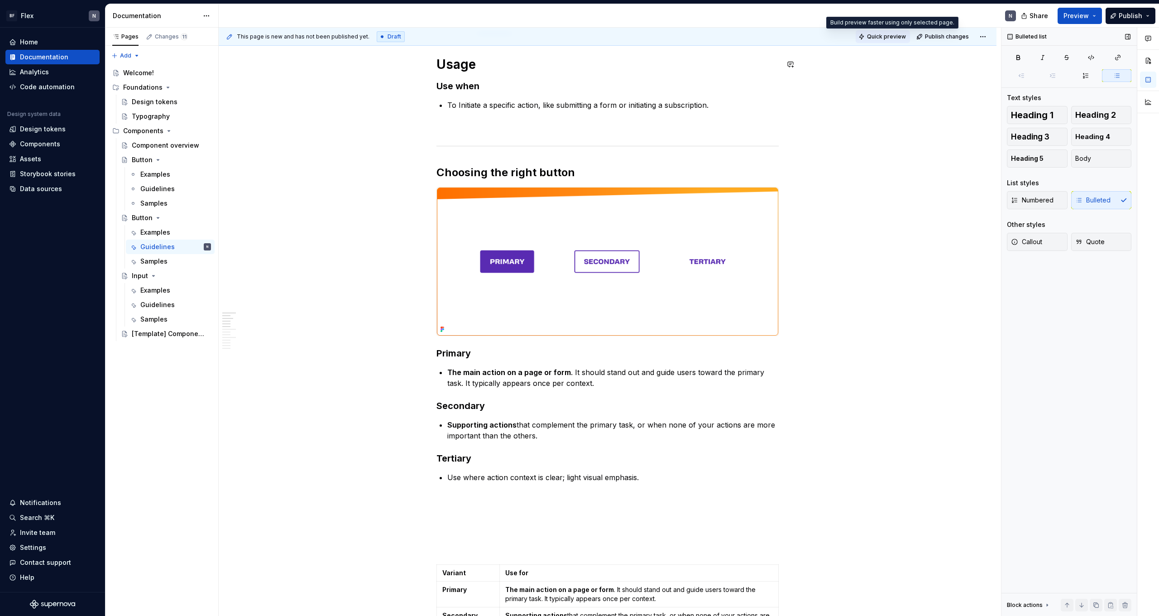
click at [899, 36] on span "Quick preview" at bounding box center [886, 36] width 39 height 7
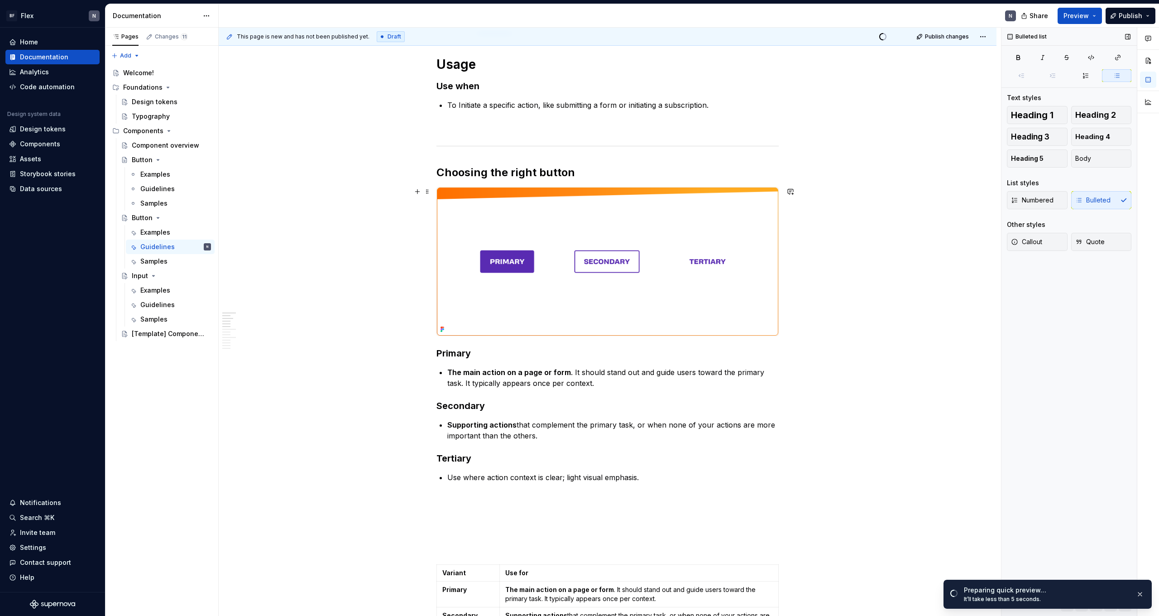
click at [749, 239] on img at bounding box center [607, 261] width 341 height 148
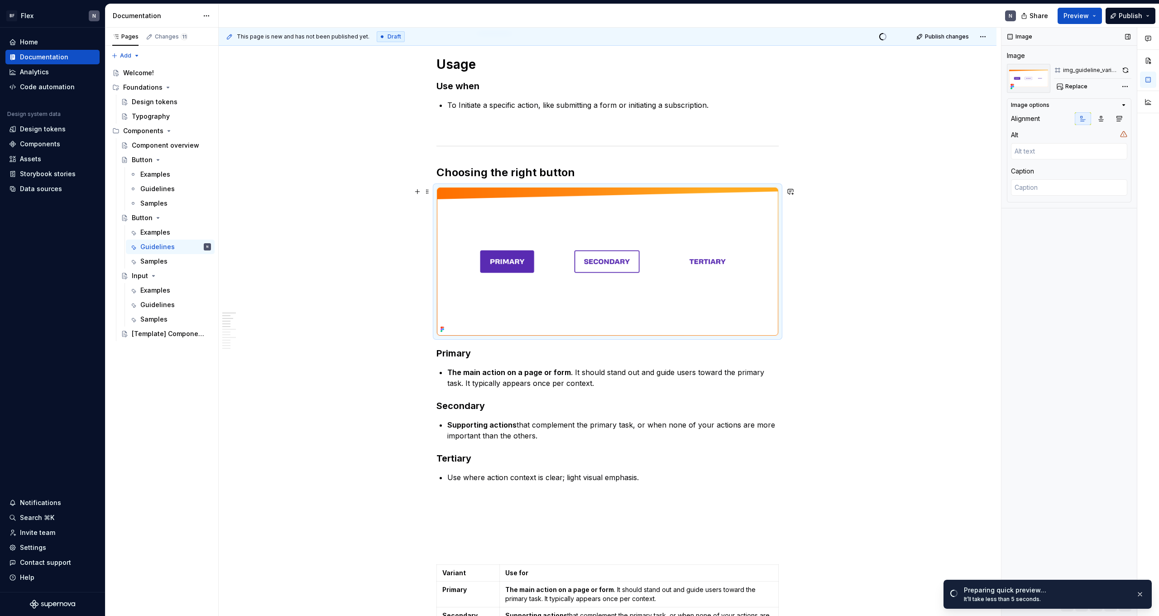
click at [726, 232] on img at bounding box center [607, 261] width 341 height 148
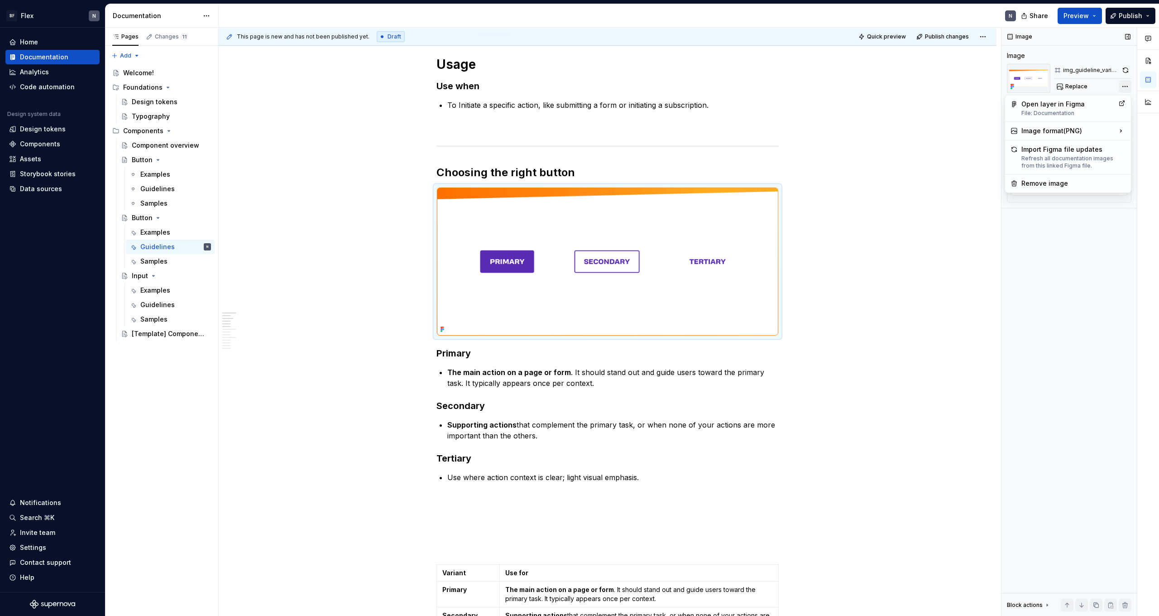
click at [1126, 82] on div "Comments Open comments No comments yet Select ‘Comment’ from the block context …" at bounding box center [1081, 322] width 158 height 589
click at [833, 167] on html "BF Flex N Home Documentation Analytics Code automation Design system data Desig…" at bounding box center [579, 308] width 1159 height 616
click at [574, 275] on img at bounding box center [607, 261] width 341 height 148
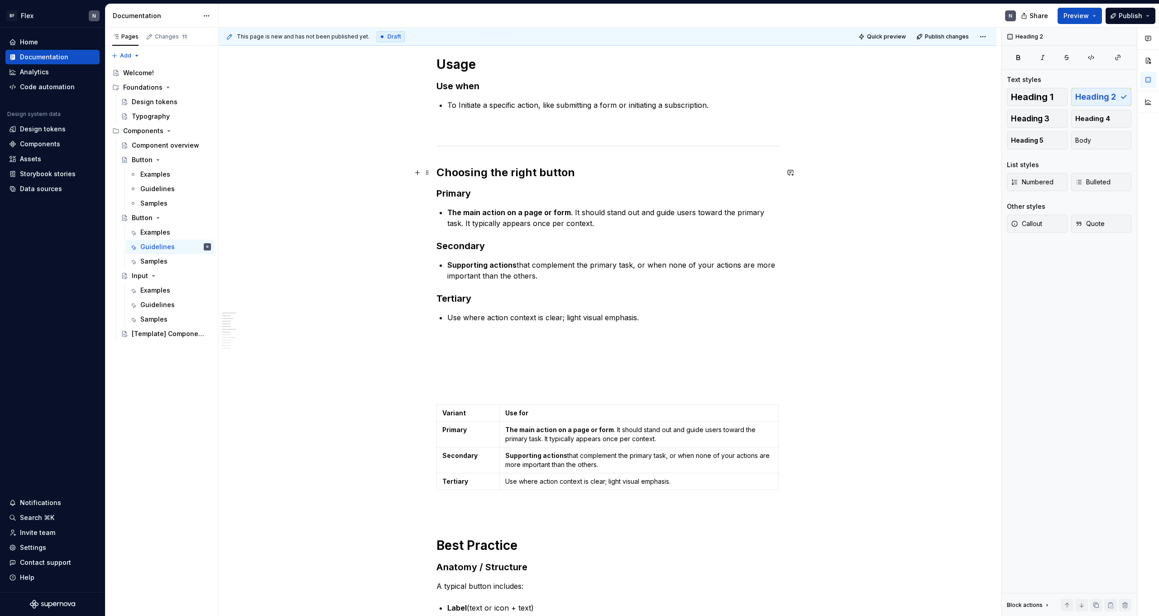
click at [598, 168] on h2 "Choosing the right button" at bounding box center [608, 172] width 342 height 14
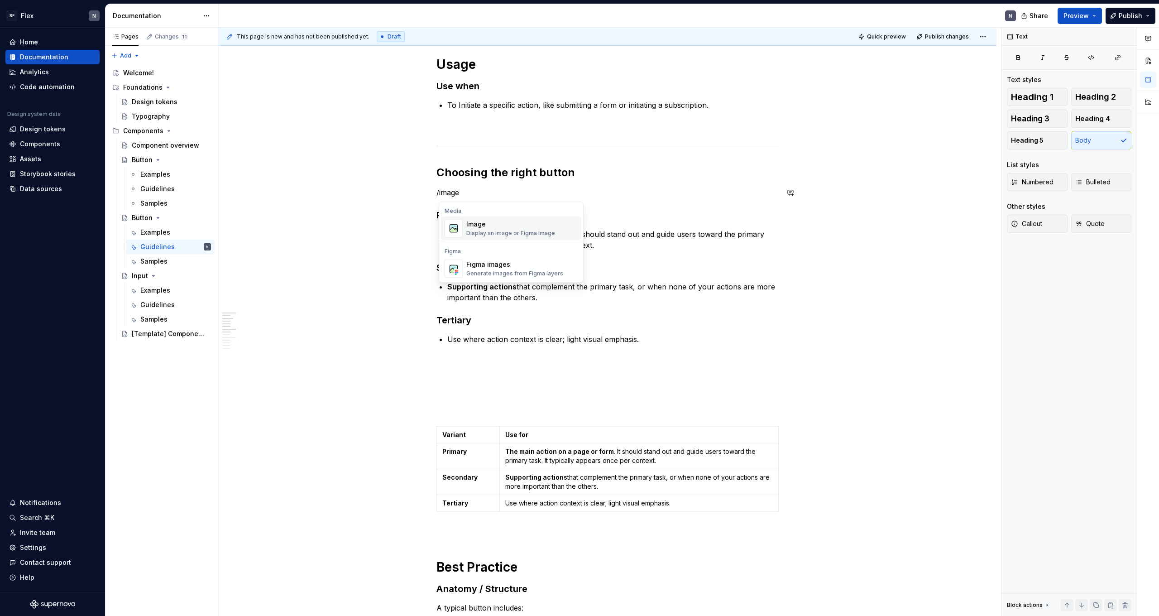
click at [522, 220] on div "Image" at bounding box center [510, 224] width 89 height 9
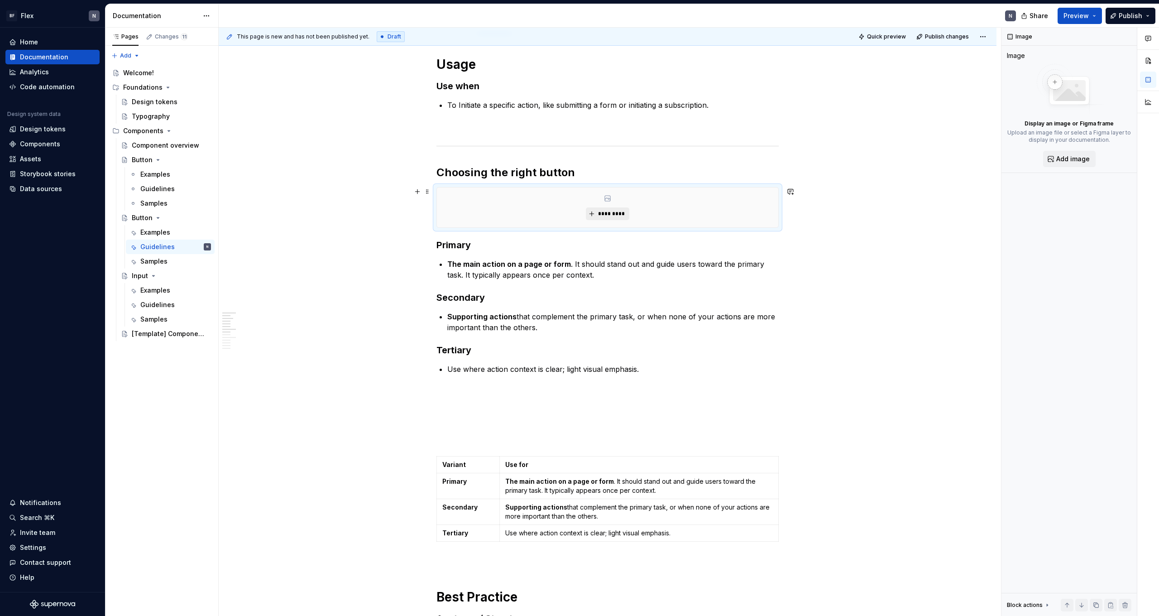
click at [605, 213] on span "*********" at bounding box center [611, 213] width 28 height 7
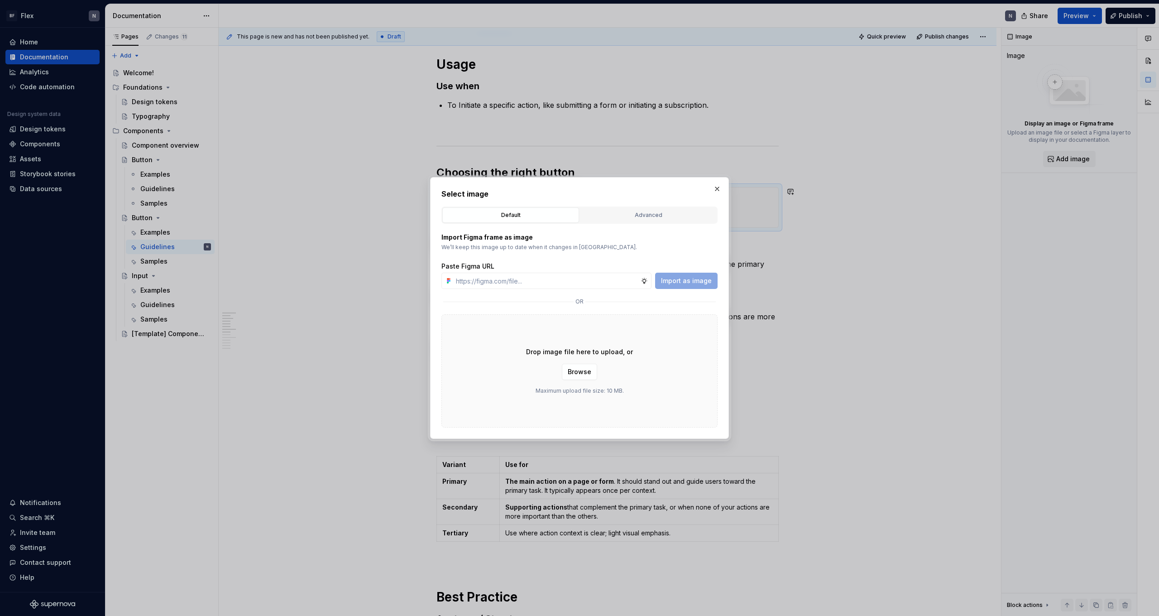
type textarea "*"
click at [529, 278] on input "text" at bounding box center [546, 281] width 188 height 16
paste input "[URL][DOMAIN_NAME]"
type input "[URL][DOMAIN_NAME]"
click at [568, 245] on p "We’ll keep this image up to date when it changes in [GEOGRAPHIC_DATA]." at bounding box center [580, 247] width 276 height 7
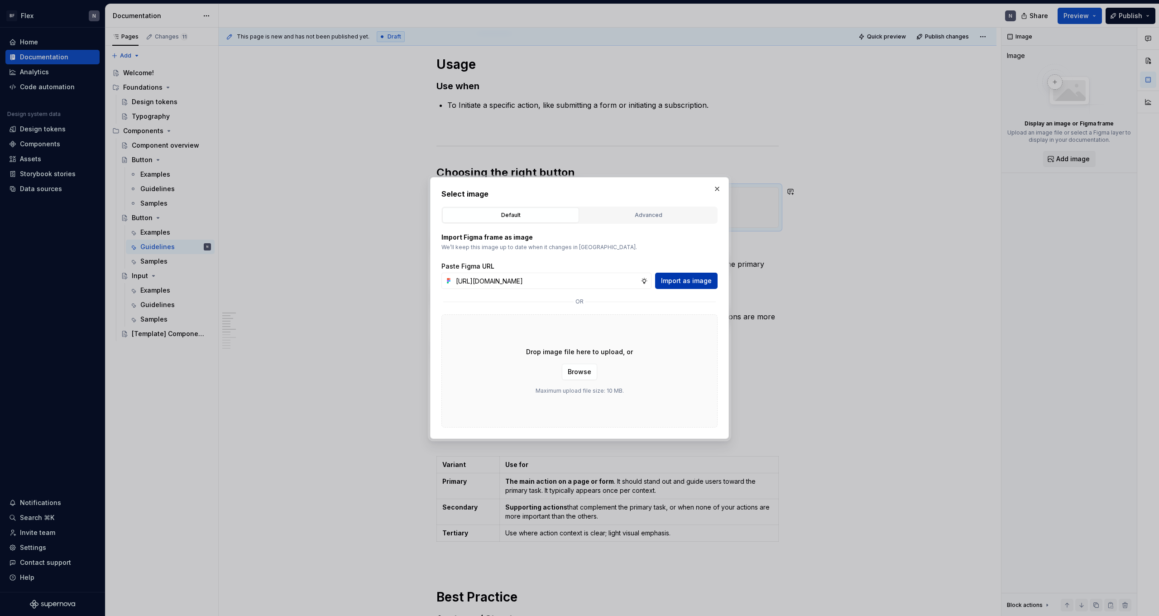
click at [673, 283] on span "Import as image" at bounding box center [686, 280] width 51 height 9
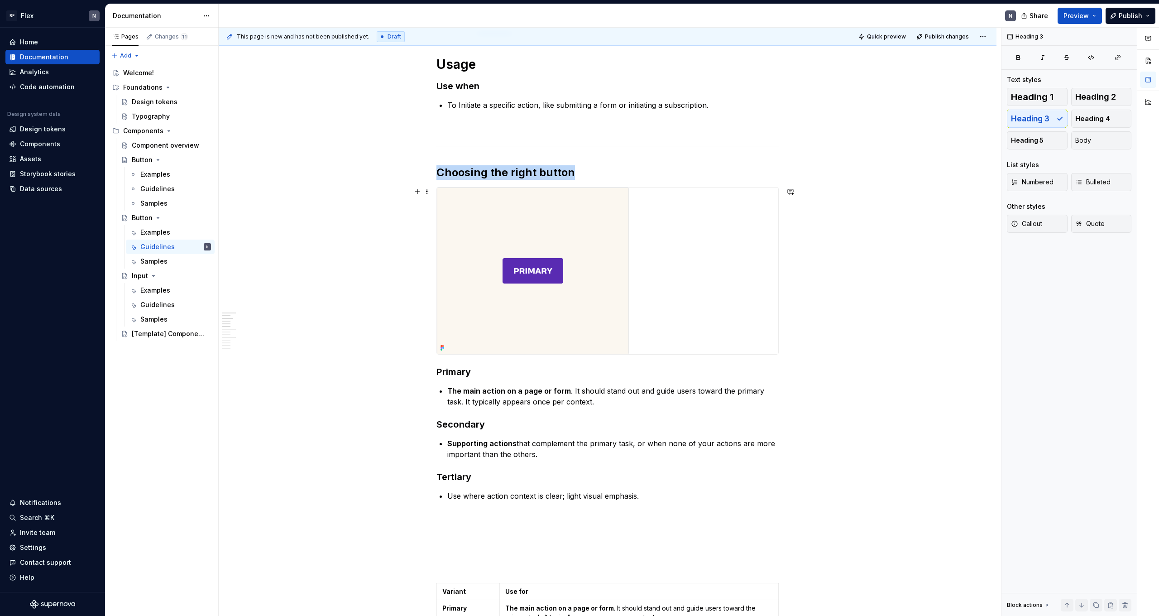
click at [600, 325] on img at bounding box center [533, 270] width 192 height 167
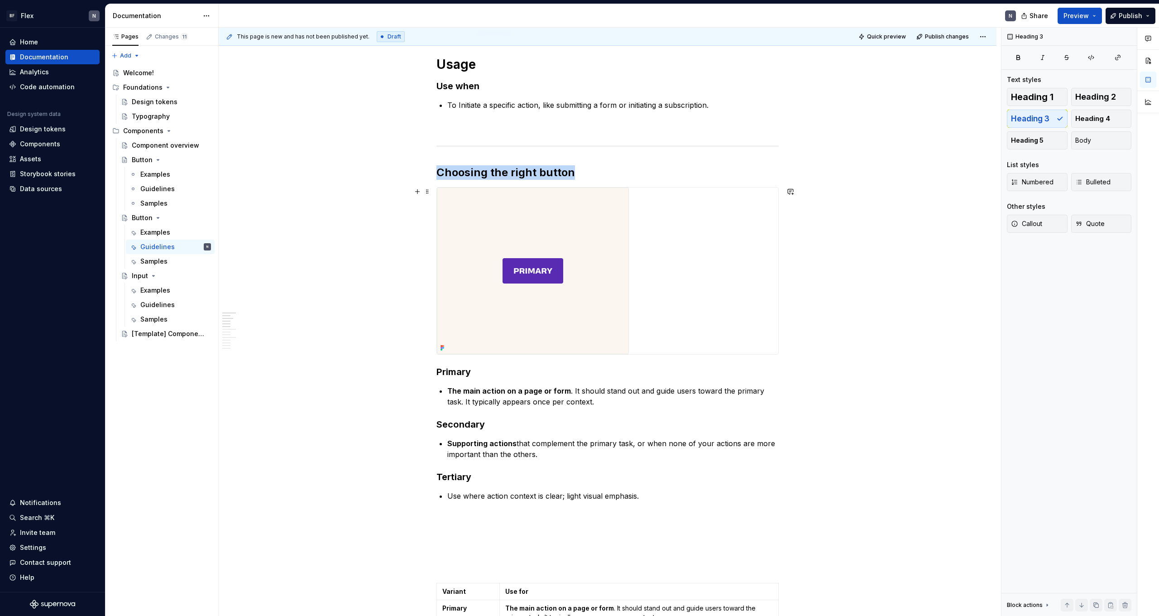
click at [721, 263] on div at bounding box center [607, 270] width 341 height 167
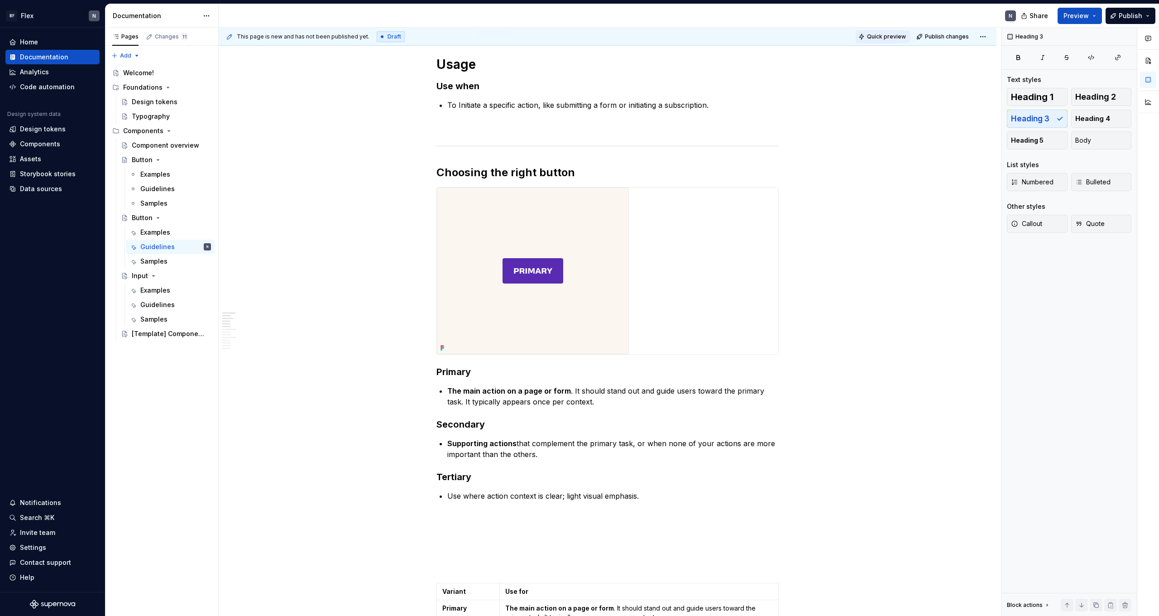
click at [892, 33] on span "Quick preview" at bounding box center [886, 36] width 39 height 7
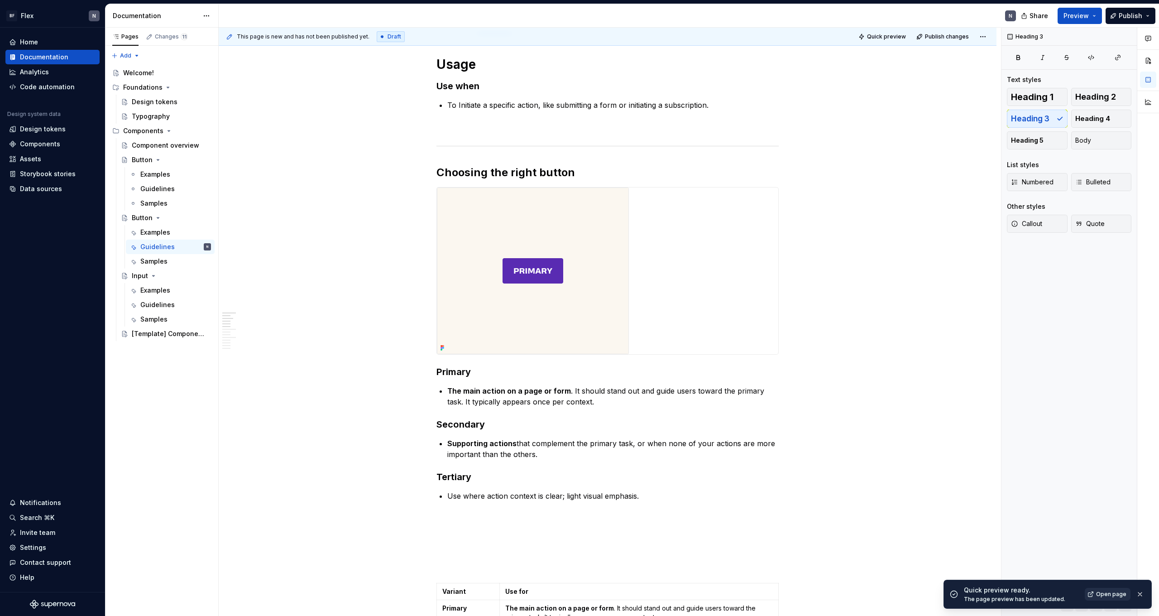
click at [1117, 594] on span "Open page" at bounding box center [1111, 594] width 30 height 7
click at [460, 397] on p "The main action on a page or form . It should stand out and guide users toward …" at bounding box center [613, 396] width 332 height 22
drag, startPoint x: 500, startPoint y: 522, endPoint x: 497, endPoint y: 519, distance: 4.8
click at [500, 522] on p at bounding box center [608, 517] width 342 height 11
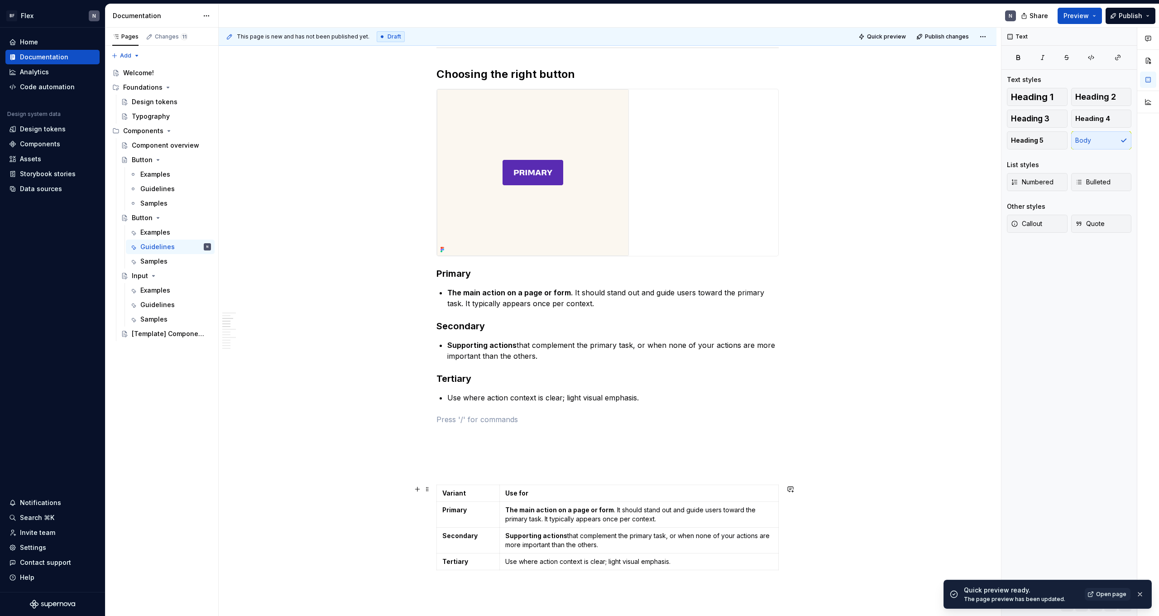
scroll to position [221, 0]
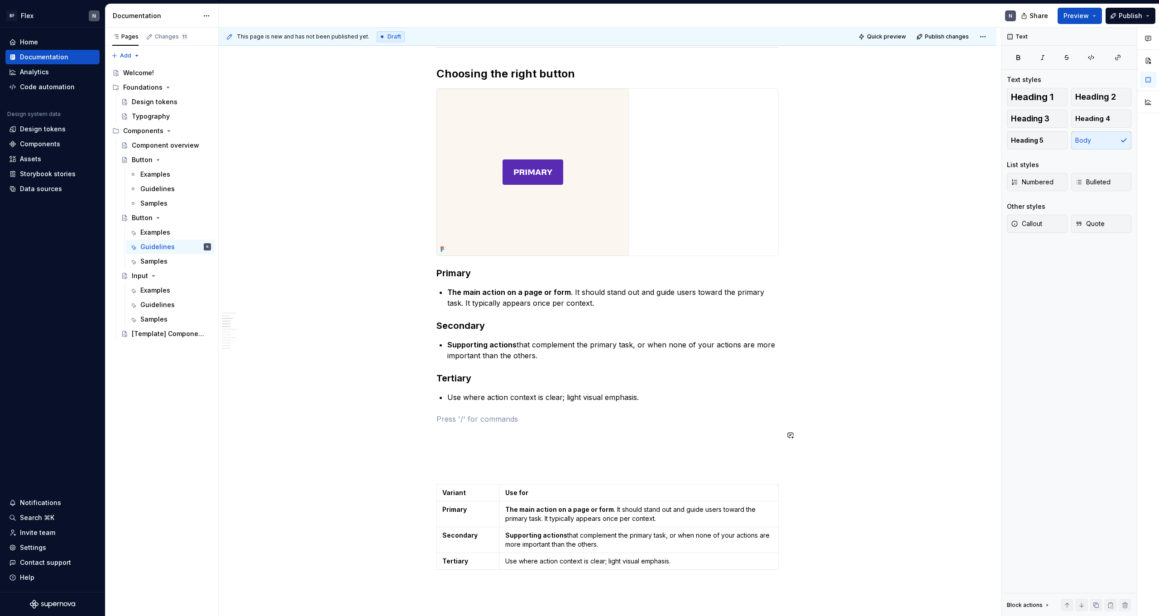
click at [472, 422] on p at bounding box center [608, 418] width 342 height 11
click at [469, 433] on p at bounding box center [608, 435] width 342 height 11
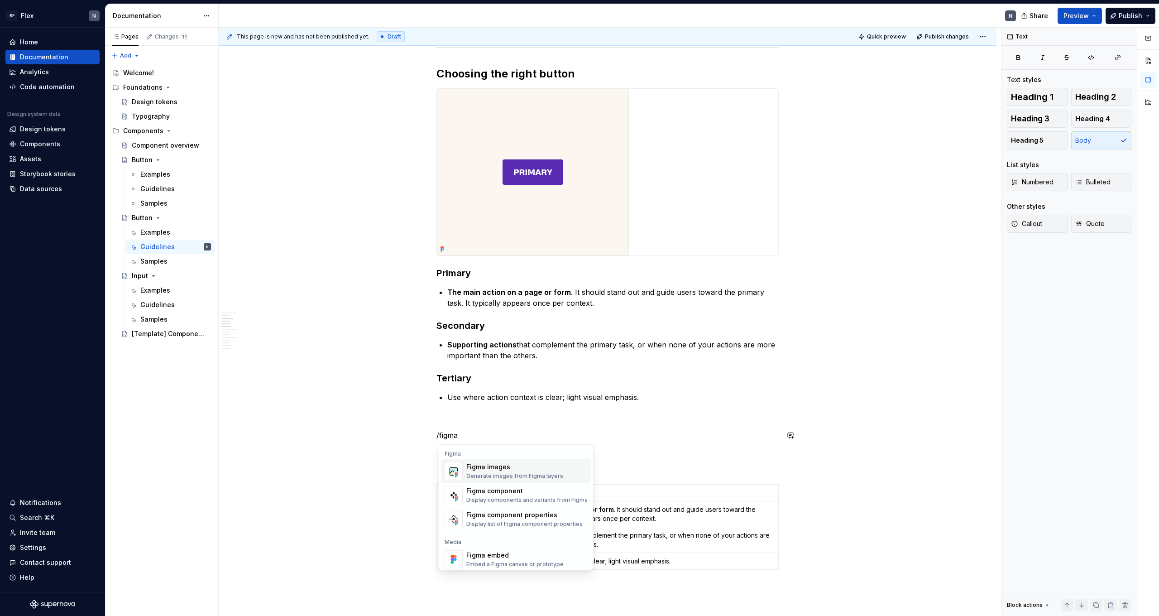
click at [489, 479] on div "Generate images from Figma layers" at bounding box center [514, 475] width 97 height 7
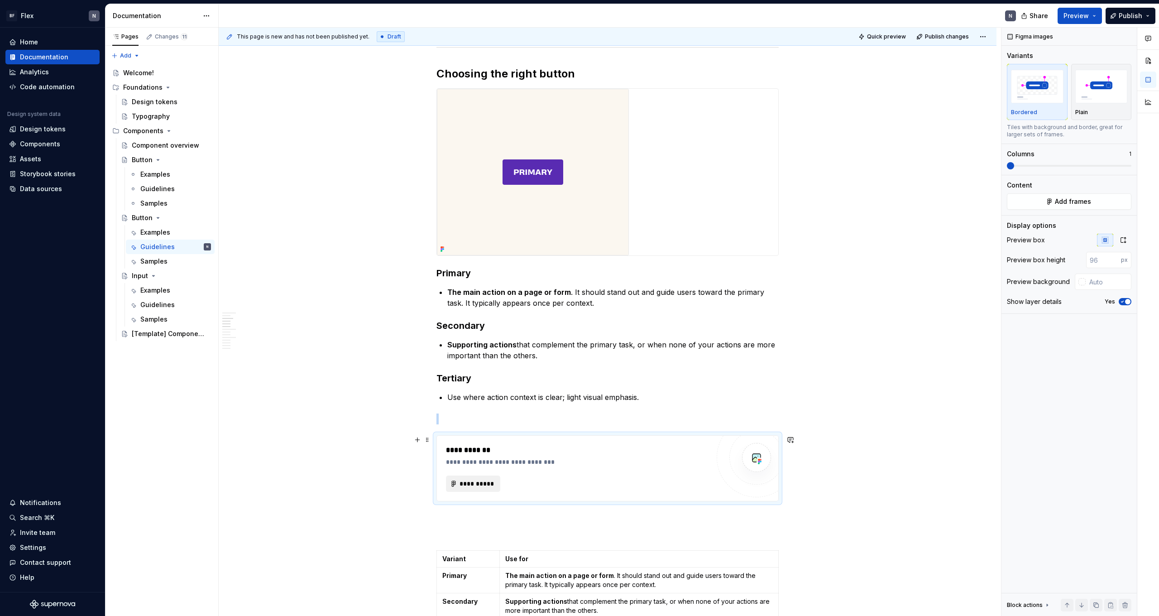
click at [476, 485] on span "**********" at bounding box center [476, 483] width 35 height 9
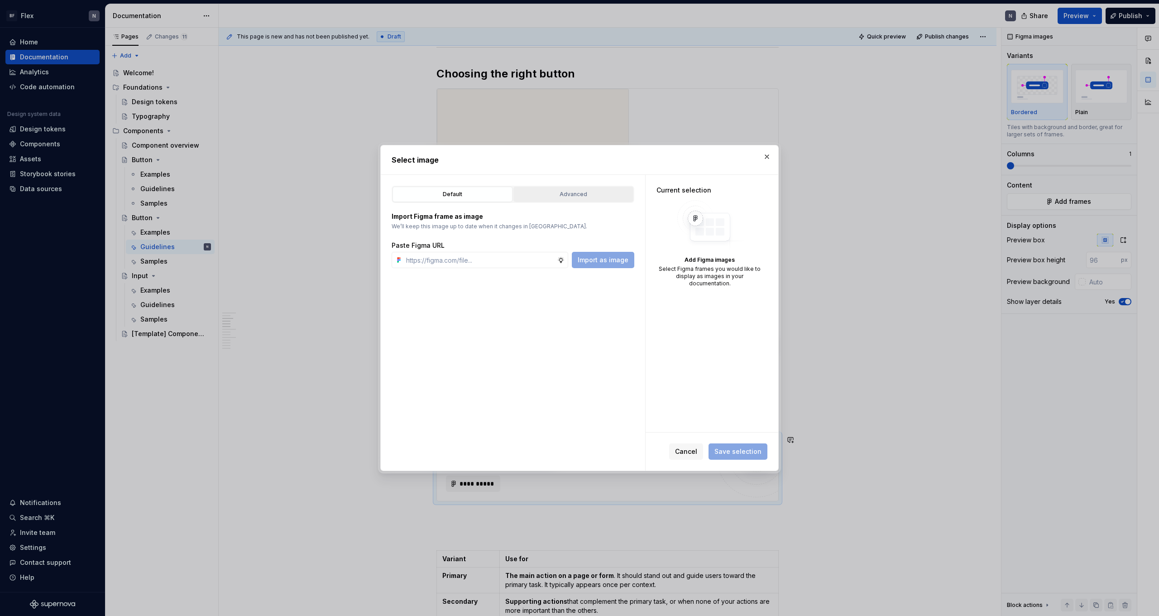
click at [601, 197] on div "Advanced" at bounding box center [574, 194] width 114 height 9
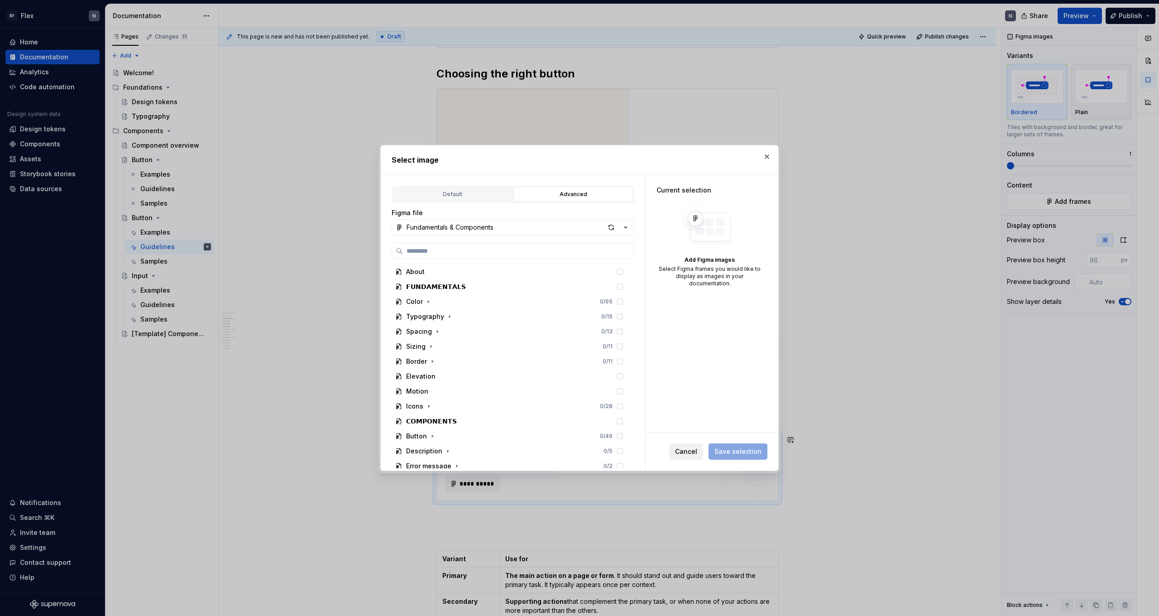
click at [690, 449] on span "Cancel" at bounding box center [686, 451] width 22 height 9
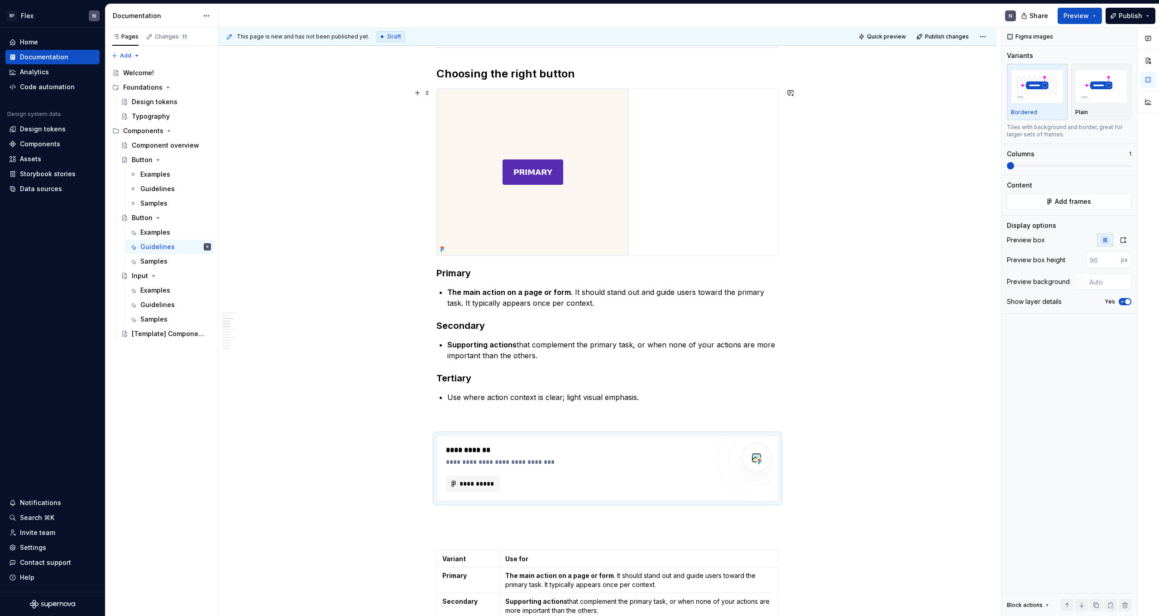
click at [506, 199] on img at bounding box center [533, 172] width 192 height 167
click at [498, 457] on div "**********" at bounding box center [578, 456] width 264 height 22
click at [1123, 240] on icon "button" at bounding box center [1123, 239] width 7 height 7
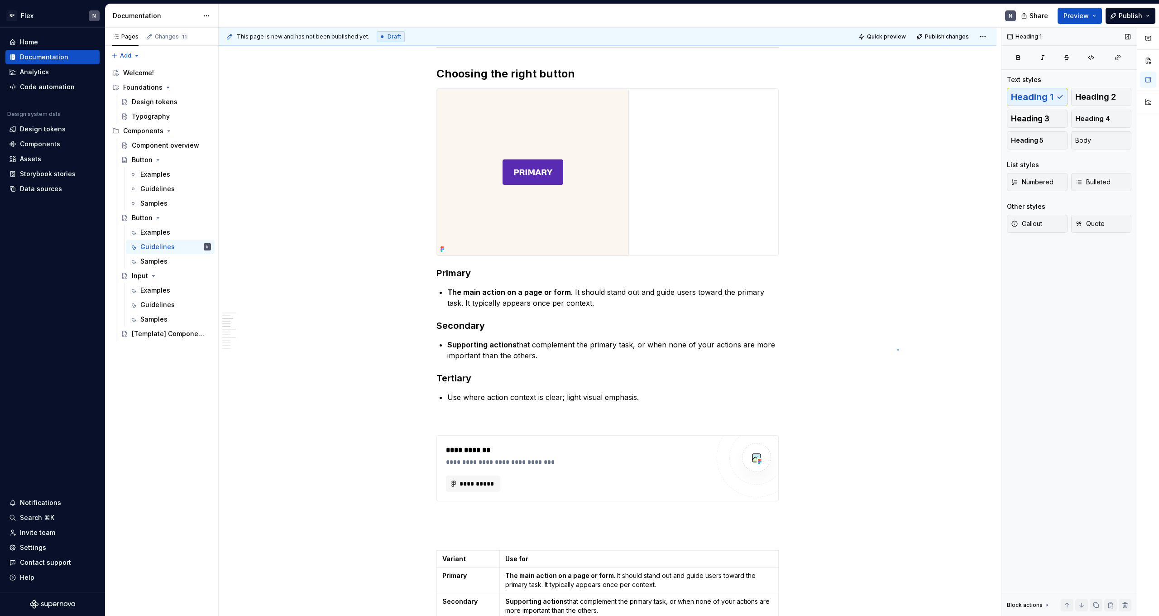
click at [898, 349] on div "**********" at bounding box center [610, 322] width 783 height 589
type textarea "*"
click at [563, 187] on img at bounding box center [533, 172] width 192 height 167
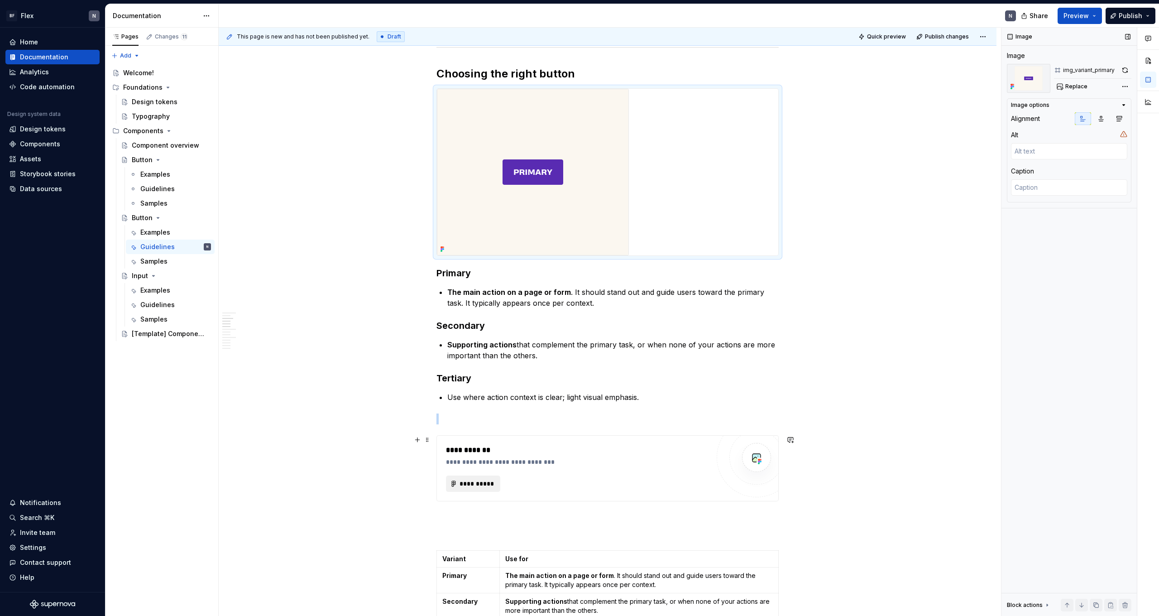
click at [490, 486] on span "**********" at bounding box center [476, 483] width 35 height 9
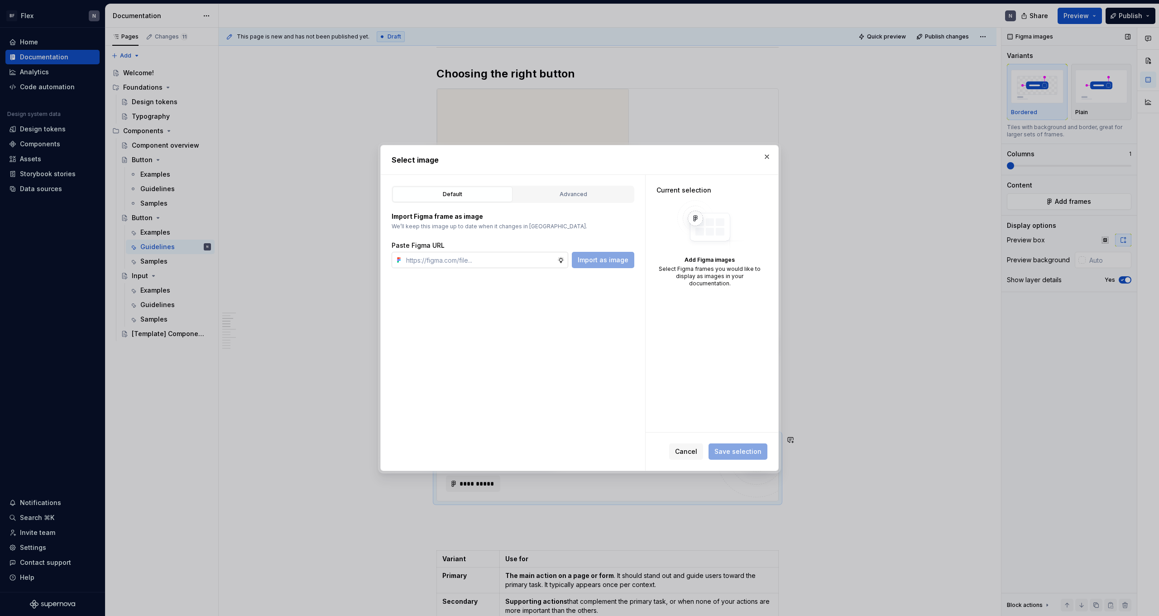
click at [540, 261] on input "text" at bounding box center [480, 260] width 155 height 16
click at [578, 195] on div "Advanced" at bounding box center [574, 194] width 114 height 9
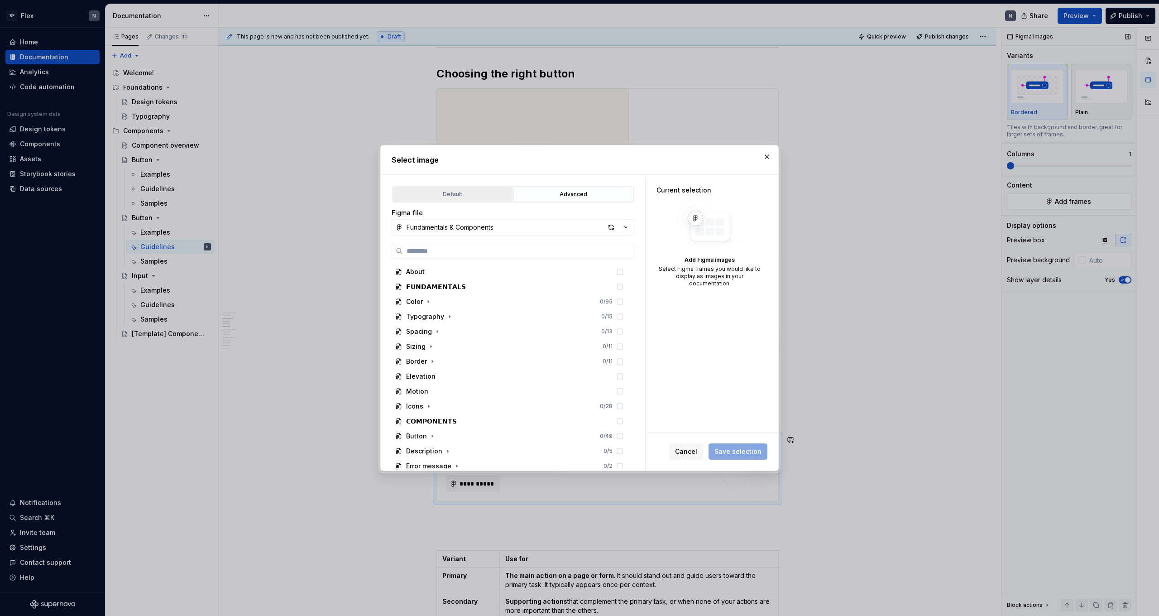
click at [447, 191] on div "Default" at bounding box center [453, 194] width 114 height 9
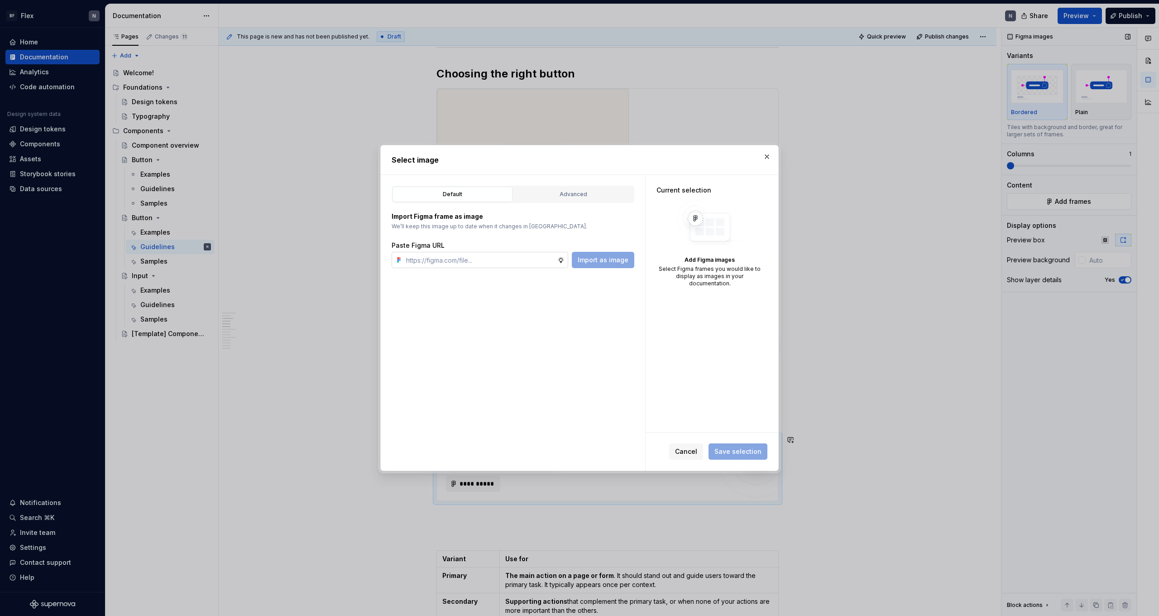
click at [439, 253] on input "text" at bounding box center [480, 260] width 155 height 16
paste input "[URL][DOMAIN_NAME]"
type input "[URL][DOMAIN_NAME]"
click at [604, 256] on span "Import as image" at bounding box center [603, 259] width 51 height 9
click at [731, 450] on span "Save selection" at bounding box center [738, 451] width 47 height 9
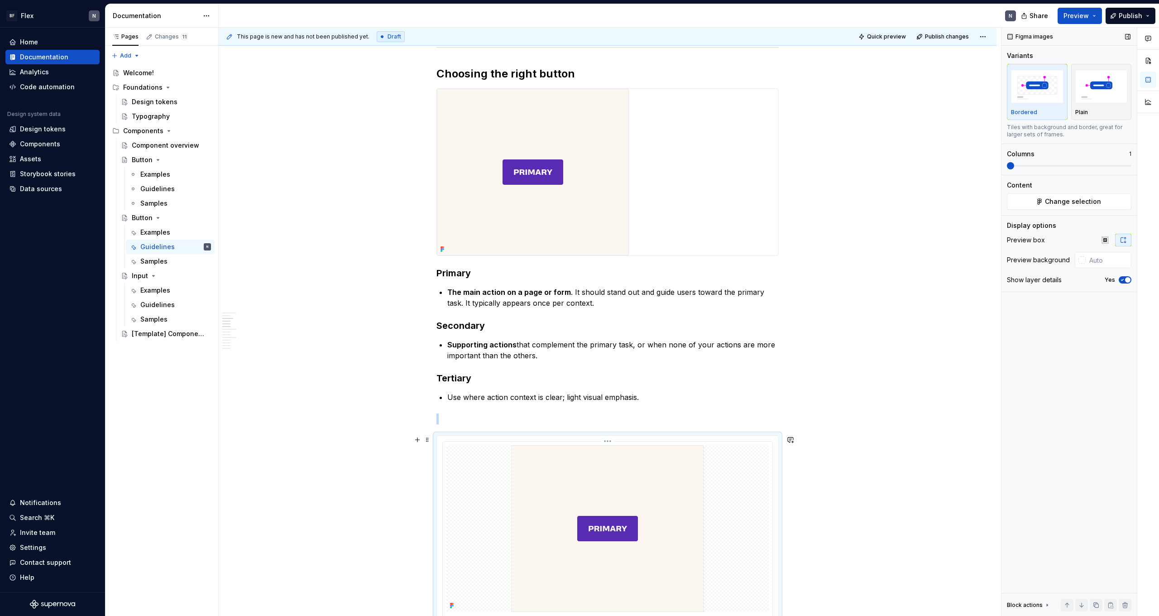
scroll to position [252, 0]
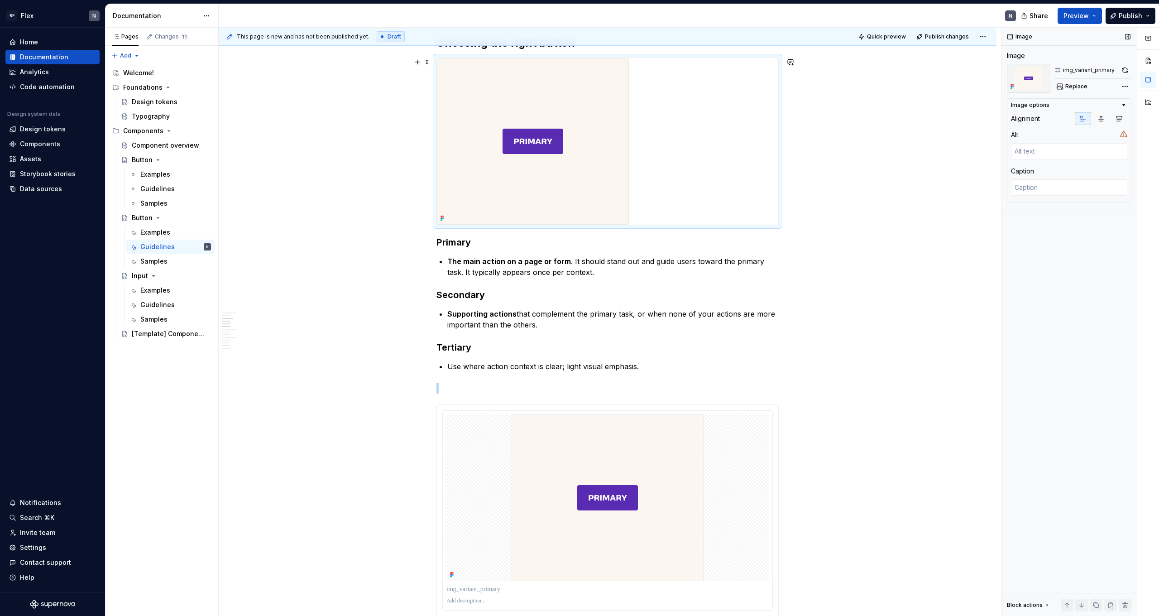
click at [576, 163] on img at bounding box center [533, 141] width 192 height 167
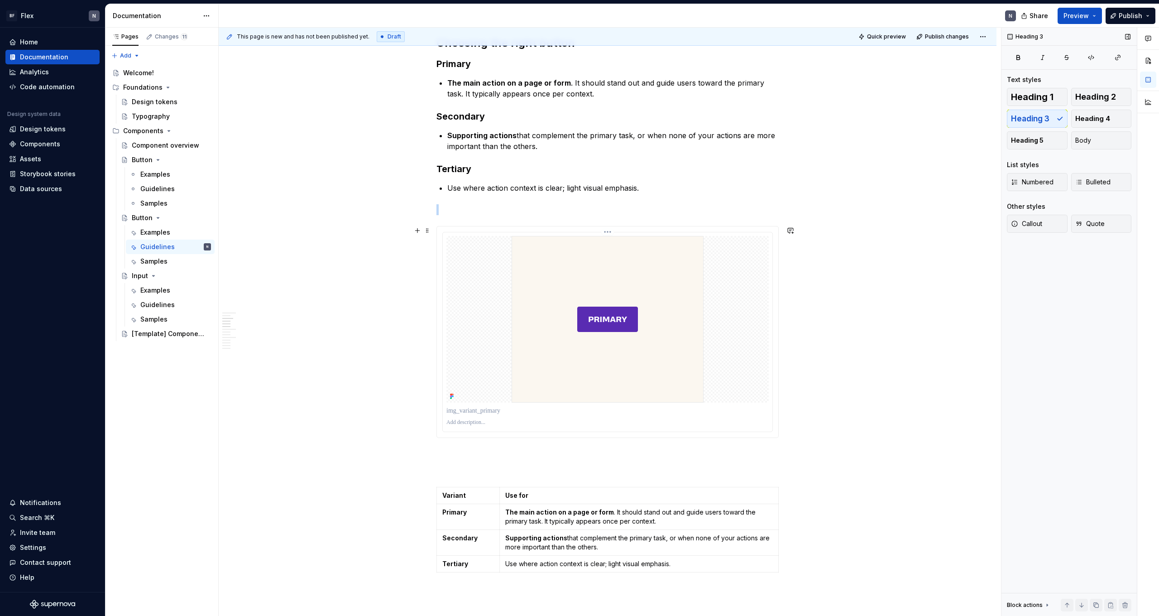
click at [578, 319] on img at bounding box center [608, 319] width 192 height 167
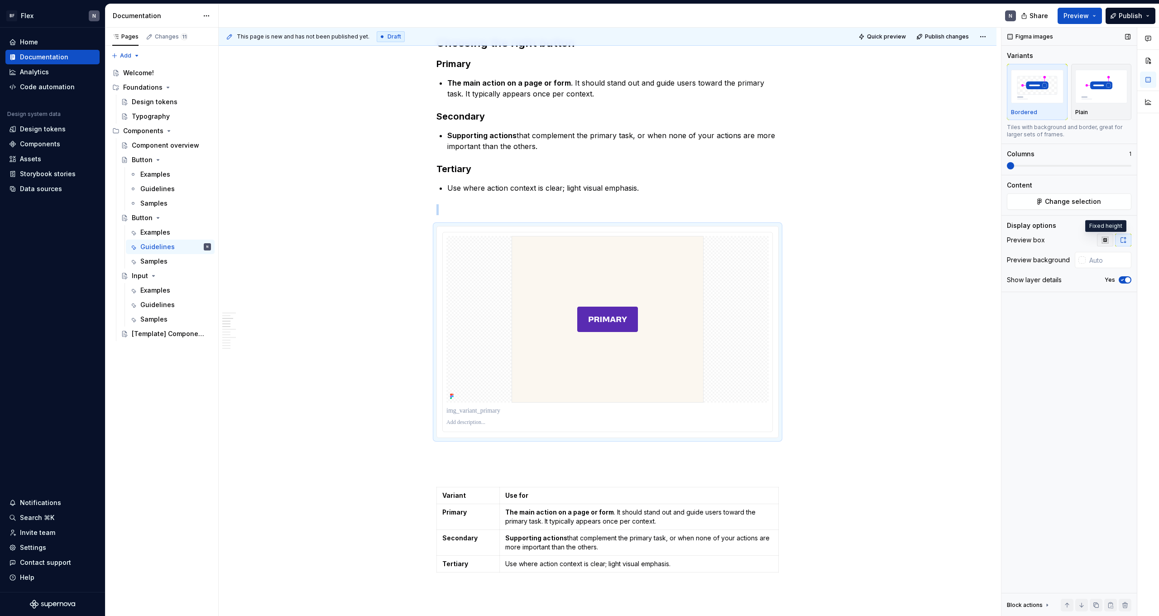
click at [1107, 243] on icon "button" at bounding box center [1105, 239] width 7 height 7
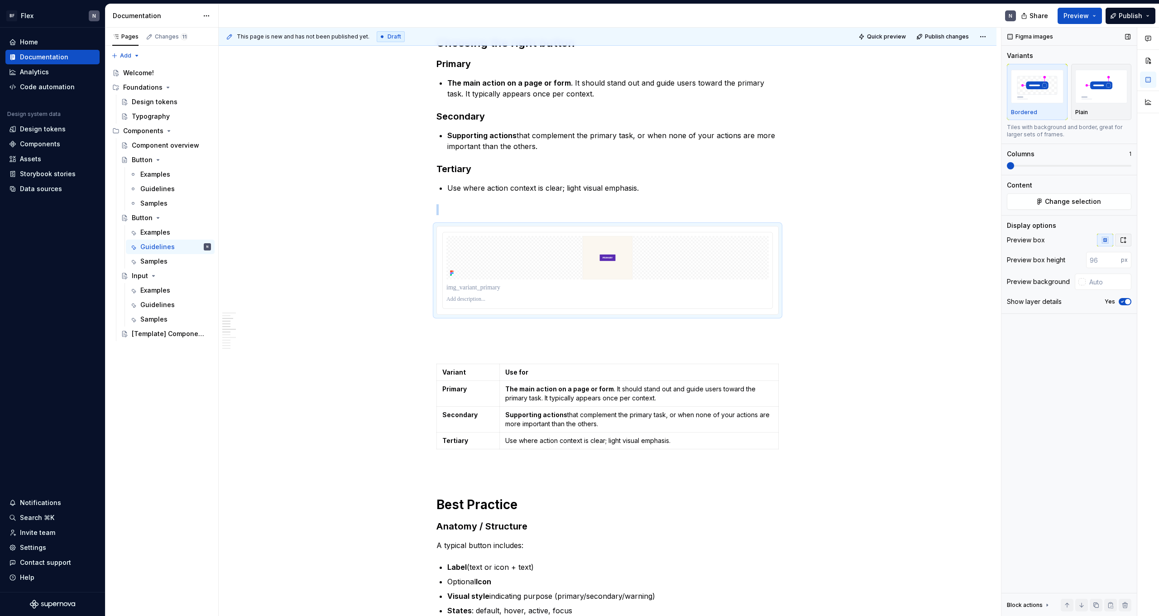
click at [1123, 242] on icon "button" at bounding box center [1123, 239] width 5 height 5
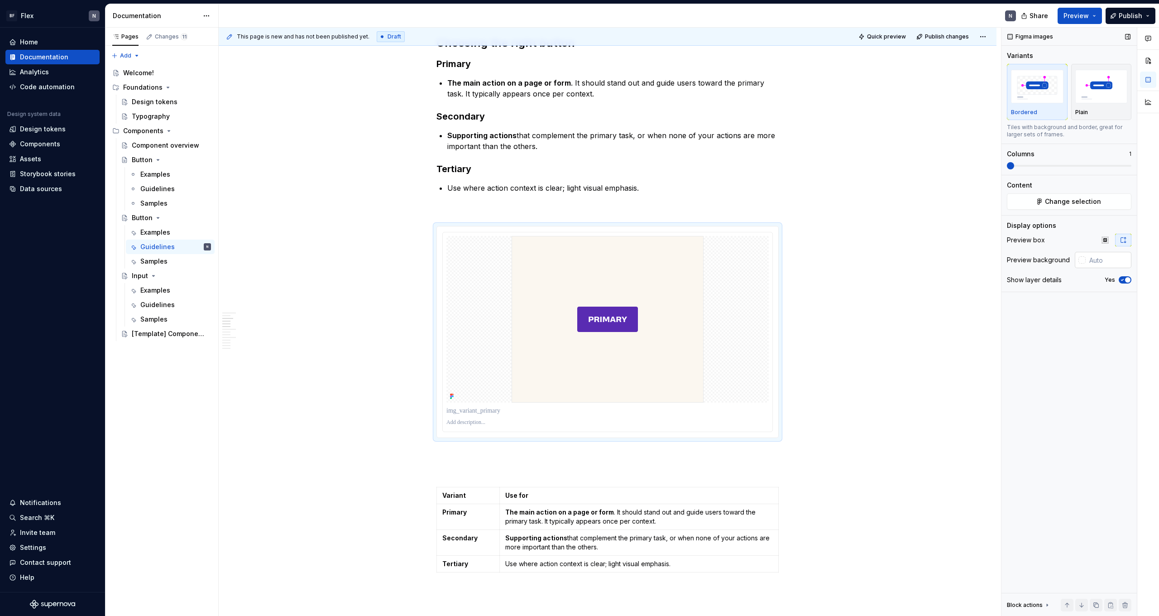
click at [1108, 259] on input "text" at bounding box center [1109, 260] width 46 height 16
click at [1007, 165] on div "Figma images Variants Bordered Plain Tiles with background and border, great fo…" at bounding box center [1069, 322] width 135 height 589
click at [1089, 96] on img "button" at bounding box center [1102, 86] width 53 height 33
click at [1034, 93] on img "button" at bounding box center [1037, 86] width 53 height 33
click at [1099, 91] on img "button" at bounding box center [1102, 86] width 53 height 33
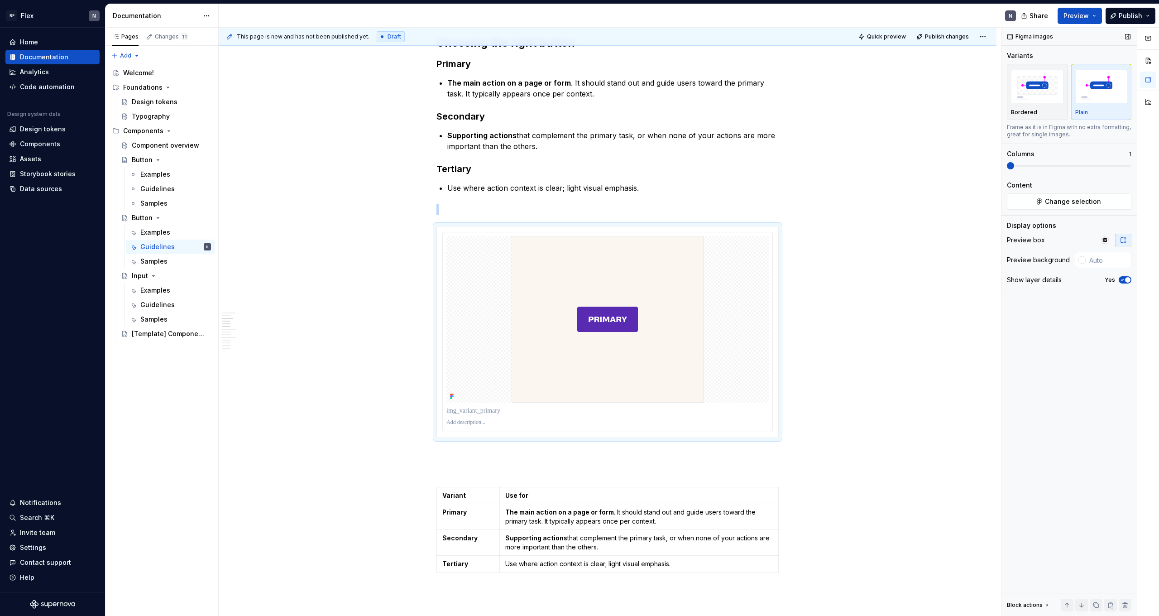
click at [1124, 280] on icon "button" at bounding box center [1122, 279] width 7 height 5
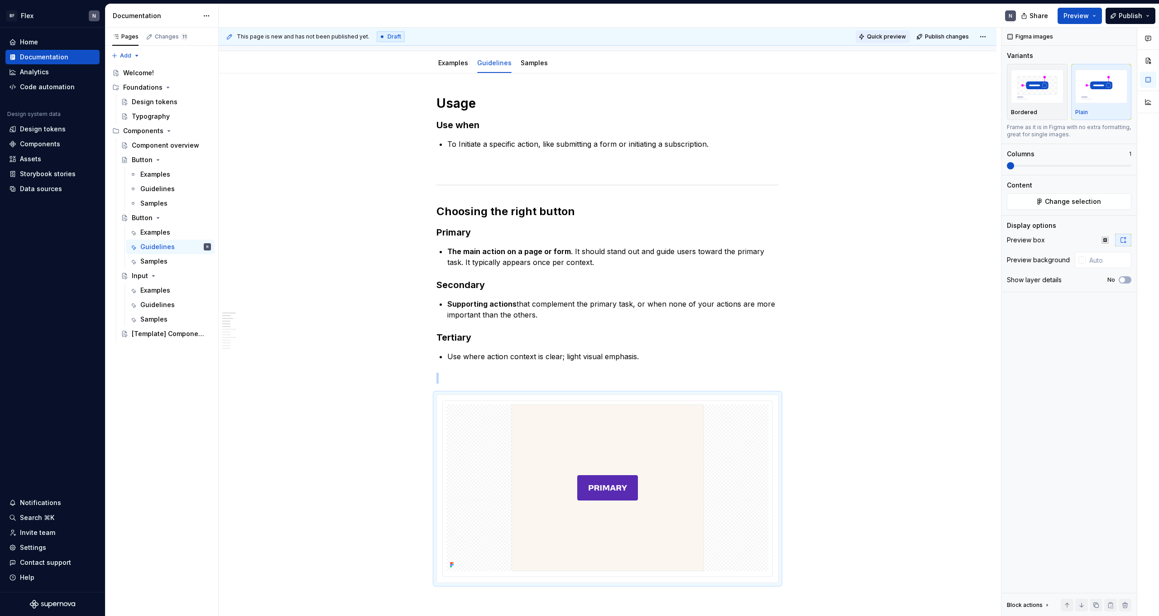
scroll to position [63, 0]
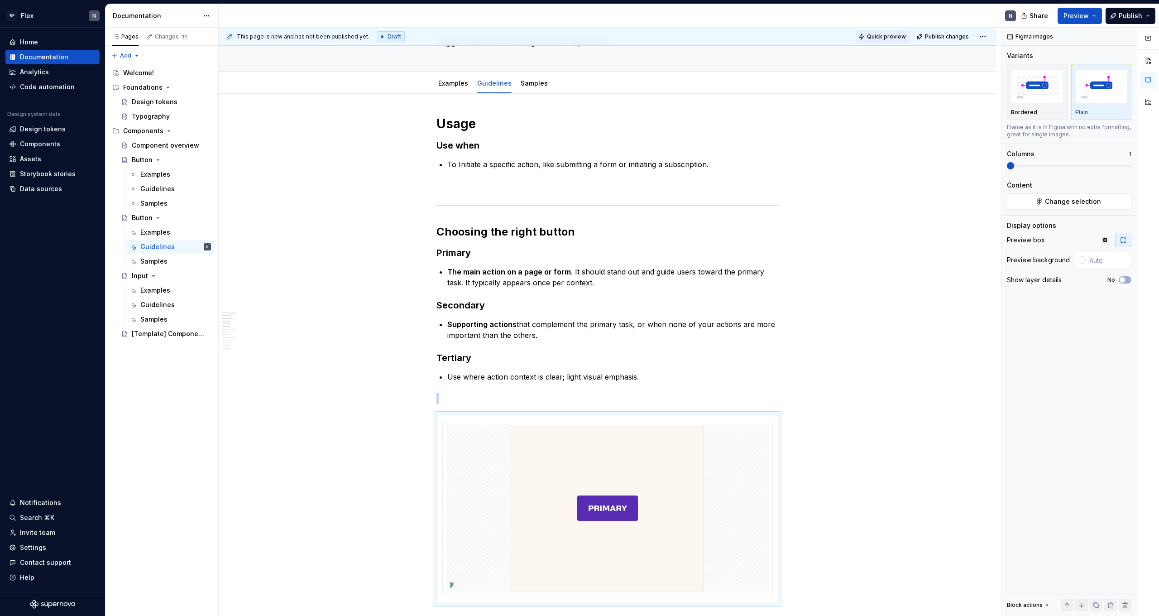
click at [886, 37] on span "Quick preview" at bounding box center [886, 36] width 39 height 7
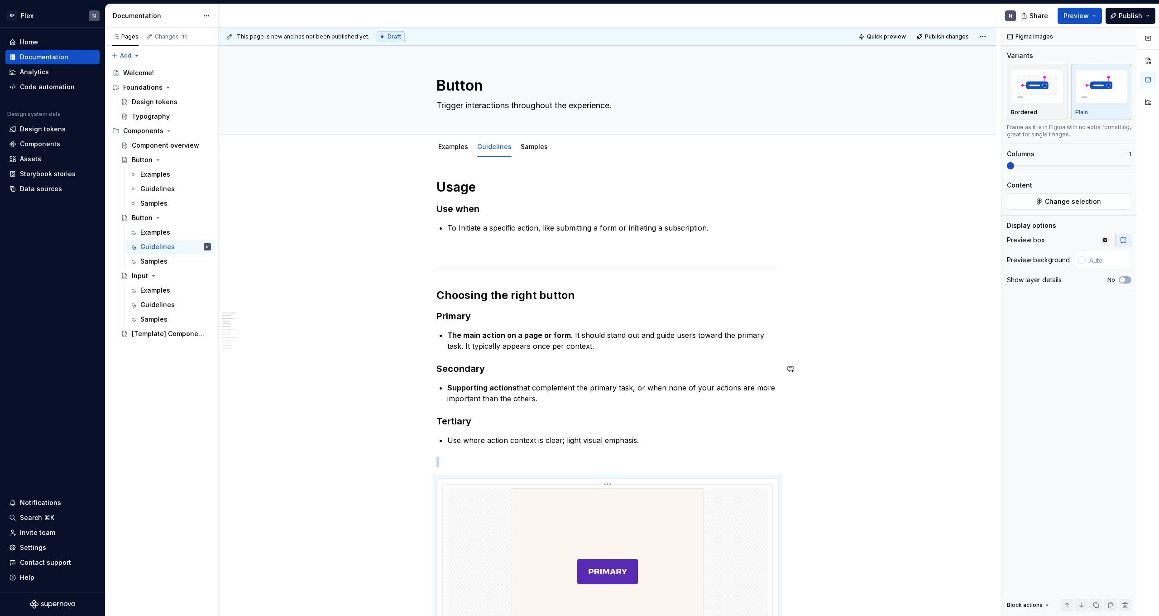
scroll to position [0, 0]
click at [1131, 34] on button "button" at bounding box center [1128, 36] width 13 height 13
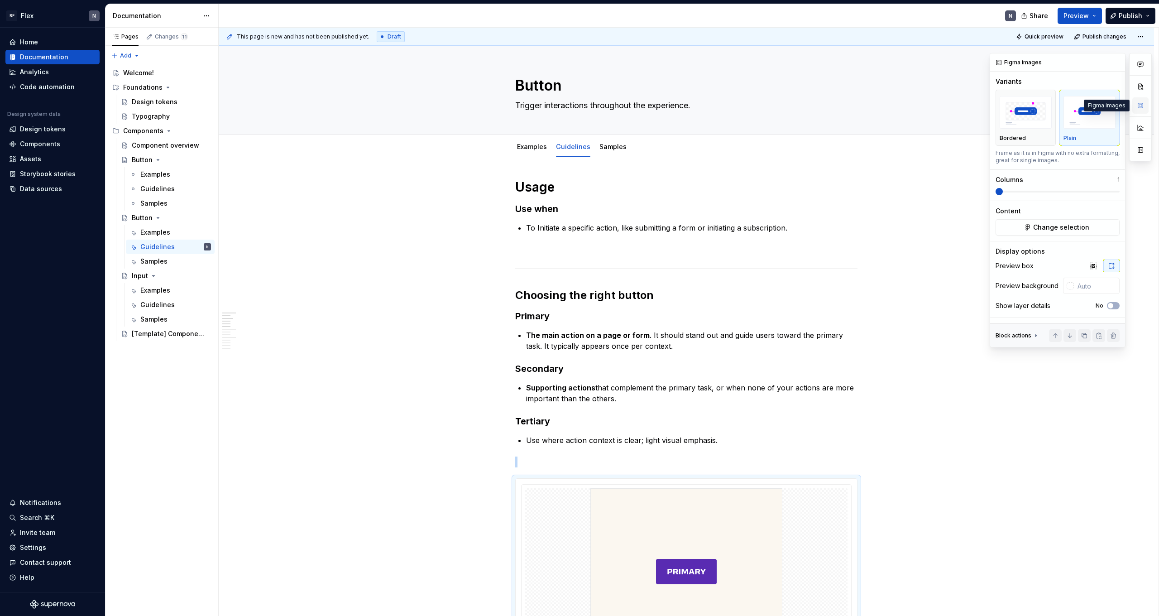
click at [1139, 109] on button "button" at bounding box center [1141, 105] width 16 height 16
click at [1146, 37] on html "BF Flex N Home Documentation Analytics Code automation Design system data Desig…" at bounding box center [579, 308] width 1159 height 616
click at [1144, 92] on button "button" at bounding box center [1141, 86] width 16 height 16
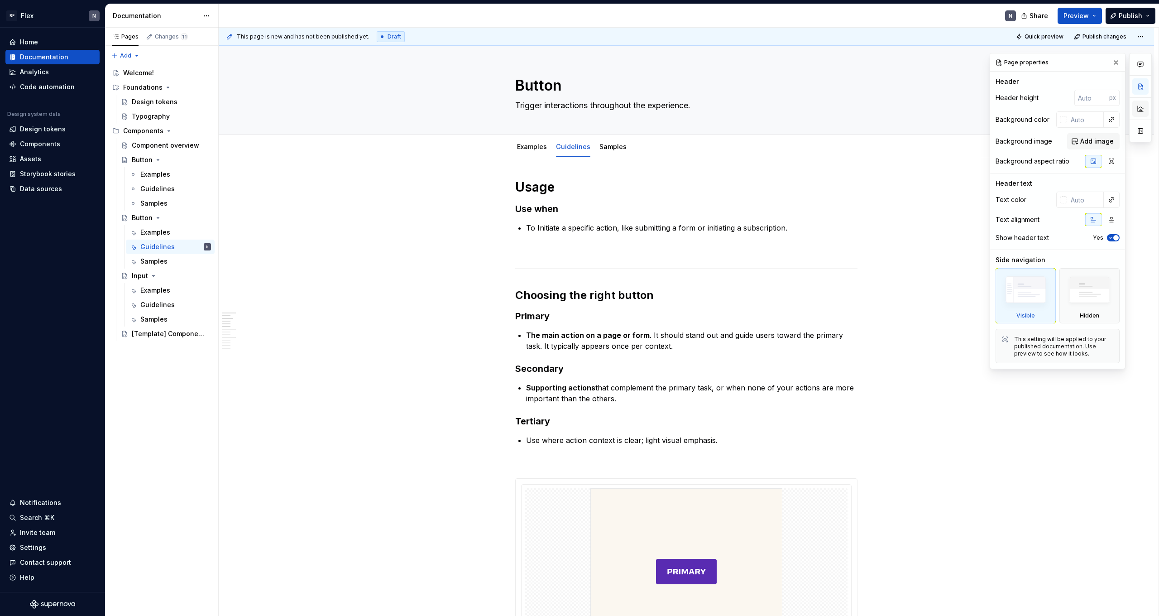
click at [1140, 102] on button "button" at bounding box center [1141, 109] width 16 height 16
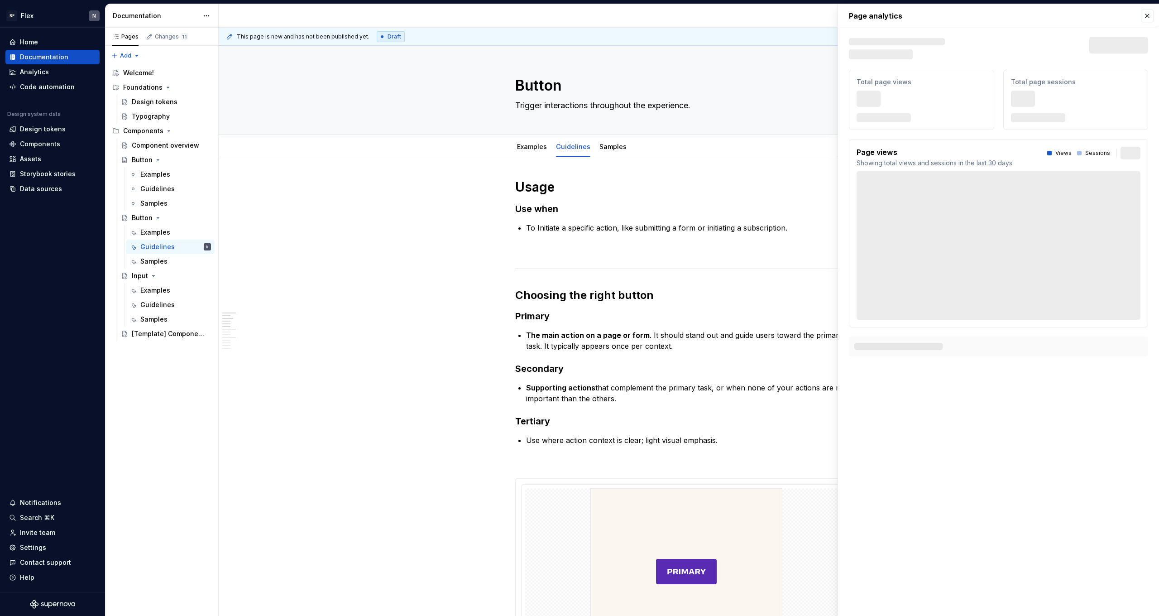
click at [1142, 114] on div "Total page sessions 666" at bounding box center [1076, 100] width 145 height 60
click at [1146, 17] on button "button" at bounding box center [1147, 16] width 13 height 13
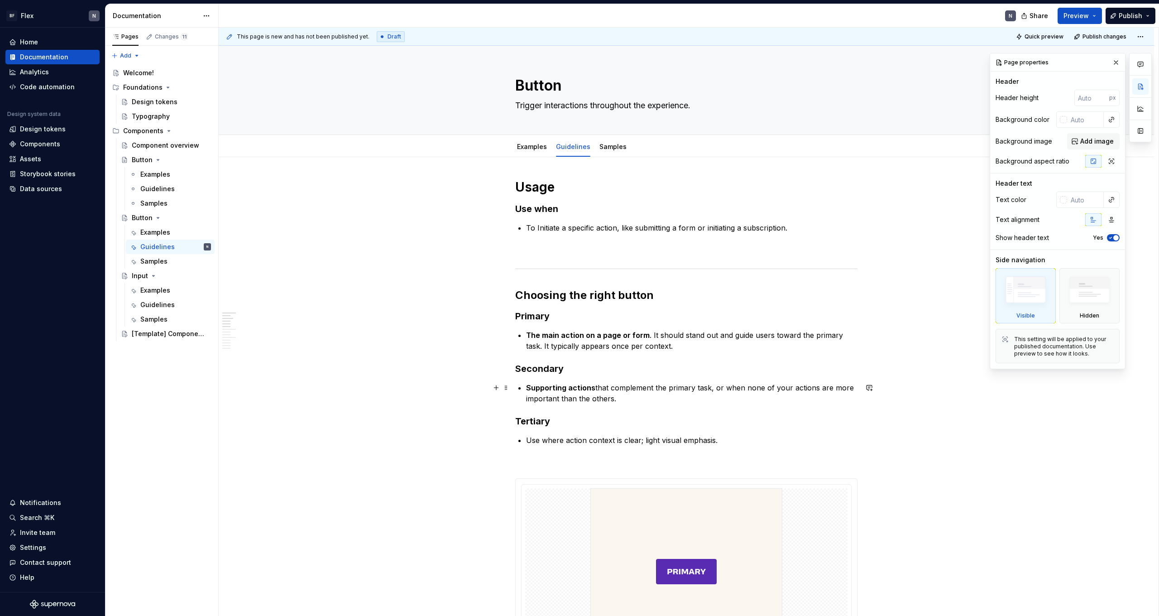
drag, startPoint x: 670, startPoint y: 386, endPoint x: 667, endPoint y: 397, distance: 11.8
click at [670, 386] on p "Supporting actions that complement the primary task, or when none of your actio…" at bounding box center [692, 393] width 332 height 22
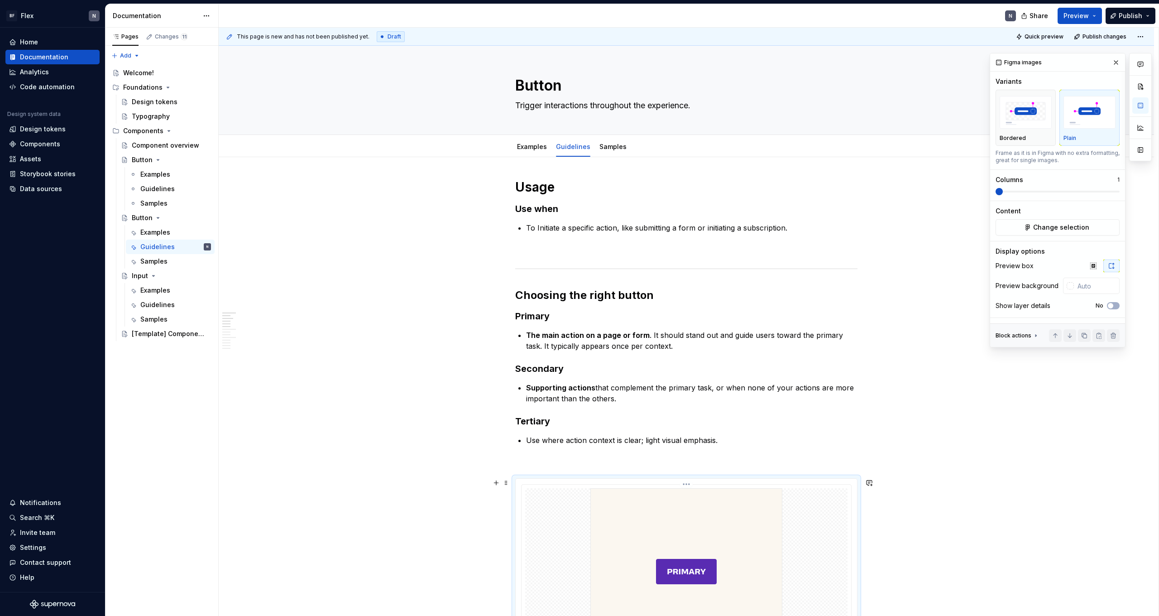
click at [659, 505] on img at bounding box center [687, 571] width 192 height 167
click at [1036, 334] on icon at bounding box center [1036, 335] width 7 height 7
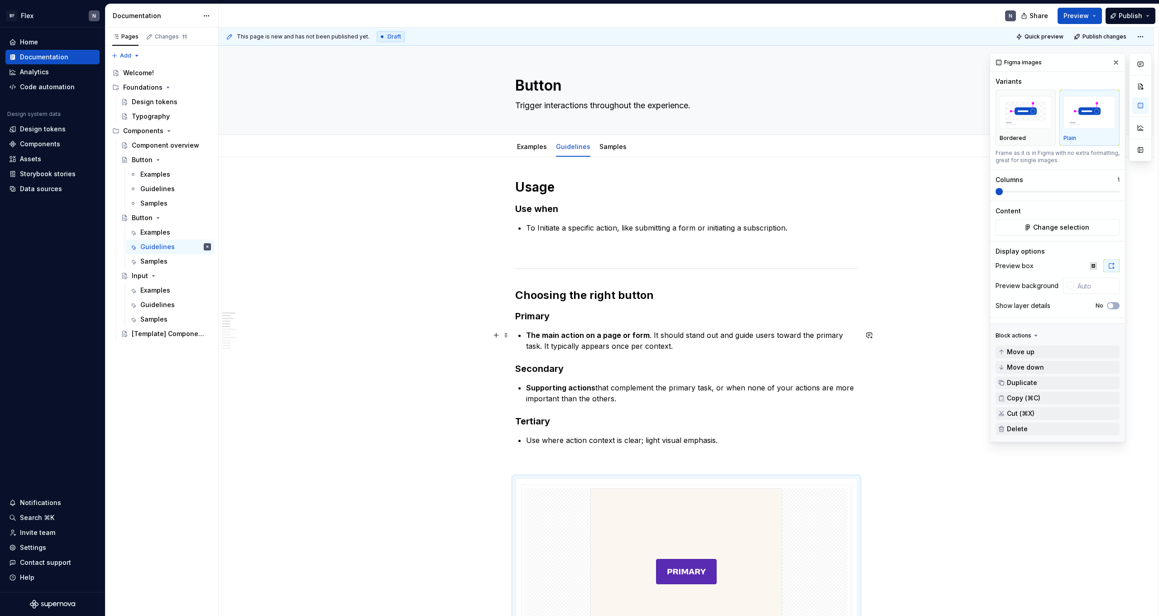
click at [1036, 335] on icon at bounding box center [1036, 335] width 7 height 7
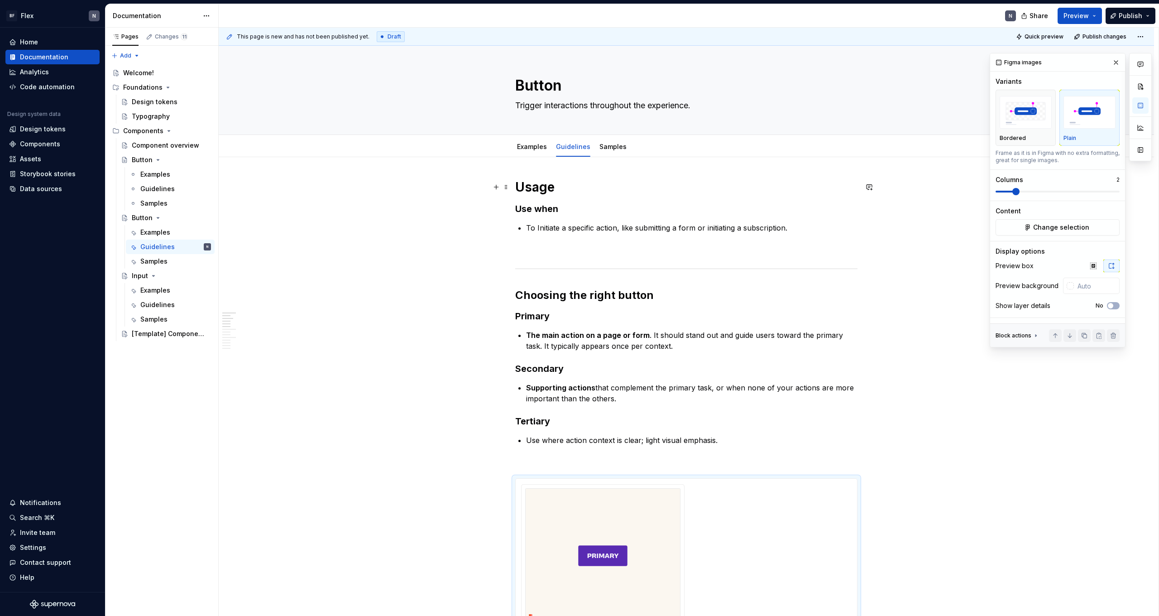
click at [1014, 191] on span at bounding box center [1058, 191] width 124 height 7
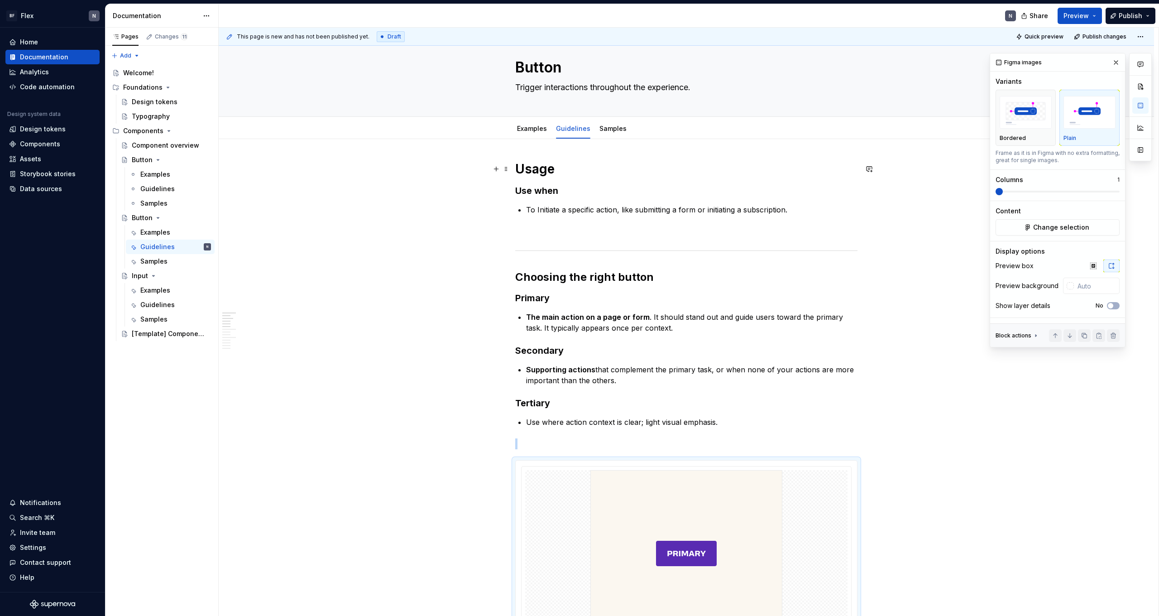
scroll to position [50, 0]
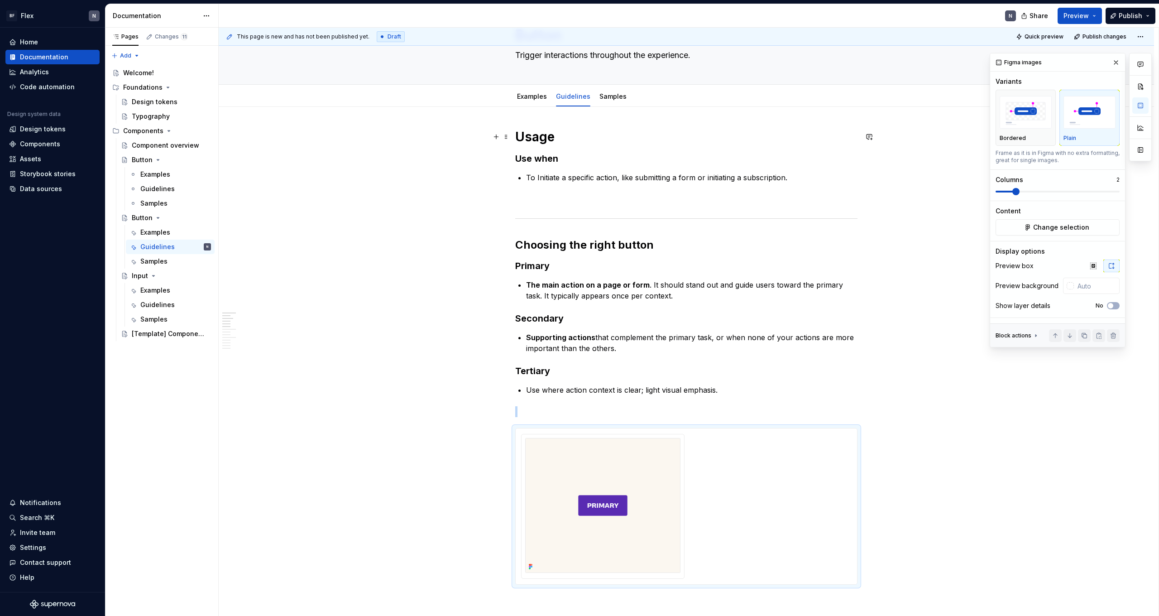
click at [1011, 190] on span at bounding box center [1058, 191] width 124 height 7
click at [1101, 269] on button "button" at bounding box center [1094, 266] width 16 height 13
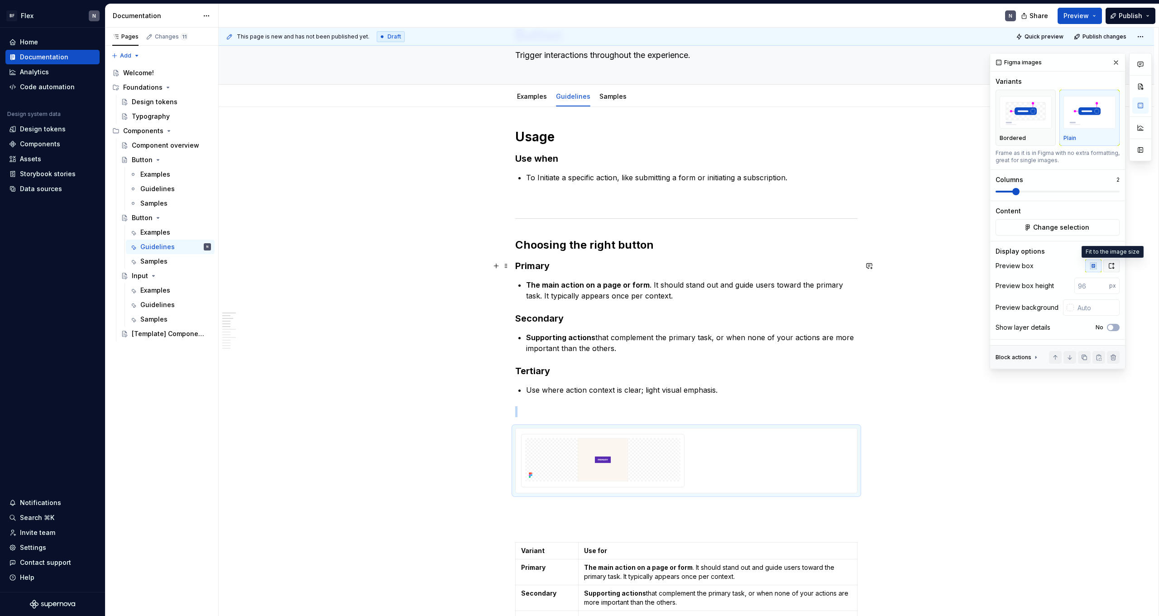
click at [1114, 268] on icon "button" at bounding box center [1112, 265] width 5 height 5
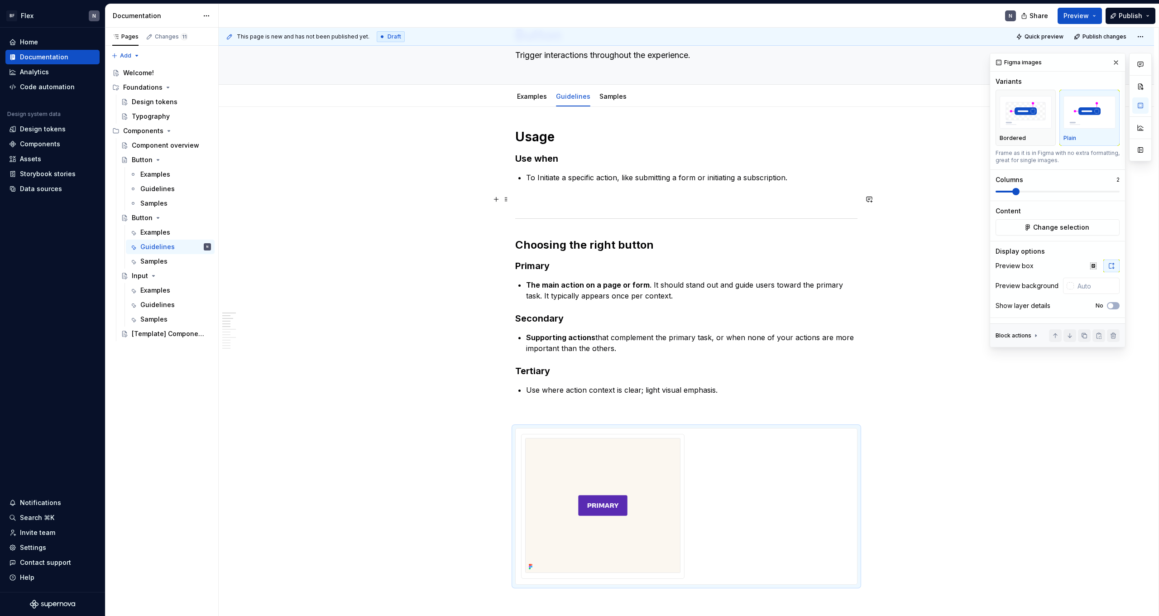
drag, startPoint x: 1016, startPoint y: 195, endPoint x: 998, endPoint y: 195, distance: 18.1
click at [998, 195] on div "Variants Bordered Plain Frame as it is in [GEOGRAPHIC_DATA] with no extra forma…" at bounding box center [1058, 139] width 124 height 124
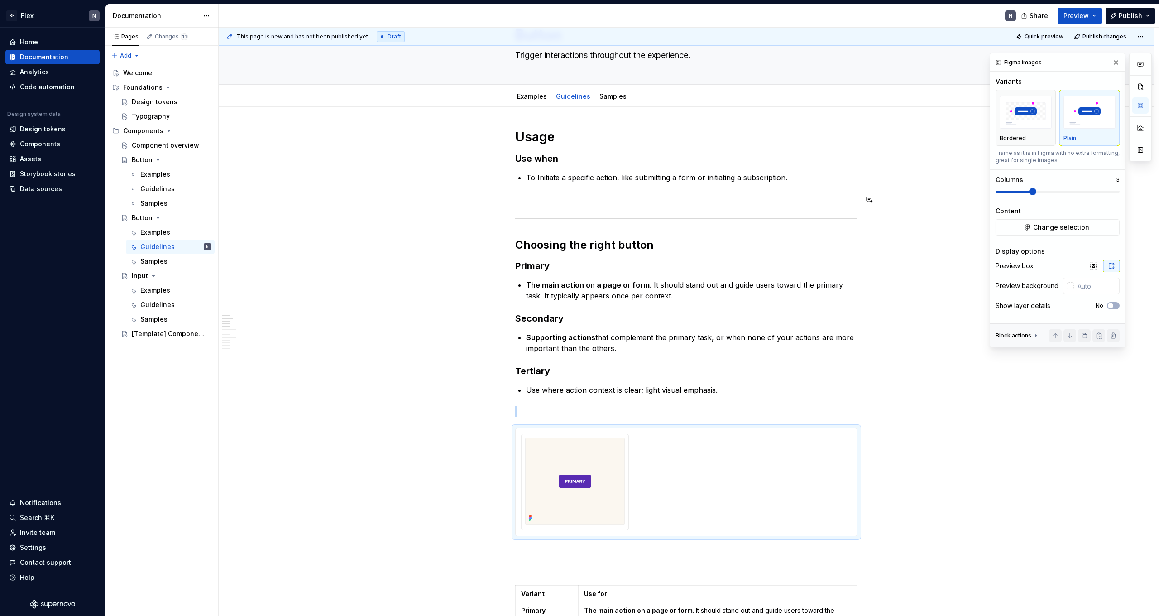
click at [1022, 193] on span at bounding box center [1058, 191] width 124 height 7
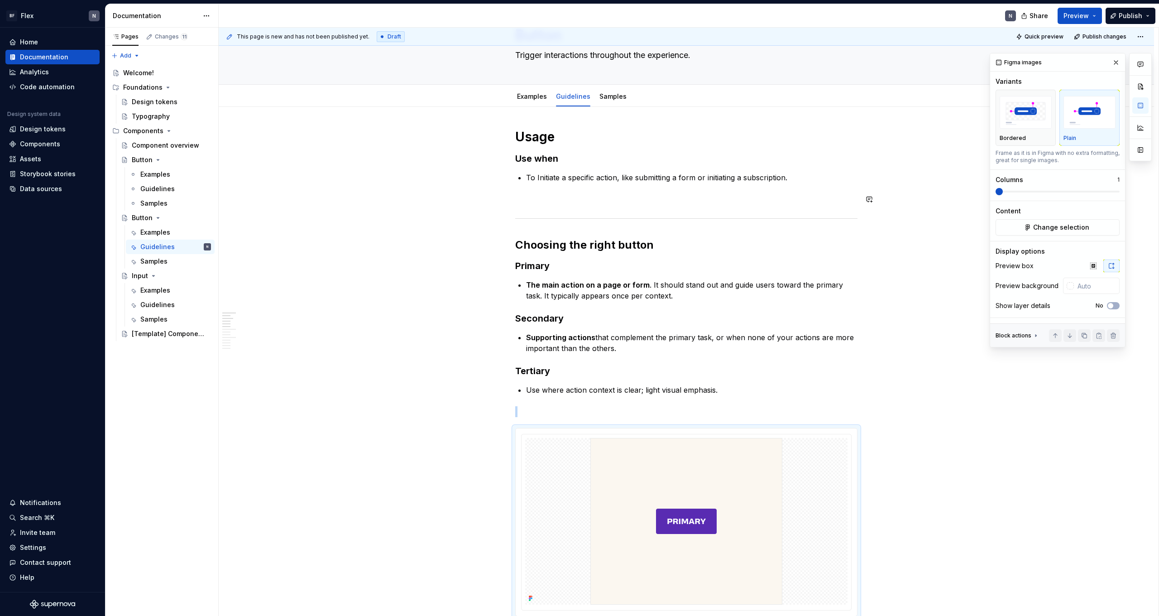
click at [993, 191] on div "Figma images Variants Bordered Plain Frame as it is in Figma with no extra form…" at bounding box center [1057, 199] width 135 height 293
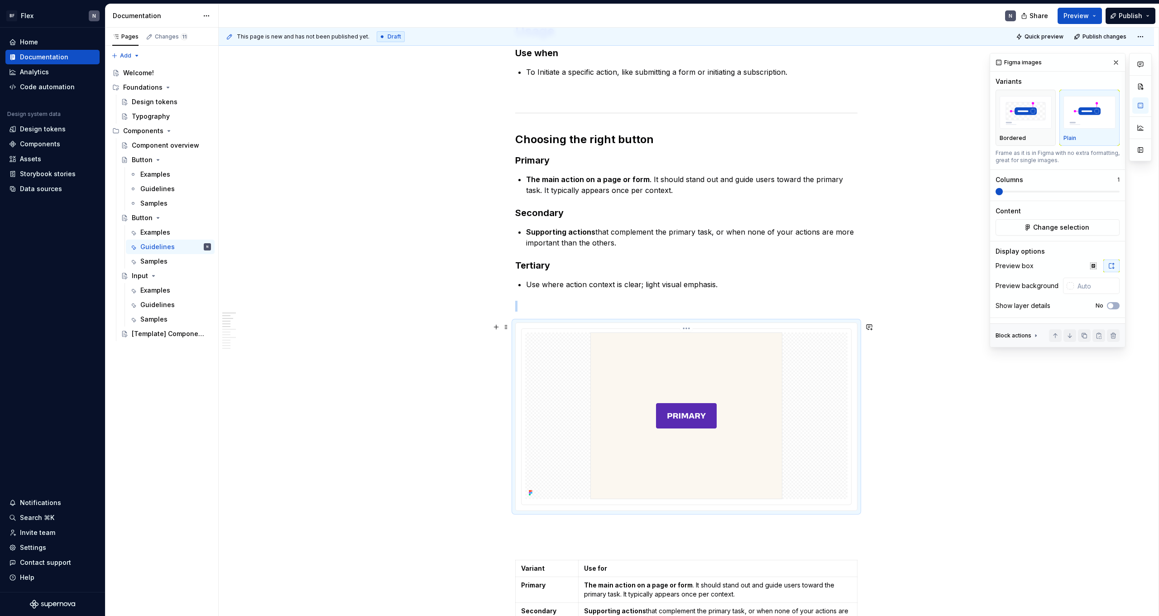
scroll to position [157, 0]
click at [1059, 231] on span "Change selection" at bounding box center [1062, 227] width 56 height 9
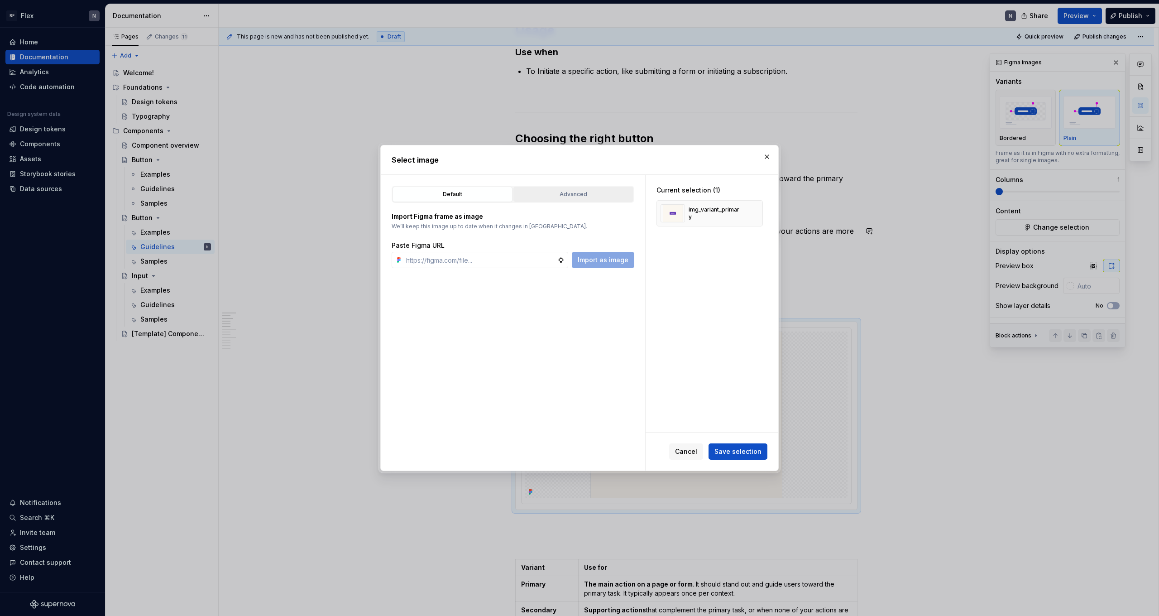
click at [569, 187] on button "Advanced" at bounding box center [574, 194] width 120 height 15
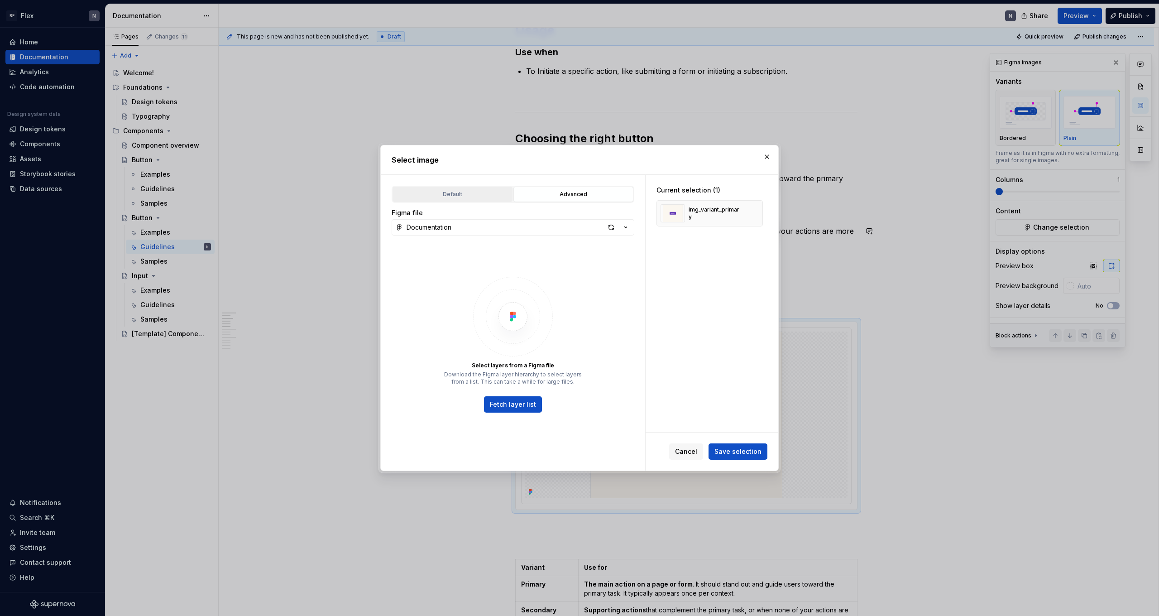
click at [443, 198] on div "Default" at bounding box center [453, 194] width 114 height 9
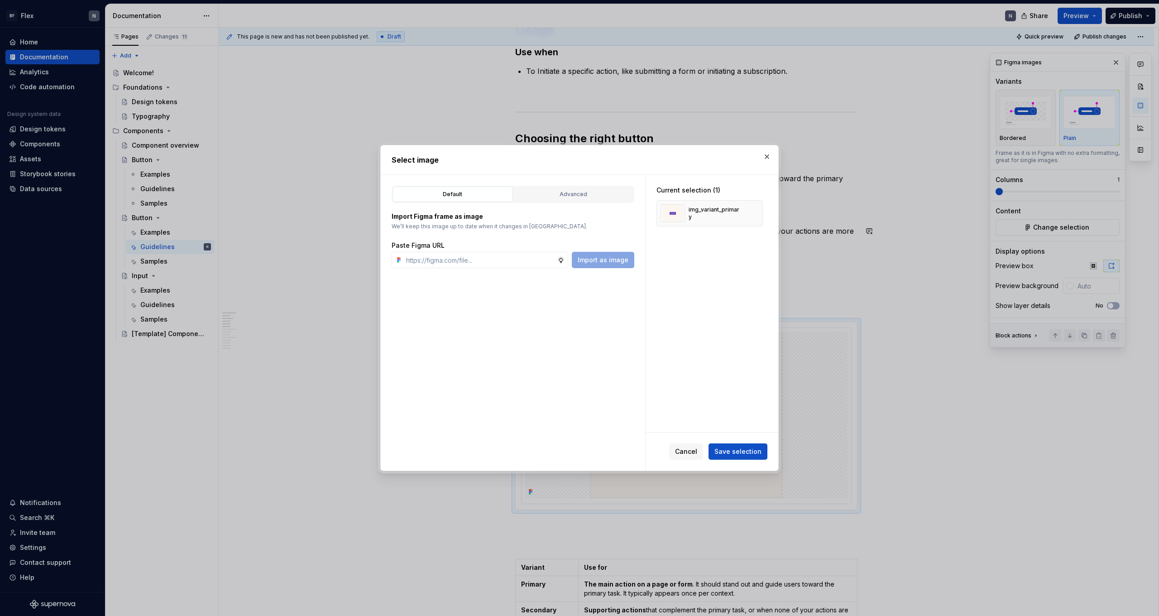
click at [561, 205] on div "Import Figma frame as image We’ll keep this image up to date when it changes in…" at bounding box center [513, 235] width 243 height 65
click at [567, 198] on div "Advanced" at bounding box center [574, 194] width 114 height 9
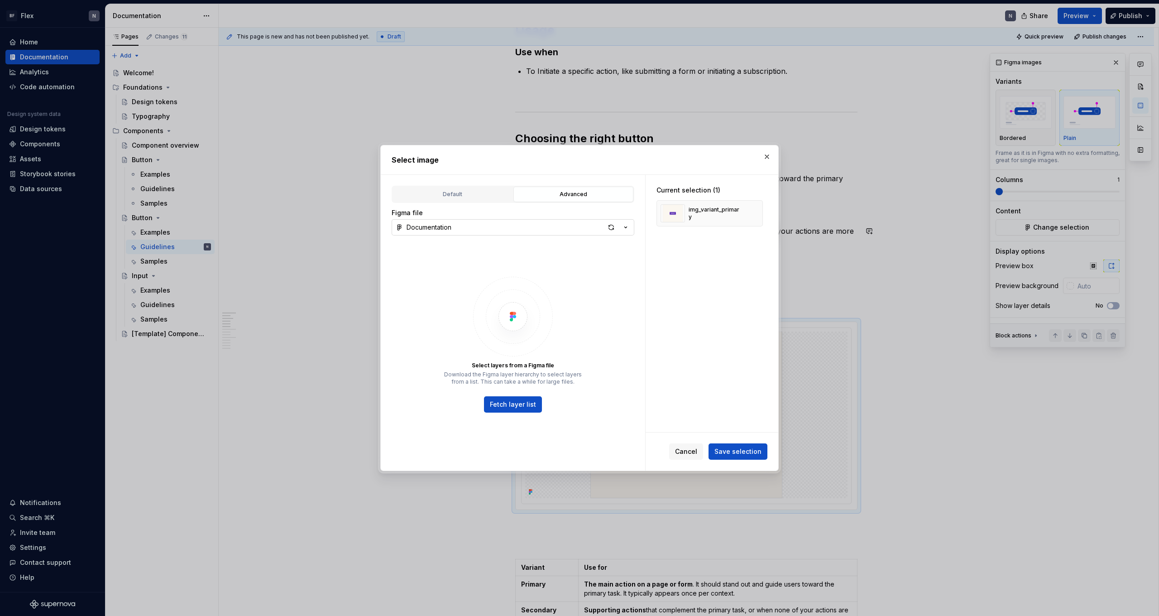
click at [470, 230] on button "Documentation" at bounding box center [513, 227] width 243 height 16
click at [448, 260] on div "Documentation" at bounding box center [442, 261] width 48 height 9
click at [526, 408] on span "Fetch layer list" at bounding box center [513, 404] width 46 height 9
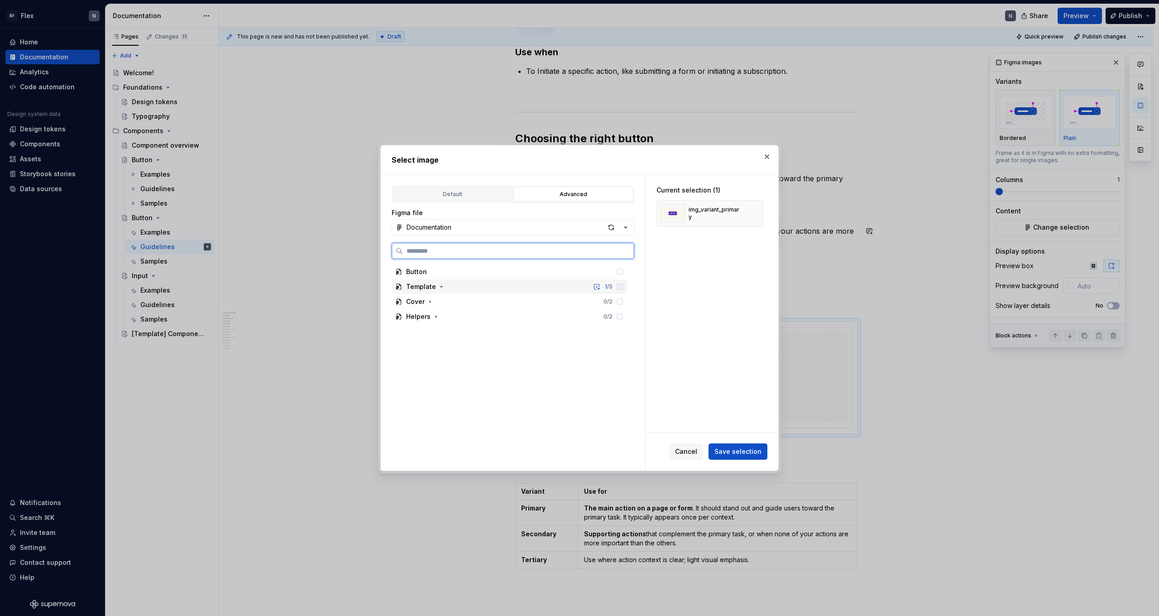
click at [439, 281] on div "Template 1 / 5" at bounding box center [510, 286] width 236 height 14
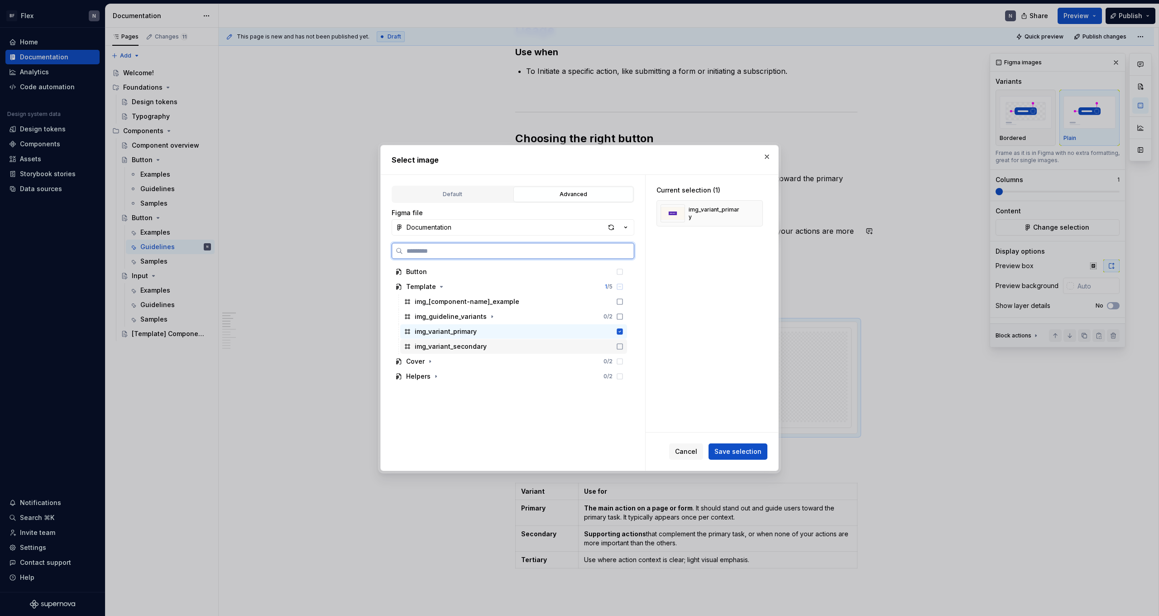
click at [623, 346] on icon at bounding box center [619, 346] width 5 height 5
click at [730, 453] on span "Save selection" at bounding box center [738, 451] width 47 height 9
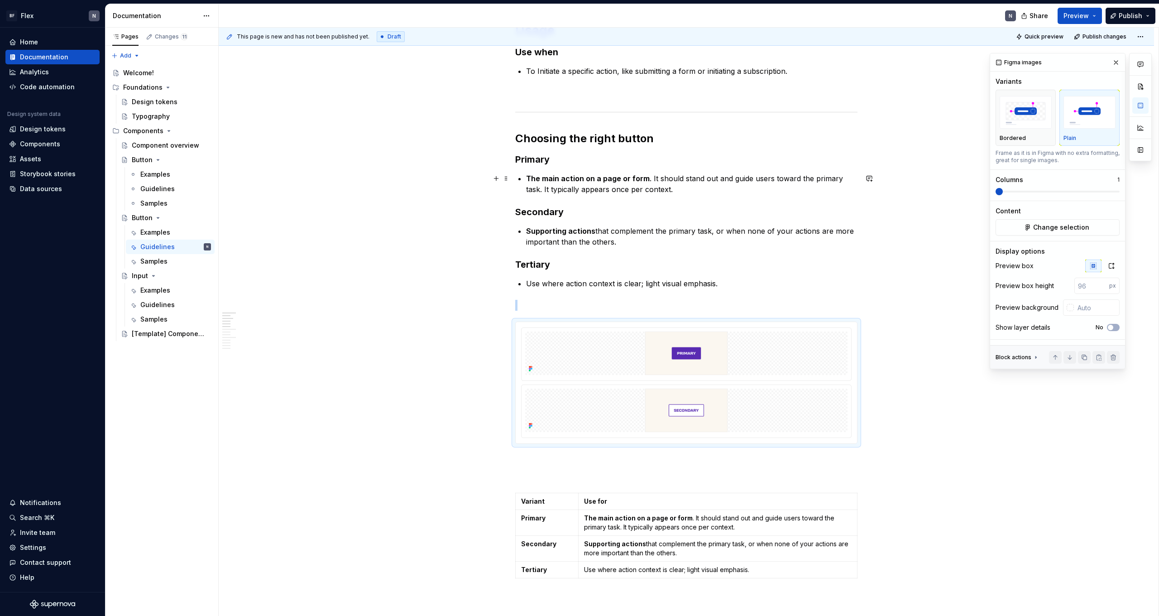
click at [1007, 192] on span at bounding box center [1058, 191] width 124 height 7
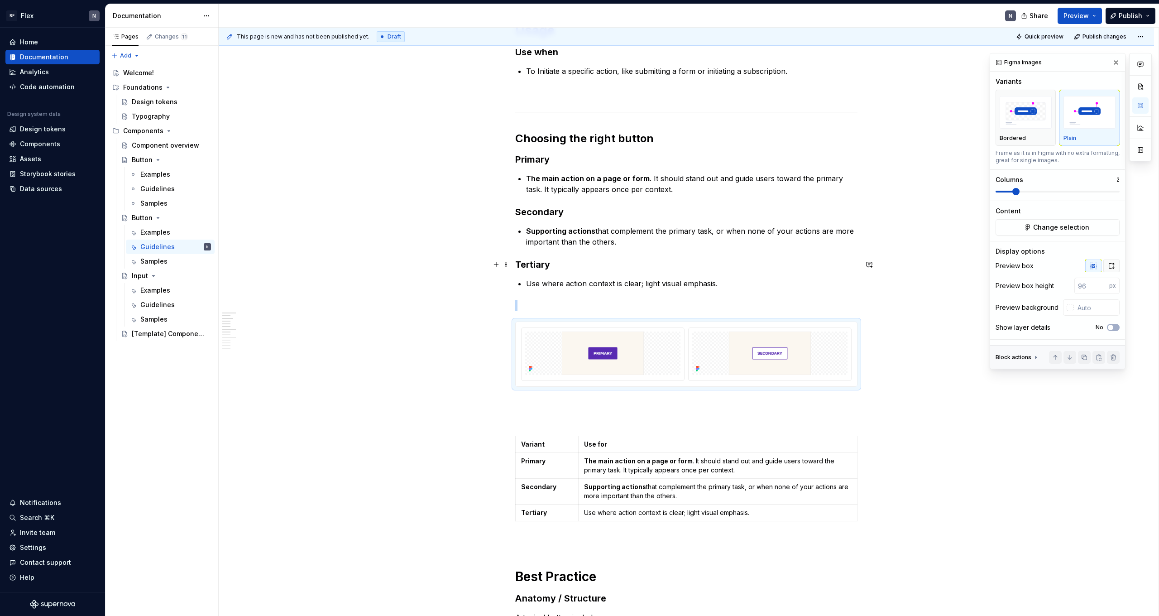
click at [1111, 269] on icon "button" at bounding box center [1111, 265] width 7 height 7
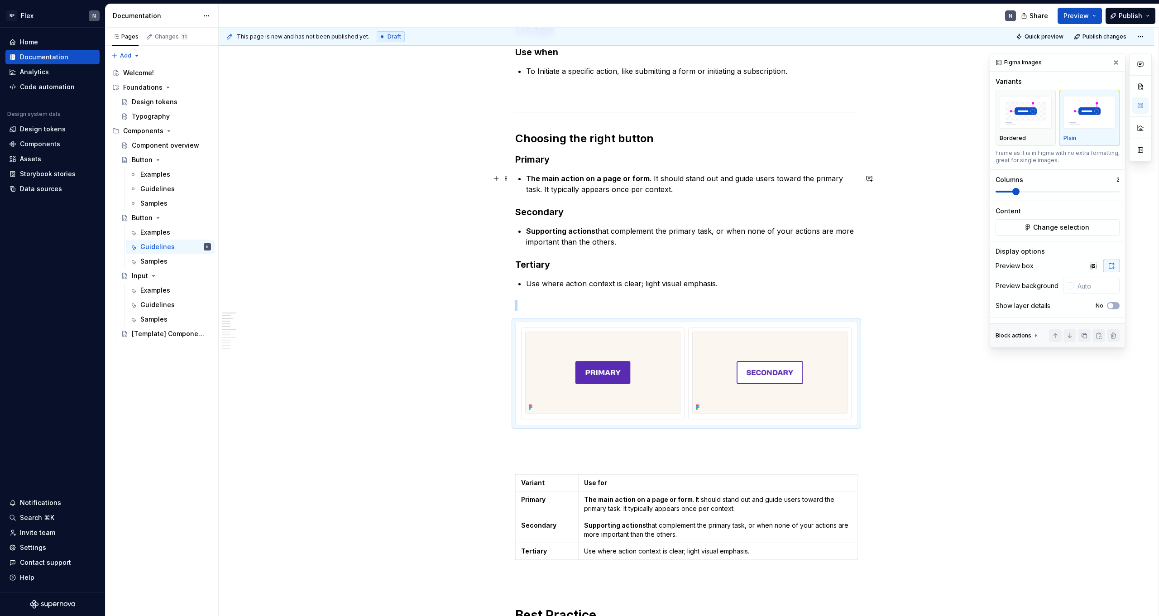
click at [1008, 191] on span at bounding box center [1058, 191] width 124 height 7
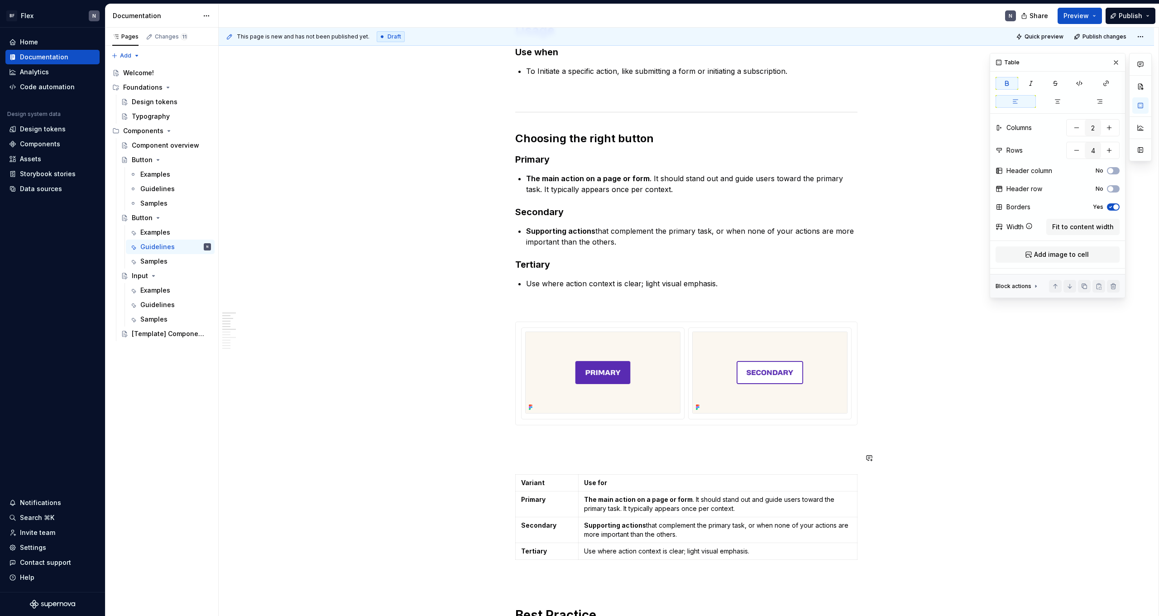
click at [826, 407] on img at bounding box center [769, 373] width 155 height 82
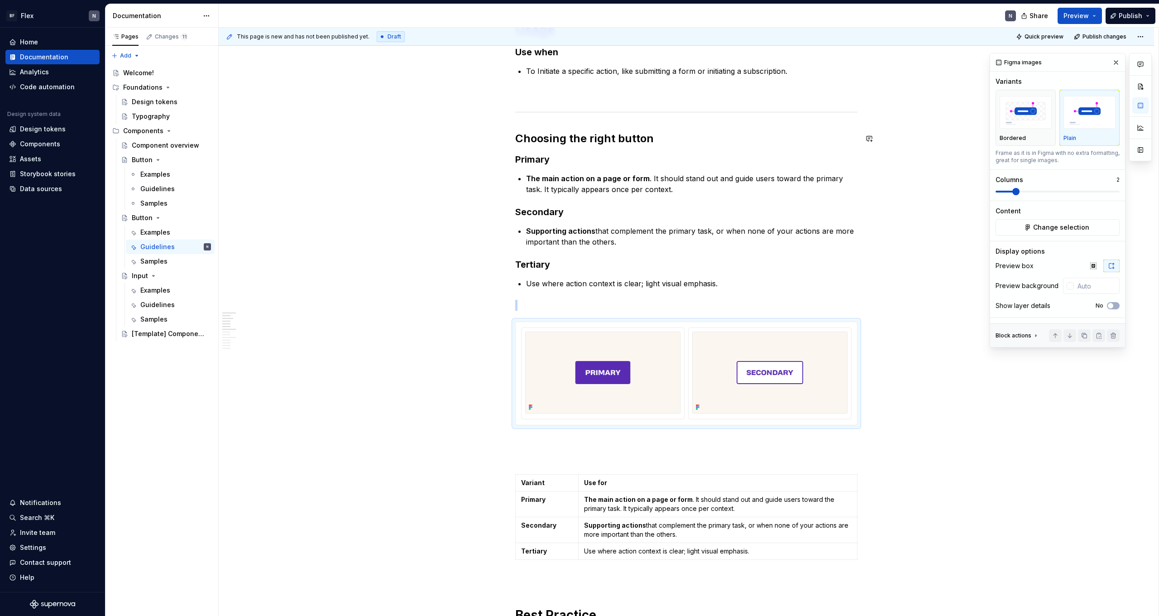
click at [1080, 125] on img "button" at bounding box center [1090, 112] width 52 height 33
click at [1044, 125] on img "button" at bounding box center [1026, 112] width 52 height 33
click at [1067, 128] on img "button" at bounding box center [1090, 112] width 52 height 33
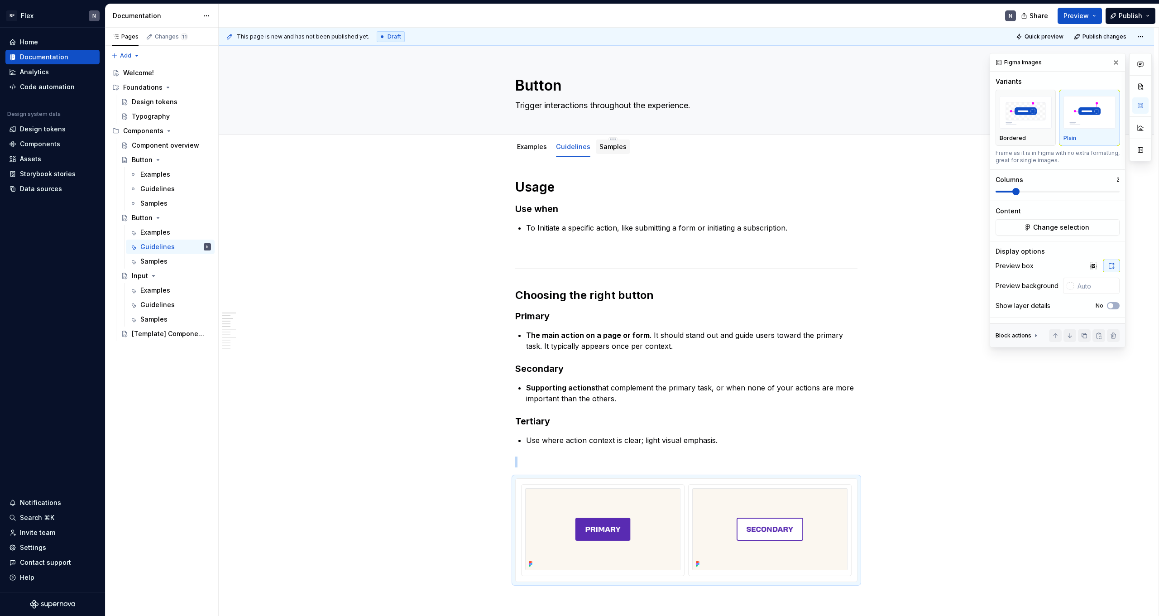
scroll to position [0, 0]
click at [1037, 40] on button "Quick preview" at bounding box center [1041, 36] width 54 height 13
type textarea "*"
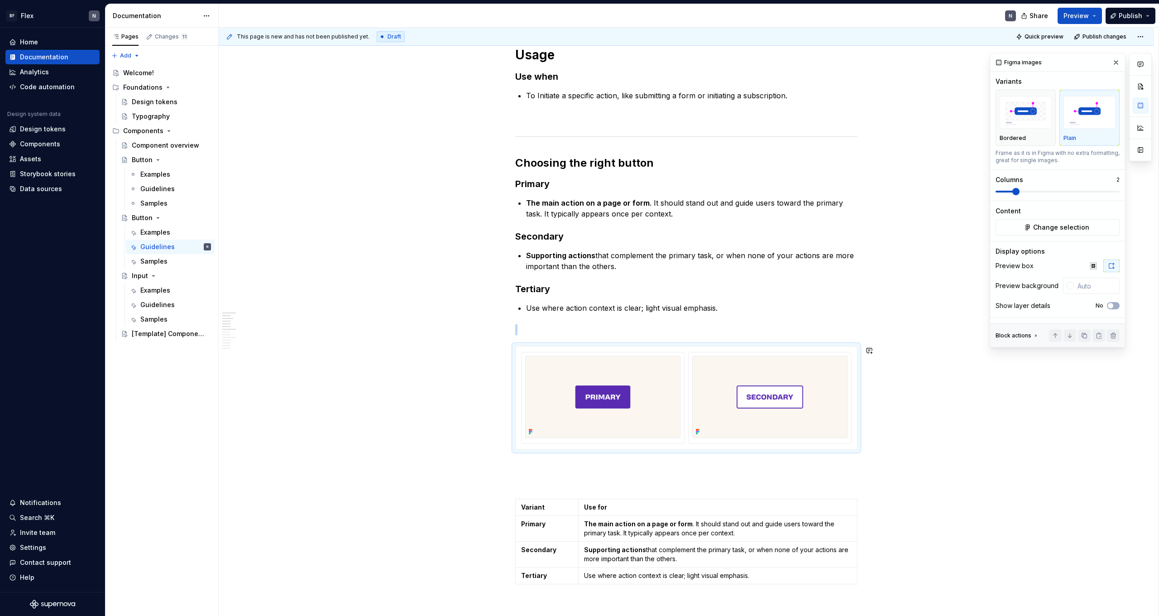
scroll to position [287, 0]
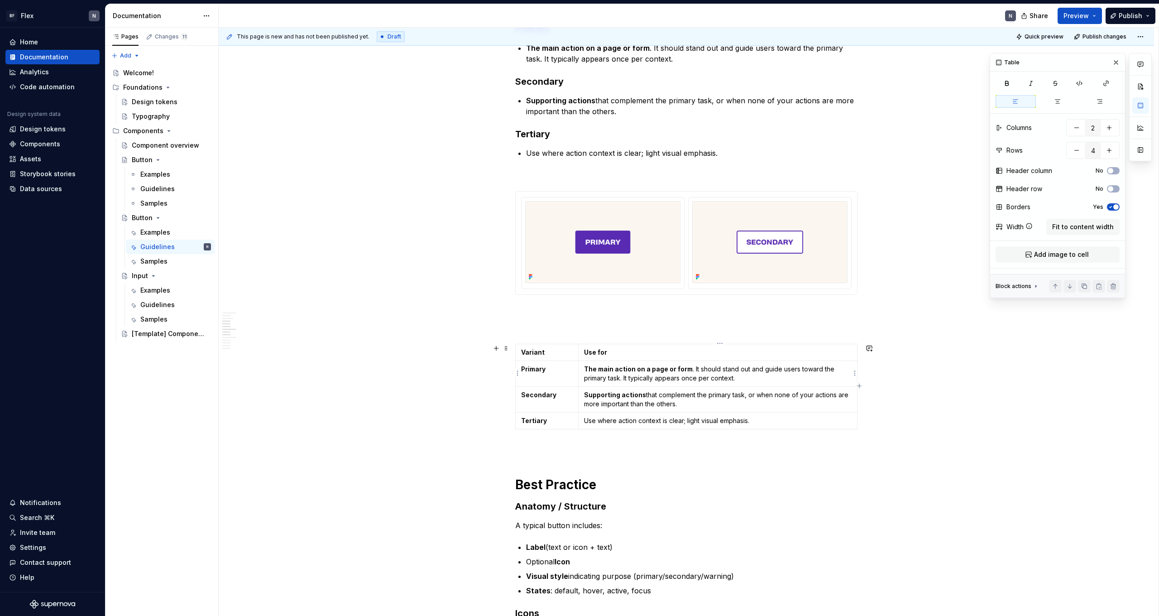
click at [601, 385] on td "The main action on a page or form . It should stand out and guide users toward …" at bounding box center [717, 374] width 279 height 26
click at [587, 350] on strong "Use for" at bounding box center [595, 352] width 23 height 8
click at [591, 324] on p at bounding box center [686, 327] width 342 height 11
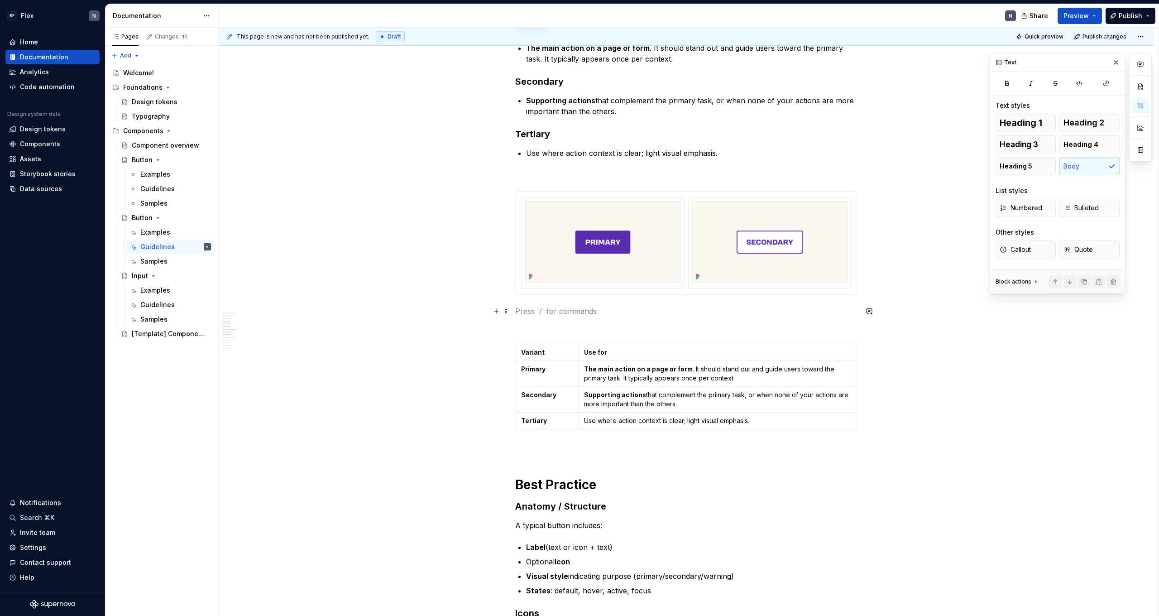
click at [574, 309] on p at bounding box center [686, 311] width 342 height 11
click at [566, 370] on div "Table" at bounding box center [574, 366] width 59 height 9
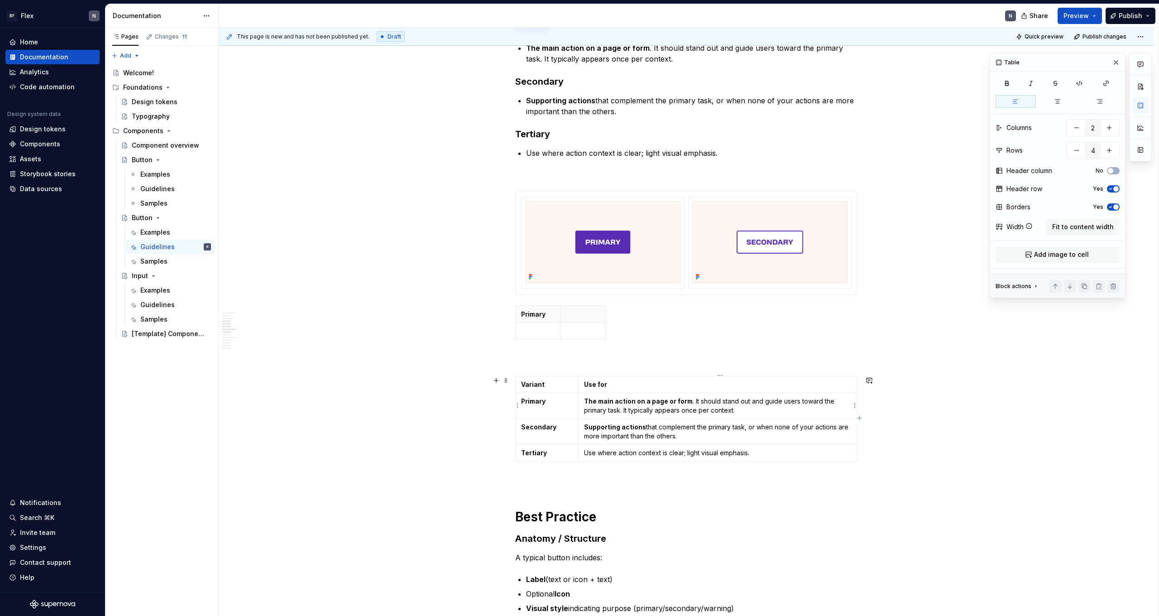
click at [636, 406] on p "The main action on a page or form . It should stand out and guide users toward …" at bounding box center [718, 406] width 268 height 18
drag, startPoint x: 726, startPoint y: 409, endPoint x: 586, endPoint y: 402, distance: 139.2
click at [586, 402] on p "The main action on a page or form . It should stand out and guide users toward …" at bounding box center [718, 406] width 268 height 18
copy p "The main action on a page or form . It should stand out and guide users toward …"
type input "2"
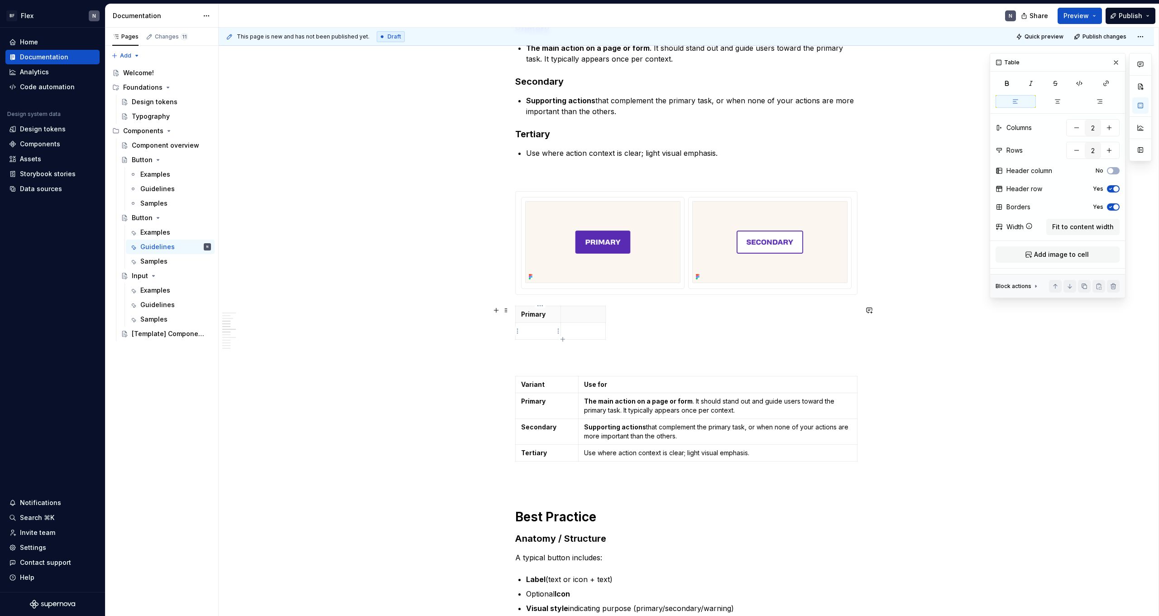
click at [549, 329] on p at bounding box center [538, 331] width 34 height 9
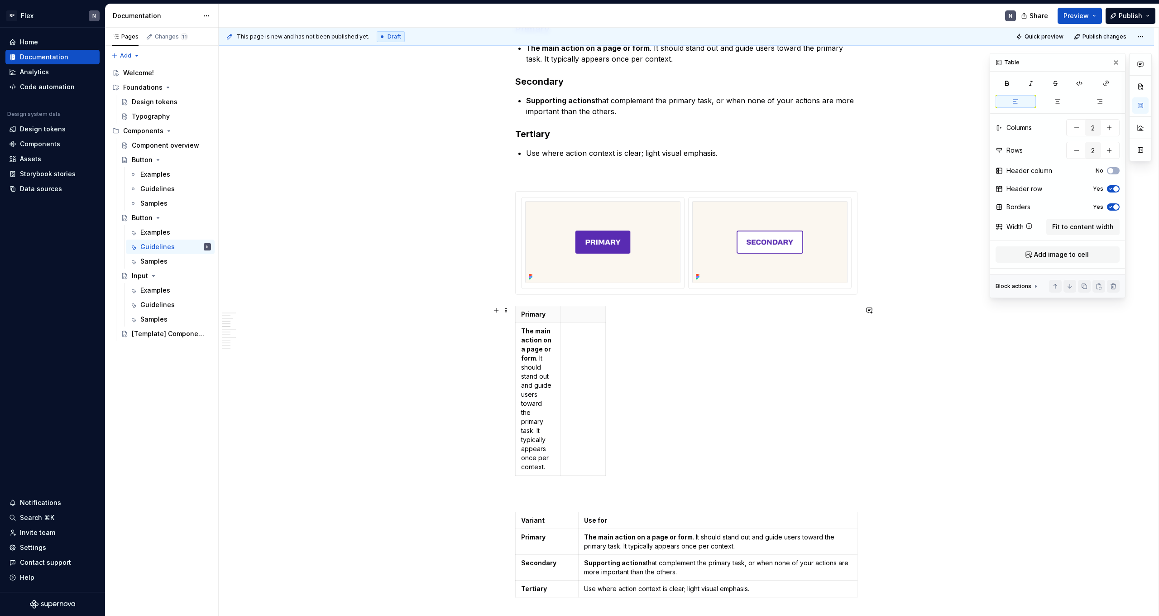
click at [659, 339] on div "Primary The main action on a page or form . It should stand out and guide users…" at bounding box center [686, 392] width 342 height 173
click at [1086, 229] on span "Fit to content width" at bounding box center [1084, 226] width 62 height 9
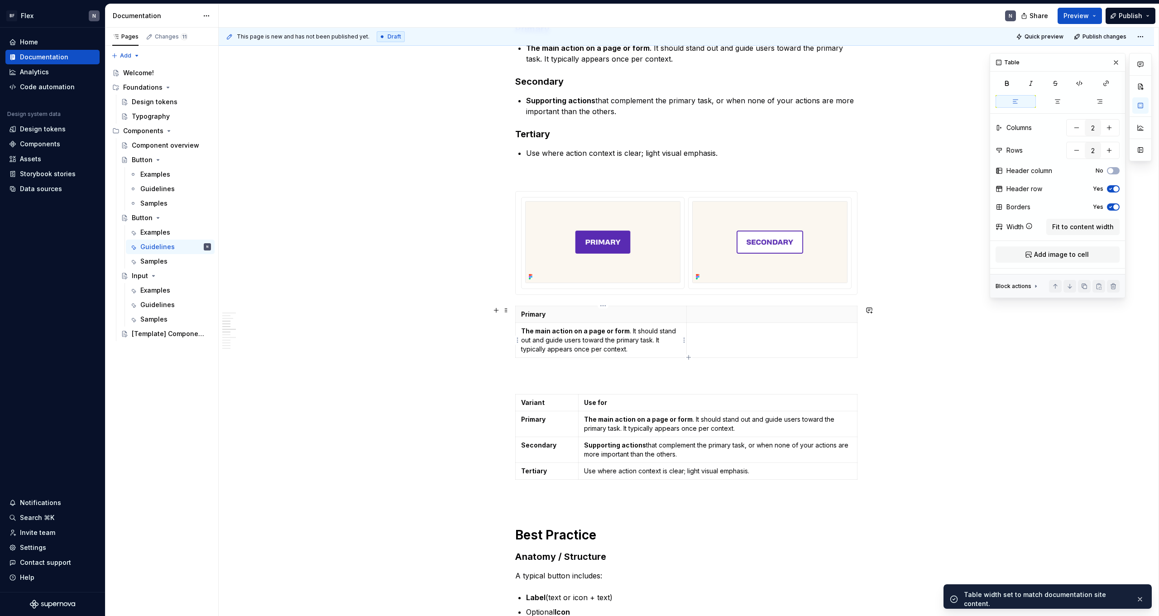
click at [650, 339] on p "The main action on a page or form . It should stand out and guide users toward …" at bounding box center [601, 340] width 160 height 27
click at [647, 317] on p "Primary" at bounding box center [601, 314] width 160 height 9
type textarea "*"
click at [1111, 205] on icon "button" at bounding box center [1110, 206] width 7 height 5
click at [1115, 186] on button "Yes" at bounding box center [1113, 188] width 13 height 7
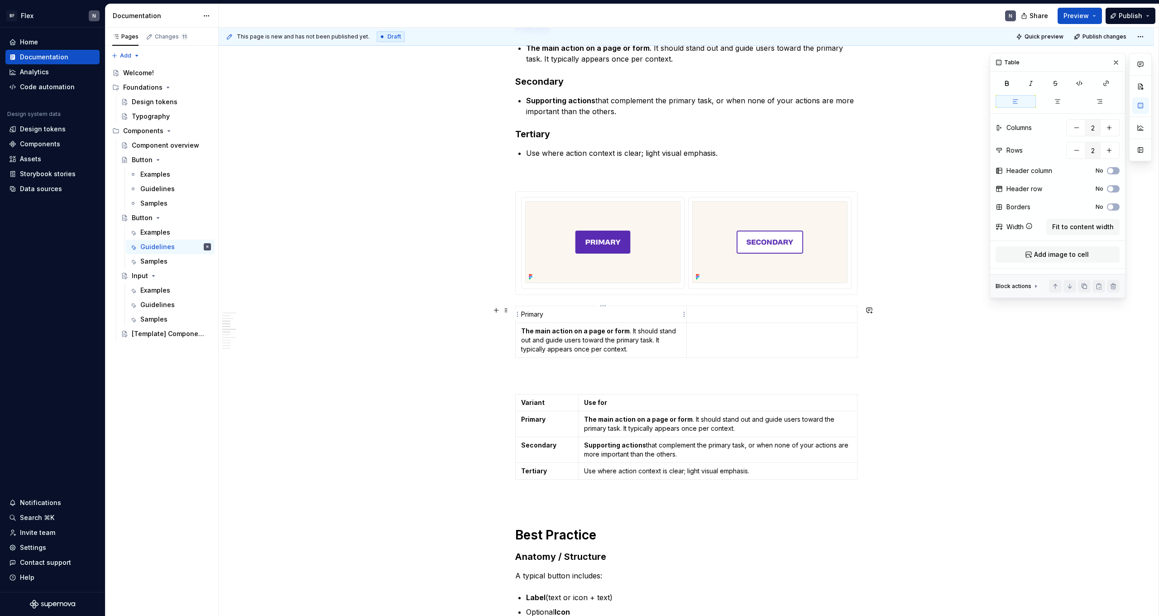
click at [565, 312] on p "Primary" at bounding box center [601, 314] width 160 height 9
click at [596, 336] on p "The main action on a page or form . It should stand out and guide users toward …" at bounding box center [601, 340] width 160 height 27
click at [732, 318] on p at bounding box center [772, 314] width 160 height 9
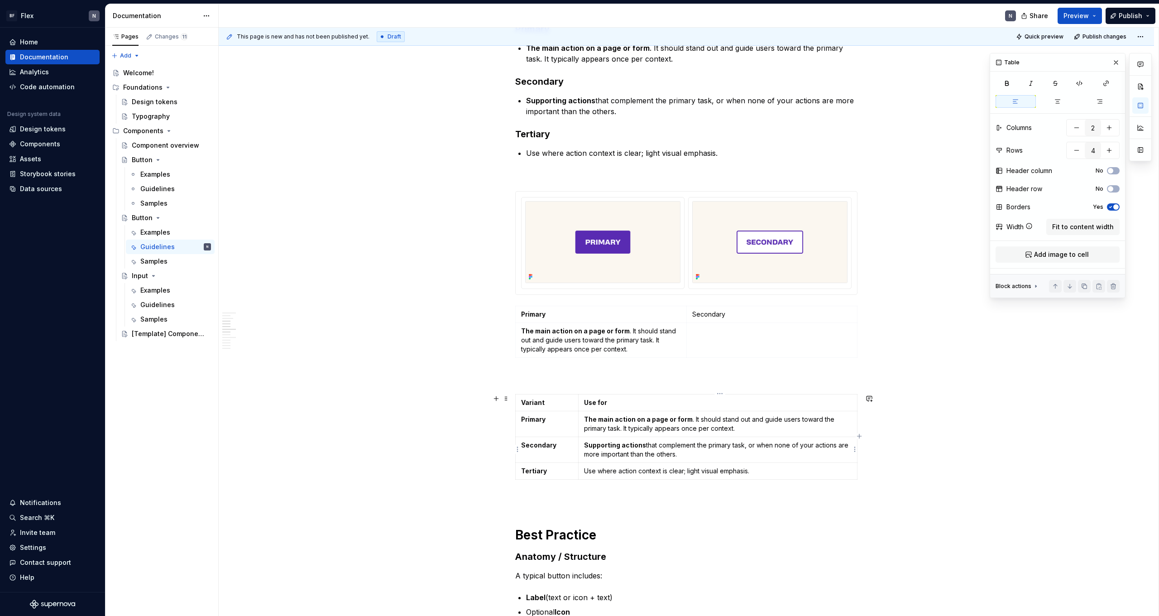
click at [619, 452] on p "Supporting actions that complement the primary task, or when none of your actio…" at bounding box center [718, 450] width 268 height 18
drag, startPoint x: 670, startPoint y: 453, endPoint x: 586, endPoint y: 446, distance: 84.1
click at [586, 446] on p "Supporting actions that complement the primary task, or when none of your actio…" at bounding box center [718, 450] width 268 height 18
copy p "Supporting actions that complement the primary task, or when none of your actio…"
click at [716, 346] on td at bounding box center [772, 340] width 171 height 35
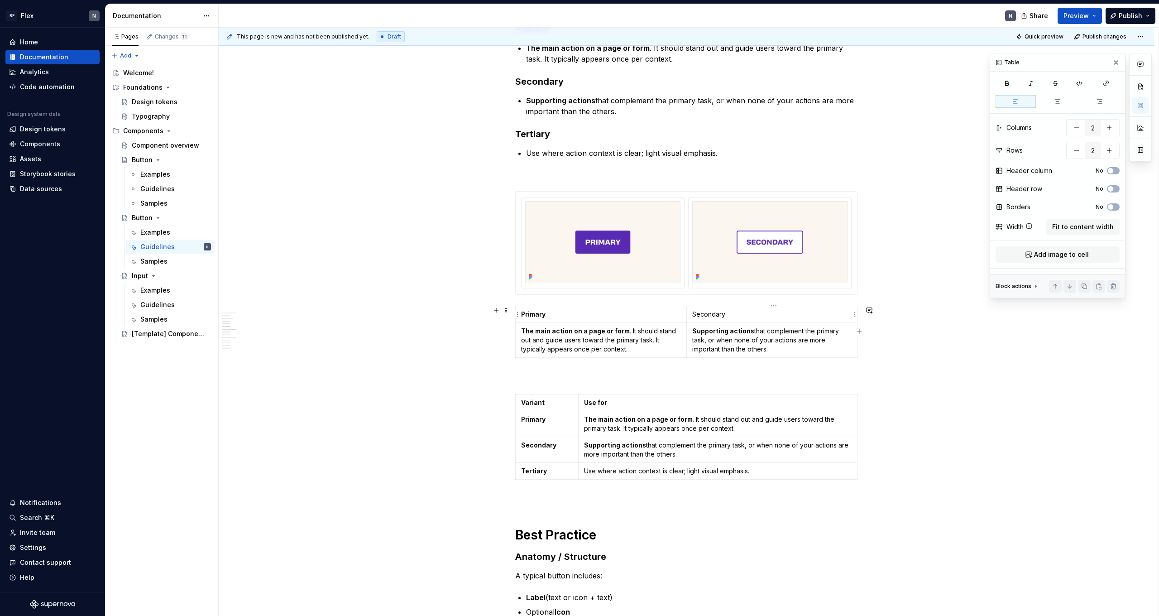
click at [705, 311] on p "Secondary" at bounding box center [772, 314] width 160 height 9
click at [704, 312] on p "Secondary" at bounding box center [772, 314] width 160 height 9
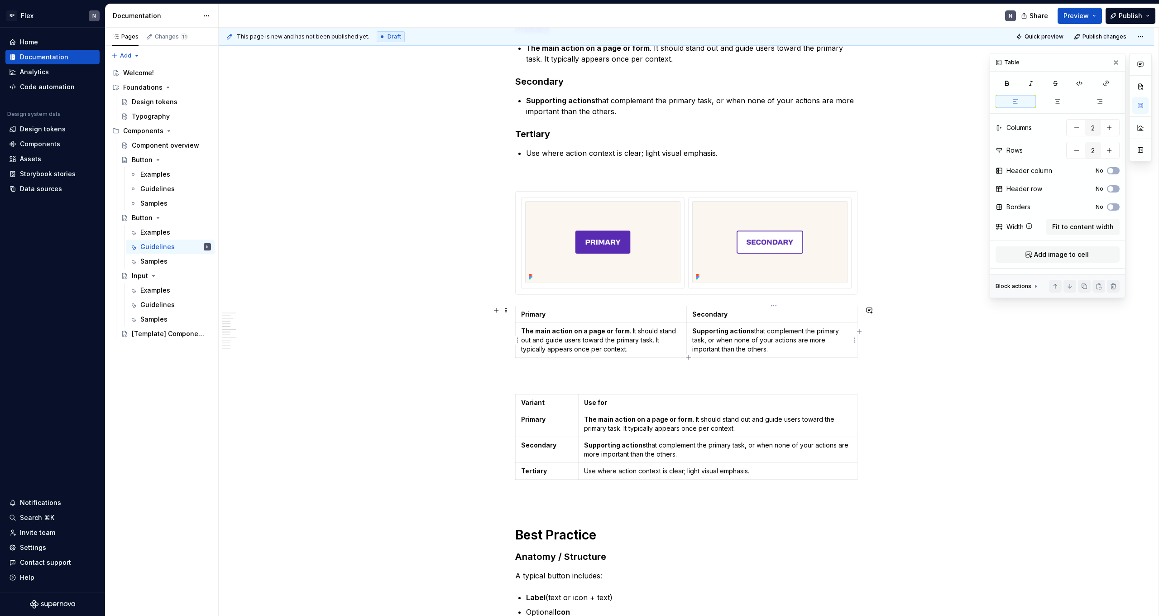
click at [725, 348] on p "Supporting actions that complement the primary task, or when none of your actio…" at bounding box center [772, 340] width 160 height 27
type input "4"
click at [1049, 39] on span "Quick preview" at bounding box center [1044, 36] width 39 height 7
type textarea "*"
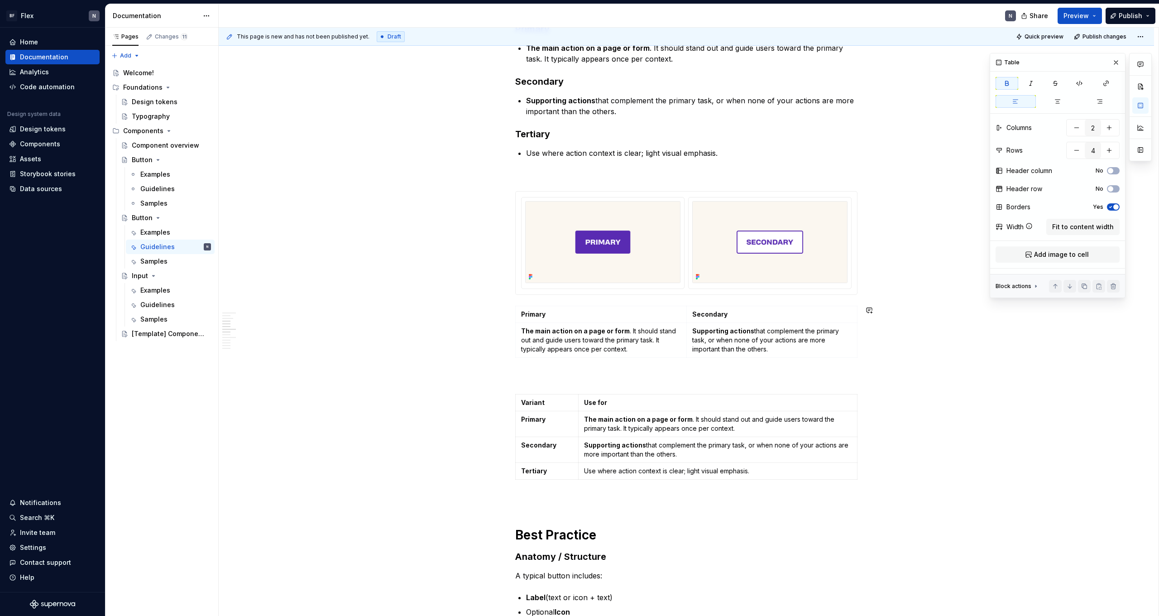
type input "2"
click at [543, 315] on strong "Primary" at bounding box center [533, 314] width 24 height 8
click at [606, 306] on html "BF Flex N Home Documentation Analytics Code automation Design system data Desig…" at bounding box center [579, 308] width 1159 height 616
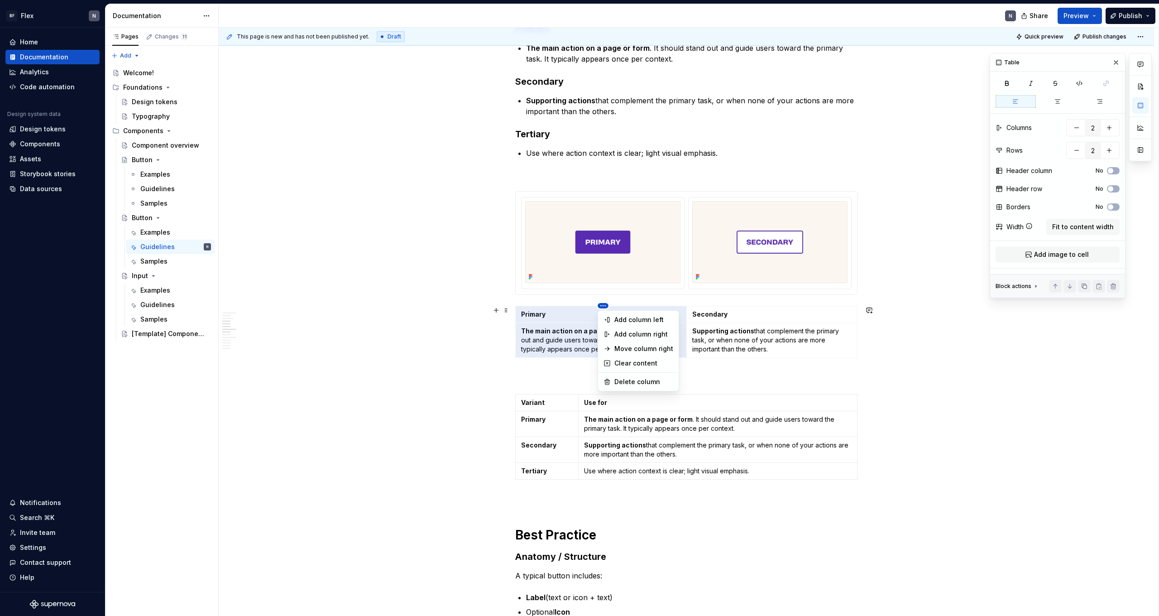
click at [606, 306] on html "BF Flex N Home Documentation Analytics Code automation Design system data Desig…" at bounding box center [579, 308] width 1159 height 616
click at [608, 293] on div at bounding box center [686, 243] width 341 height 103
type textarea "*"
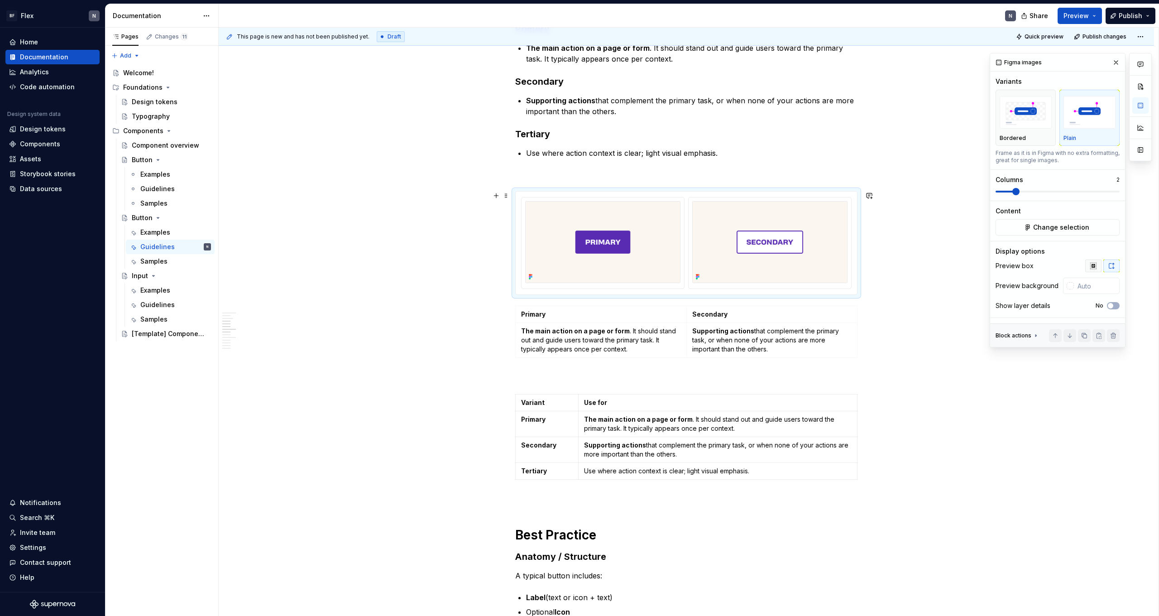
click at [1094, 262] on icon "button" at bounding box center [1093, 265] width 7 height 7
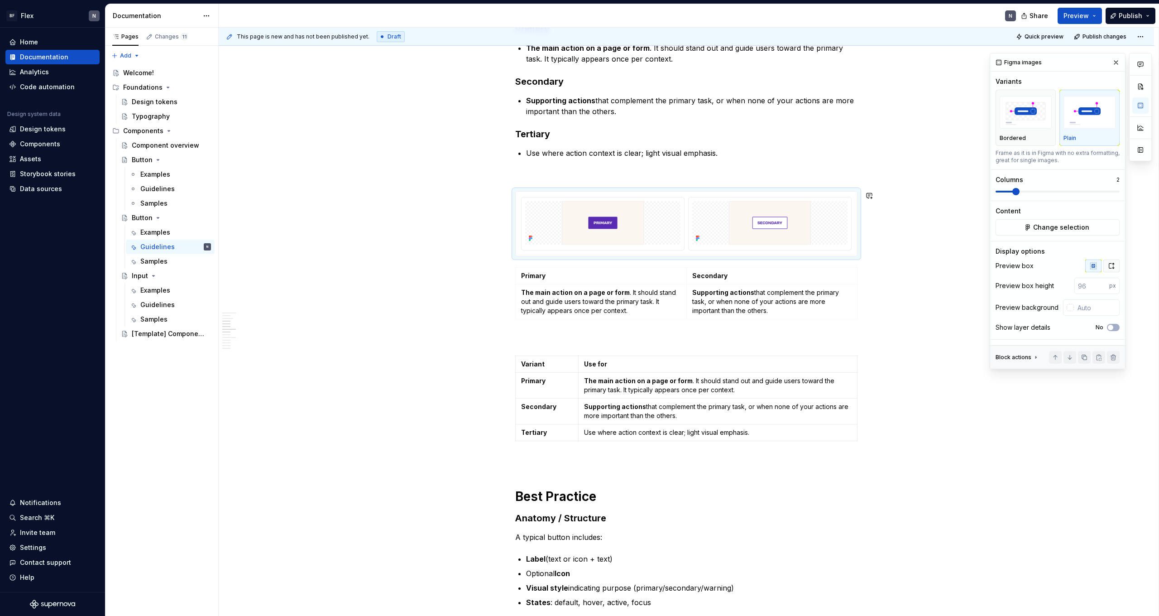
click at [1112, 264] on icon "button" at bounding box center [1111, 265] width 7 height 7
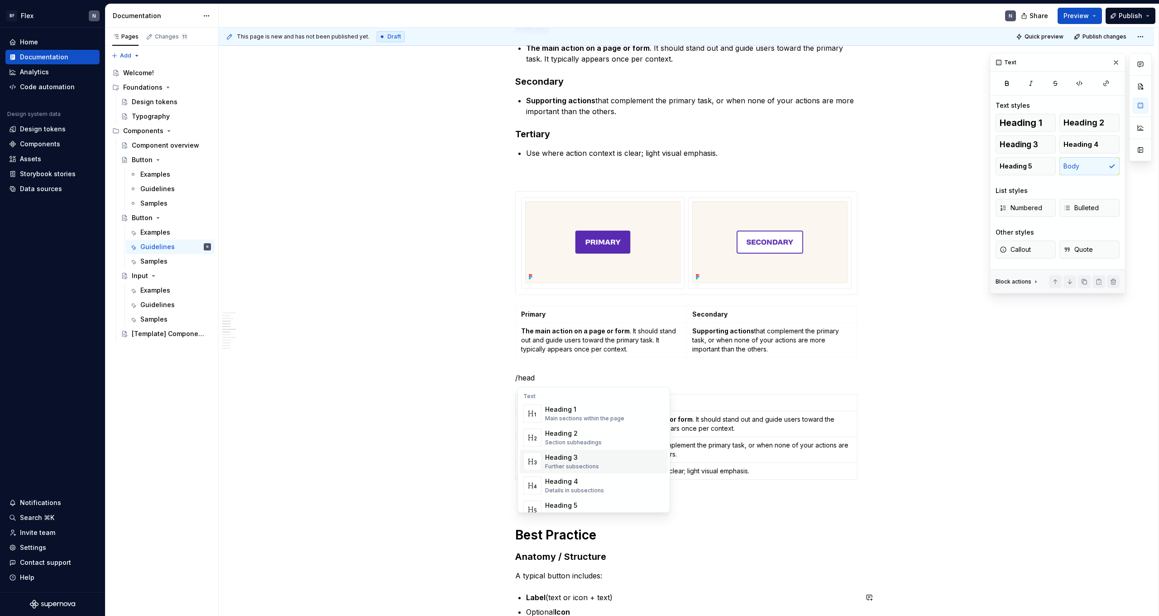
click at [573, 460] on div "Heading 3" at bounding box center [572, 457] width 54 height 9
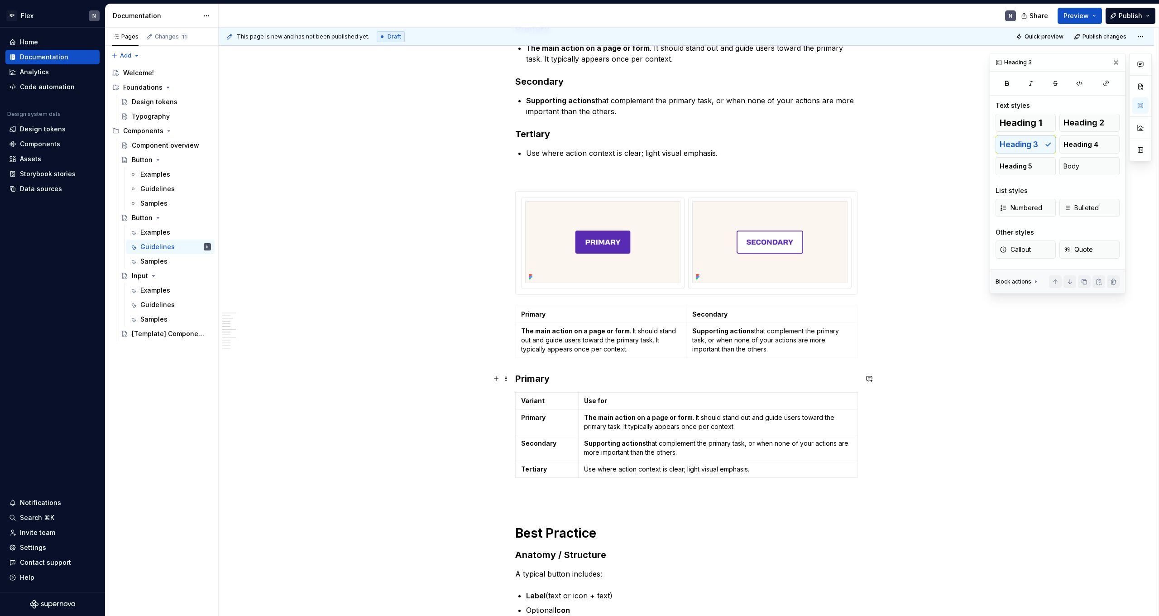
click at [586, 378] on h3 "Primary" at bounding box center [686, 378] width 342 height 13
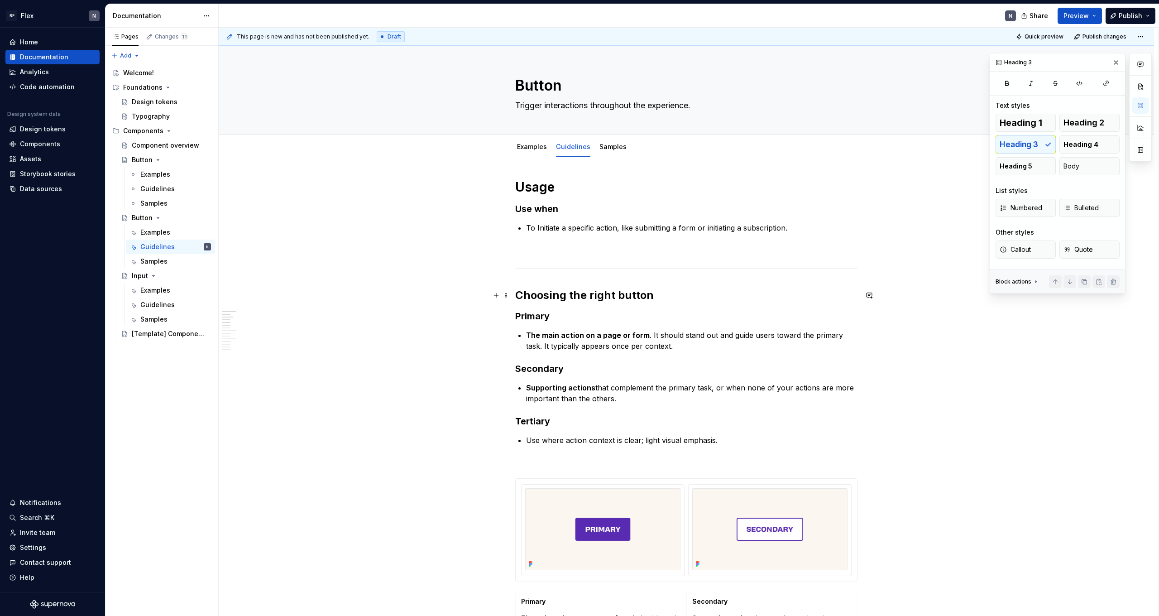
scroll to position [0, 0]
